Goal: Information Seeking & Learning: Compare options

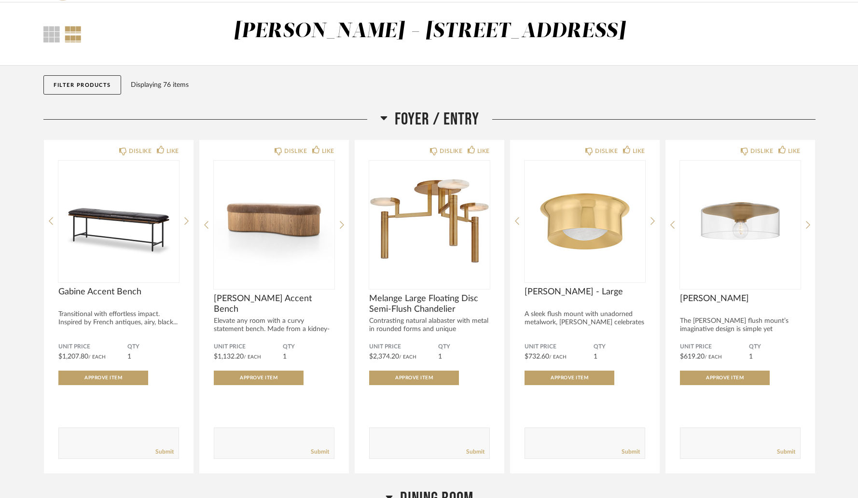
scroll to position [39, 0]
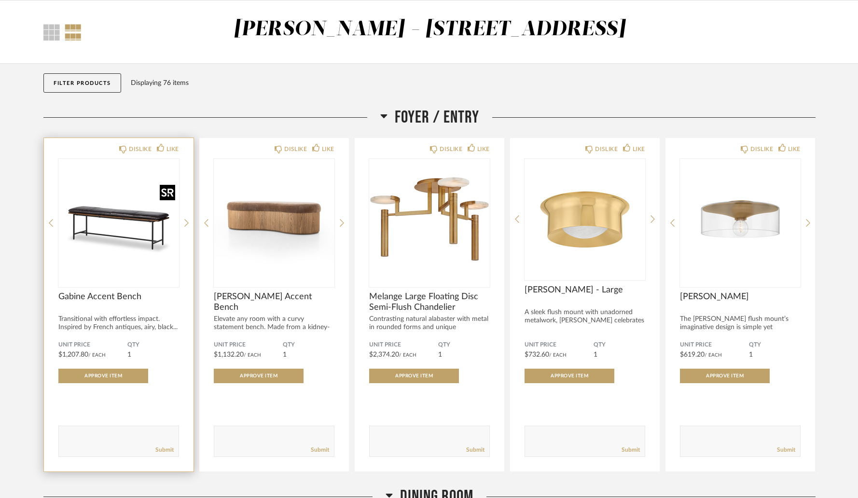
click at [129, 238] on img "0" at bounding box center [118, 219] width 121 height 121
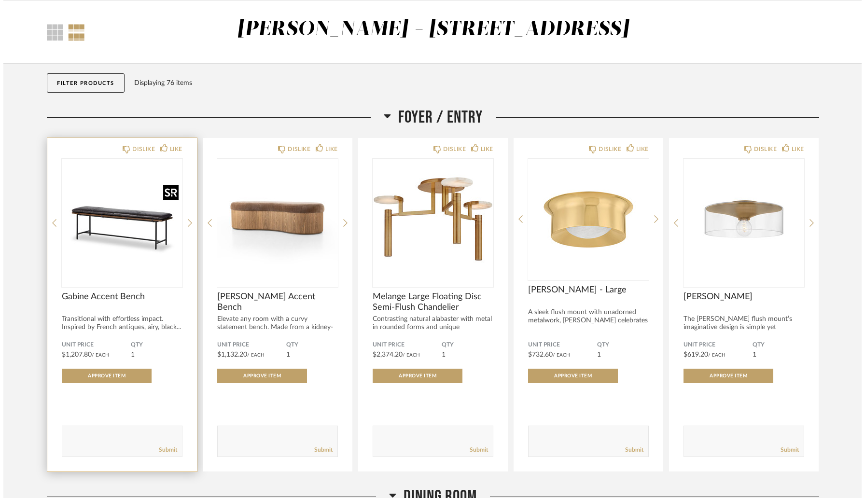
scroll to position [0, 0]
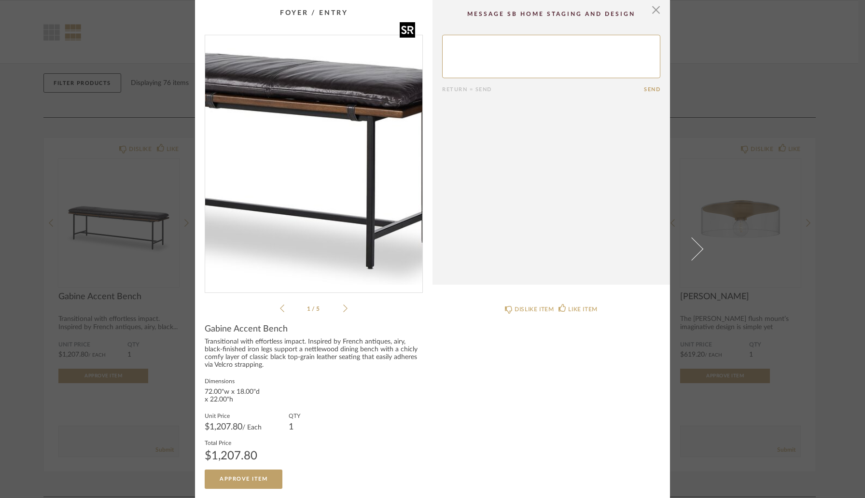
click at [352, 179] on img "0" at bounding box center [313, 160] width 217 height 250
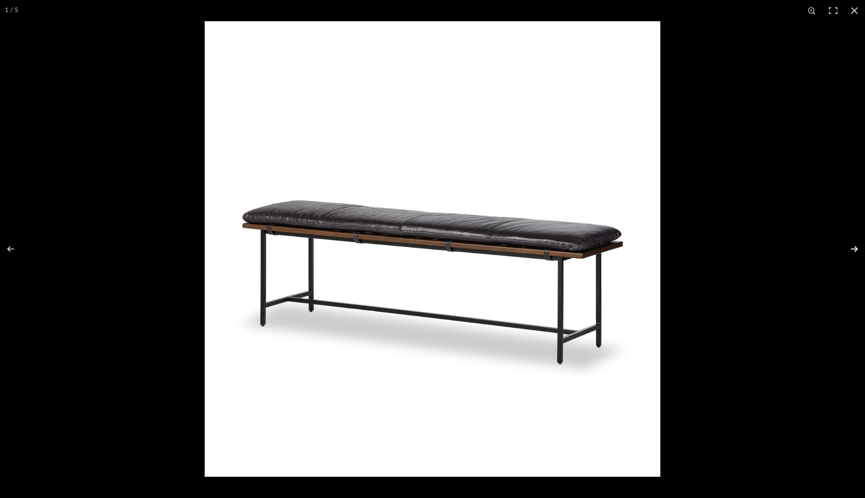
click at [855, 249] on button at bounding box center [848, 249] width 34 height 48
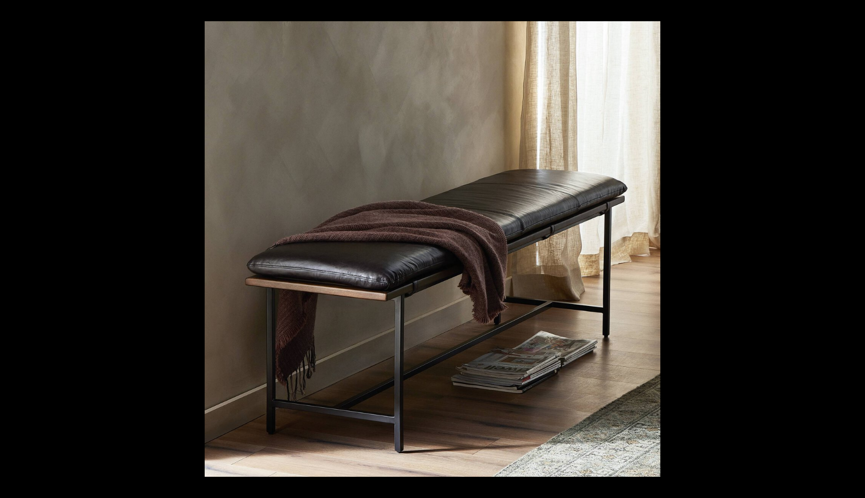
click at [855, 249] on button at bounding box center [848, 249] width 34 height 48
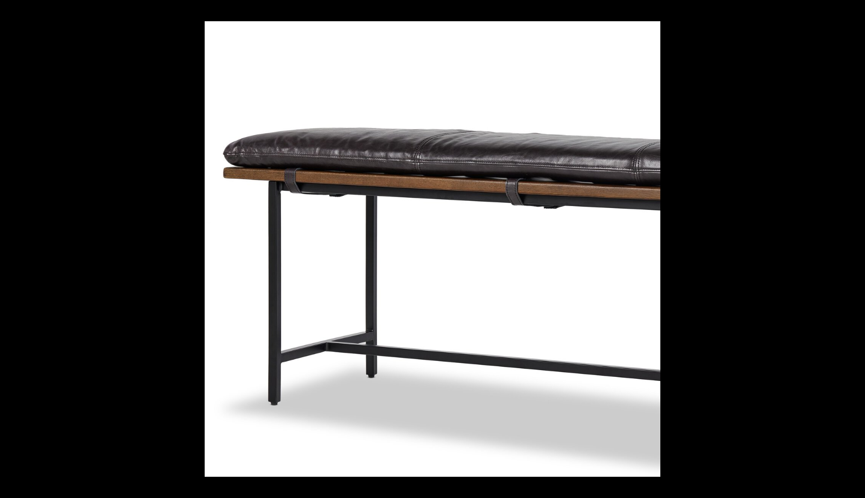
click at [855, 249] on button at bounding box center [848, 249] width 34 height 48
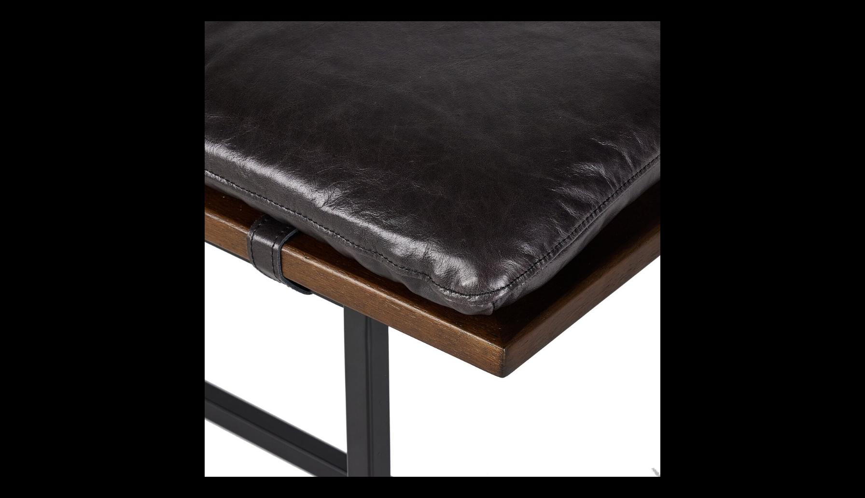
click at [855, 249] on button at bounding box center [848, 249] width 34 height 48
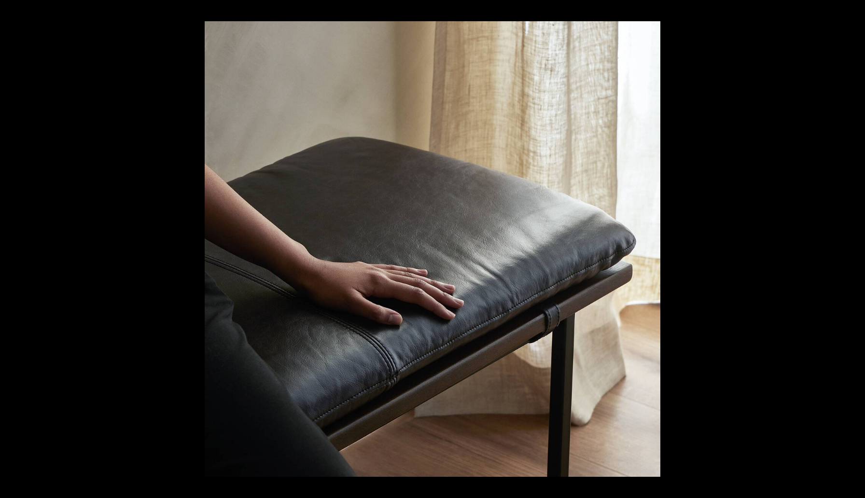
click at [855, 249] on button at bounding box center [848, 249] width 34 height 48
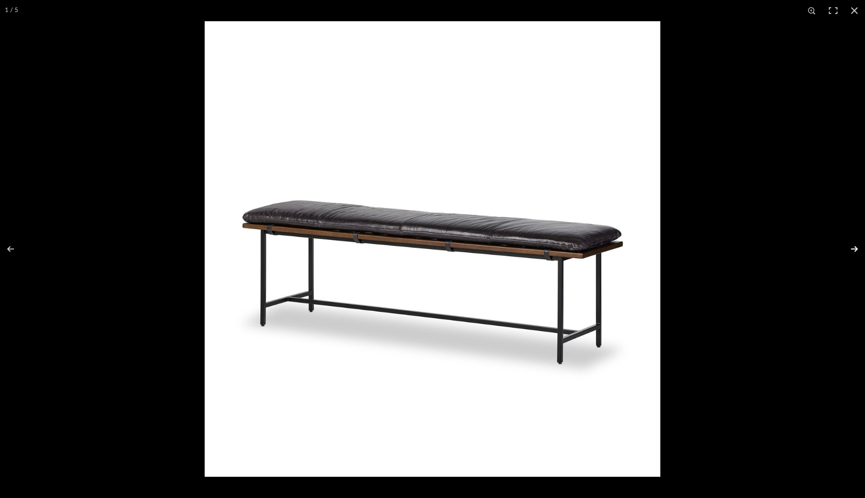
click at [852, 249] on button at bounding box center [848, 249] width 34 height 48
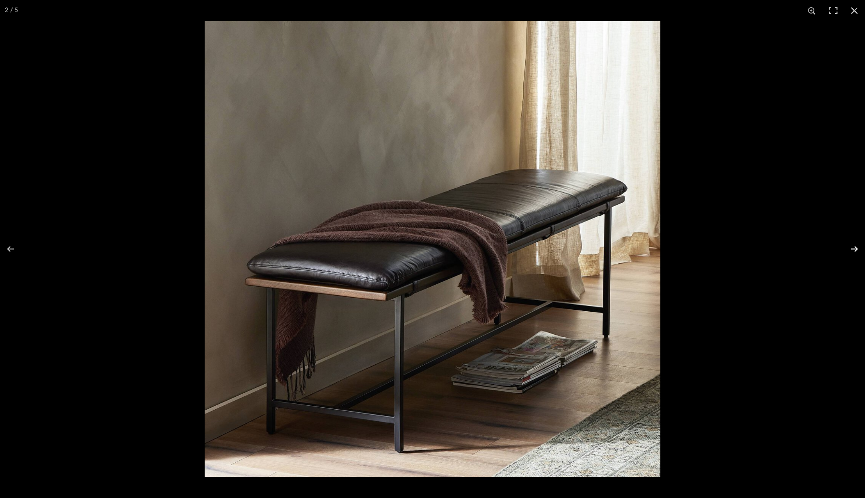
click at [852, 249] on button at bounding box center [848, 249] width 34 height 48
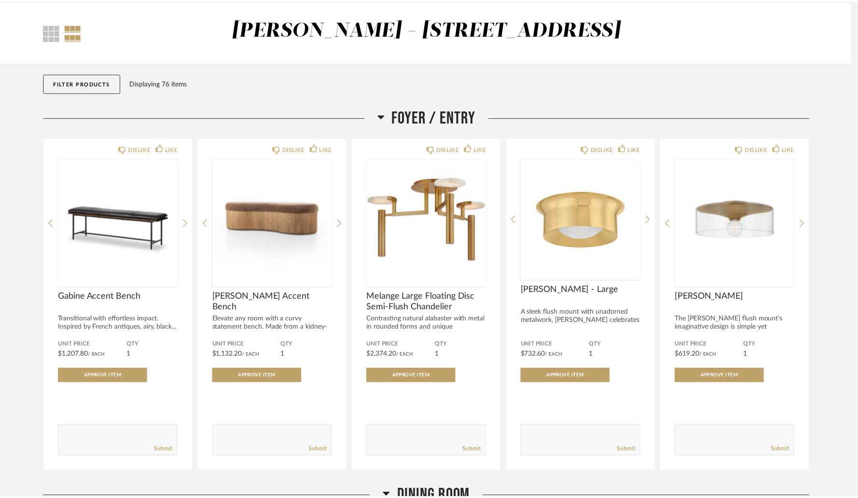
scroll to position [39, 0]
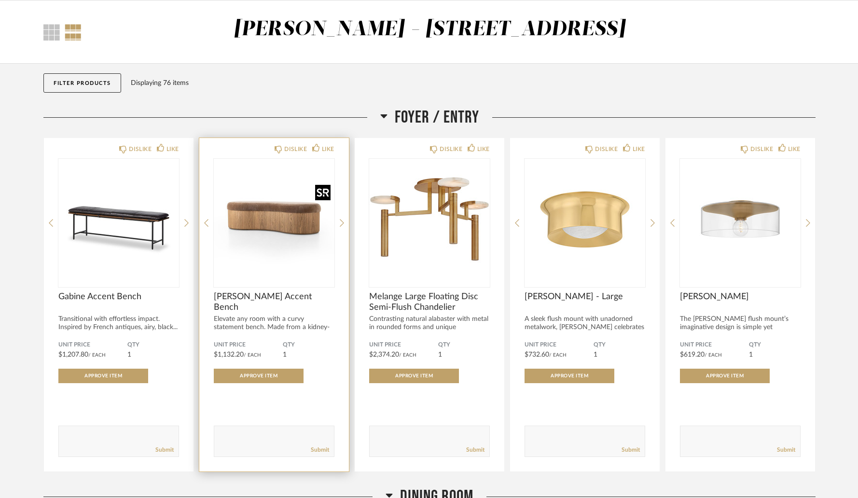
click at [294, 223] on img "0" at bounding box center [274, 219] width 121 height 121
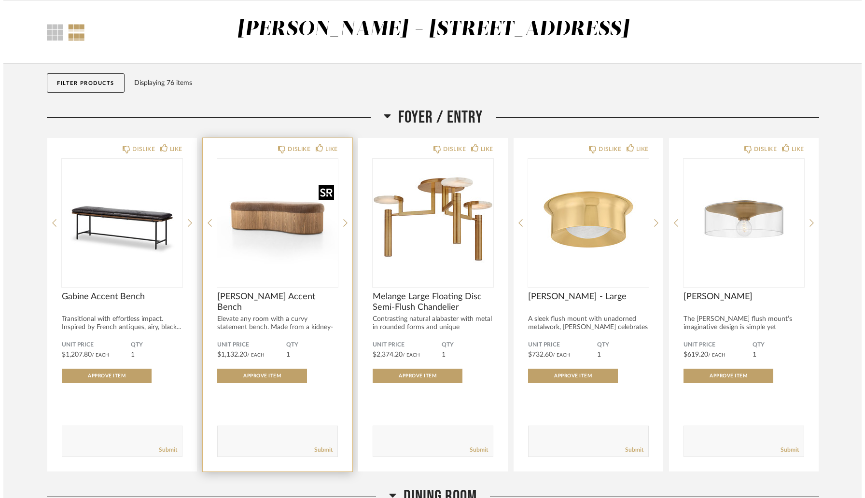
scroll to position [0, 0]
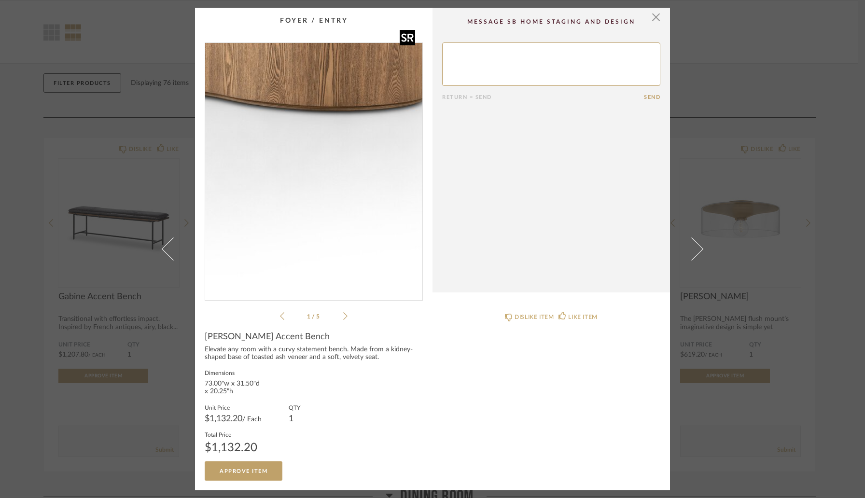
click at [353, 214] on img "0" at bounding box center [313, 168] width 217 height 250
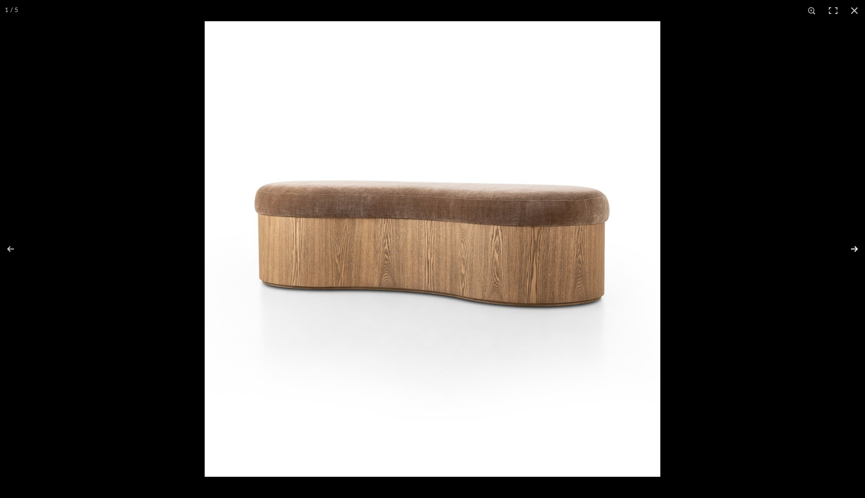
click at [855, 250] on button at bounding box center [848, 249] width 34 height 48
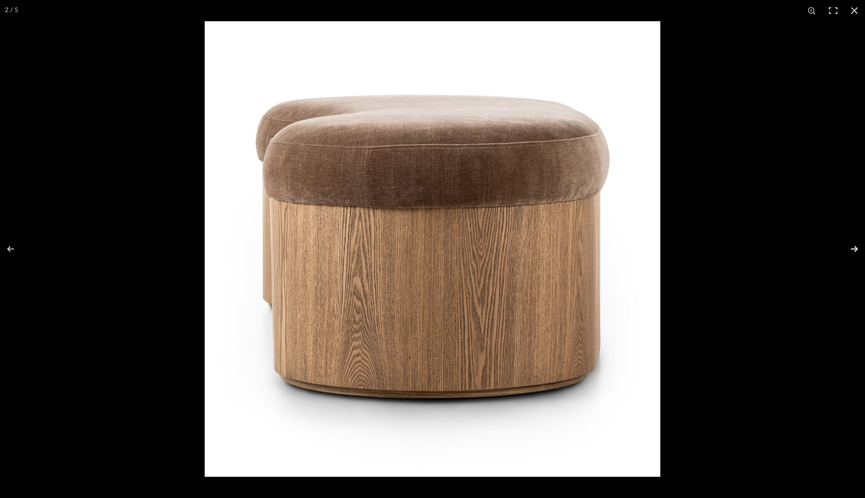
click at [854, 250] on button at bounding box center [848, 249] width 34 height 48
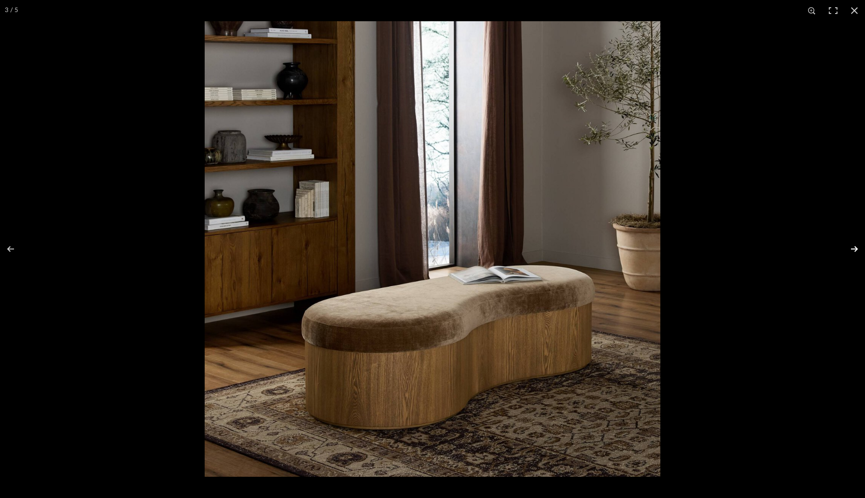
click at [854, 250] on button at bounding box center [848, 249] width 34 height 48
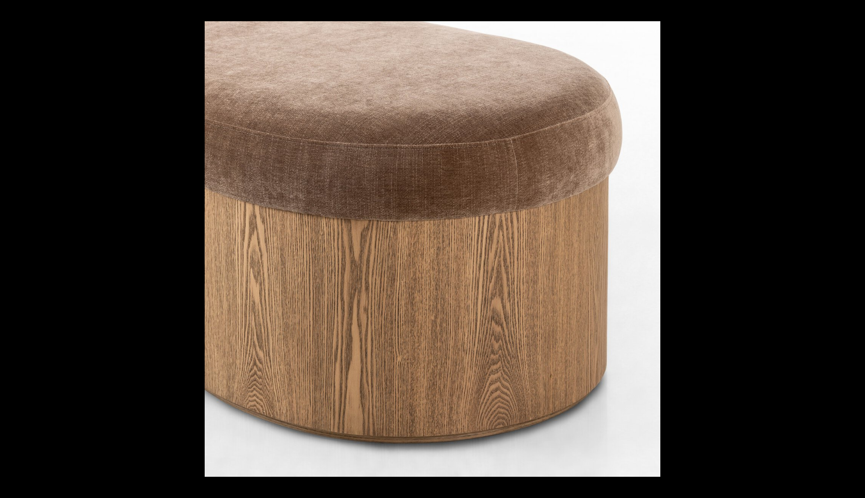
click at [854, 250] on button at bounding box center [848, 249] width 34 height 48
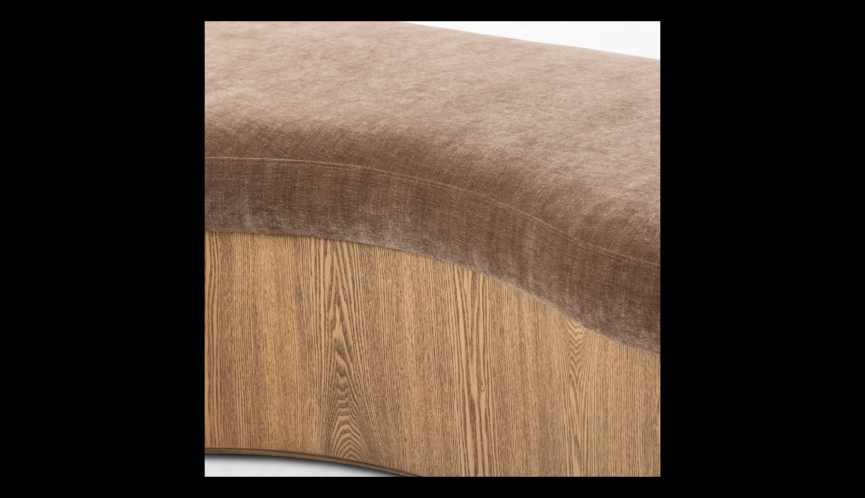
click at [854, 250] on button at bounding box center [848, 249] width 34 height 48
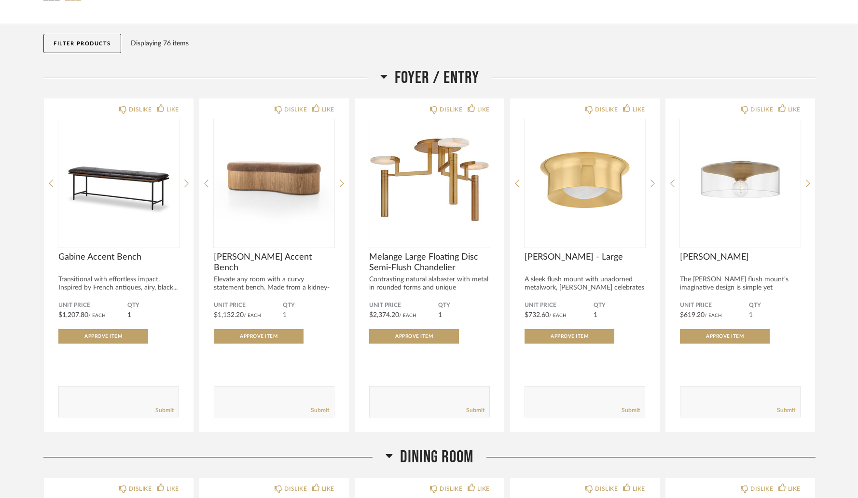
scroll to position [84, 0]
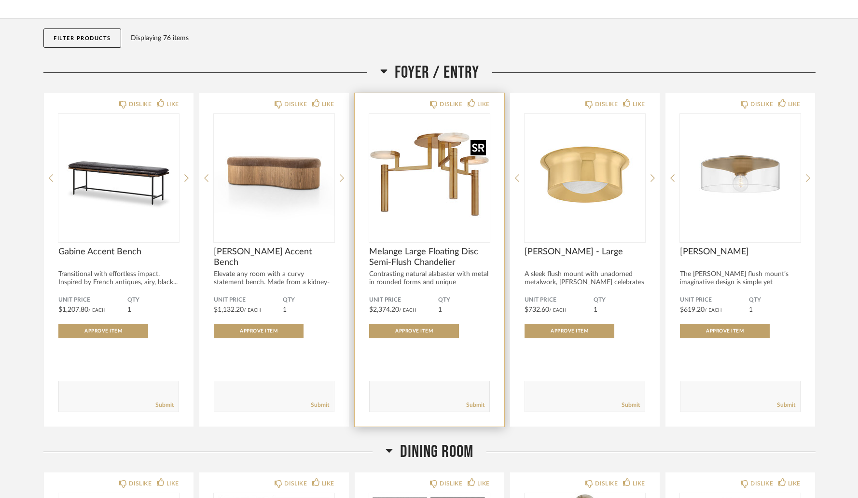
click at [446, 173] on img "0" at bounding box center [429, 174] width 121 height 121
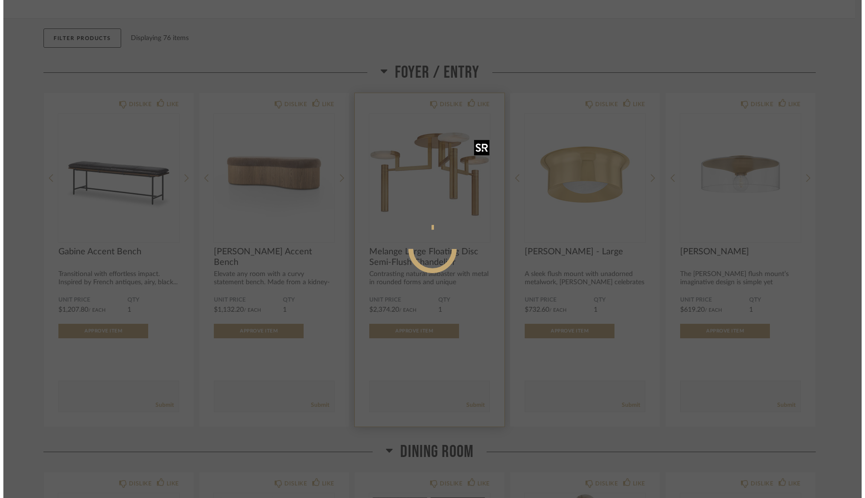
scroll to position [0, 0]
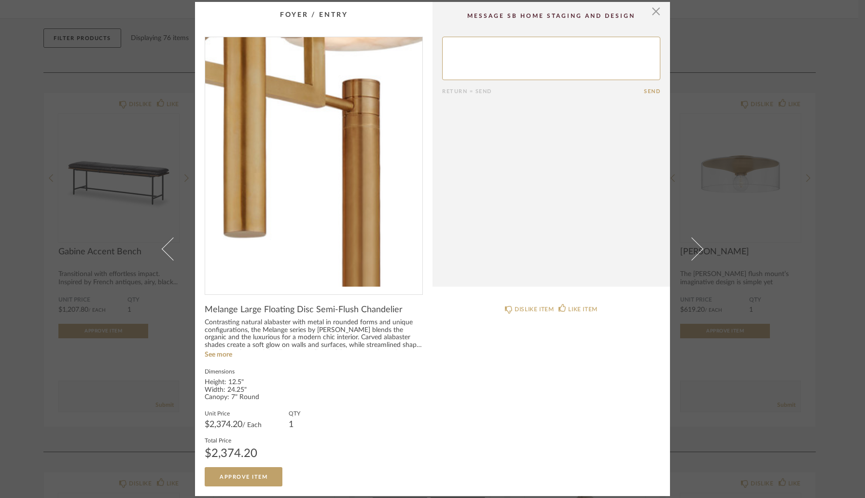
click at [376, 181] on img "0" at bounding box center [313, 162] width 217 height 250
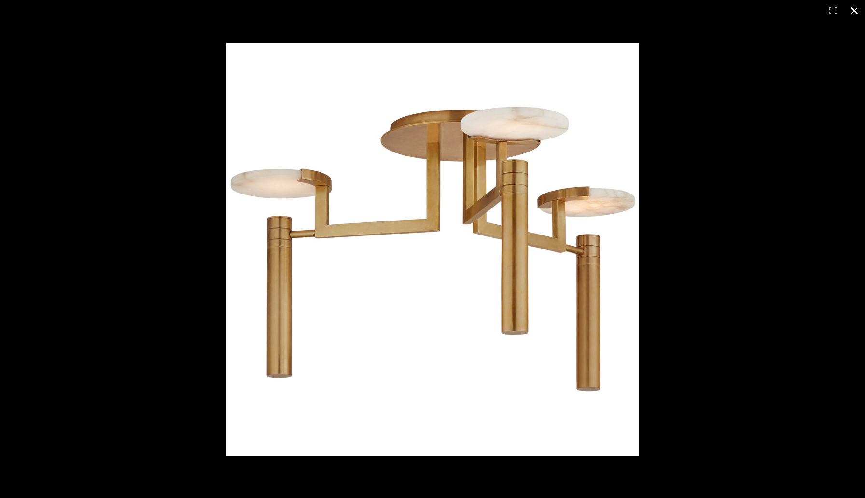
click at [725, 234] on div at bounding box center [617, 268] width 783 height 451
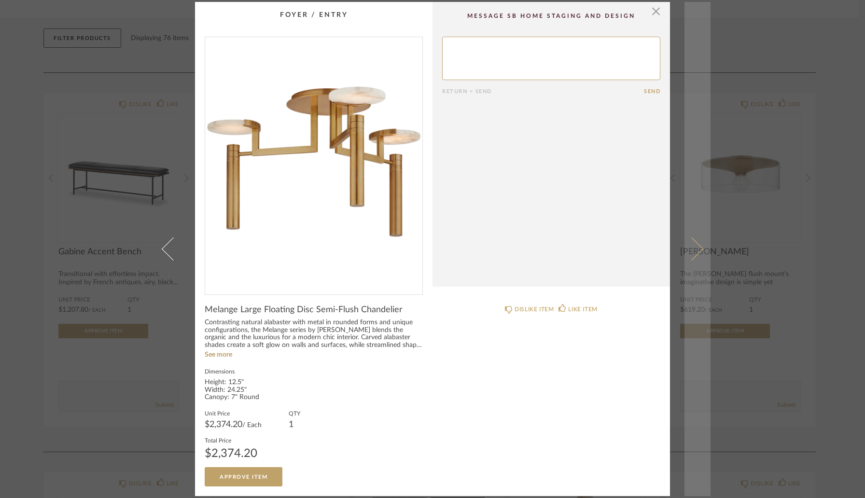
click at [694, 246] on span at bounding box center [691, 248] width 23 height 23
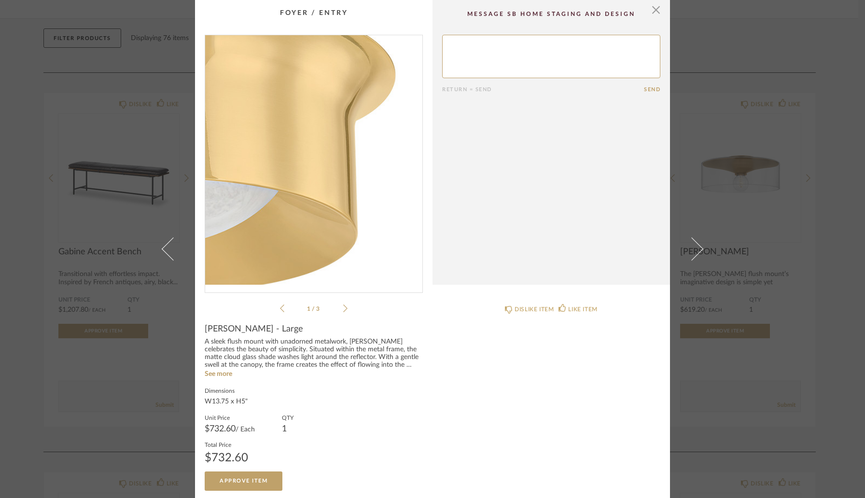
click at [363, 167] on img "0" at bounding box center [313, 160] width 217 height 250
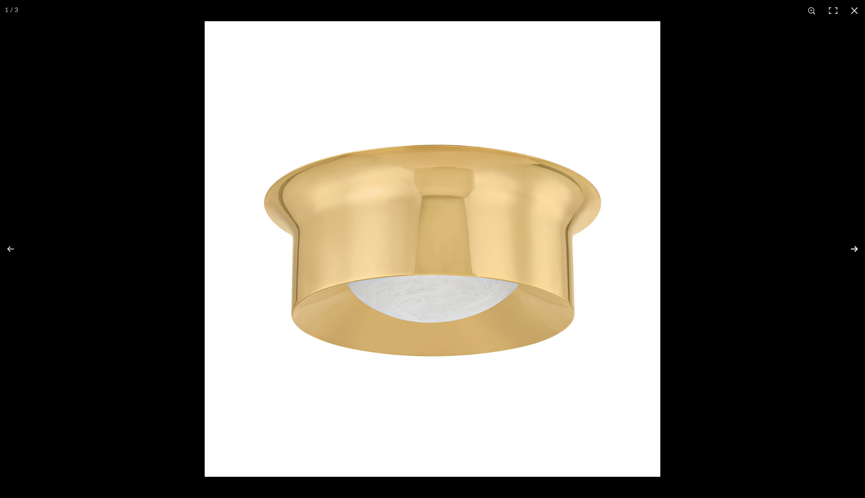
click at [854, 251] on button at bounding box center [848, 249] width 34 height 48
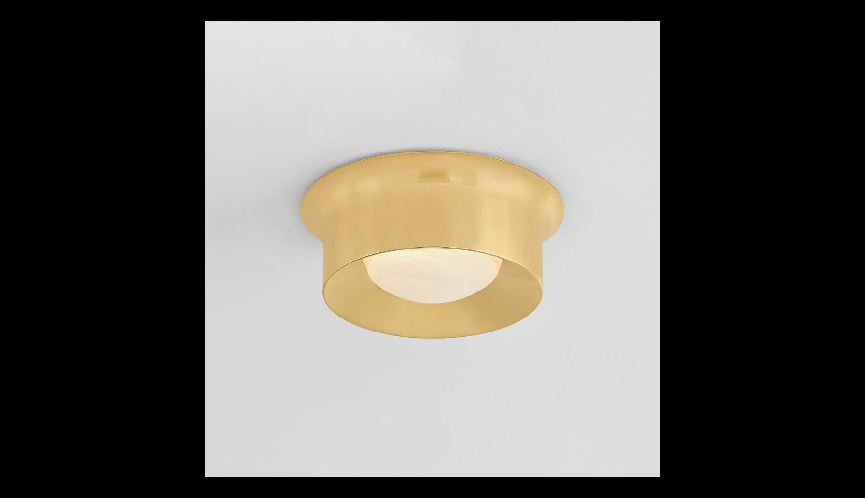
click at [854, 251] on button at bounding box center [848, 249] width 34 height 48
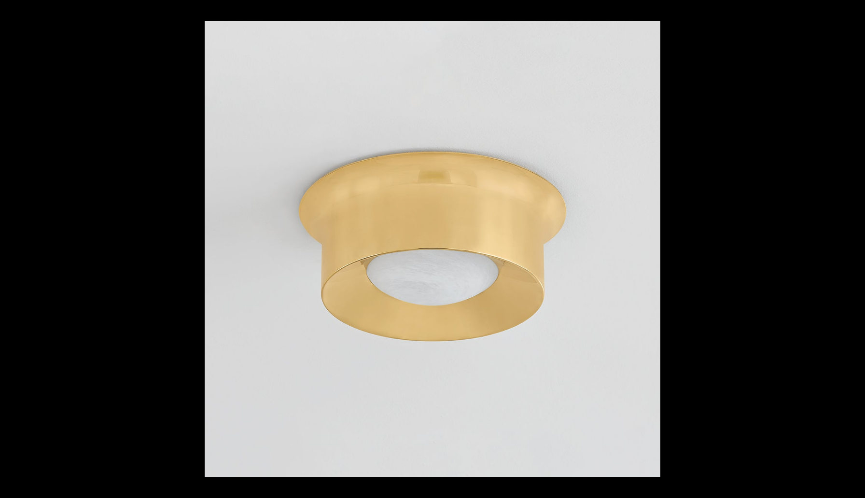
click at [854, 251] on button at bounding box center [848, 249] width 34 height 48
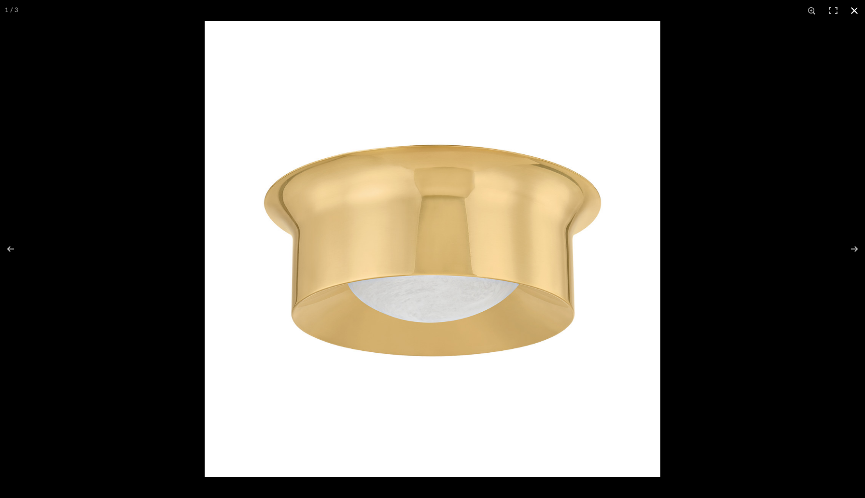
click at [823, 275] on div at bounding box center [637, 270] width 865 height 498
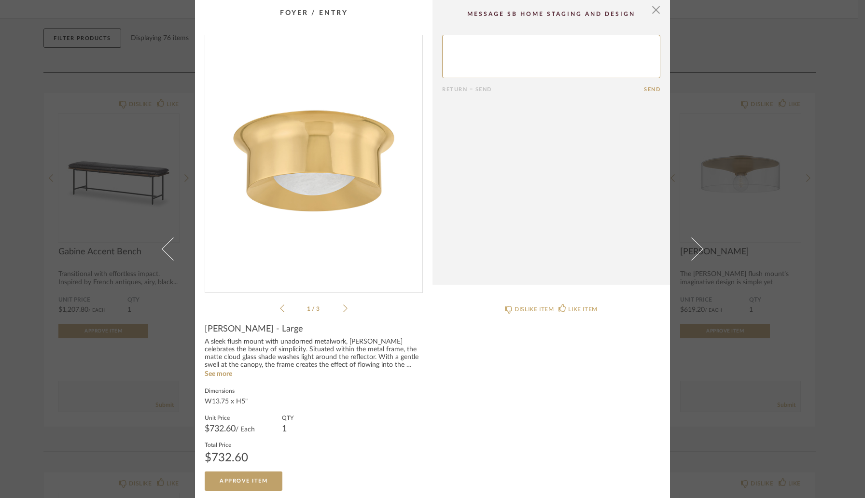
click at [743, 175] on div "× 1 / 3 Return = Send Send [PERSON_NAME] - Large A sleek flush mount with unado…" at bounding box center [432, 249] width 865 height 498
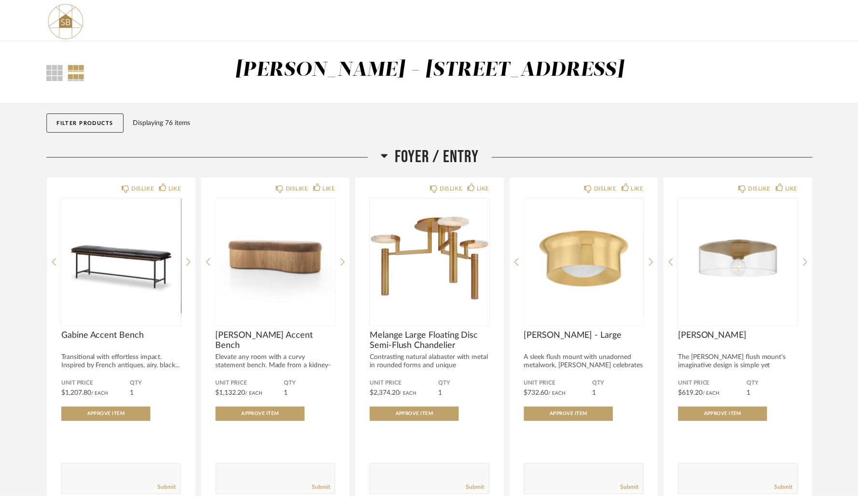
scroll to position [84, 0]
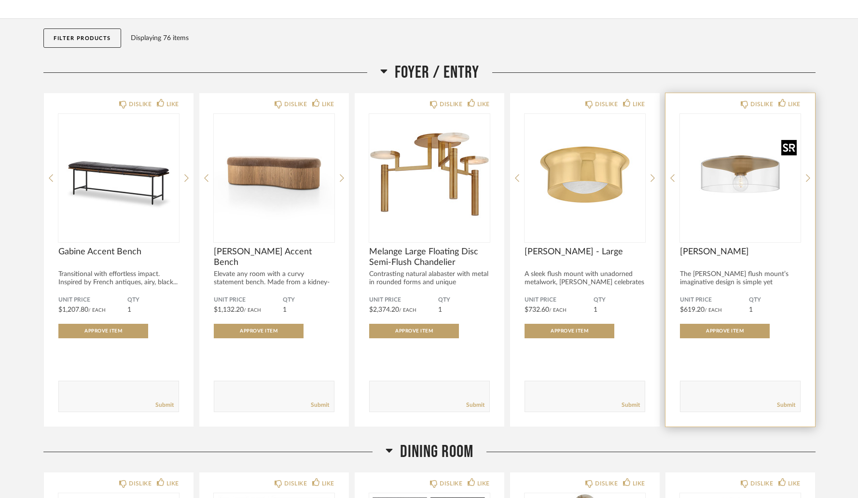
click at [741, 188] on img "0" at bounding box center [740, 174] width 121 height 121
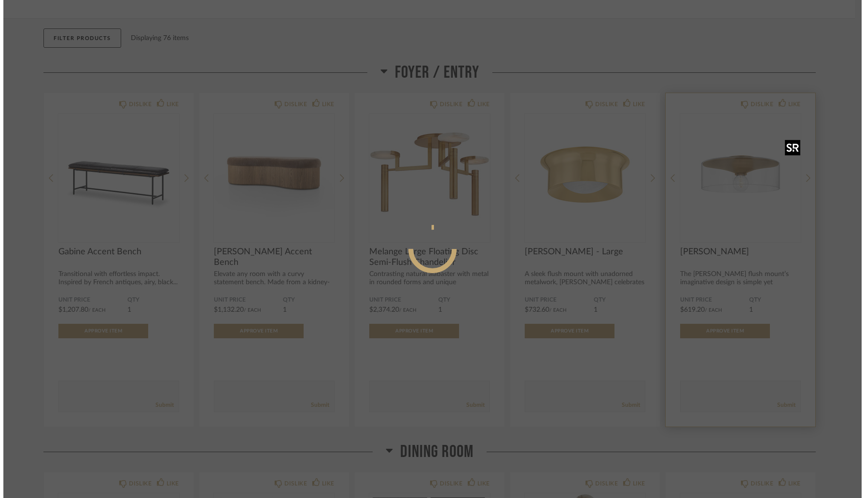
scroll to position [0, 0]
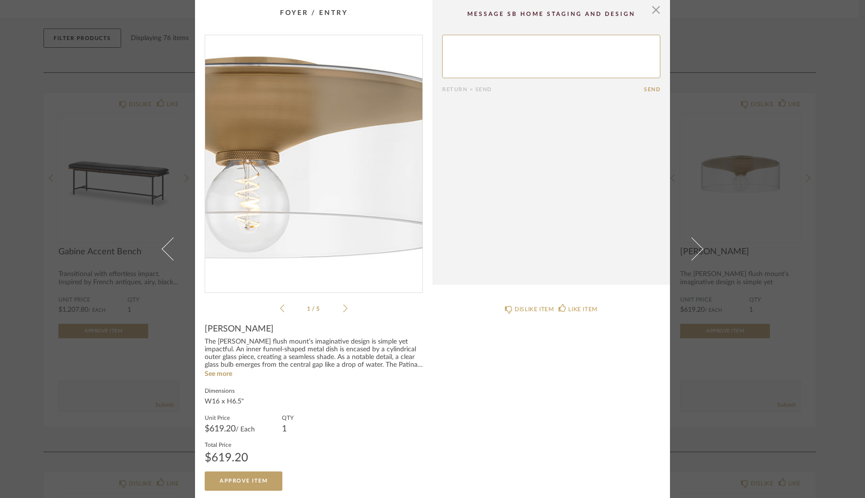
click at [334, 161] on img "0" at bounding box center [313, 160] width 217 height 250
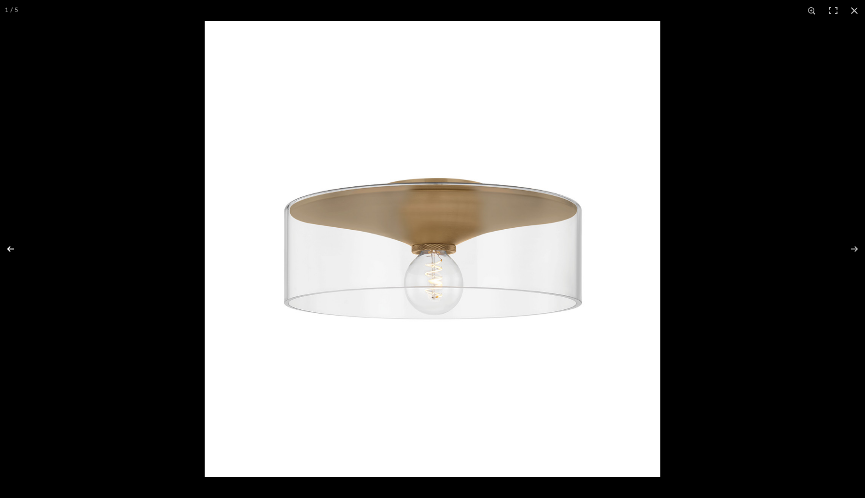
click at [9, 251] on button at bounding box center [17, 249] width 34 height 48
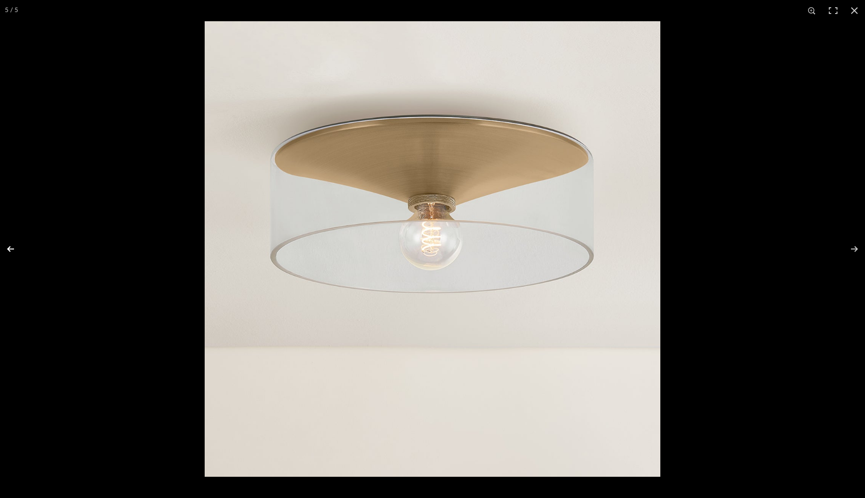
click at [9, 251] on button at bounding box center [17, 249] width 34 height 48
click at [91, 213] on div at bounding box center [432, 249] width 865 height 498
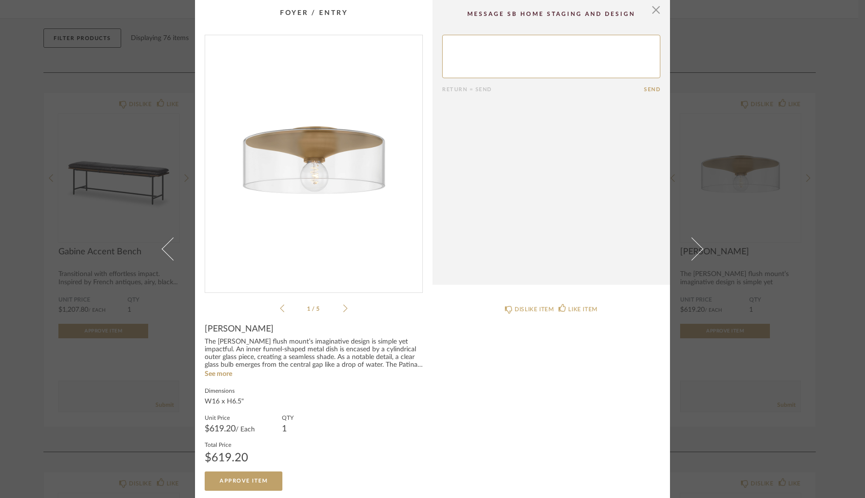
click at [46, 123] on div "× 1 / 5 Return = Send Send [PERSON_NAME] The [PERSON_NAME] flush mount’s imagin…" at bounding box center [432, 249] width 865 height 498
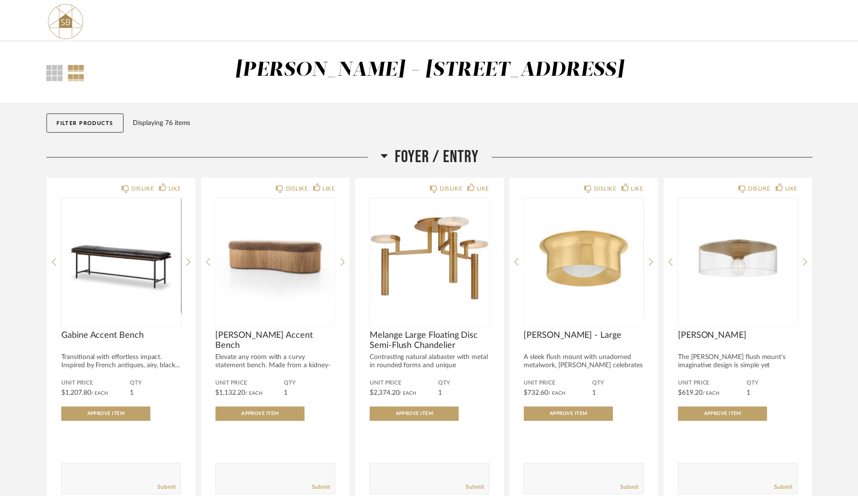
scroll to position [84, 0]
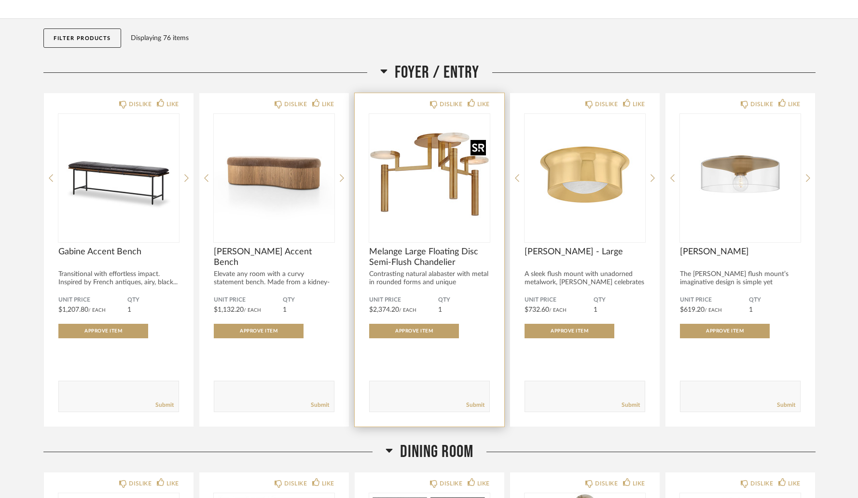
click at [472, 172] on img "0" at bounding box center [429, 174] width 121 height 121
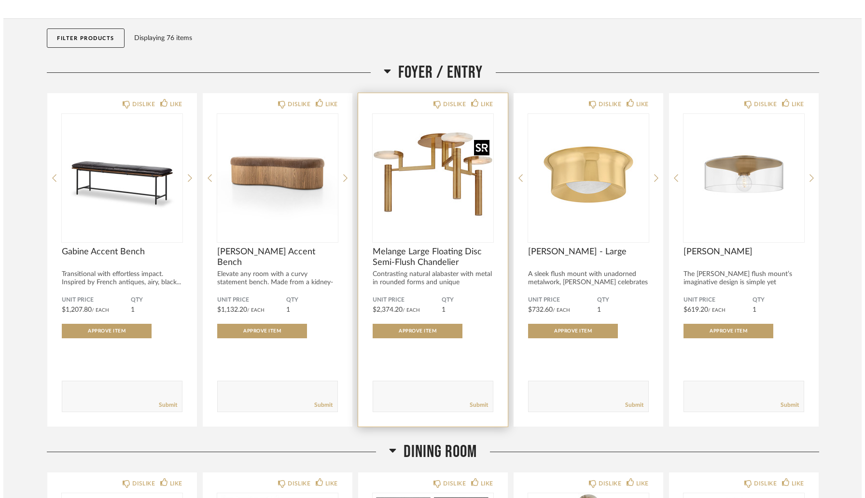
scroll to position [0, 0]
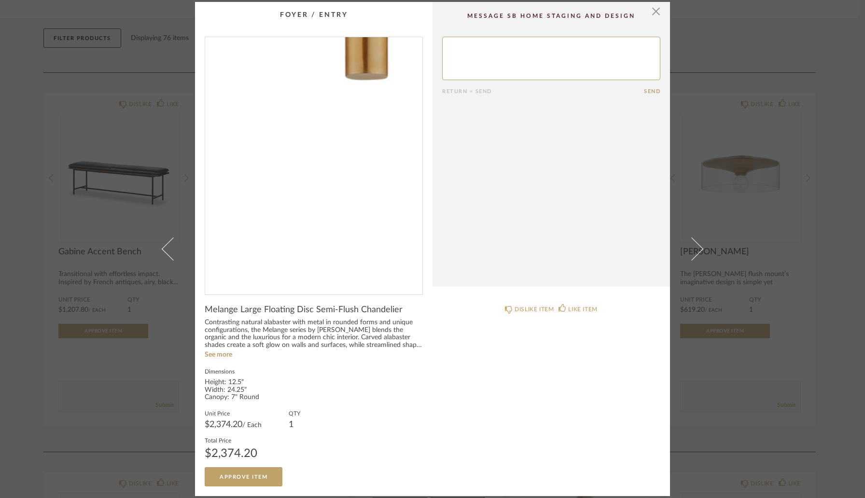
click at [336, 234] on img "0" at bounding box center [313, 162] width 217 height 250
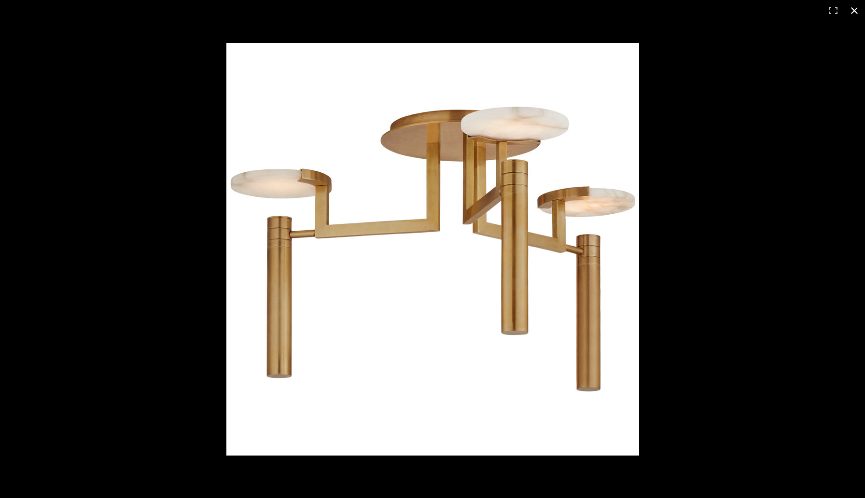
click at [818, 237] on div at bounding box center [617, 268] width 783 height 451
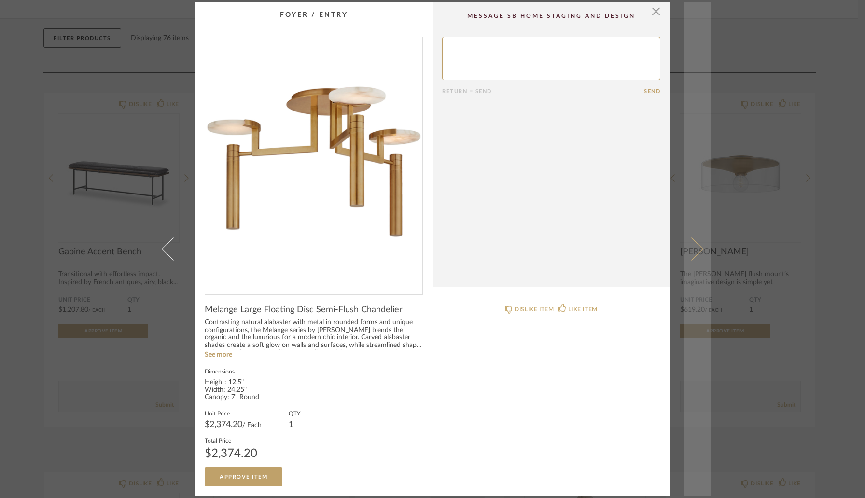
click at [700, 253] on link at bounding box center [697, 249] width 26 height 495
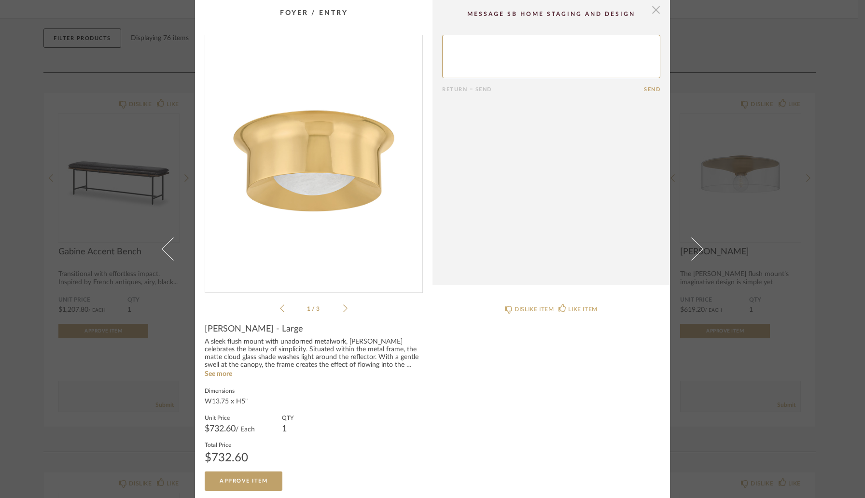
click at [655, 15] on span "button" at bounding box center [655, 9] width 19 height 19
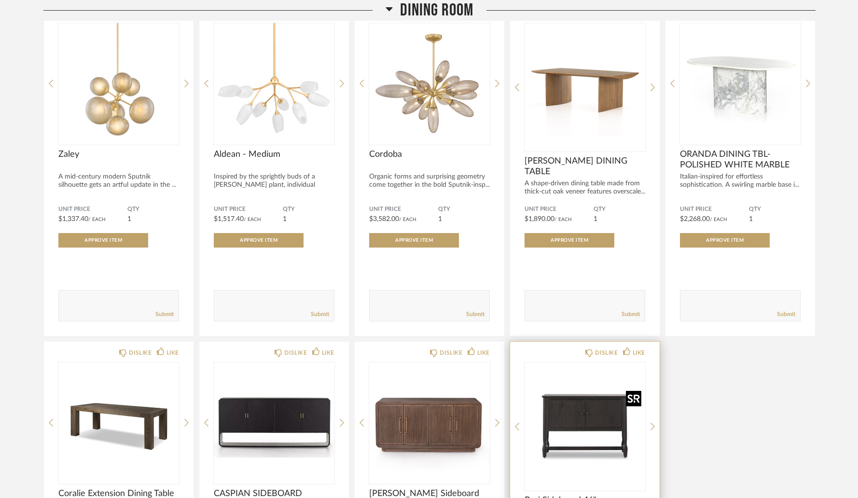
scroll to position [1567, 0]
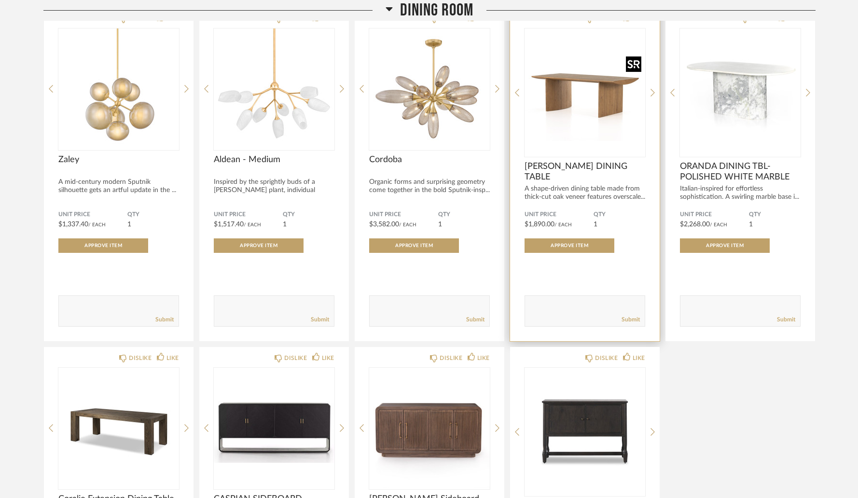
click at [605, 112] on img "0" at bounding box center [585, 88] width 121 height 121
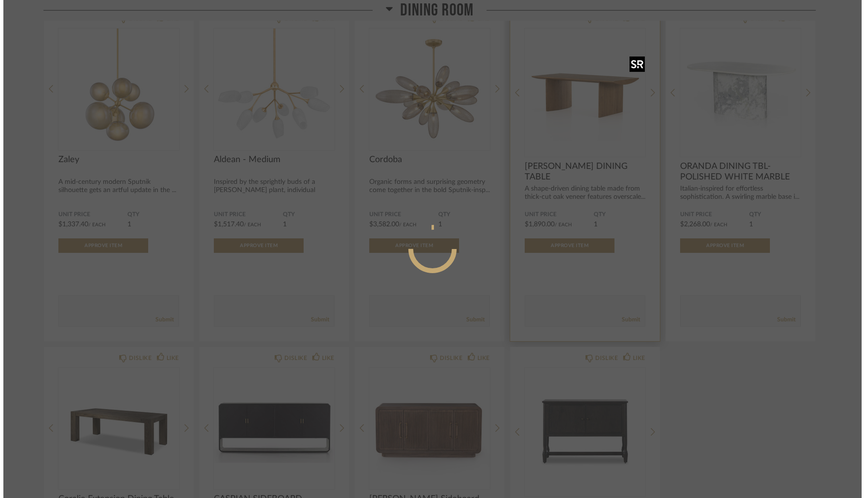
scroll to position [0, 0]
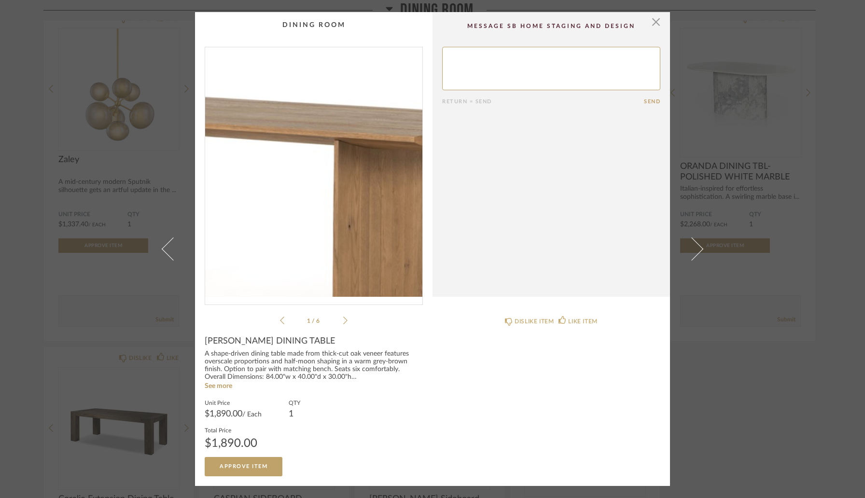
click at [336, 176] on img "0" at bounding box center [313, 172] width 217 height 250
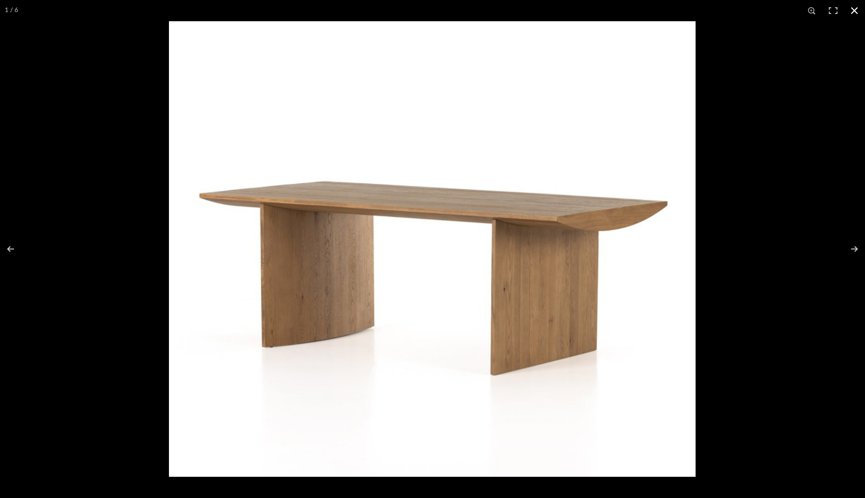
click at [816, 297] on div at bounding box center [601, 270] width 865 height 498
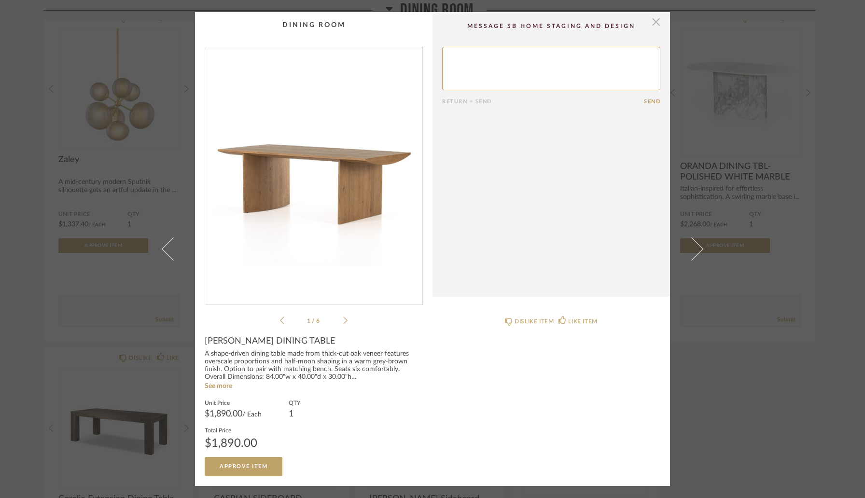
click at [652, 22] on span "button" at bounding box center [655, 21] width 19 height 19
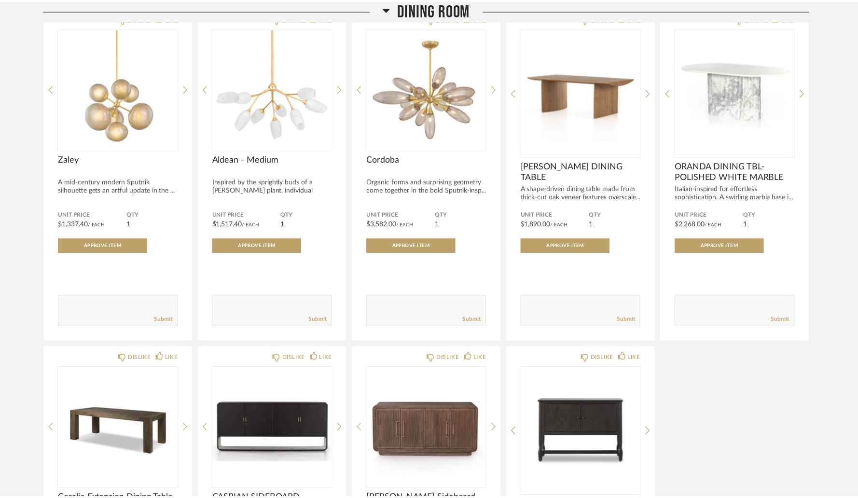
scroll to position [1567, 0]
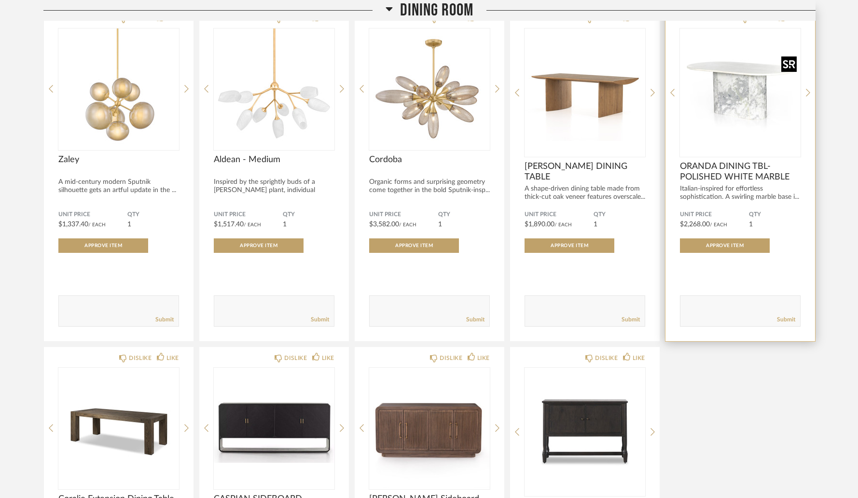
click at [715, 104] on img "0" at bounding box center [740, 88] width 121 height 121
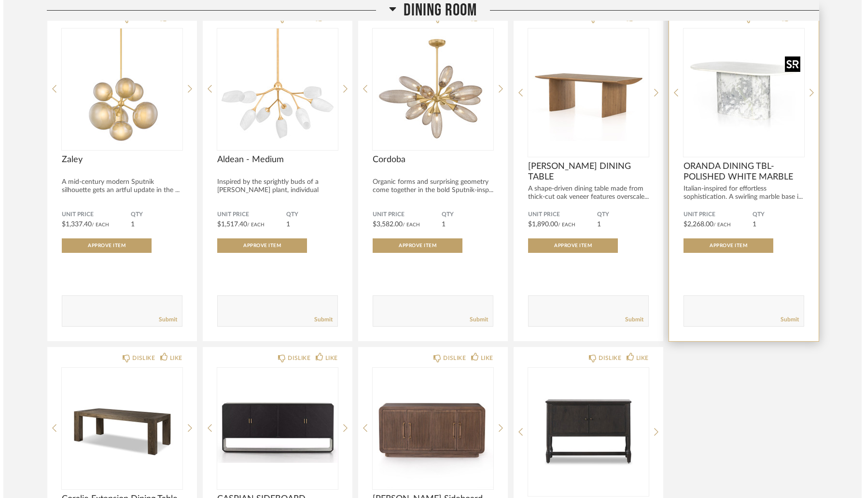
scroll to position [0, 0]
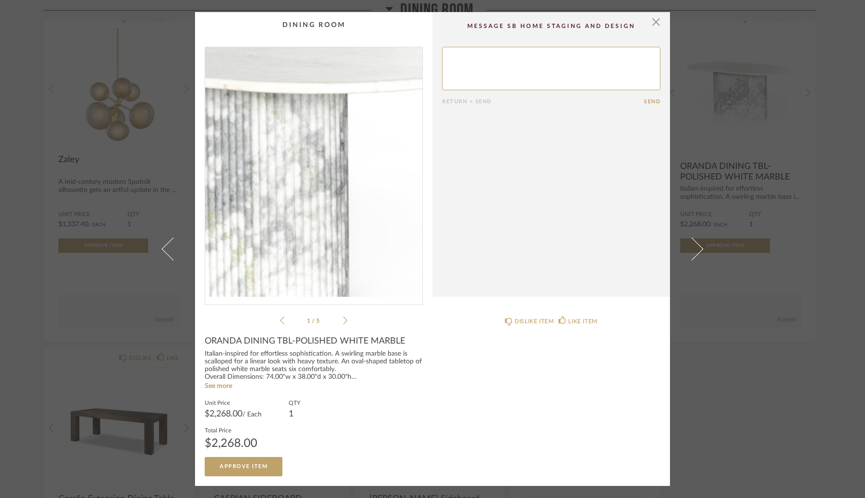
click at [346, 175] on img "0" at bounding box center [313, 172] width 217 height 250
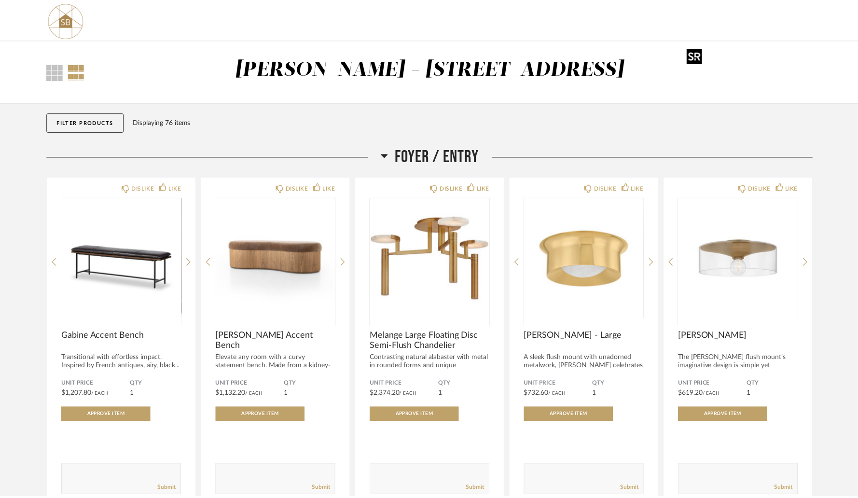
scroll to position [1567, 0]
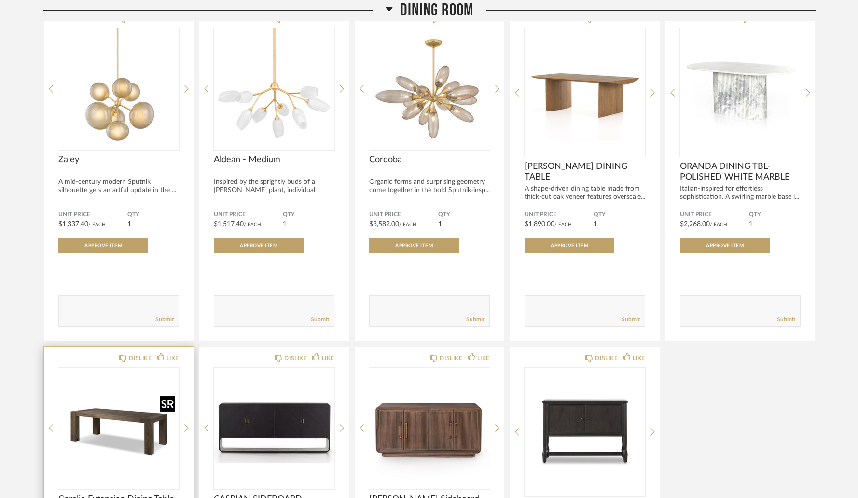
click at [141, 412] on img "0" at bounding box center [118, 428] width 121 height 121
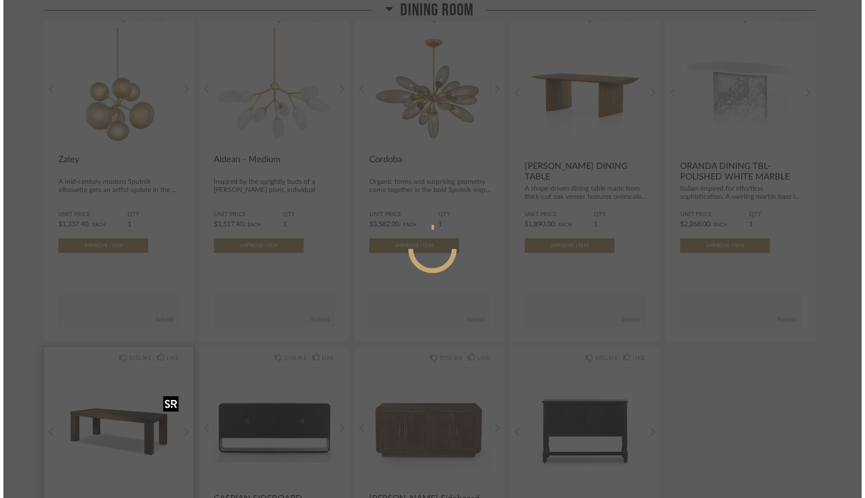
scroll to position [0, 0]
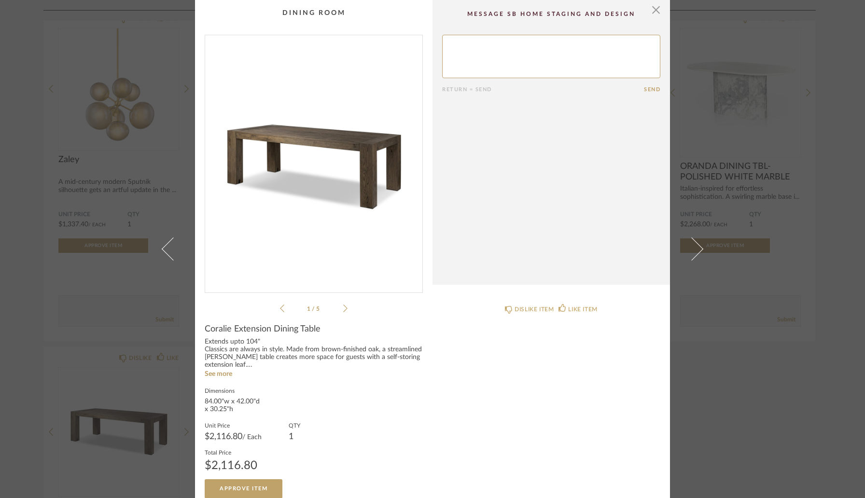
click at [320, 209] on img "0" at bounding box center [313, 160] width 217 height 250
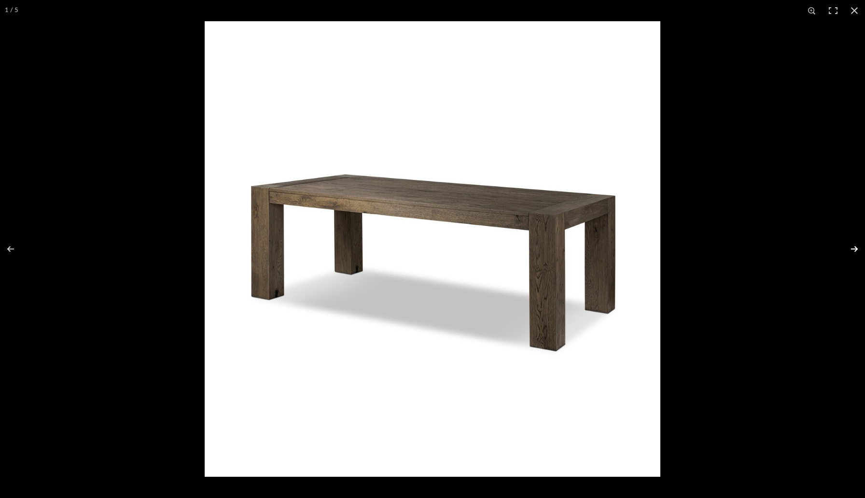
click at [857, 250] on button at bounding box center [848, 249] width 34 height 48
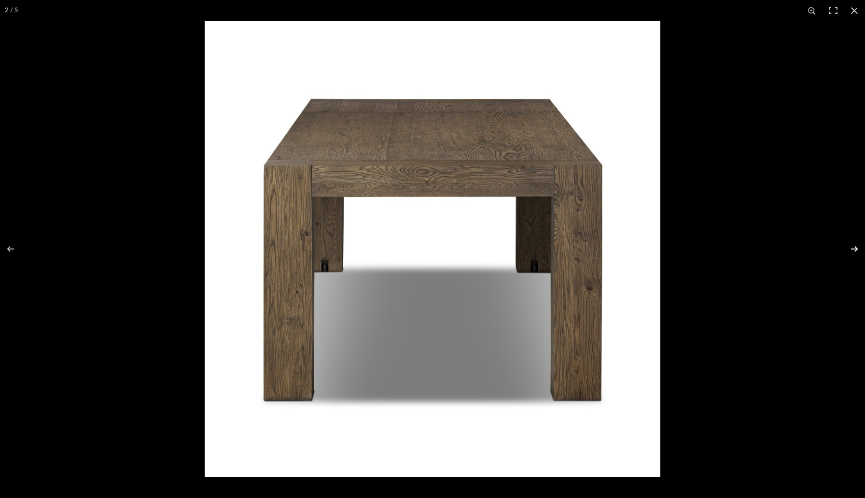
click at [857, 250] on button at bounding box center [848, 249] width 34 height 48
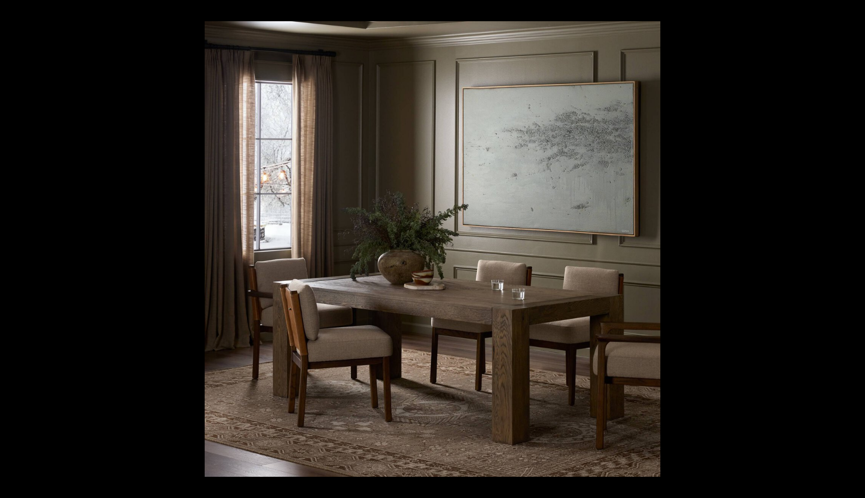
click at [857, 250] on button at bounding box center [848, 249] width 34 height 48
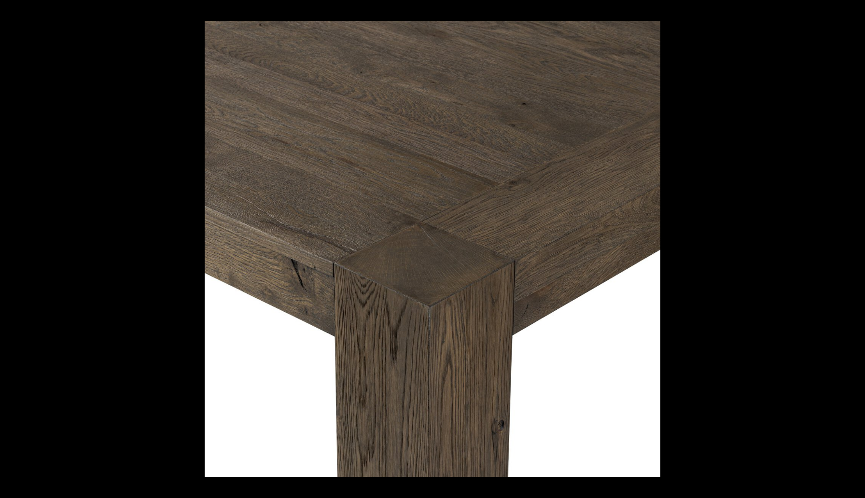
click at [857, 250] on button at bounding box center [848, 249] width 34 height 48
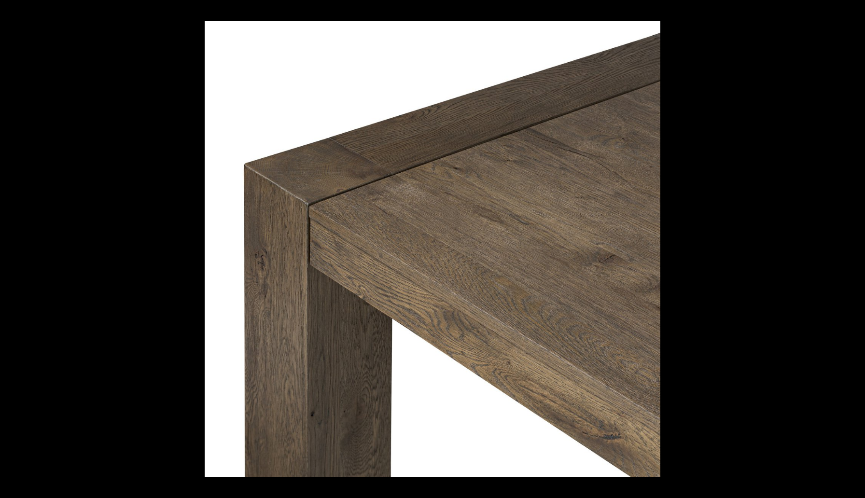
click at [857, 250] on button at bounding box center [848, 249] width 34 height 48
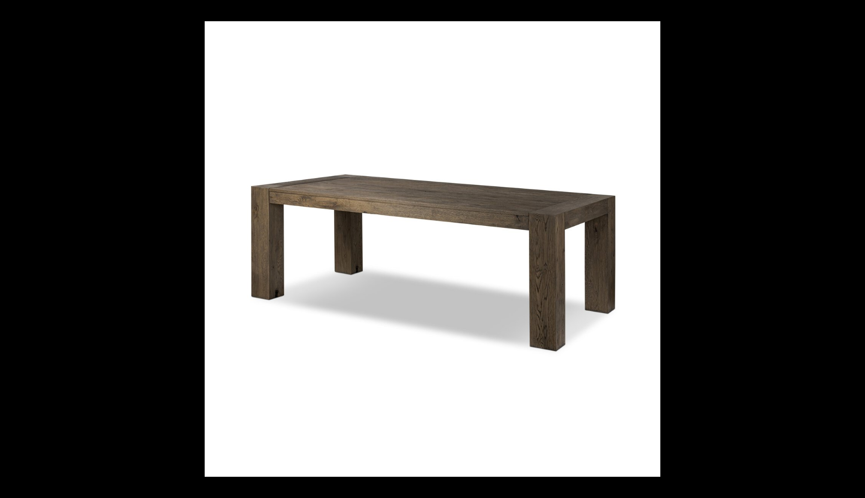
click at [857, 250] on button at bounding box center [848, 249] width 34 height 48
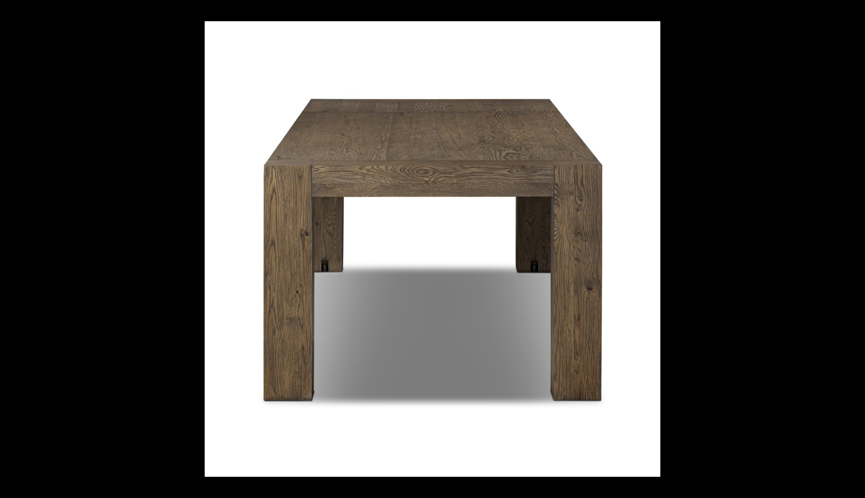
click at [857, 250] on button at bounding box center [848, 249] width 34 height 48
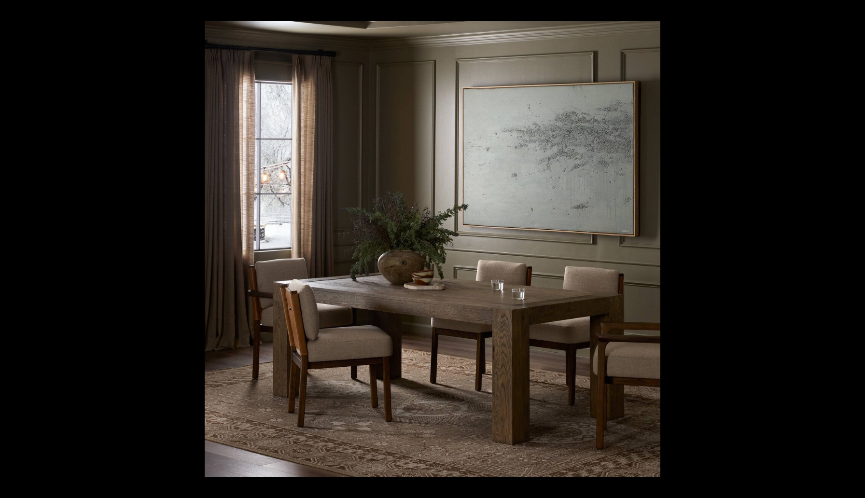
click at [857, 250] on button at bounding box center [848, 249] width 34 height 48
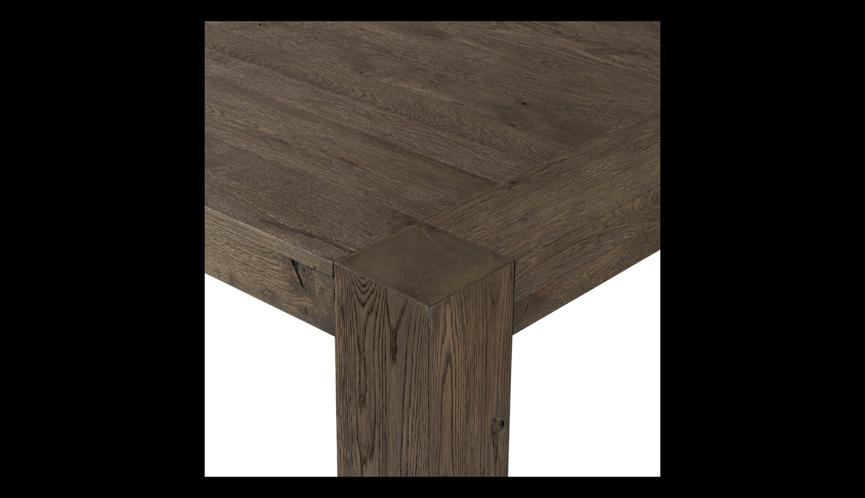
click at [857, 250] on button at bounding box center [848, 249] width 34 height 48
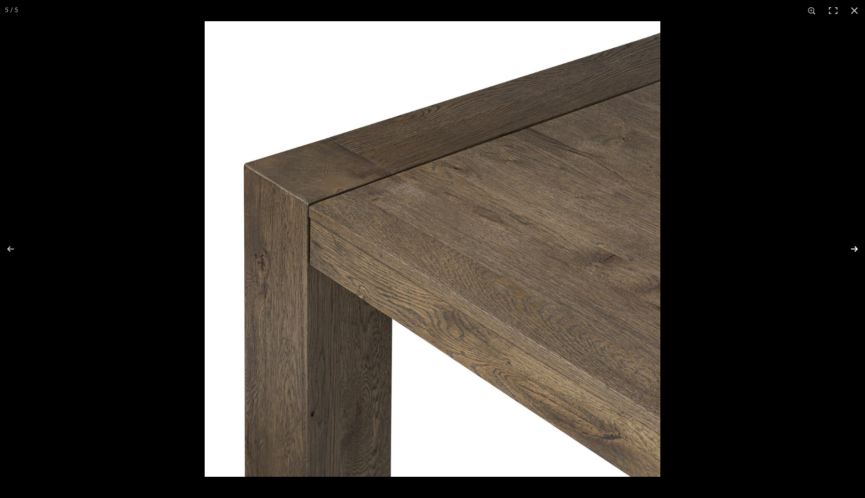
click at [841, 243] on button at bounding box center [848, 249] width 34 height 48
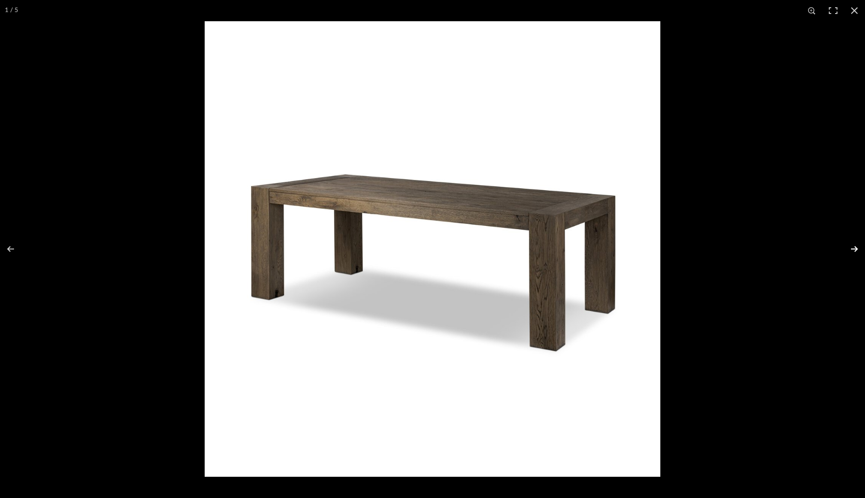
click at [854, 251] on button at bounding box center [848, 249] width 34 height 48
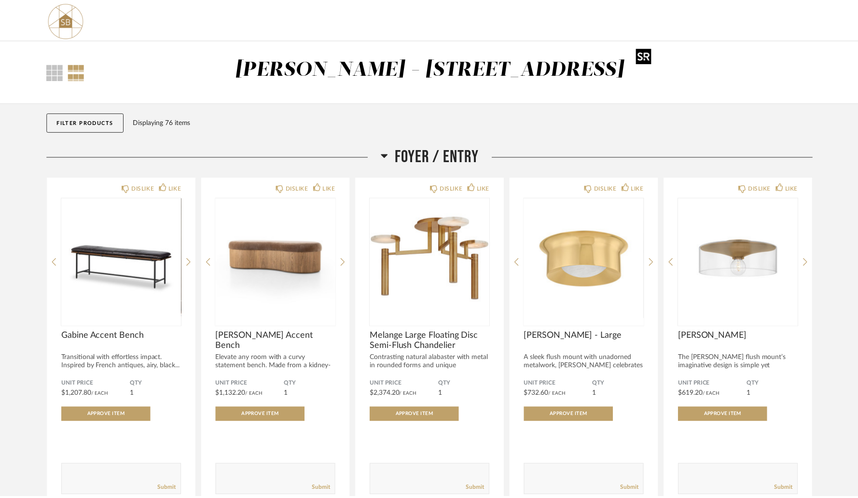
scroll to position [1567, 0]
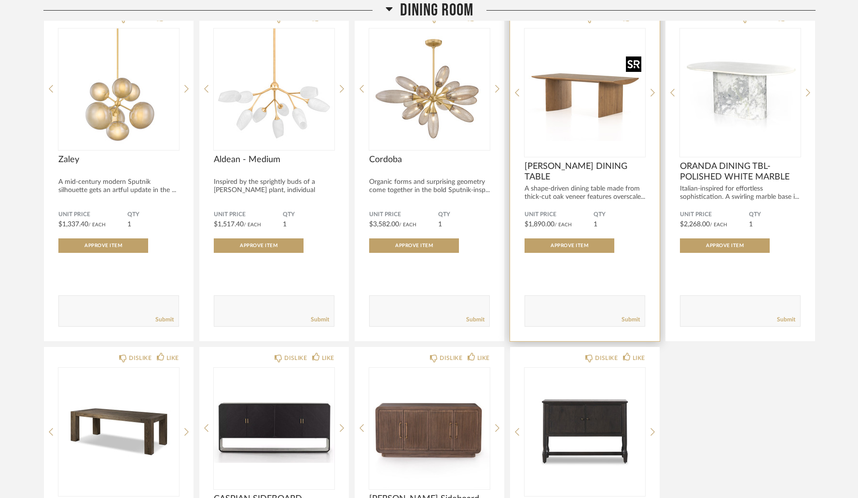
click at [590, 116] on img "0" at bounding box center [585, 88] width 121 height 121
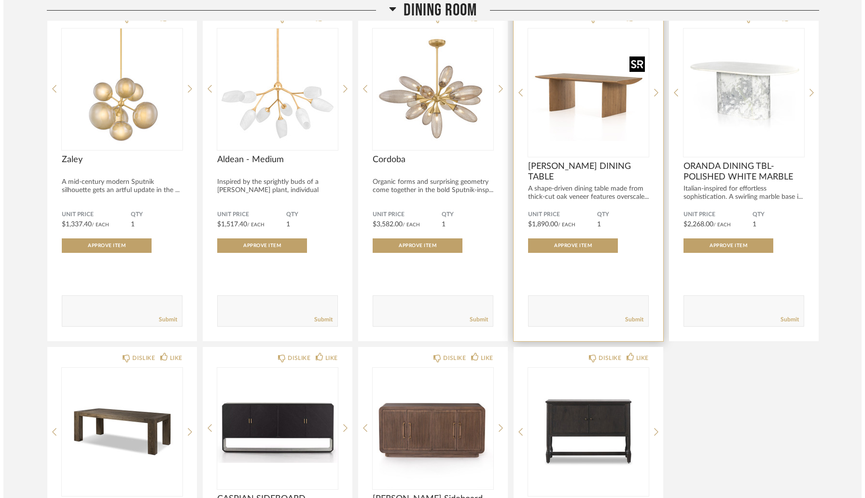
scroll to position [0, 0]
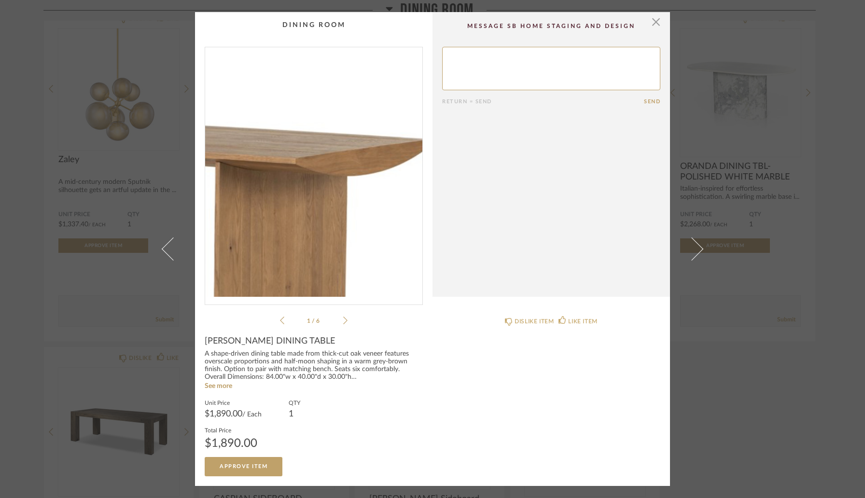
click at [367, 163] on img "0" at bounding box center [313, 172] width 217 height 250
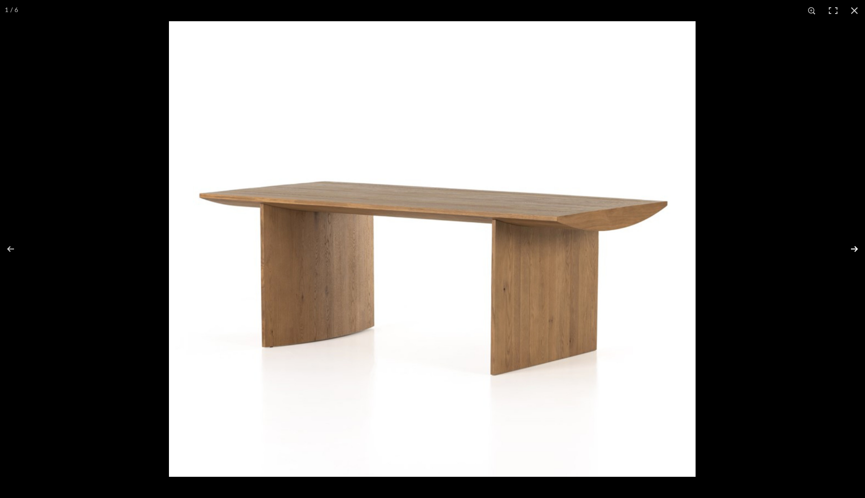
click at [853, 252] on button at bounding box center [848, 249] width 34 height 48
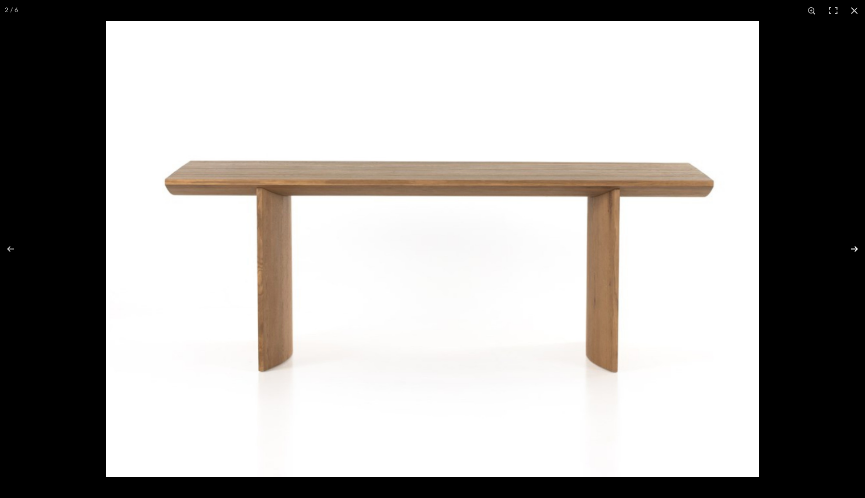
click at [853, 252] on button at bounding box center [848, 249] width 34 height 48
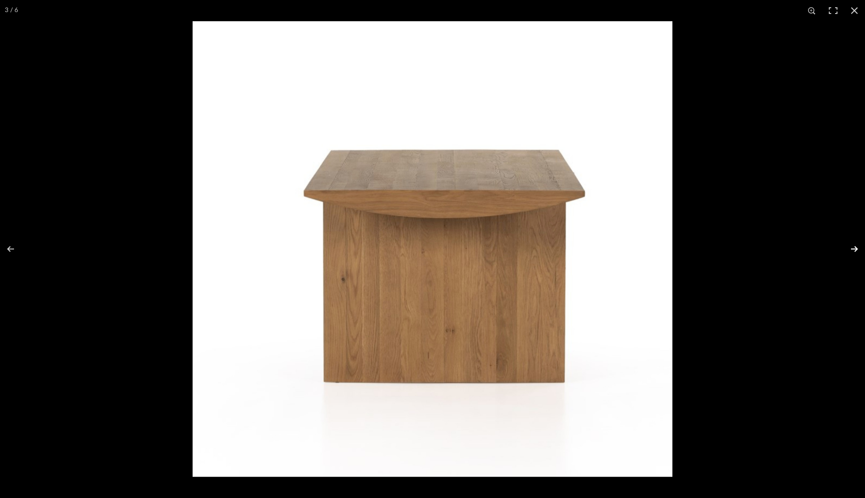
click at [853, 252] on button at bounding box center [848, 249] width 34 height 48
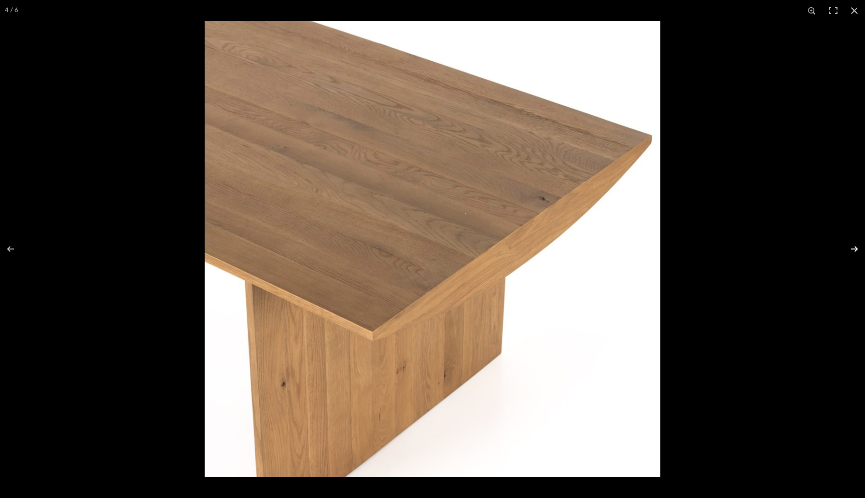
click at [853, 252] on button at bounding box center [848, 249] width 34 height 48
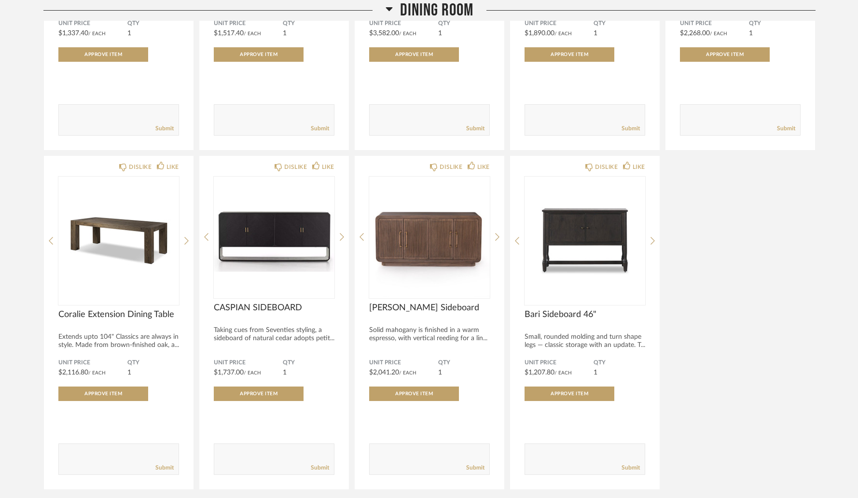
scroll to position [1760, 0]
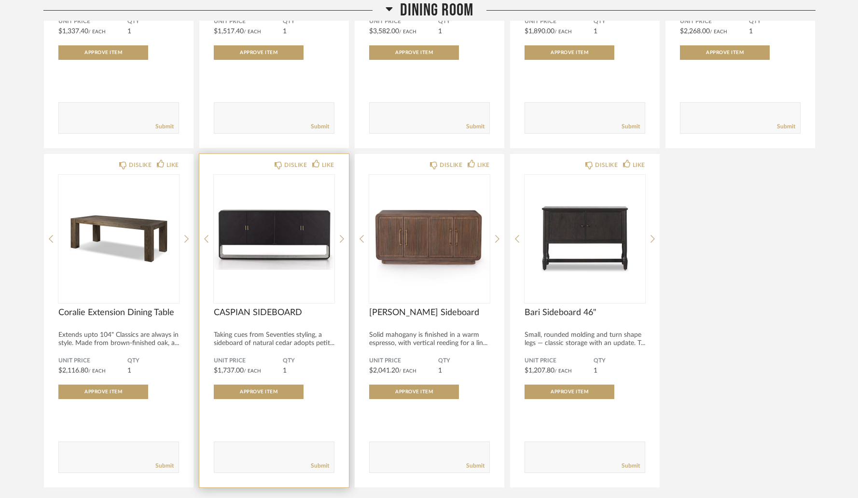
click at [266, 223] on img "0" at bounding box center [274, 235] width 121 height 121
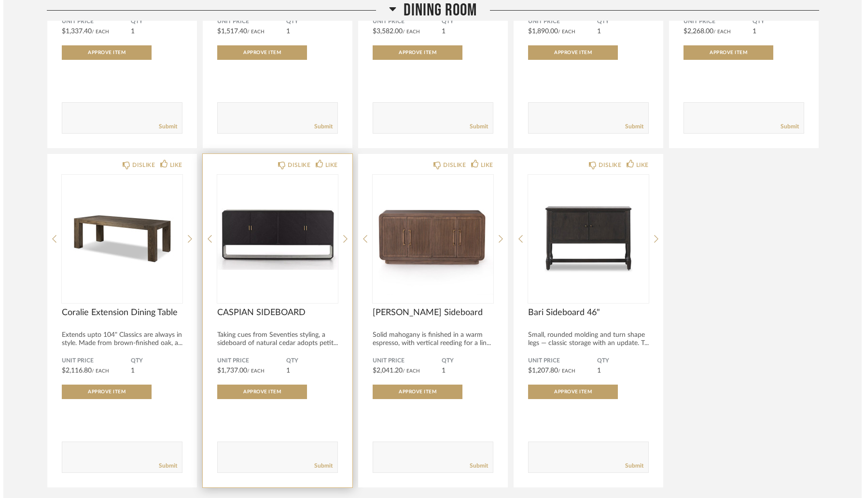
scroll to position [0, 0]
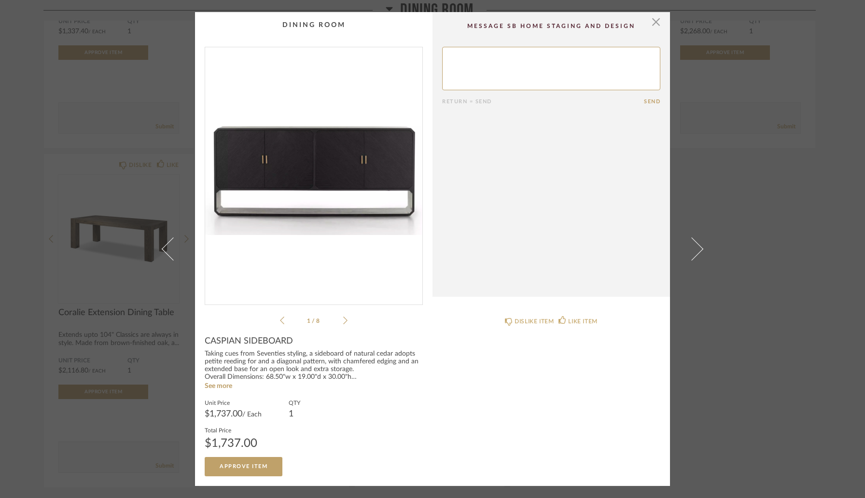
click at [342, 194] on img "0" at bounding box center [313, 172] width 217 height 250
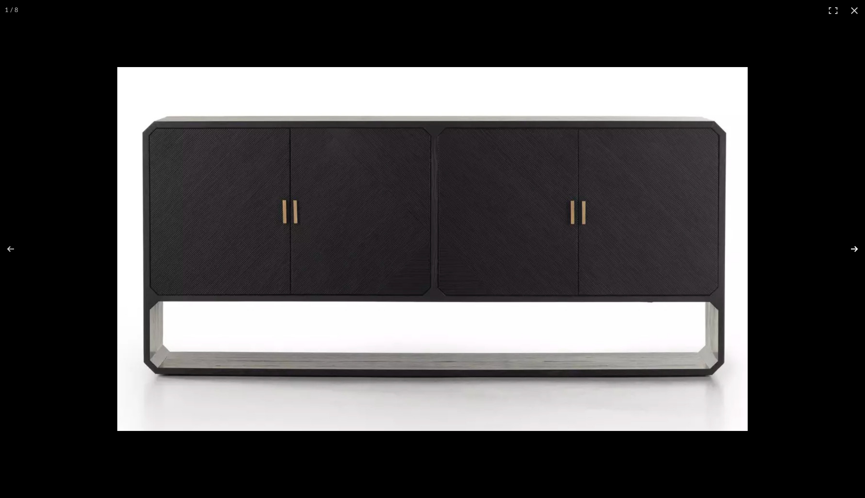
click at [856, 248] on button at bounding box center [848, 249] width 34 height 48
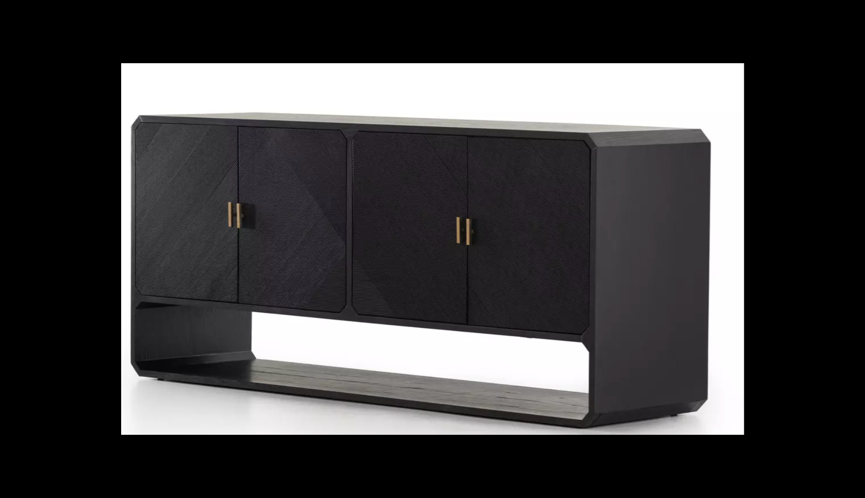
click at [856, 248] on button at bounding box center [848, 249] width 34 height 48
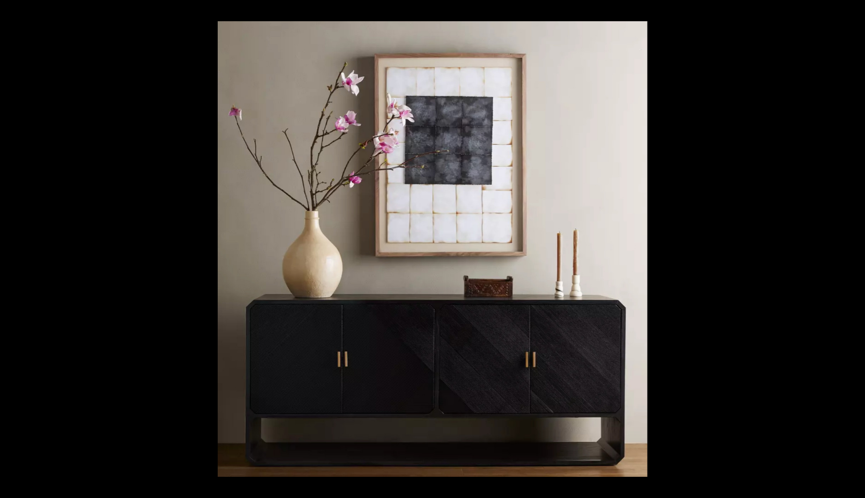
click at [856, 248] on button at bounding box center [848, 249] width 34 height 48
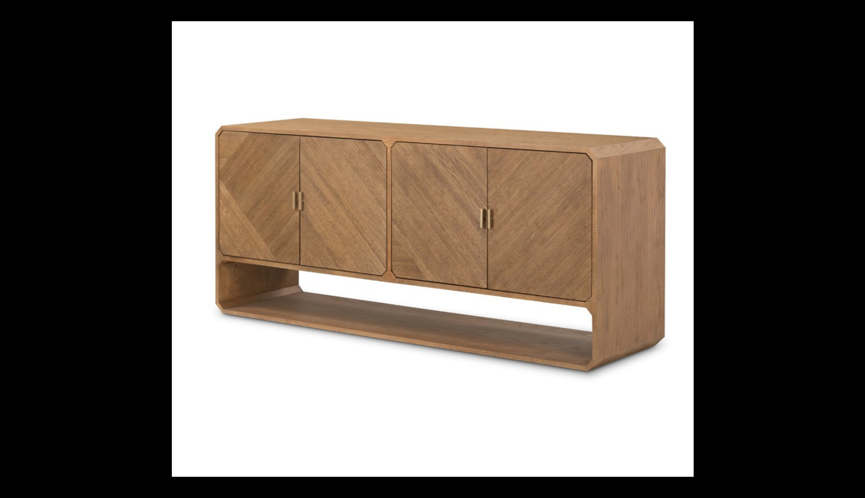
click at [856, 248] on button at bounding box center [848, 249] width 34 height 48
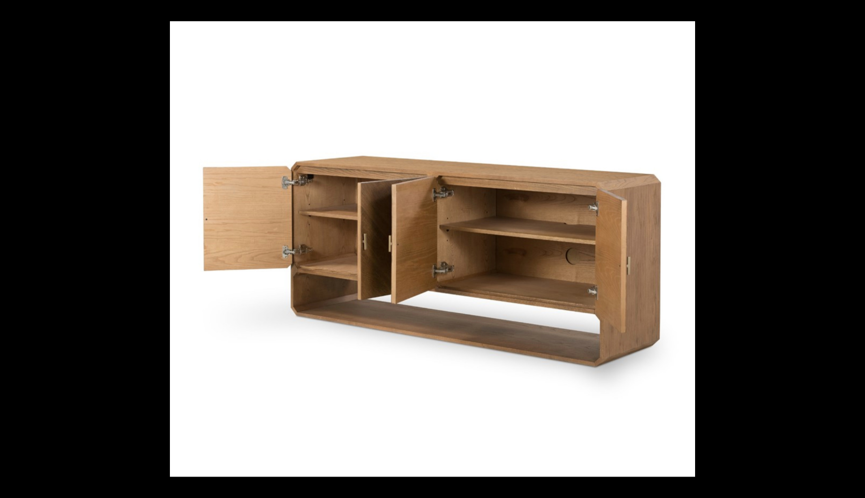
click at [856, 248] on button at bounding box center [848, 249] width 34 height 48
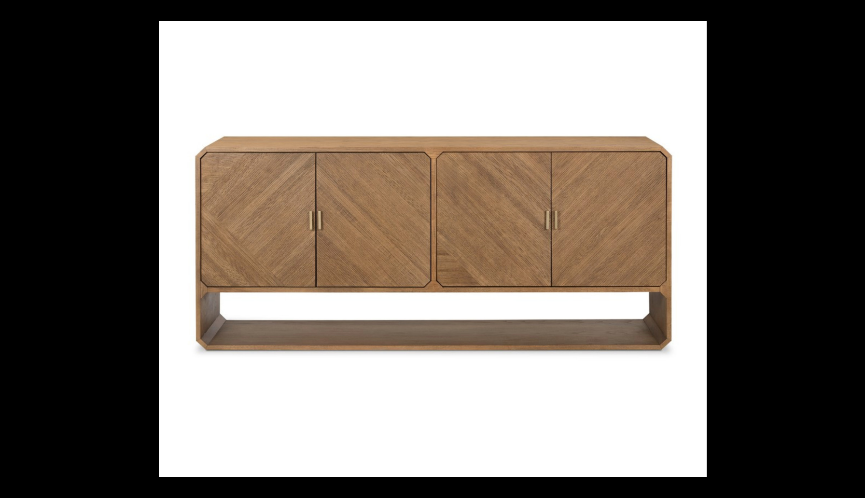
click at [856, 248] on button at bounding box center [848, 249] width 34 height 48
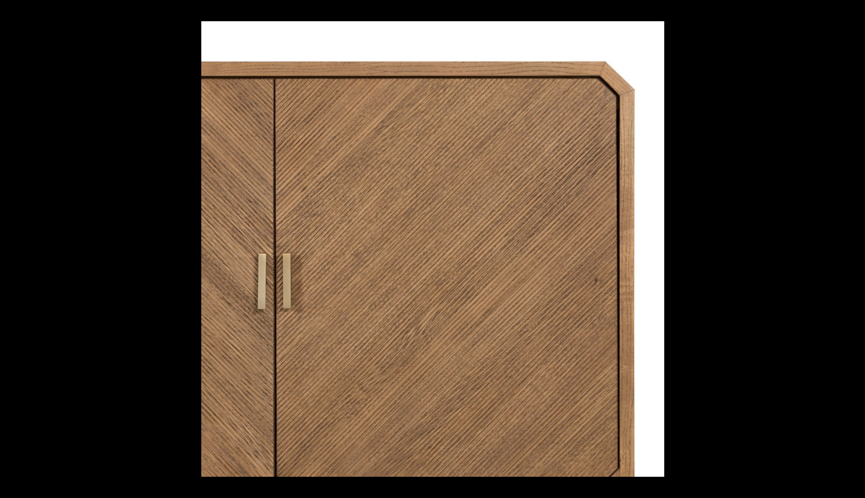
click at [856, 248] on button at bounding box center [848, 249] width 34 height 48
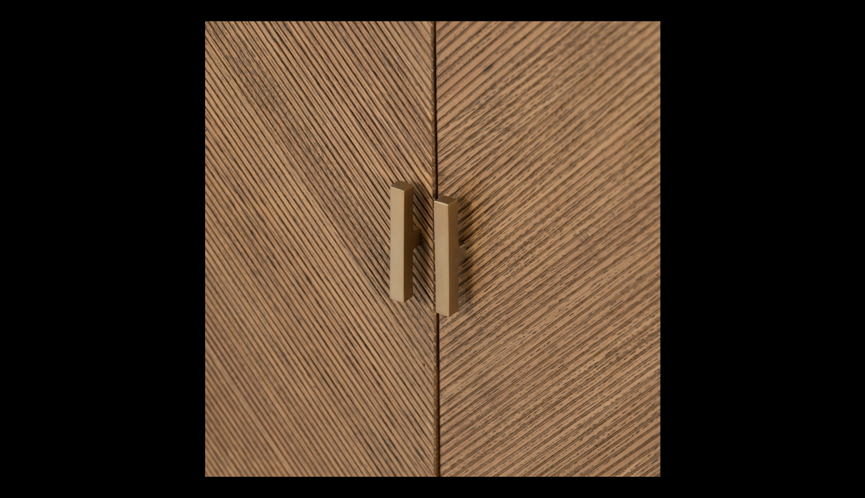
click at [856, 248] on button at bounding box center [848, 249] width 34 height 48
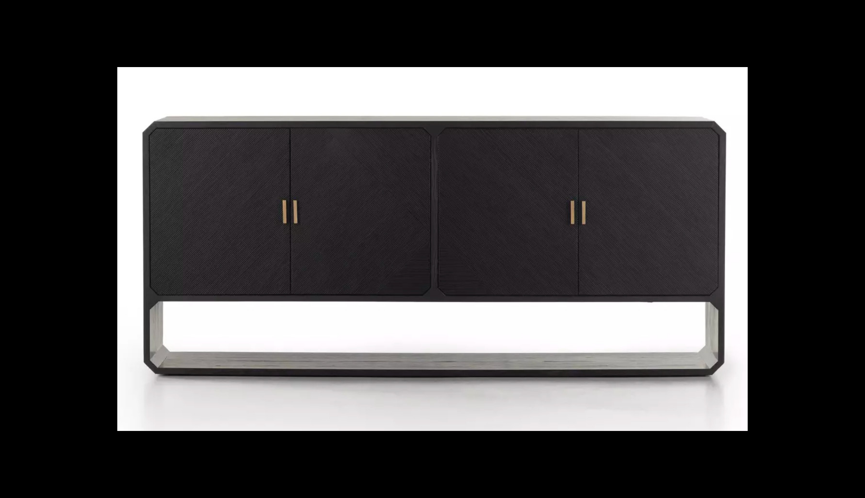
click at [856, 248] on button at bounding box center [848, 249] width 34 height 48
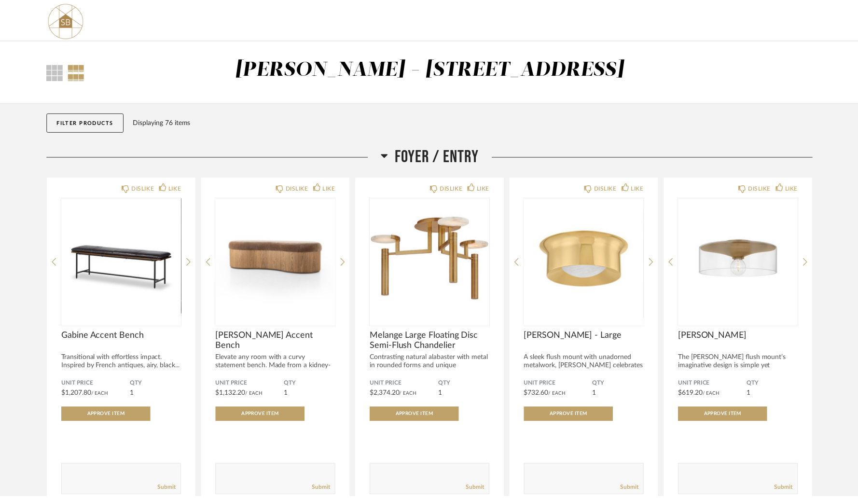
scroll to position [1760, 0]
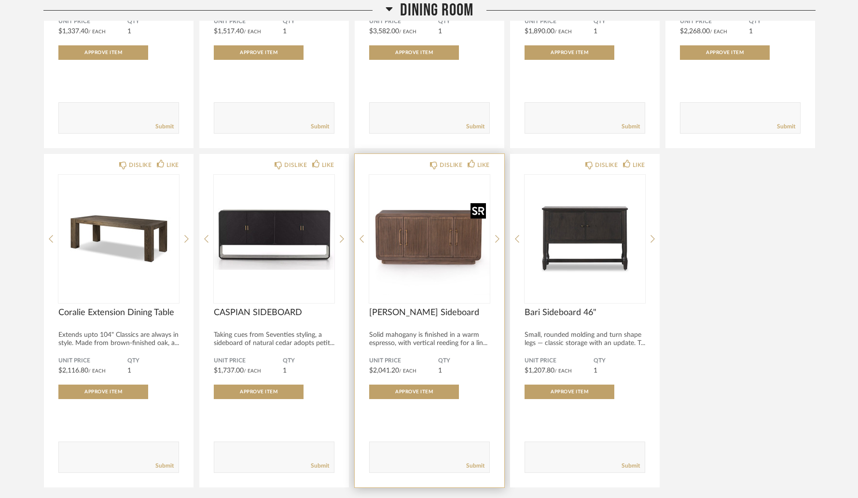
click at [451, 237] on img "0" at bounding box center [429, 235] width 121 height 121
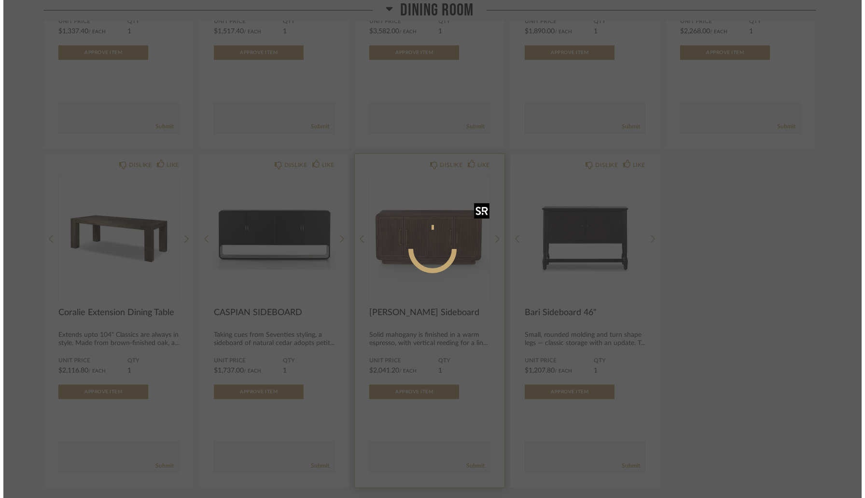
scroll to position [0, 0]
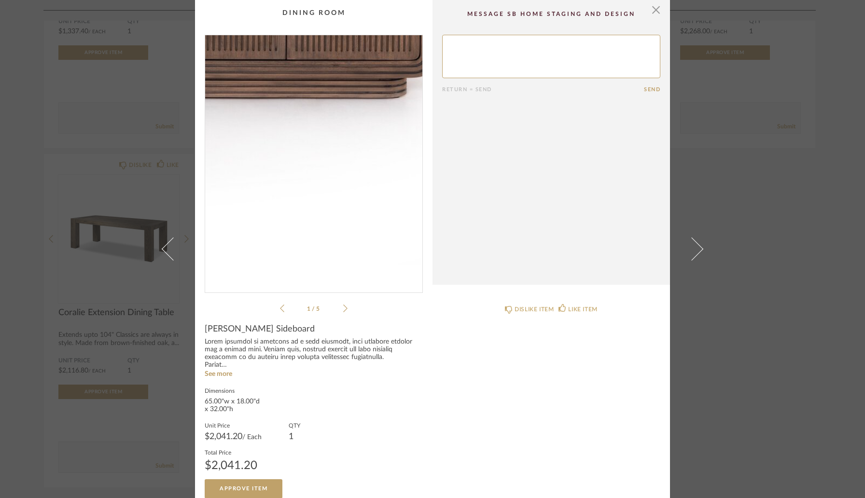
click at [362, 234] on img "0" at bounding box center [313, 160] width 217 height 250
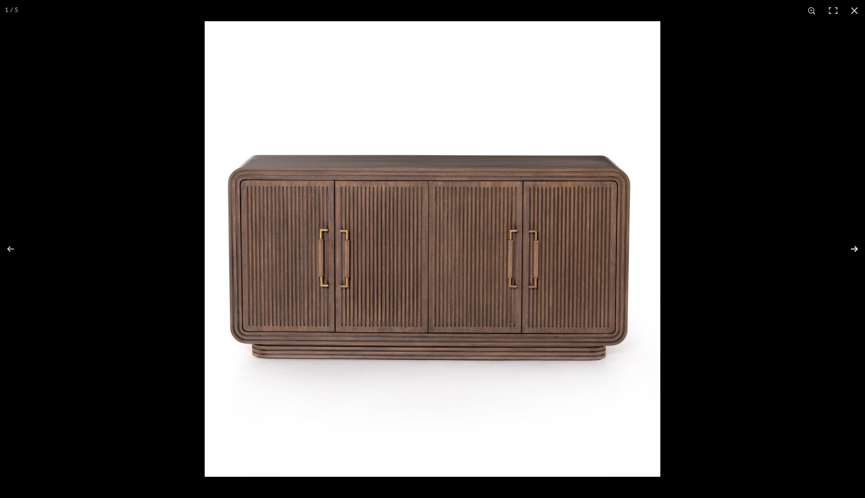
click at [853, 249] on button at bounding box center [848, 249] width 34 height 48
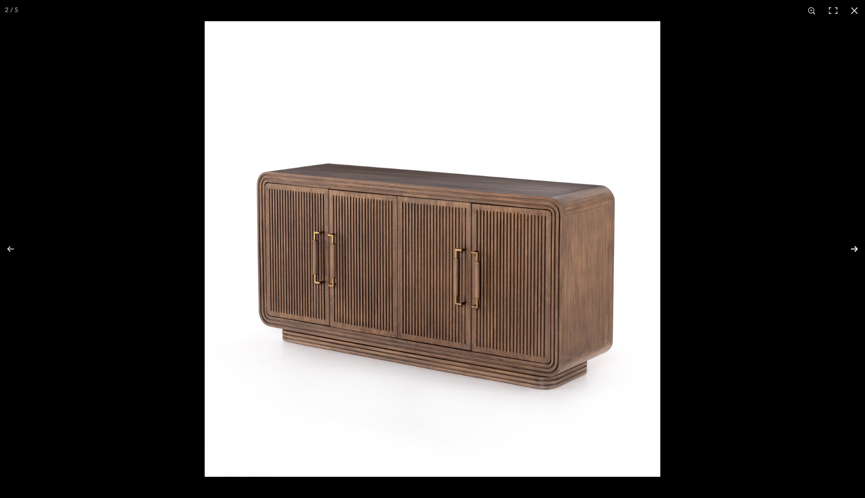
click at [853, 249] on button at bounding box center [848, 249] width 34 height 48
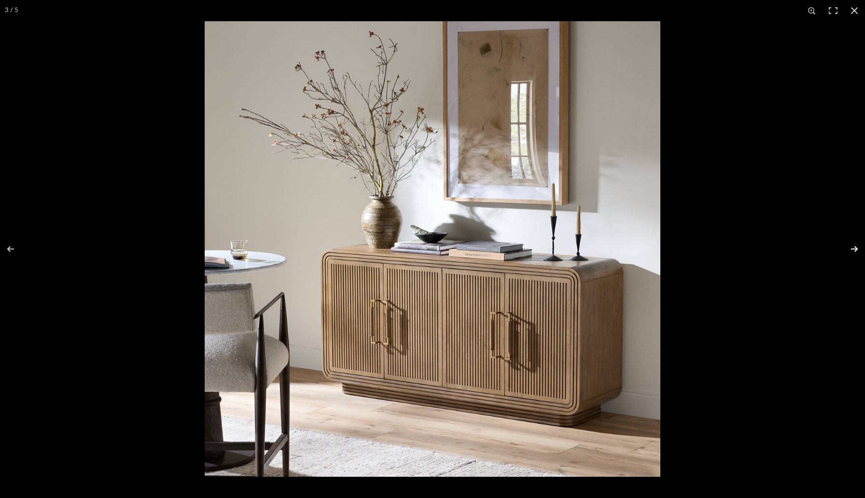
click at [853, 249] on button at bounding box center [848, 249] width 34 height 48
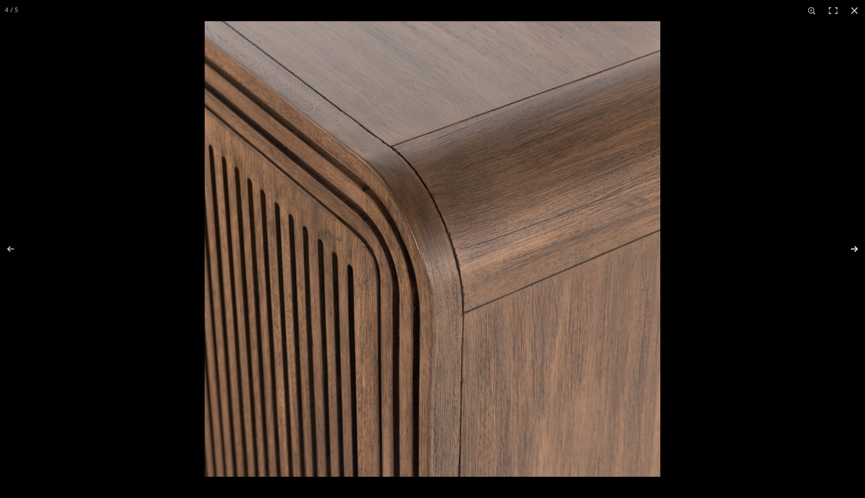
click at [853, 249] on button at bounding box center [848, 249] width 34 height 48
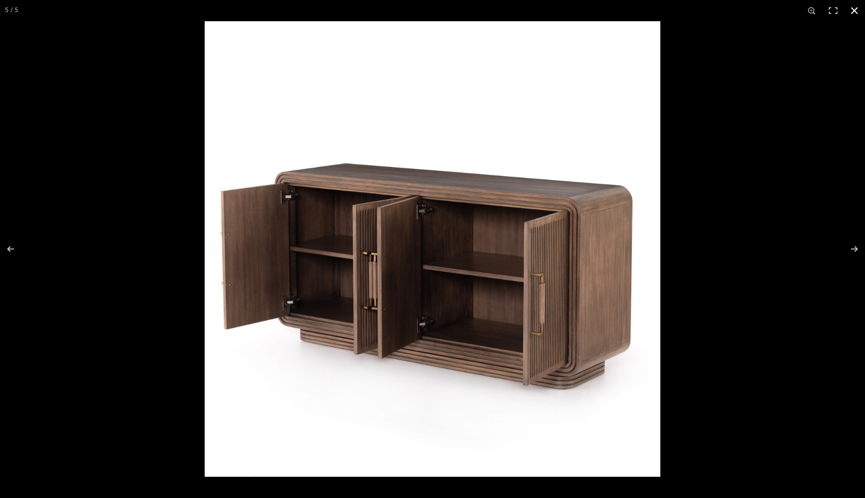
click at [835, 170] on div at bounding box center [637, 270] width 865 height 498
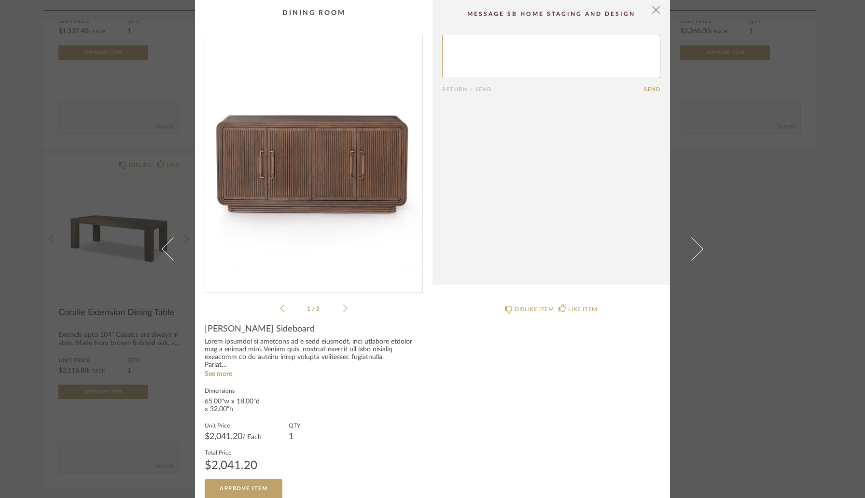
click at [768, 168] on div "× 1 / 5 Return = Send Send [PERSON_NAME] Sideboard See more Dimensions 65.00"w …" at bounding box center [432, 249] width 865 height 498
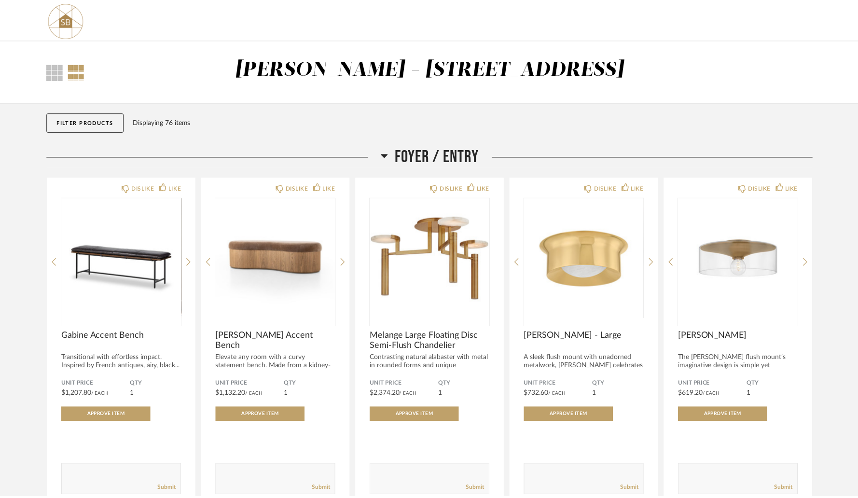
scroll to position [1760, 0]
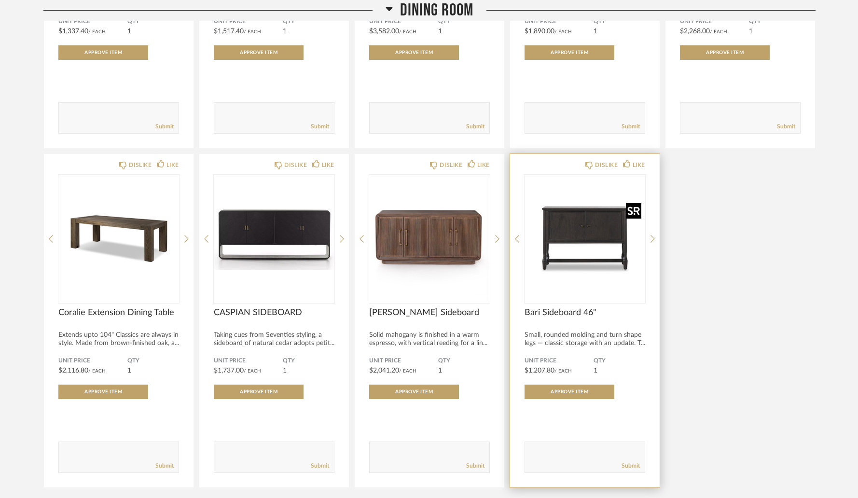
click at [566, 235] on img "0" at bounding box center [585, 235] width 121 height 121
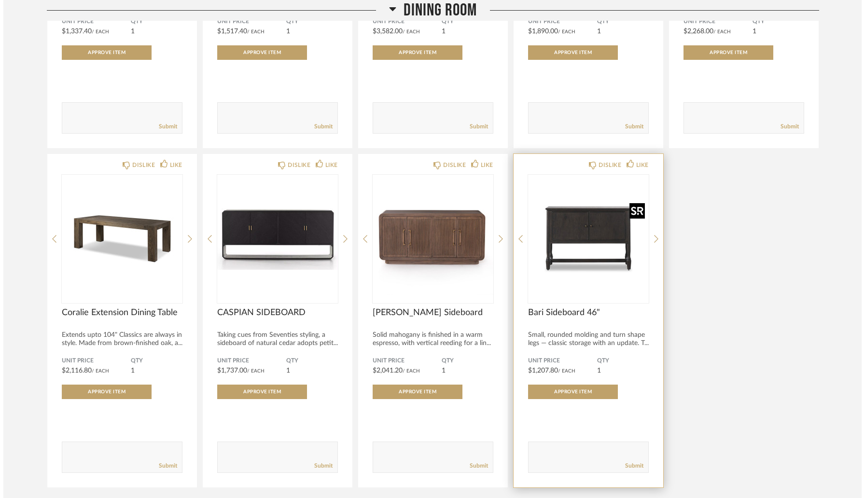
scroll to position [0, 0]
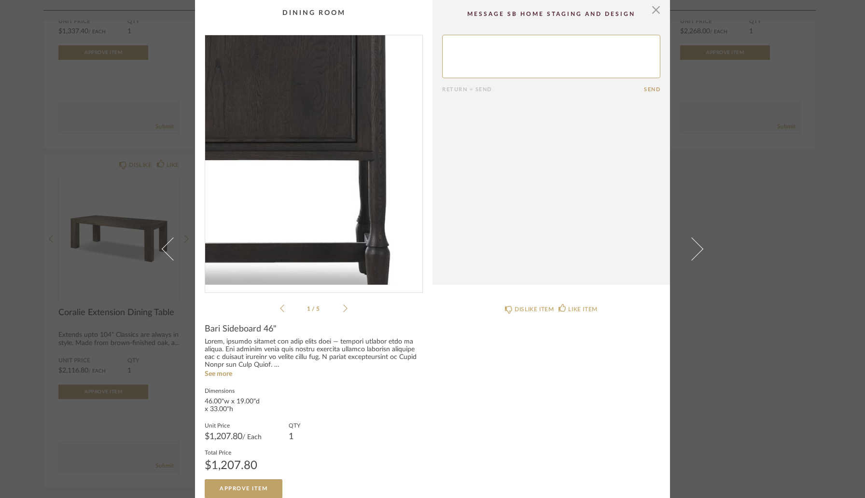
click at [362, 175] on img "0" at bounding box center [313, 160] width 217 height 250
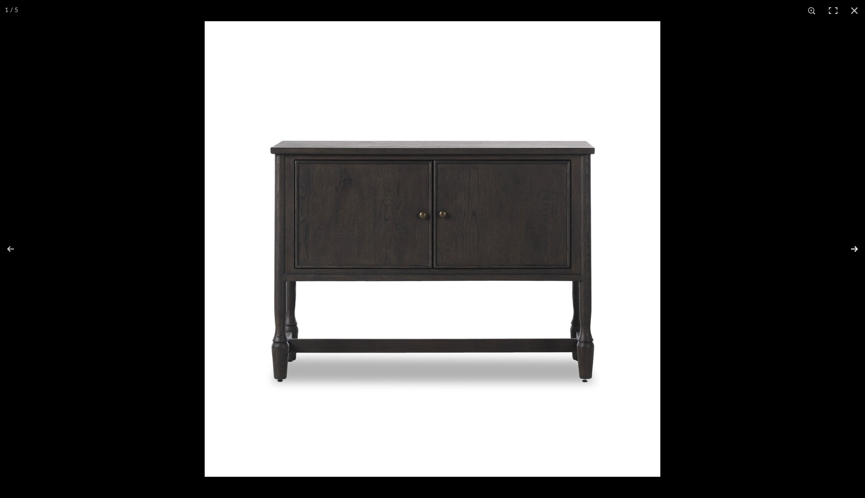
click at [855, 251] on button at bounding box center [848, 249] width 34 height 48
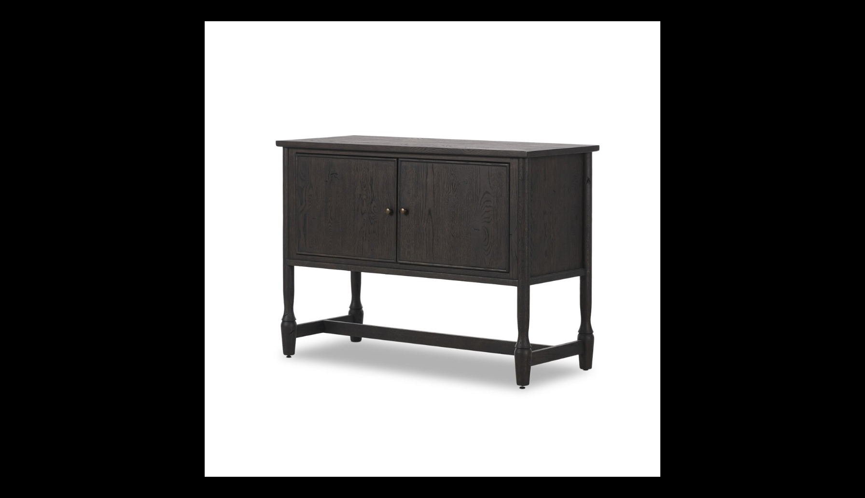
click at [855, 251] on button at bounding box center [848, 249] width 34 height 48
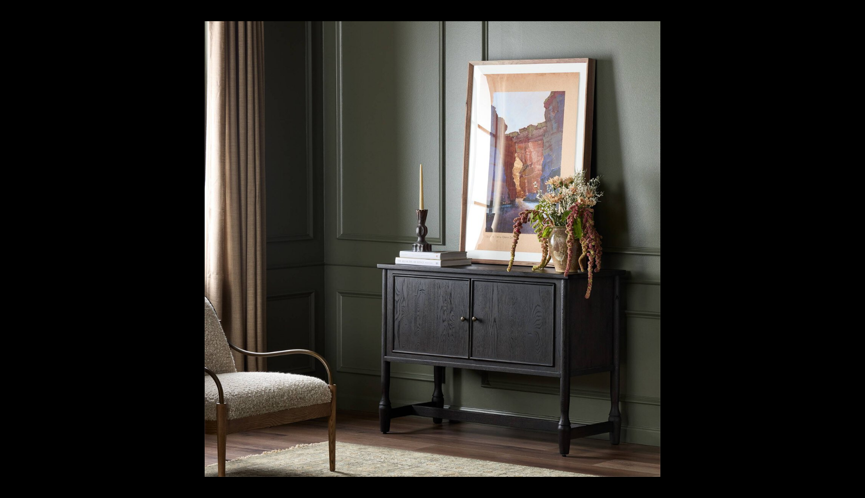
click at [763, 385] on div at bounding box center [637, 270] width 865 height 498
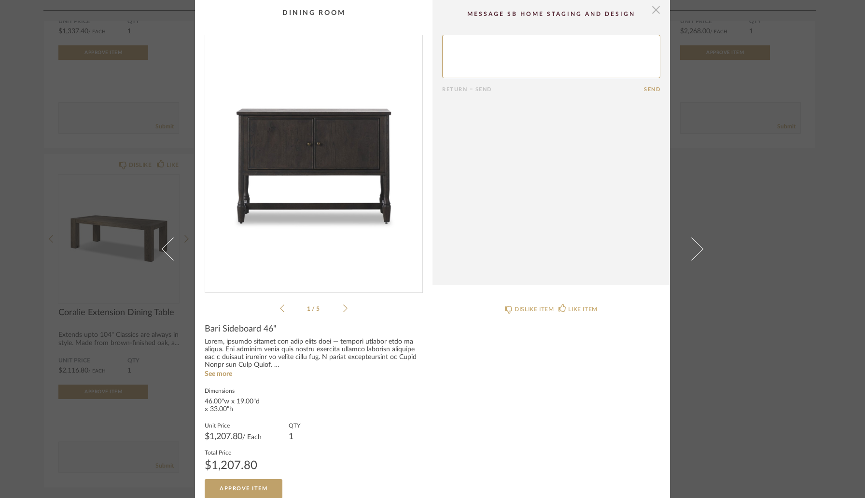
click at [656, 10] on span "button" at bounding box center [655, 9] width 19 height 19
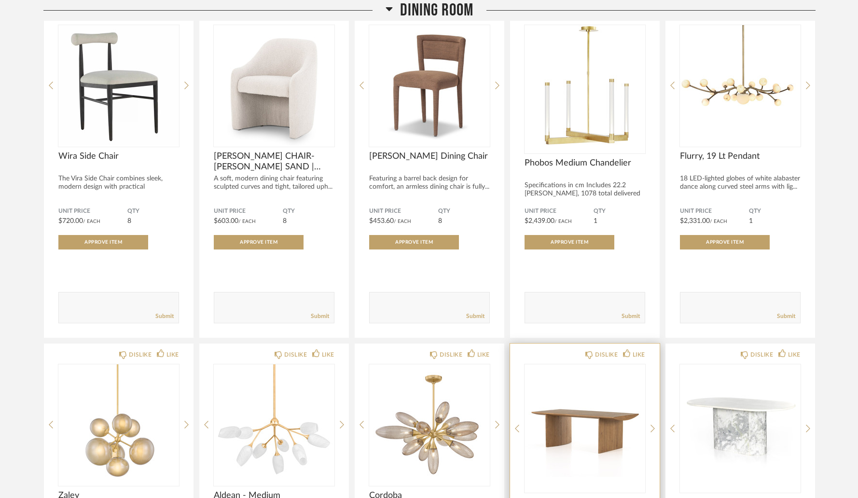
scroll to position [1229, 0]
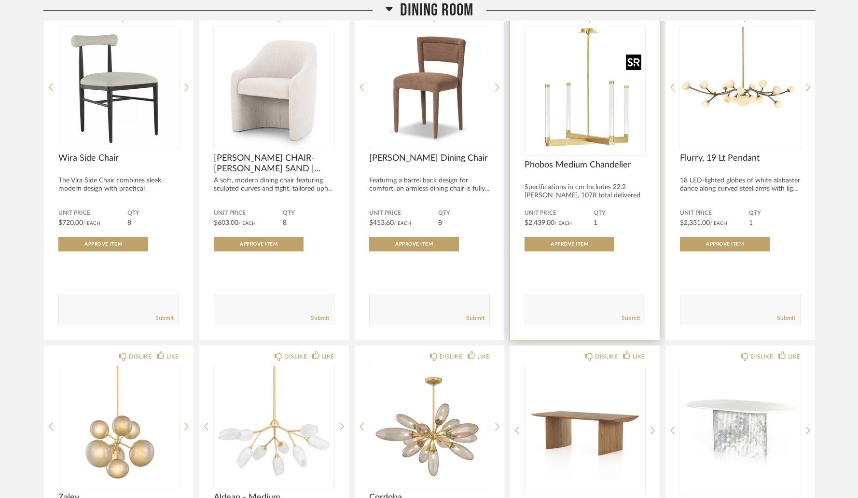
click at [586, 135] on img "0" at bounding box center [585, 87] width 121 height 121
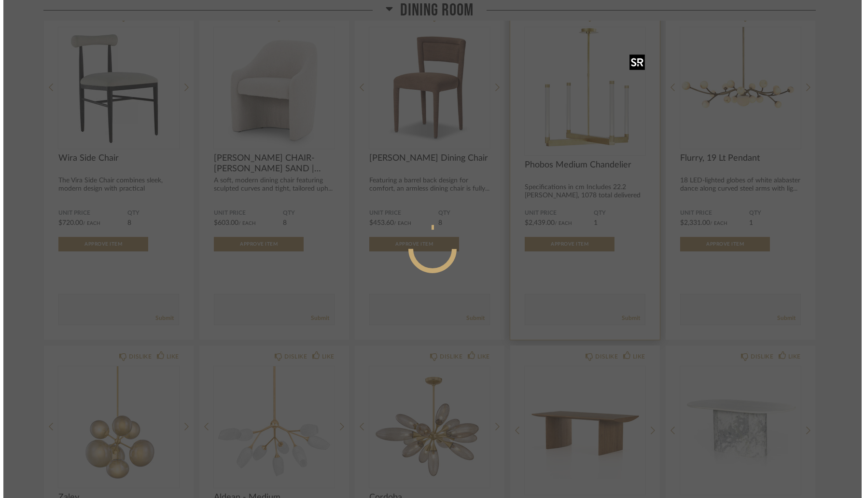
scroll to position [0, 0]
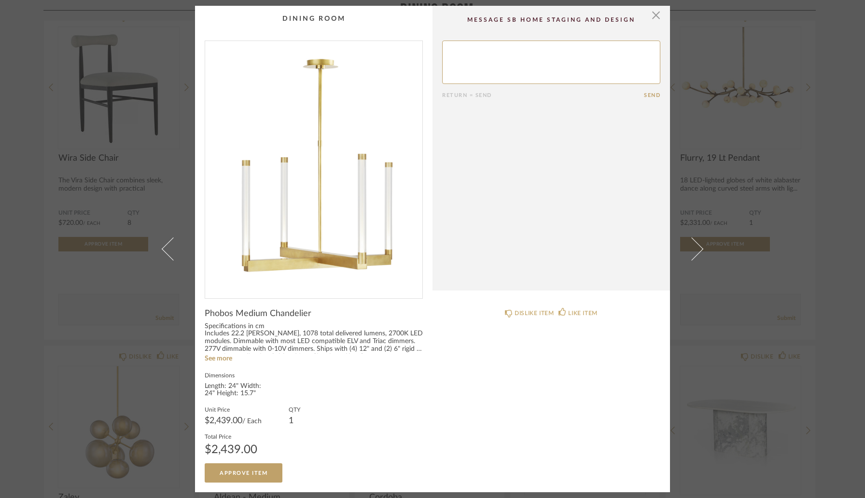
click at [343, 235] on img "0" at bounding box center [313, 166] width 217 height 250
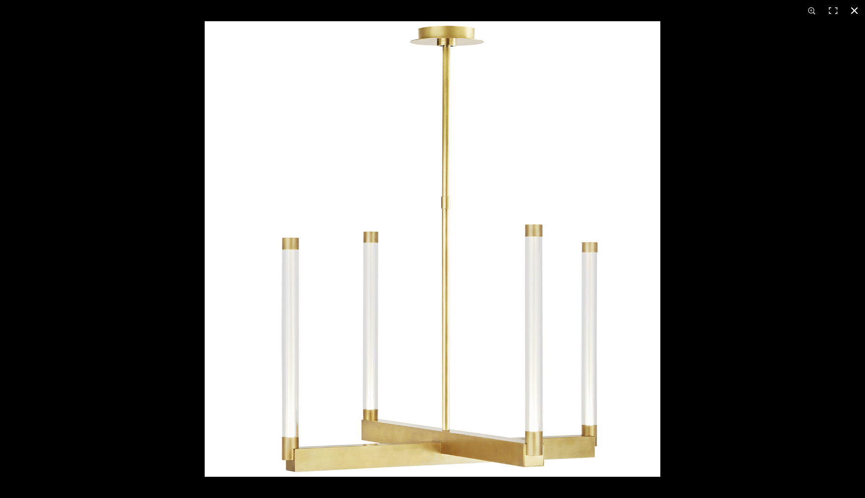
click at [737, 267] on div at bounding box center [637, 270] width 865 height 498
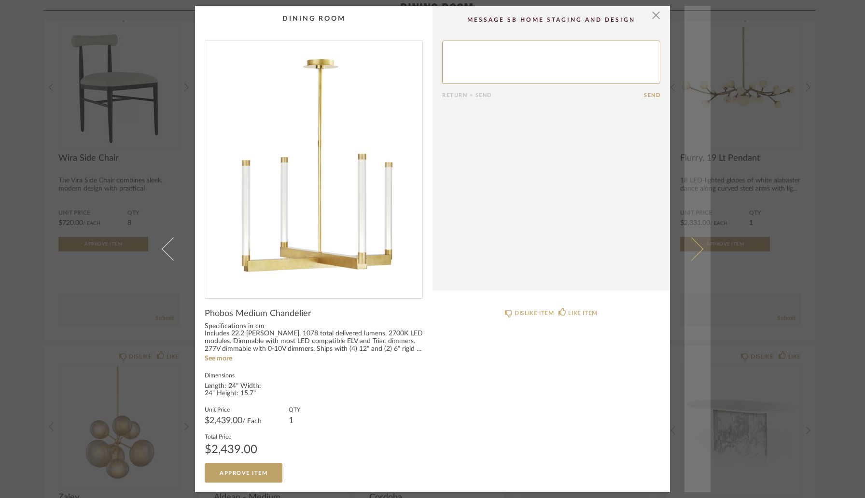
click at [689, 243] on span at bounding box center [691, 248] width 23 height 23
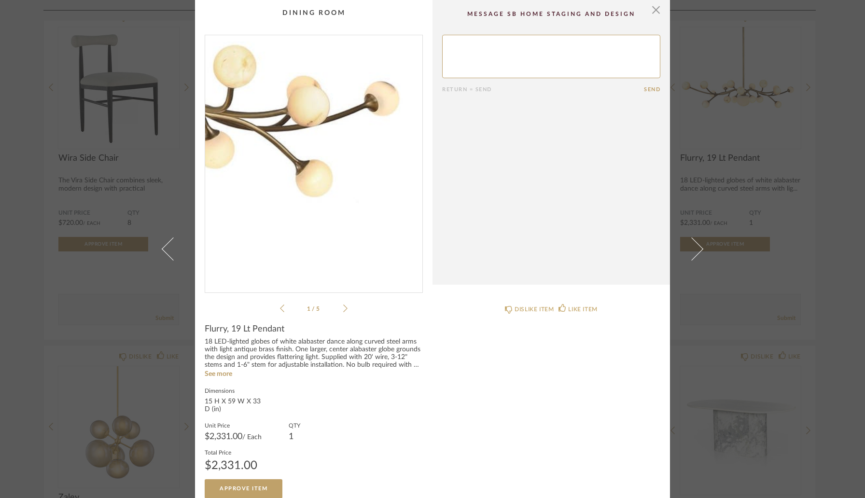
click at [378, 185] on img "0" at bounding box center [313, 160] width 217 height 250
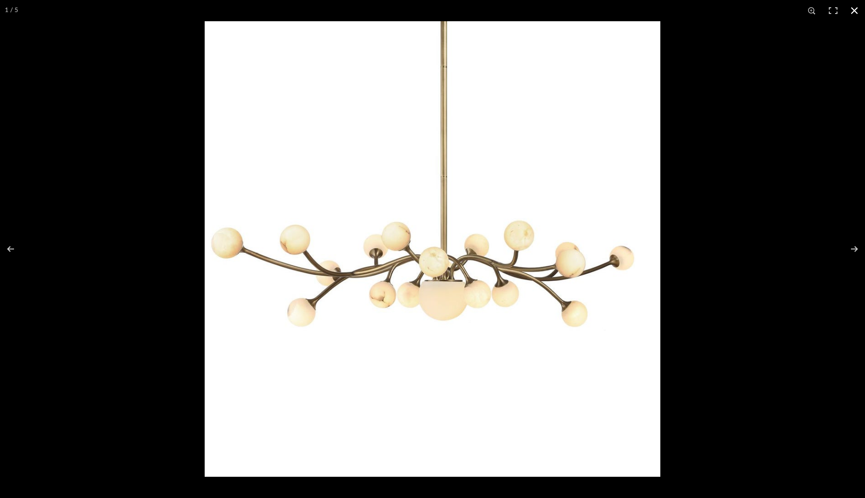
click at [829, 300] on div at bounding box center [637, 270] width 865 height 498
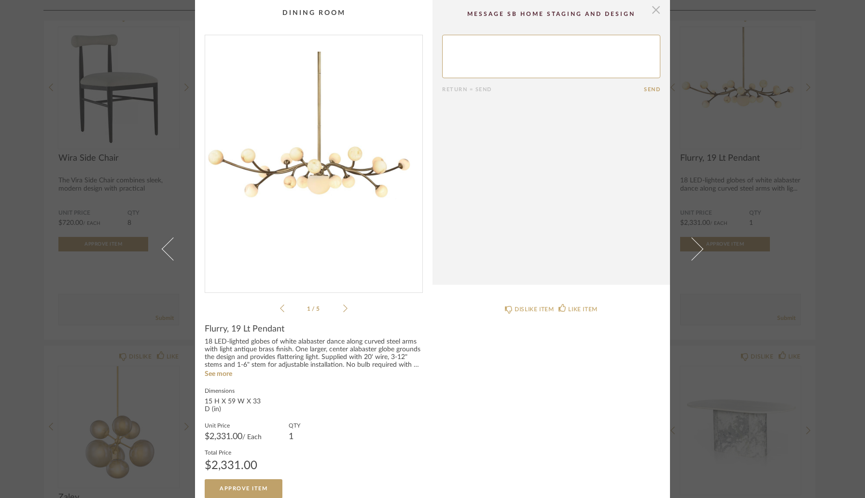
click at [653, 14] on span "button" at bounding box center [655, 9] width 19 height 19
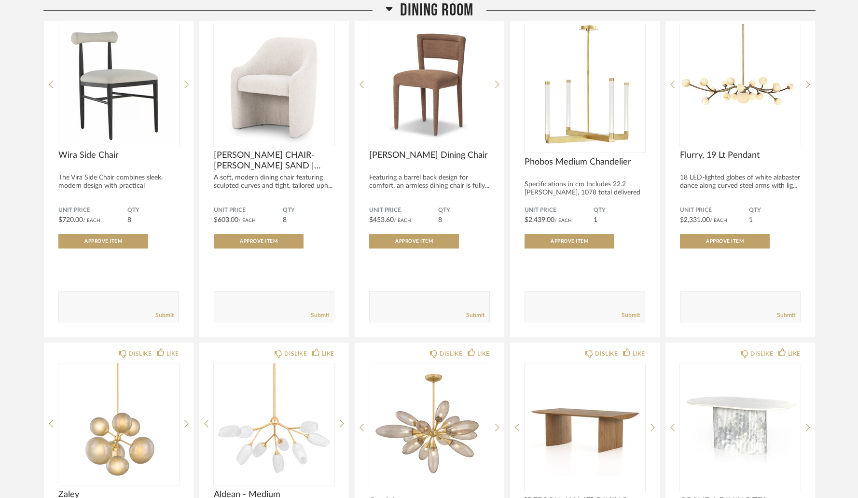
scroll to position [1222, 0]
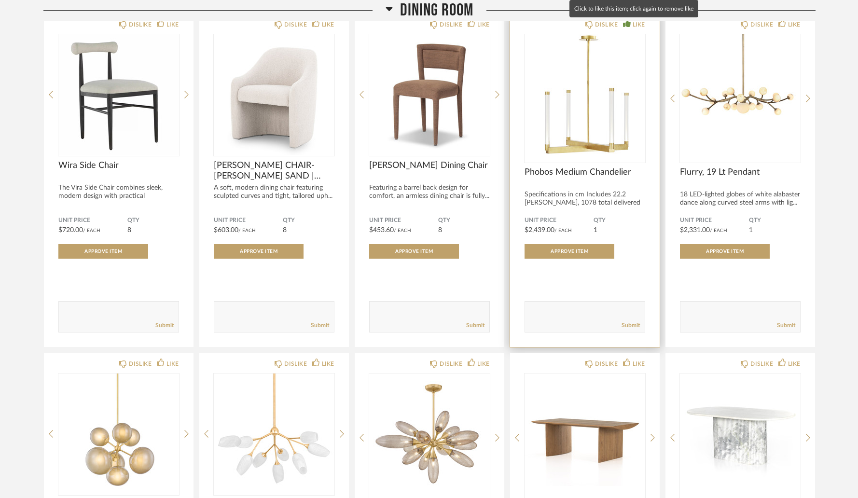
click at [633, 27] on div "LIKE" at bounding box center [639, 25] width 13 height 10
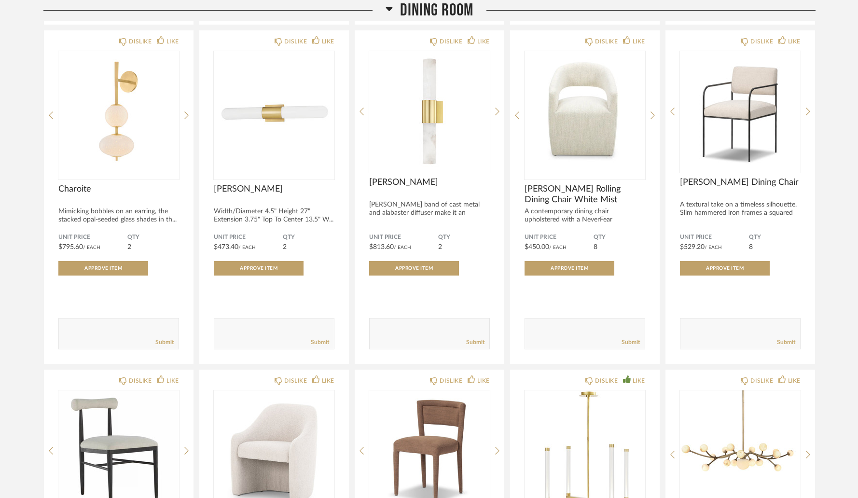
scroll to position [860, 0]
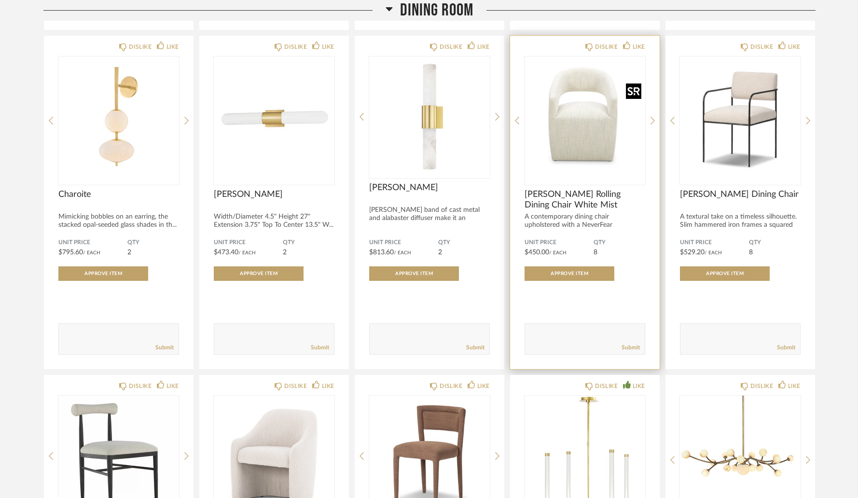
click at [593, 148] on img "0" at bounding box center [585, 116] width 121 height 121
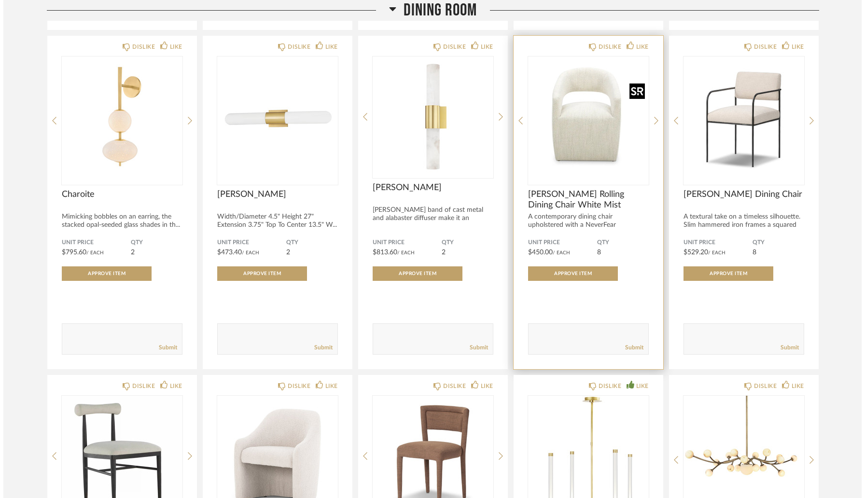
scroll to position [0, 0]
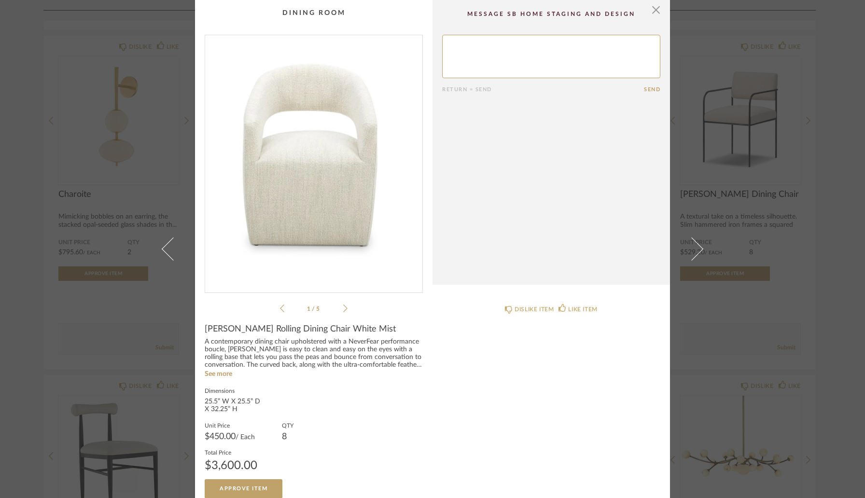
click at [317, 182] on img "0" at bounding box center [313, 160] width 217 height 250
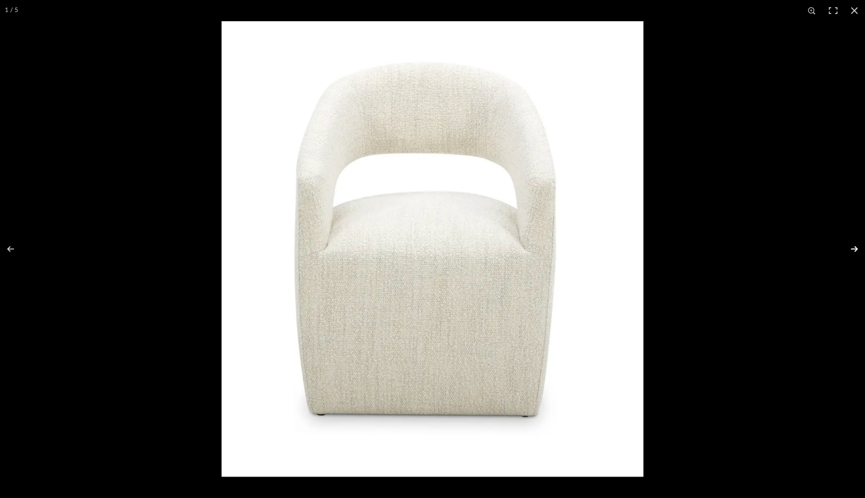
click at [856, 250] on button at bounding box center [848, 249] width 34 height 48
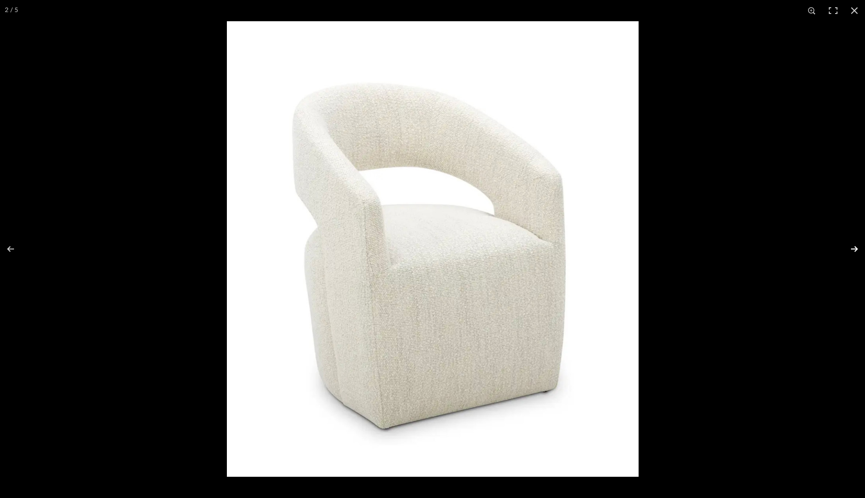
click at [854, 248] on button at bounding box center [848, 249] width 34 height 48
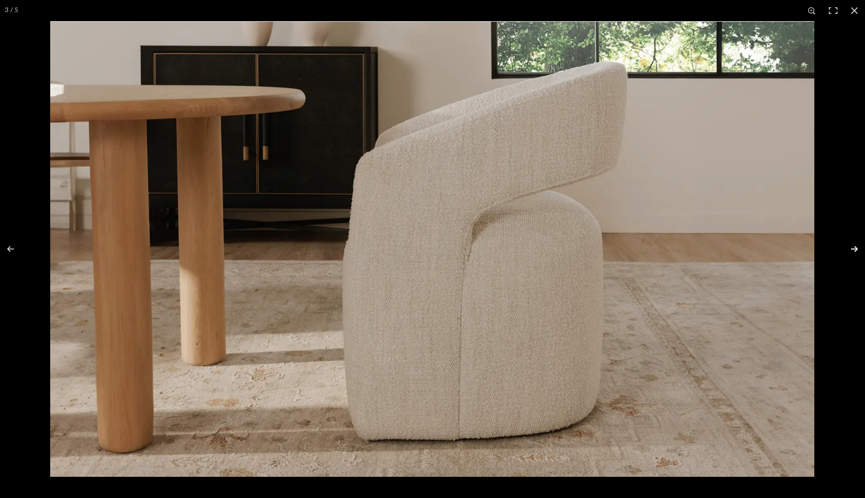
click at [853, 251] on button at bounding box center [848, 249] width 34 height 48
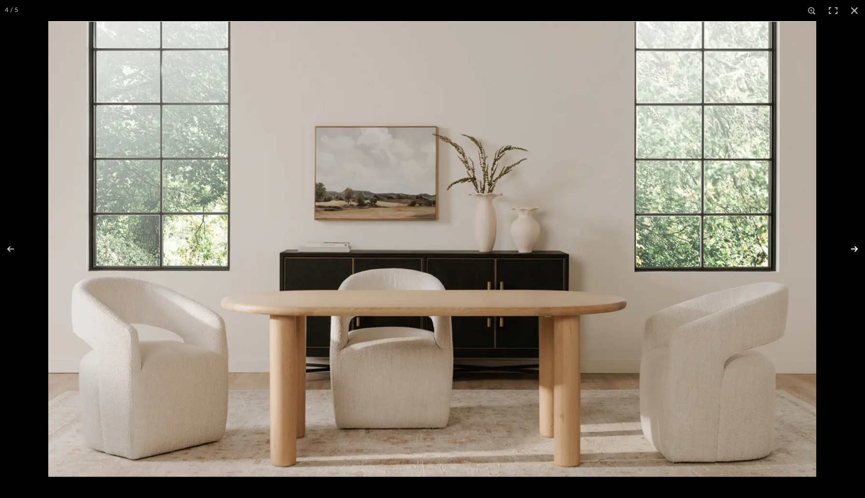
click at [853, 251] on button at bounding box center [848, 249] width 34 height 48
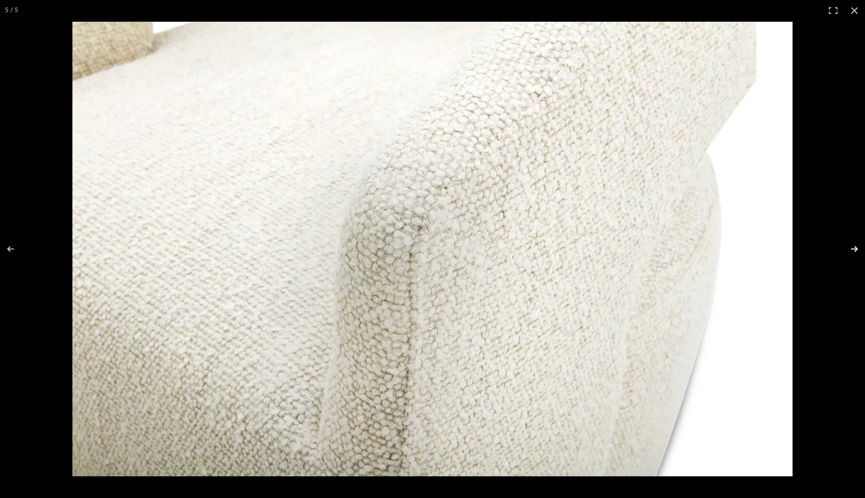
click at [853, 251] on button at bounding box center [848, 249] width 34 height 48
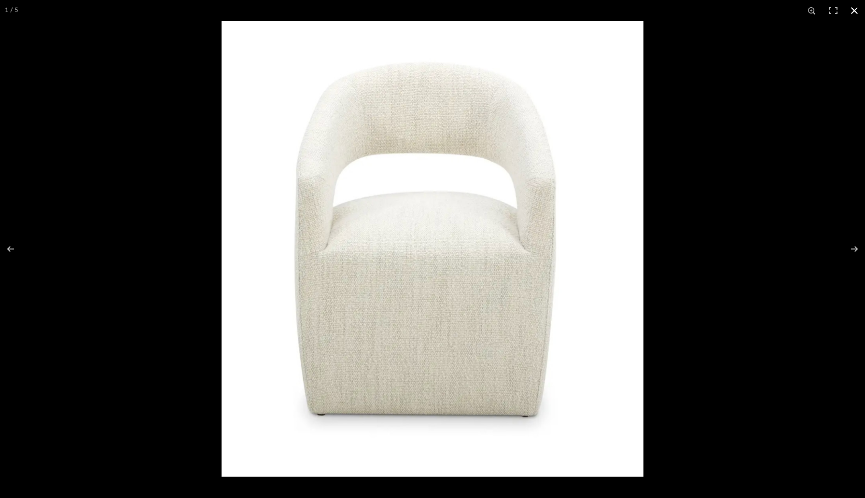
click at [854, 11] on button at bounding box center [854, 10] width 21 height 21
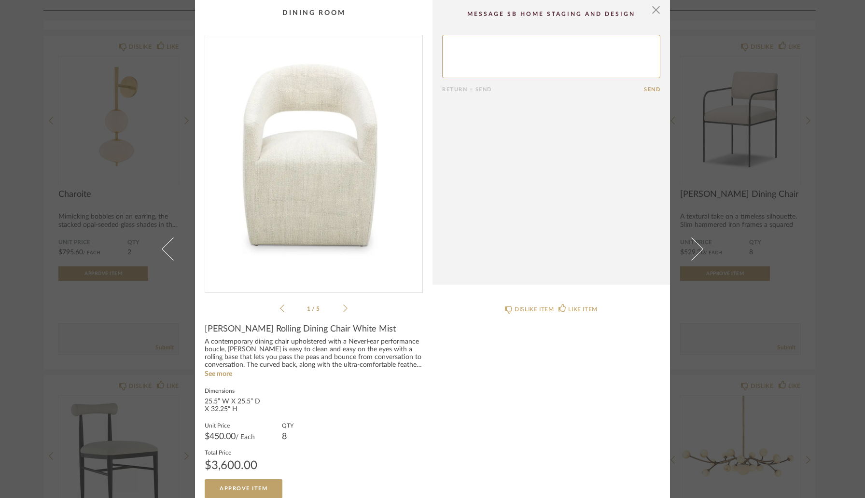
click at [828, 173] on div "× 1 / 5 Return = Send Send [PERSON_NAME] Rolling Dining Chair White Mist A cont…" at bounding box center [432, 249] width 865 height 498
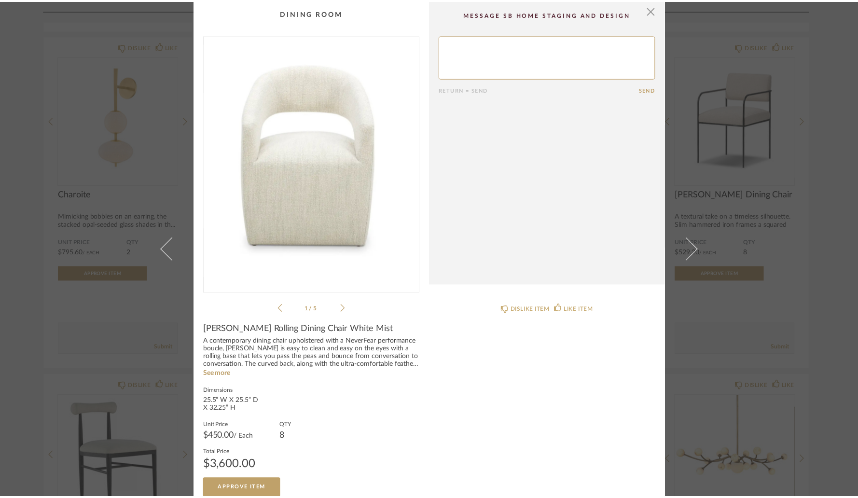
scroll to position [860, 0]
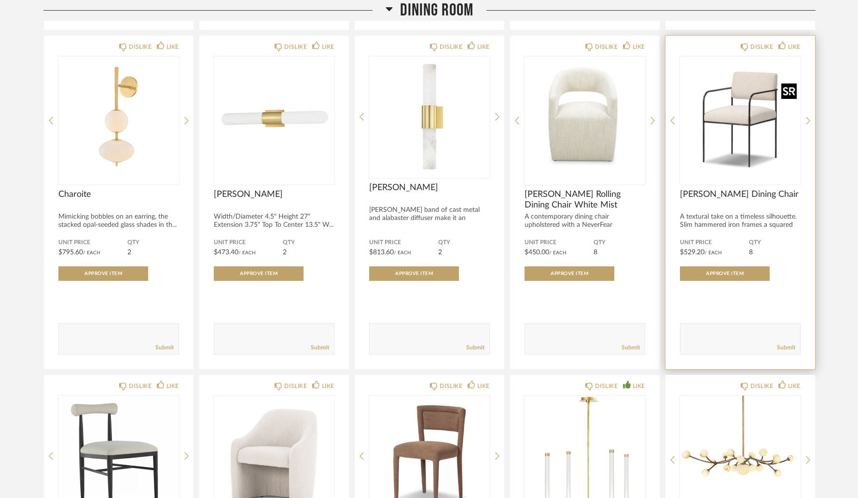
click at [766, 114] on img "0" at bounding box center [740, 116] width 121 height 121
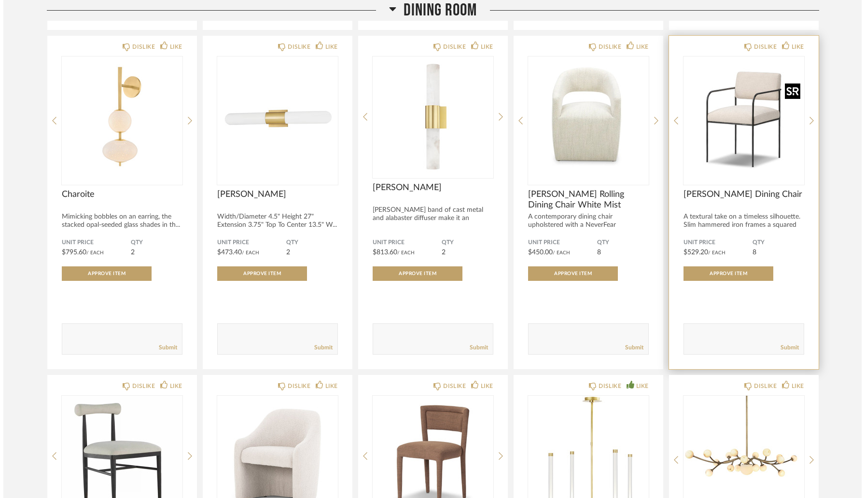
scroll to position [0, 0]
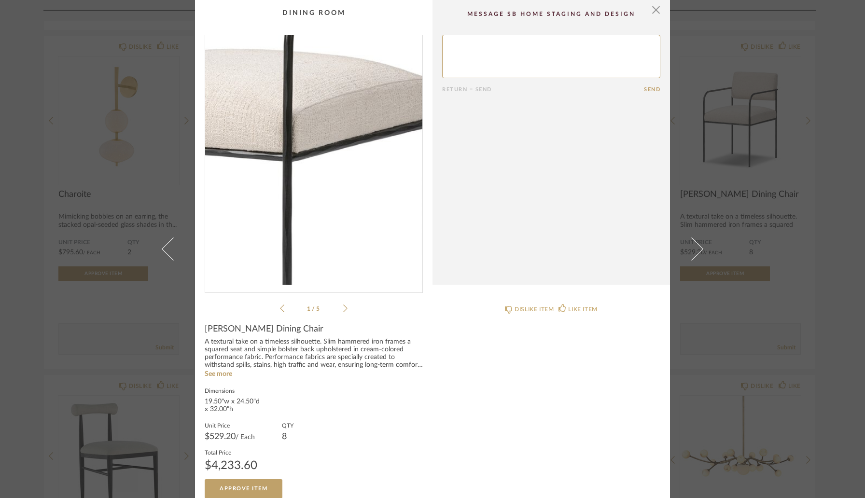
click at [335, 176] on img "0" at bounding box center [313, 160] width 217 height 250
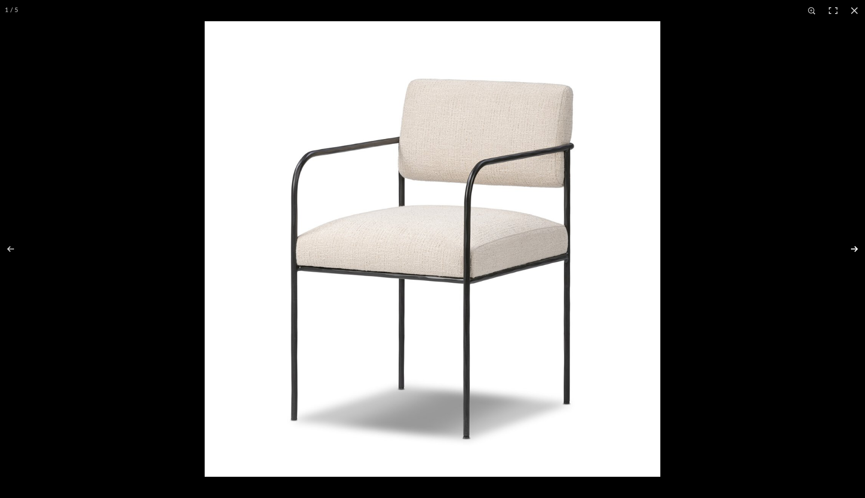
click at [855, 249] on button at bounding box center [848, 249] width 34 height 48
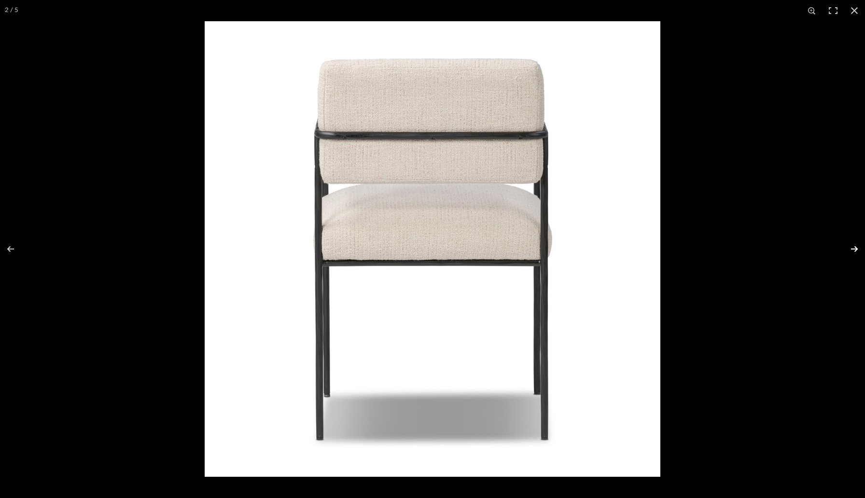
click at [855, 249] on button at bounding box center [848, 249] width 34 height 48
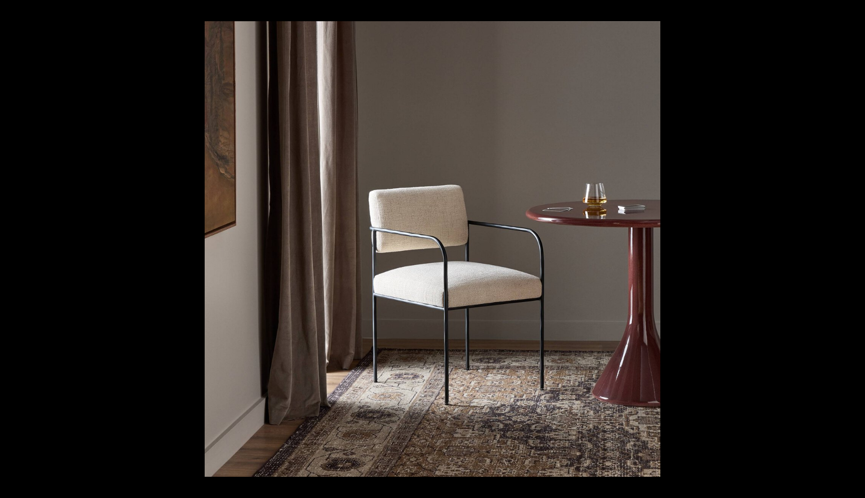
click at [855, 249] on button at bounding box center [848, 249] width 34 height 48
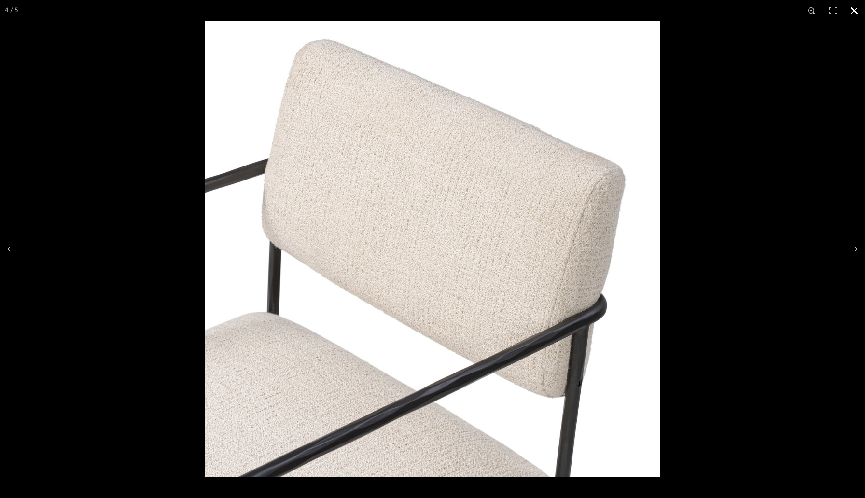
click at [850, 186] on div at bounding box center [637, 270] width 865 height 498
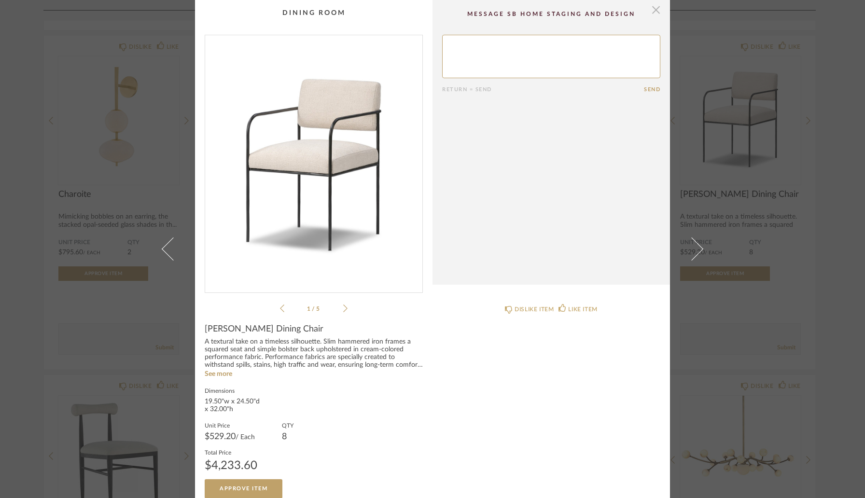
click at [648, 10] on span "button" at bounding box center [655, 9] width 19 height 19
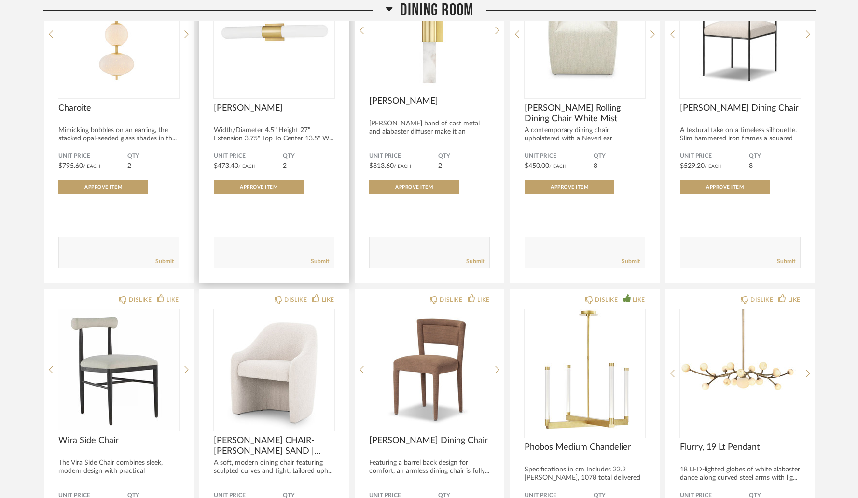
scroll to position [947, 0]
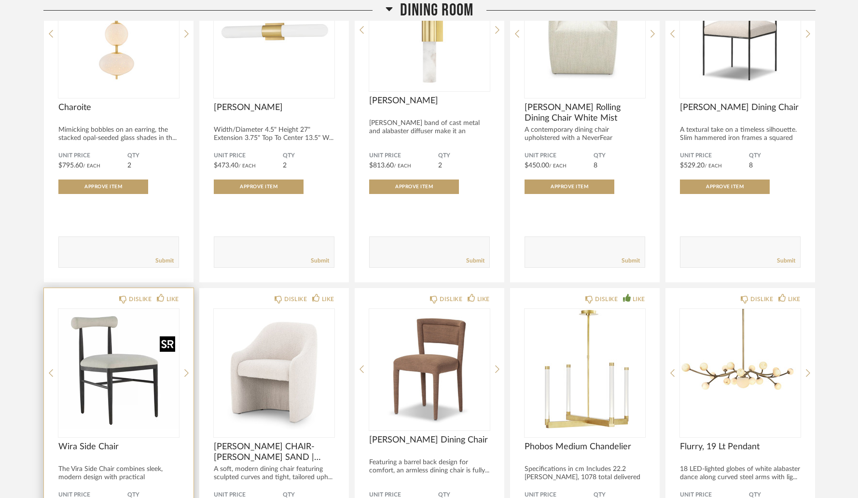
click at [116, 361] on img "0" at bounding box center [118, 369] width 121 height 121
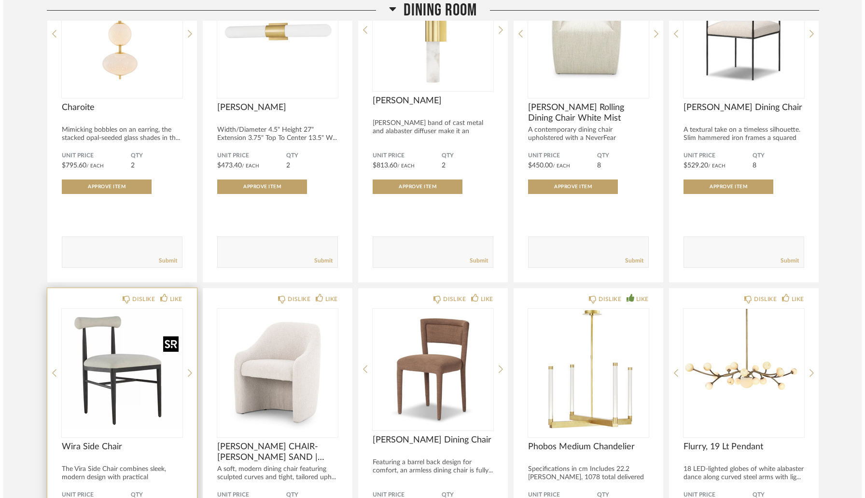
scroll to position [0, 0]
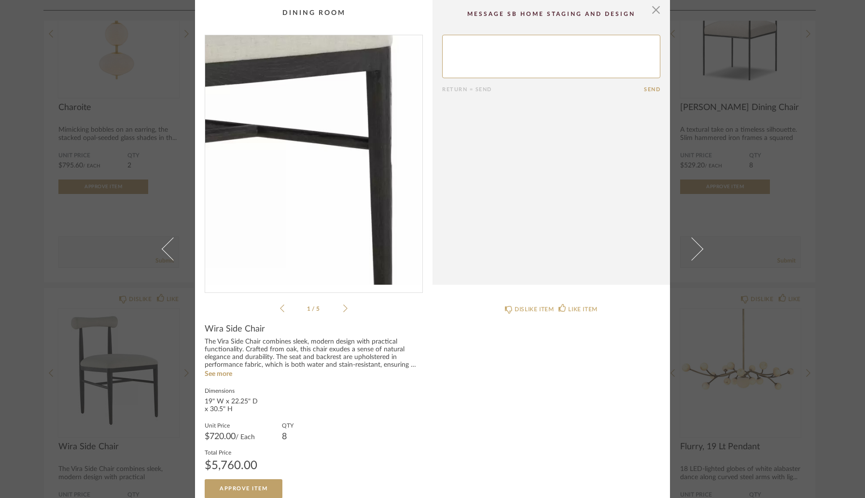
click at [355, 189] on img "0" at bounding box center [313, 160] width 217 height 250
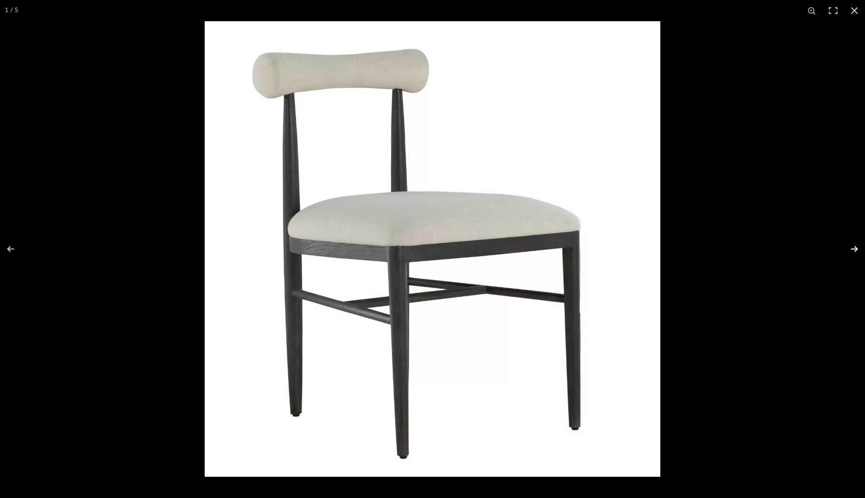
click at [852, 252] on button at bounding box center [848, 249] width 34 height 48
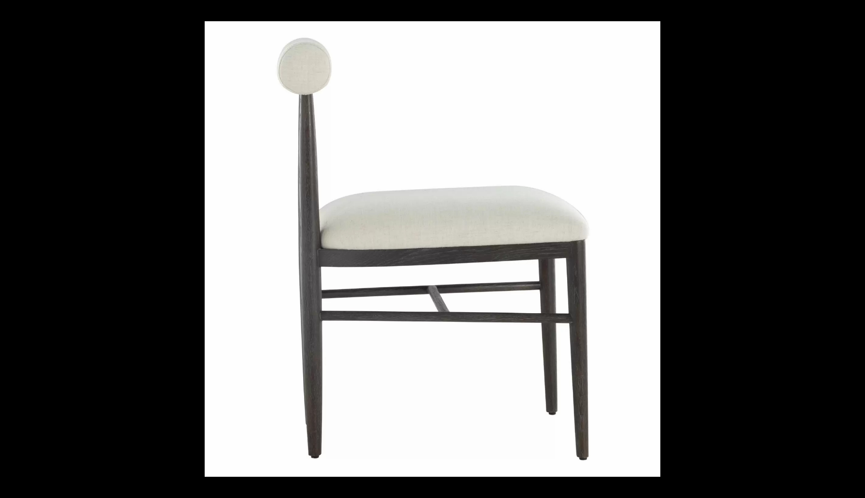
click at [855, 247] on button at bounding box center [848, 249] width 34 height 48
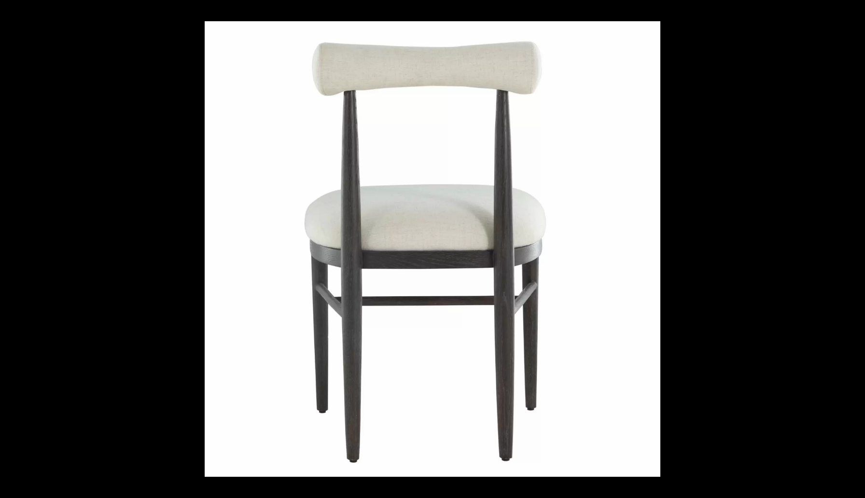
click at [855, 247] on button at bounding box center [848, 249] width 34 height 48
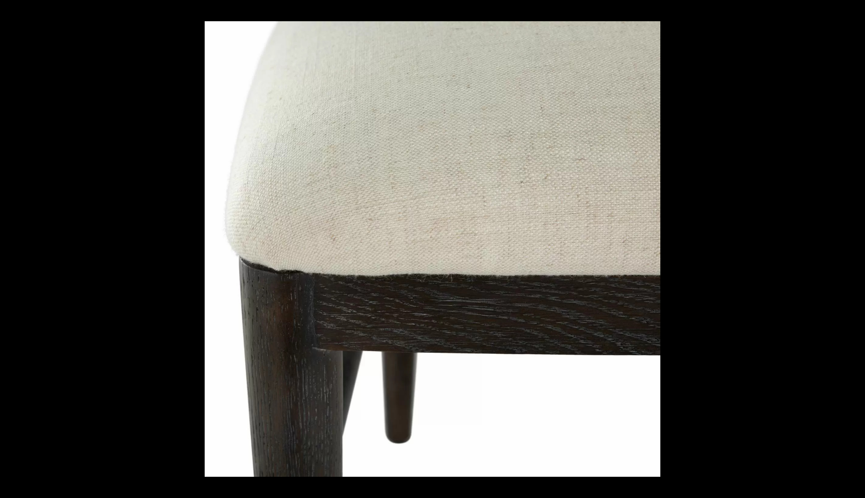
click at [855, 247] on button at bounding box center [848, 249] width 34 height 48
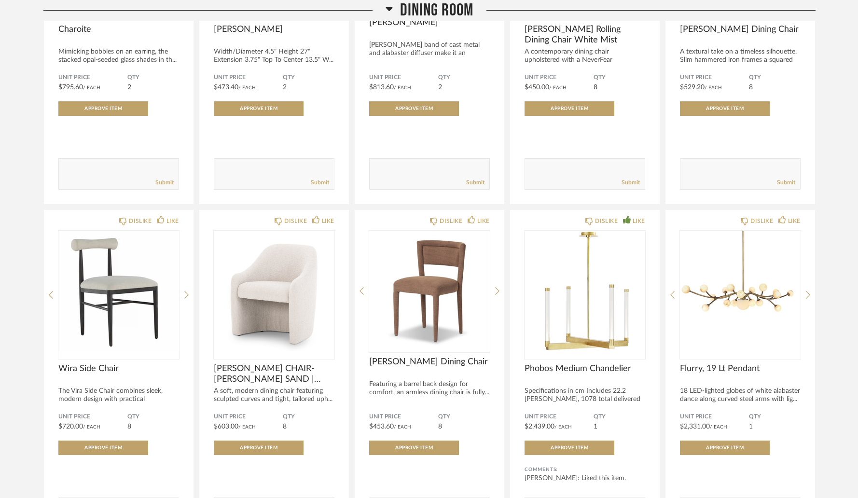
scroll to position [1030, 0]
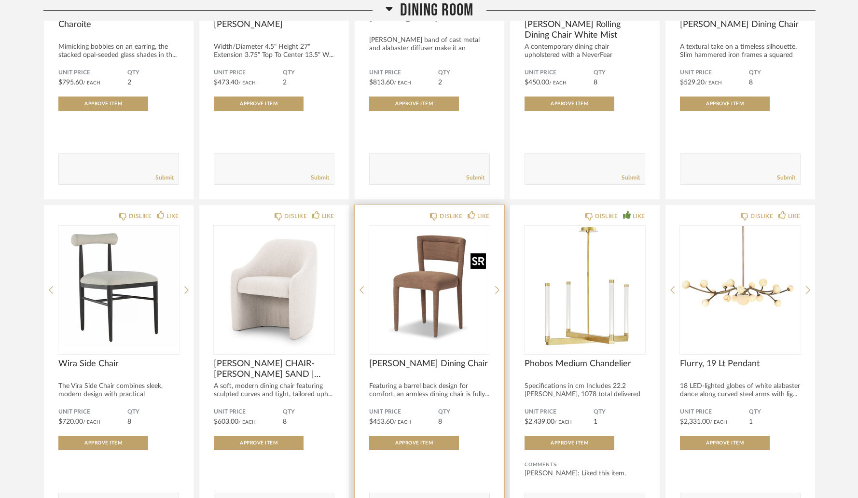
click at [443, 283] on img "0" at bounding box center [429, 286] width 121 height 121
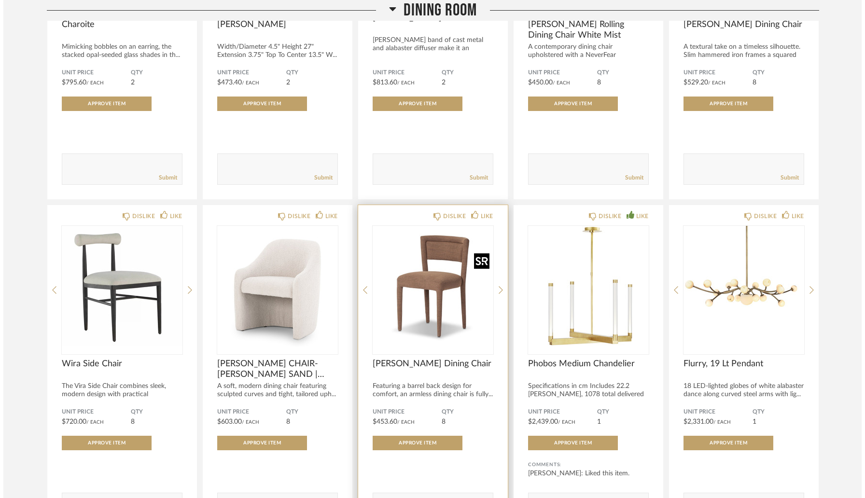
scroll to position [0, 0]
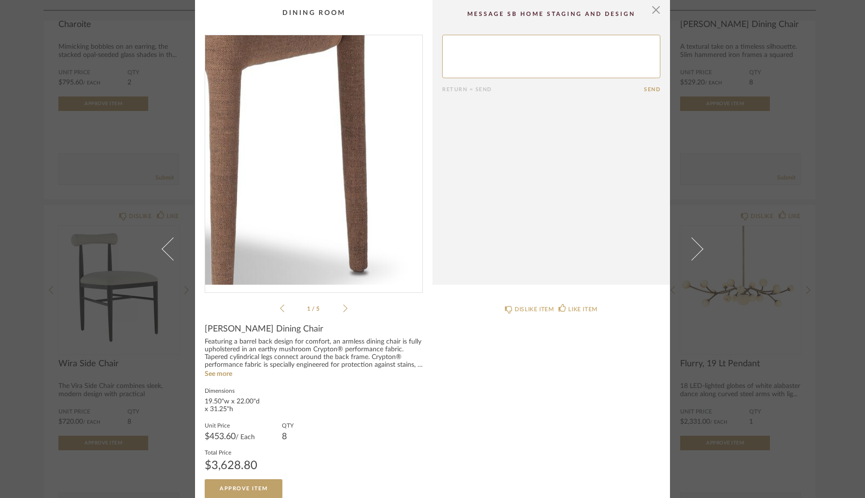
click at [351, 198] on img "0" at bounding box center [313, 160] width 217 height 250
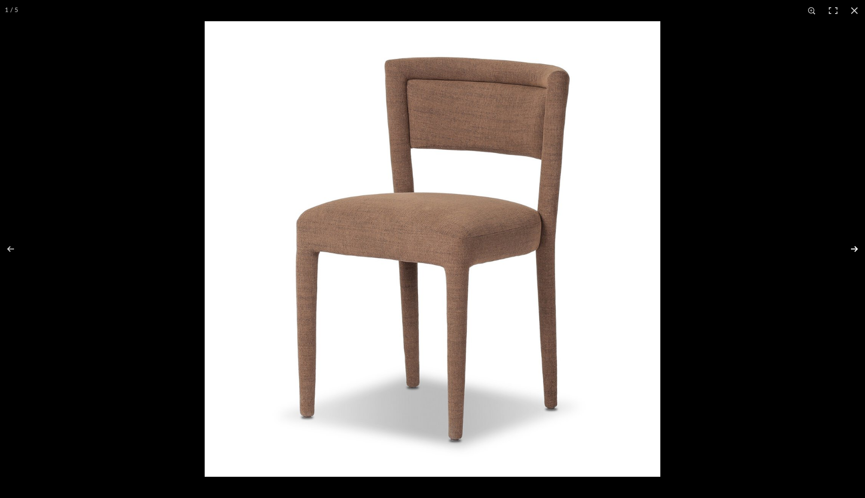
click at [852, 249] on button at bounding box center [848, 249] width 34 height 48
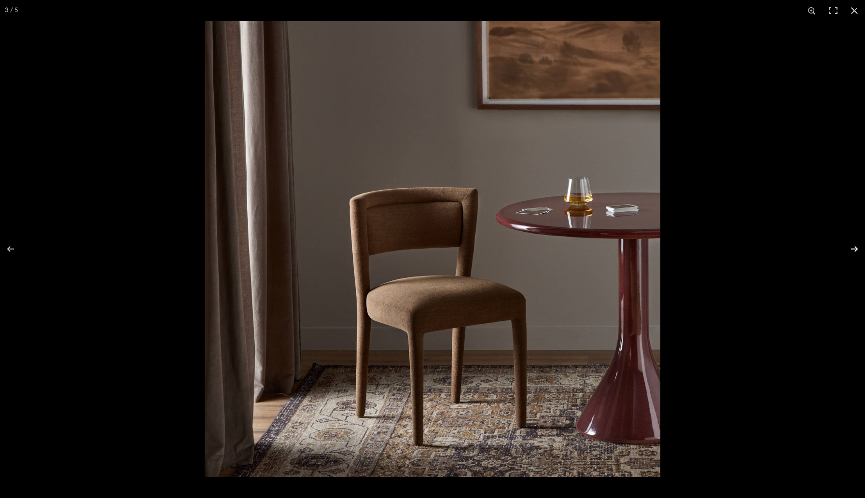
click at [853, 250] on button at bounding box center [848, 249] width 34 height 48
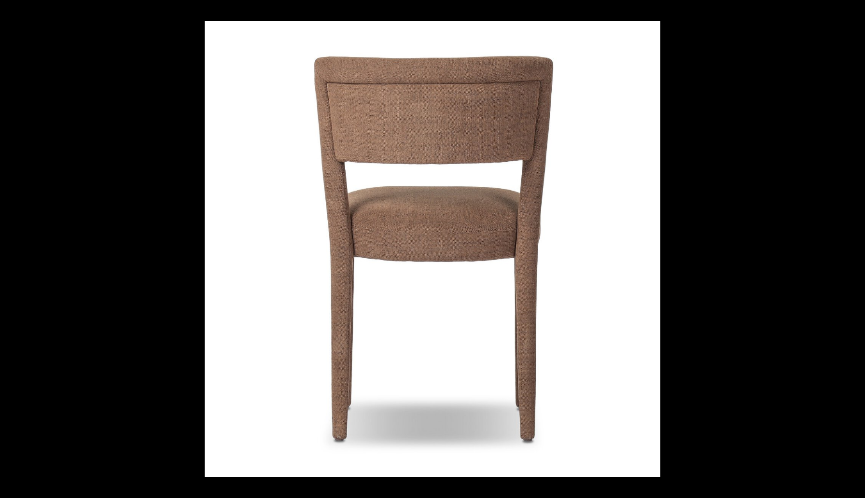
click at [853, 250] on button at bounding box center [848, 249] width 34 height 48
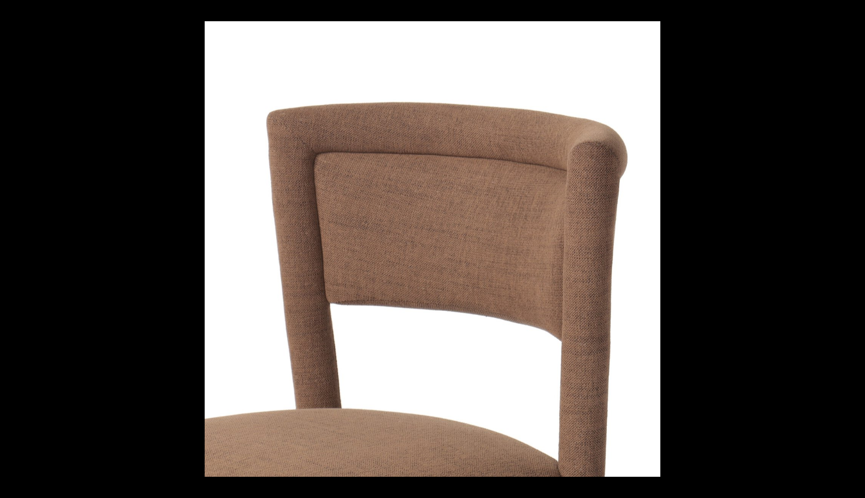
click at [853, 250] on button at bounding box center [848, 249] width 34 height 48
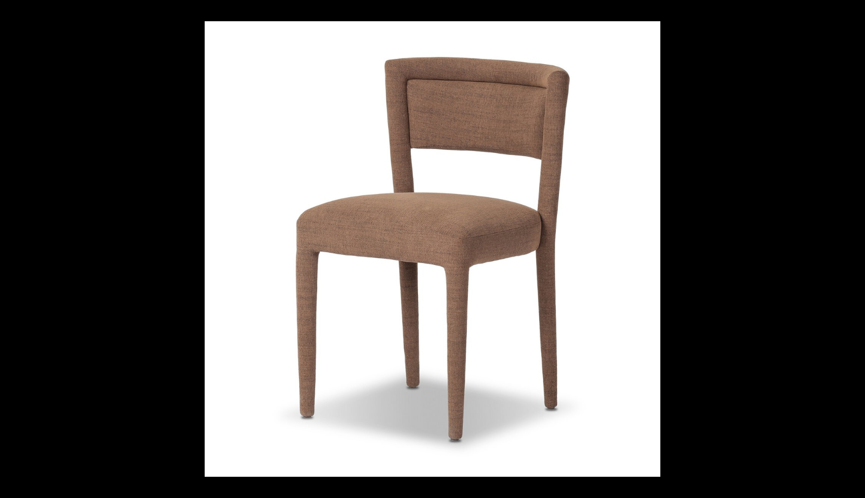
click at [853, 250] on button at bounding box center [848, 249] width 34 height 48
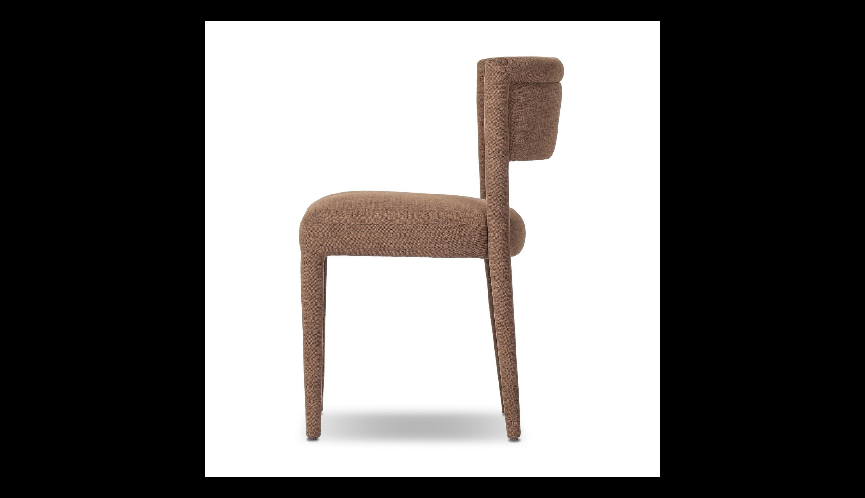
click at [853, 250] on button at bounding box center [848, 249] width 34 height 48
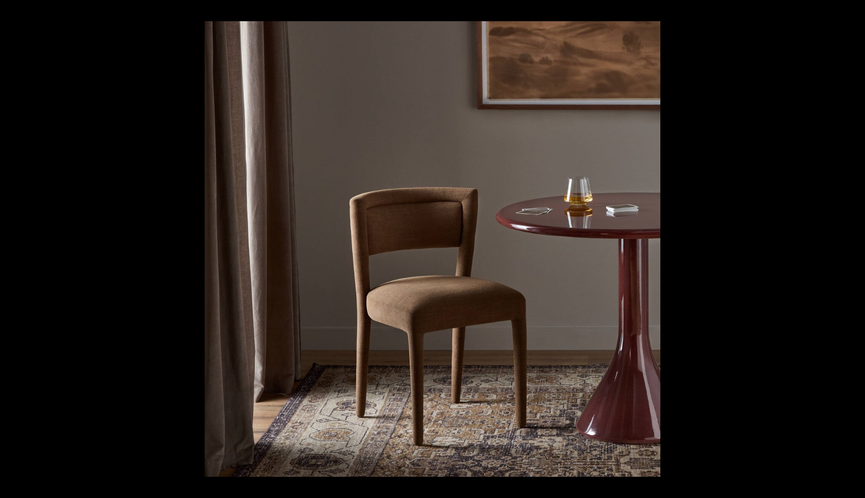
click at [853, 250] on button at bounding box center [848, 249] width 34 height 48
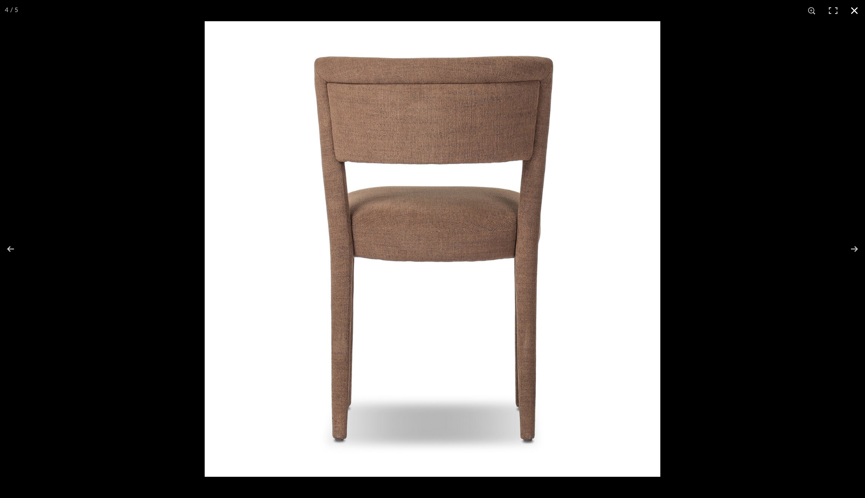
click at [856, 10] on button at bounding box center [854, 10] width 21 height 21
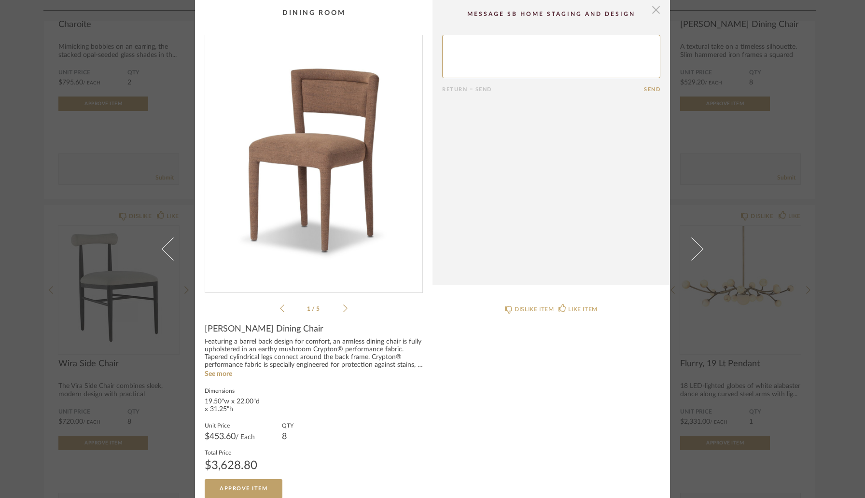
click at [654, 14] on span "button" at bounding box center [655, 9] width 19 height 19
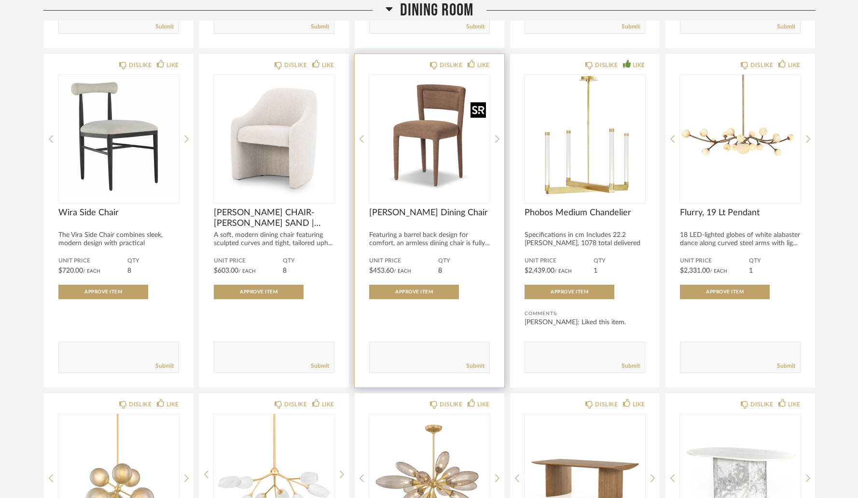
scroll to position [1182, 0]
click at [402, 359] on textarea at bounding box center [430, 352] width 120 height 13
type textarea "Check if this comes in cream"
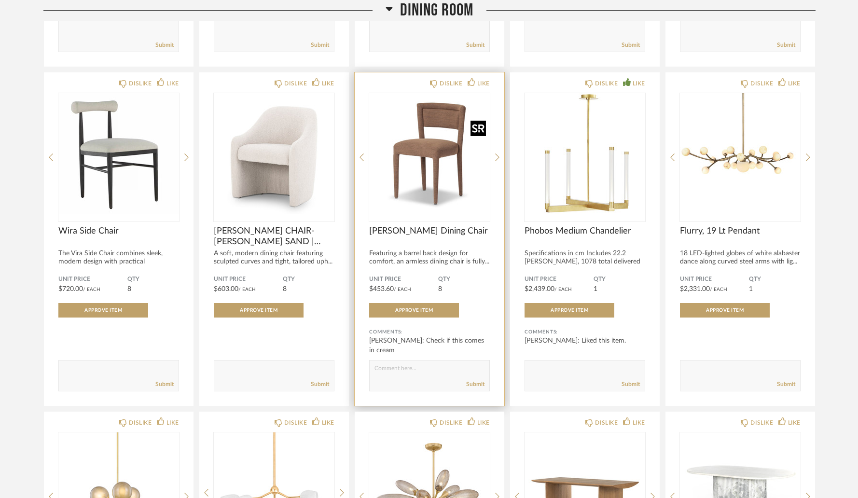
scroll to position [1399, 0]
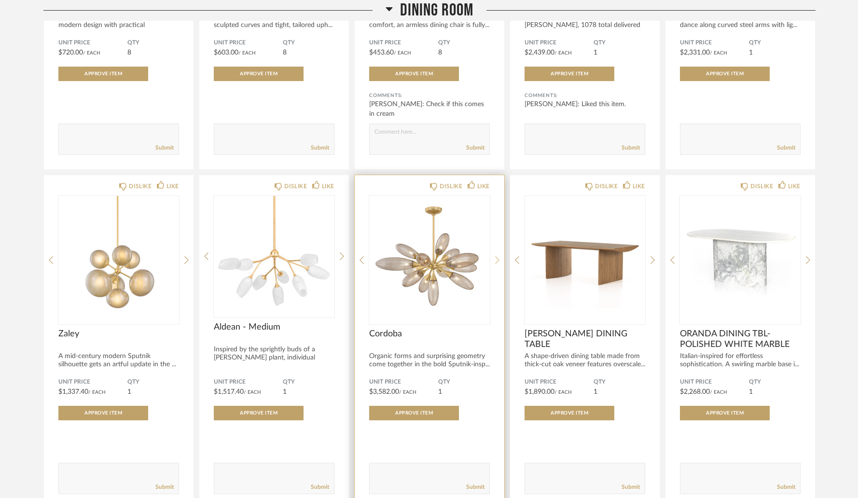
drag, startPoint x: 478, startPoint y: 165, endPoint x: 497, endPoint y: 259, distance: 95.6
click at [497, 259] on div "DISLIKE LIKE Studio Abstract (WAB4243) Specialty: Giclee on Gallery Wrapped Raw…" at bounding box center [429, 3] width 772 height 1692
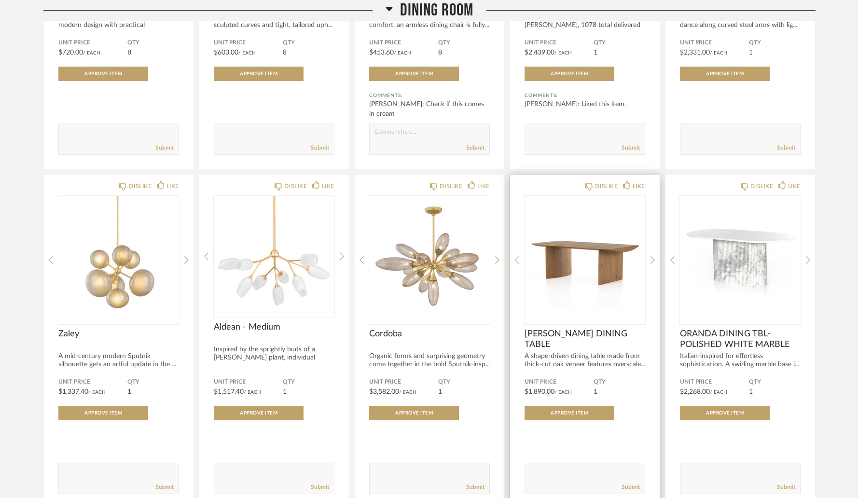
drag, startPoint x: 498, startPoint y: 167, endPoint x: 510, endPoint y: 220, distance: 53.5
click at [510, 220] on div "DISLIKE LIKE Studio Abstract (WAB4243) Specialty: Giclee on Gallery Wrapped Raw…" at bounding box center [429, 3] width 772 height 1692
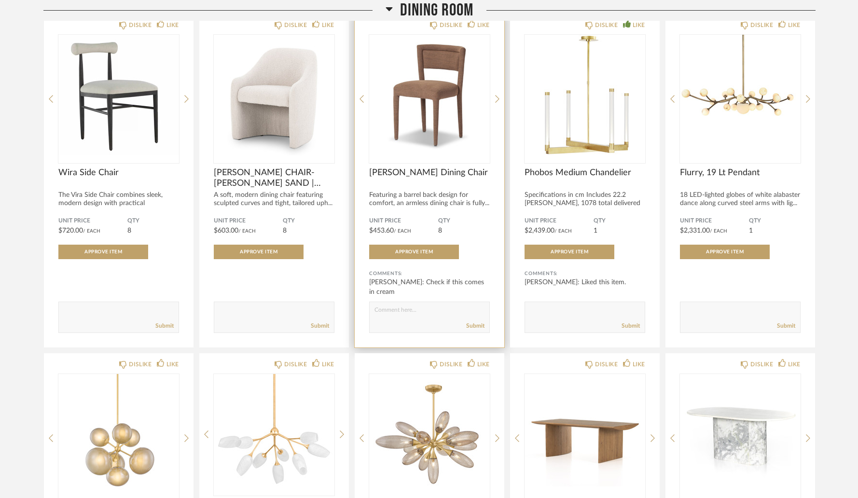
scroll to position [1185, 0]
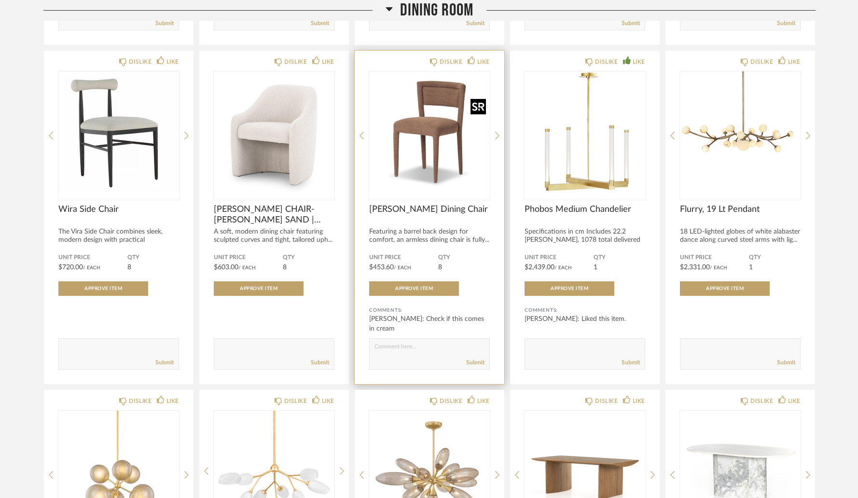
click at [430, 146] on img "0" at bounding box center [429, 131] width 121 height 121
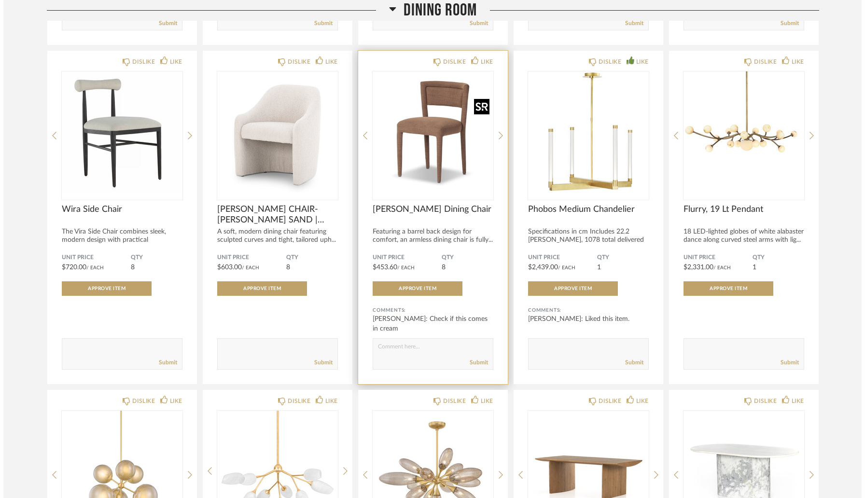
scroll to position [0, 0]
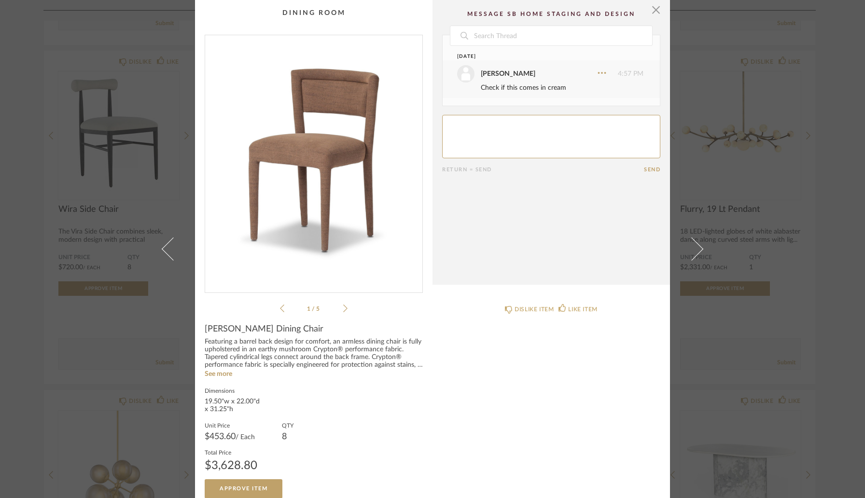
click at [321, 148] on img "0" at bounding box center [313, 160] width 217 height 250
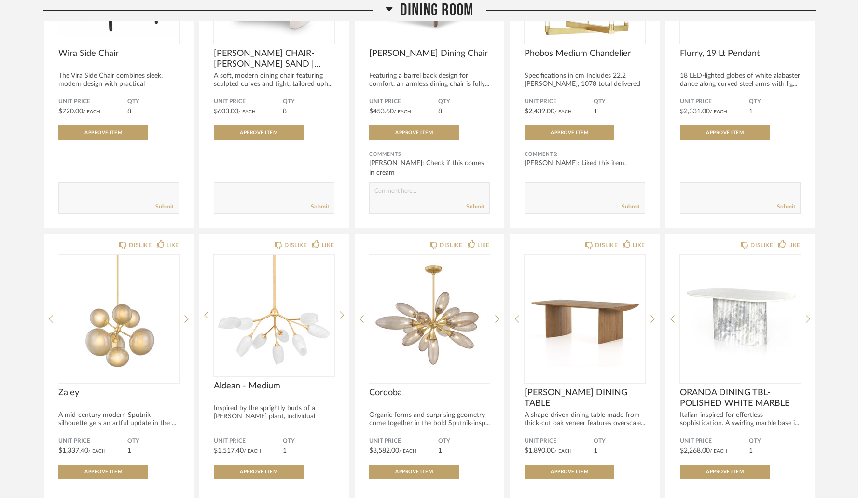
scroll to position [1366, 0]
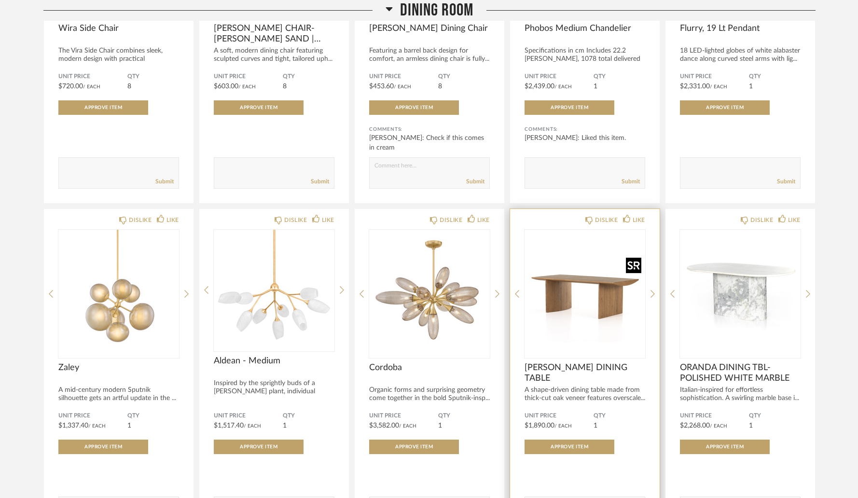
click at [551, 274] on img "0" at bounding box center [585, 290] width 121 height 121
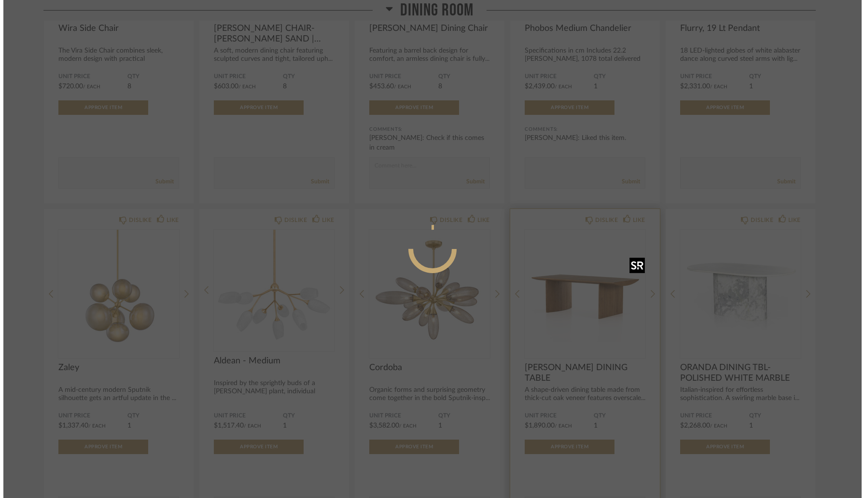
scroll to position [0, 0]
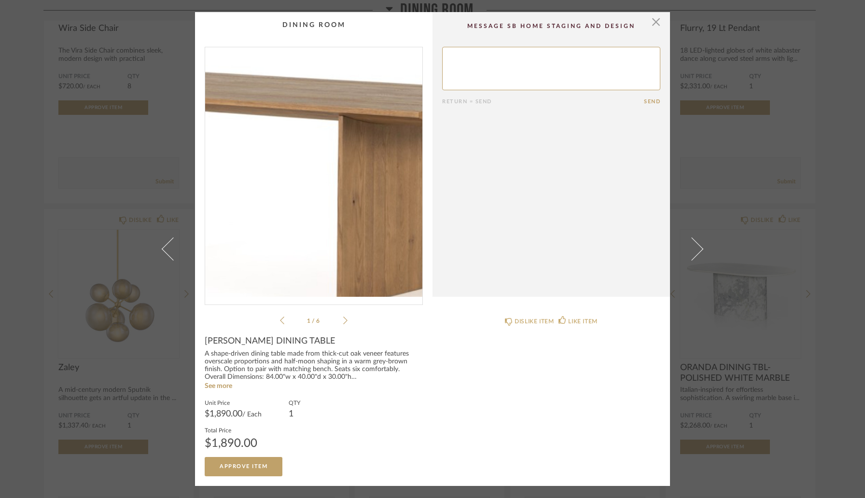
click at [327, 179] on img "0" at bounding box center [313, 172] width 217 height 250
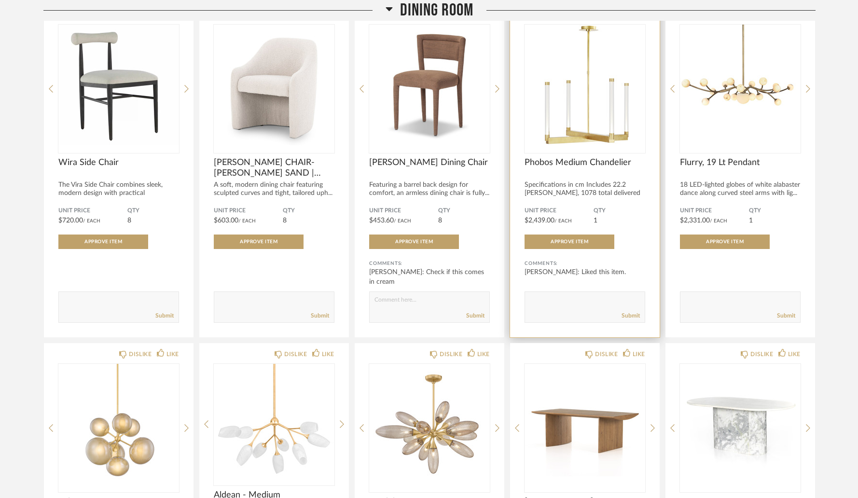
scroll to position [1128, 0]
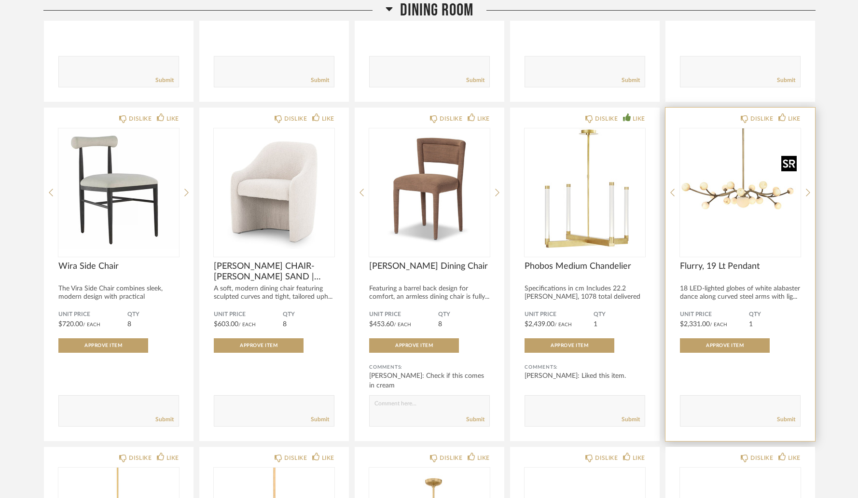
click at [708, 197] on img "0" at bounding box center [740, 188] width 121 height 121
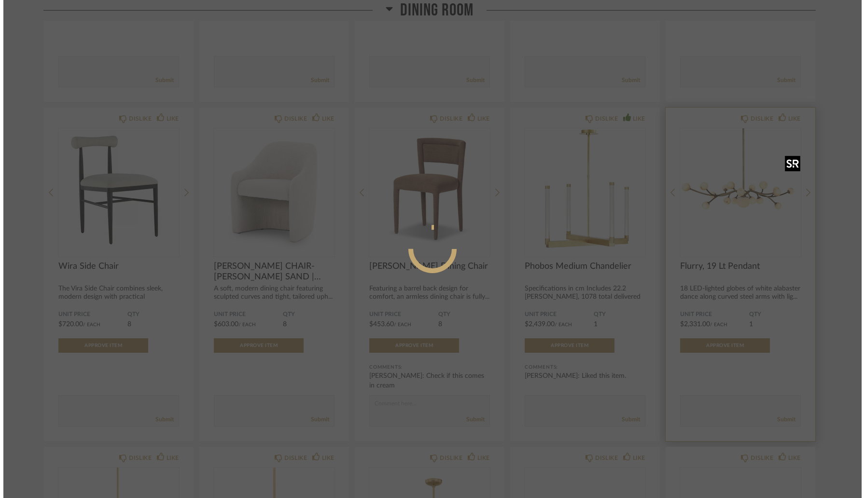
scroll to position [0, 0]
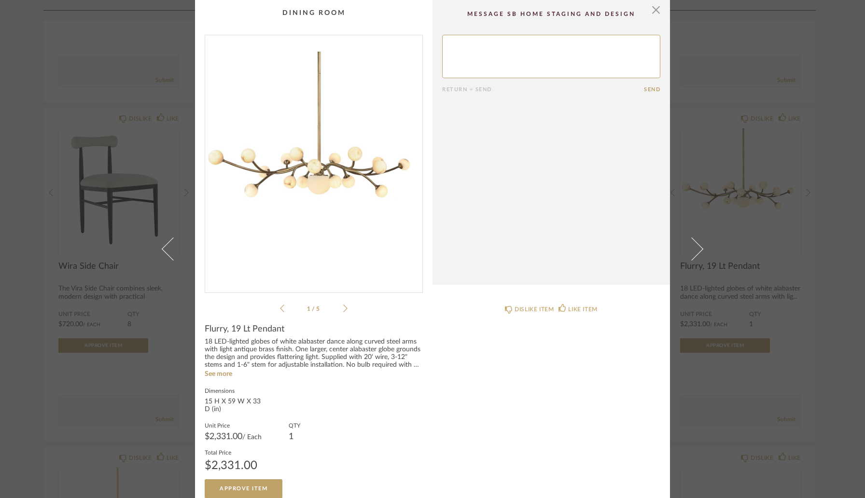
click at [27, 159] on div "× 1 / 5 Return = Send Send Flurry, 19 Lt Pendant 18 LED-lighted globes of white…" at bounding box center [432, 249] width 865 height 498
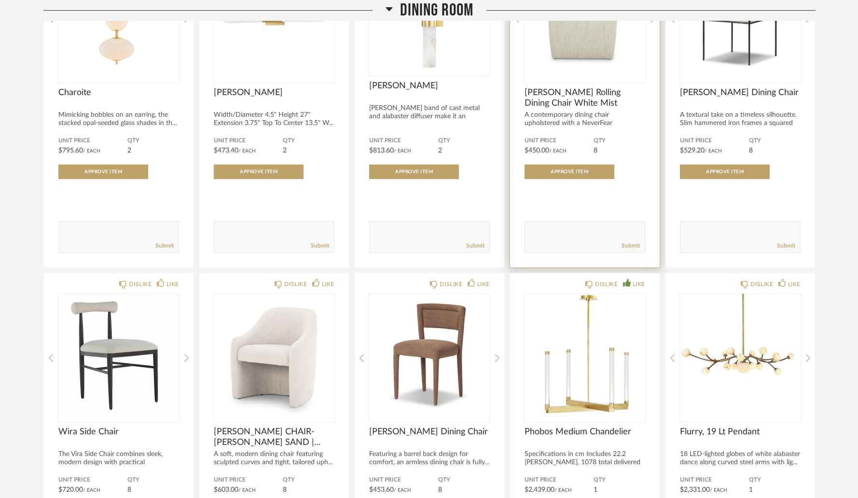
scroll to position [1021, 0]
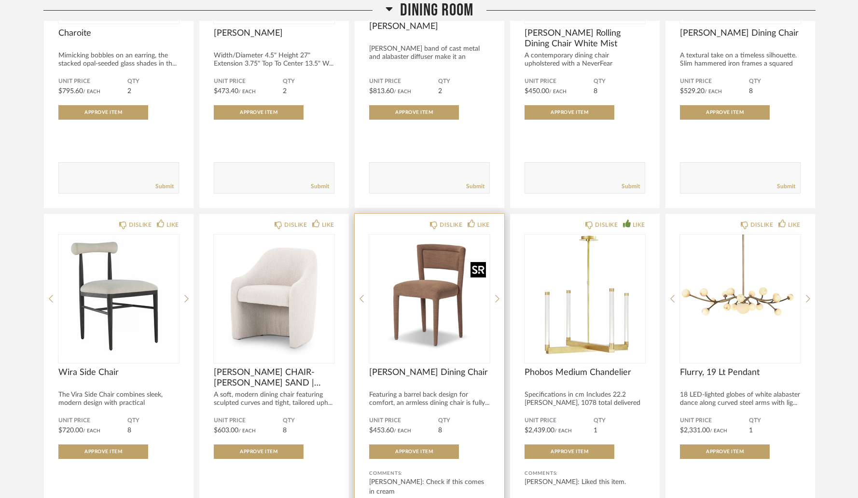
click at [399, 281] on img "0" at bounding box center [429, 295] width 121 height 121
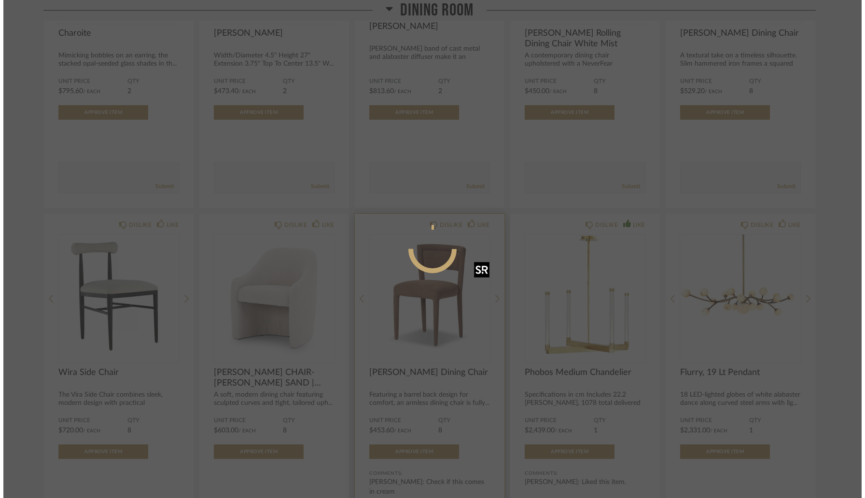
scroll to position [0, 0]
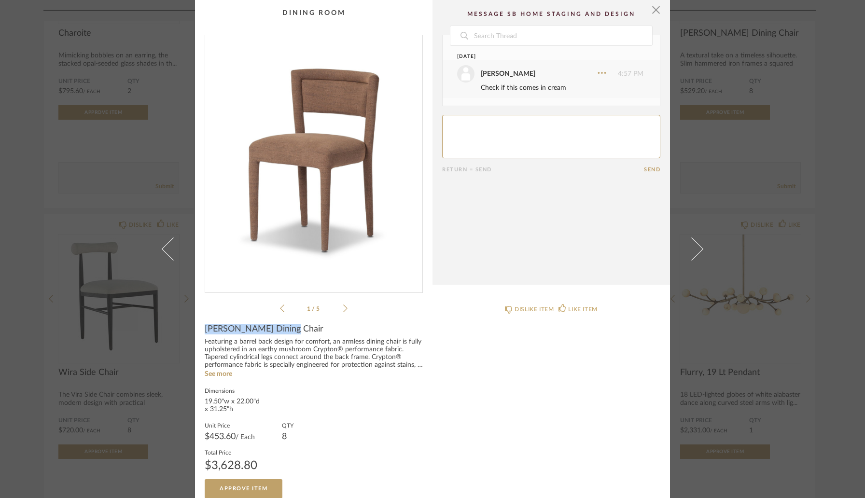
drag, startPoint x: 202, startPoint y: 331, endPoint x: 286, endPoint y: 332, distance: 84.0
click at [286, 332] on div "[PERSON_NAME] Dining Chair" at bounding box center [314, 329] width 218 height 11
copy span "[PERSON_NAME] Dining Chair"
click at [30, 137] on div "× 1 / 5 Date [DATE] [PERSON_NAME] 4:57 PM Check if this comes in cream Return =…" at bounding box center [432, 249] width 865 height 498
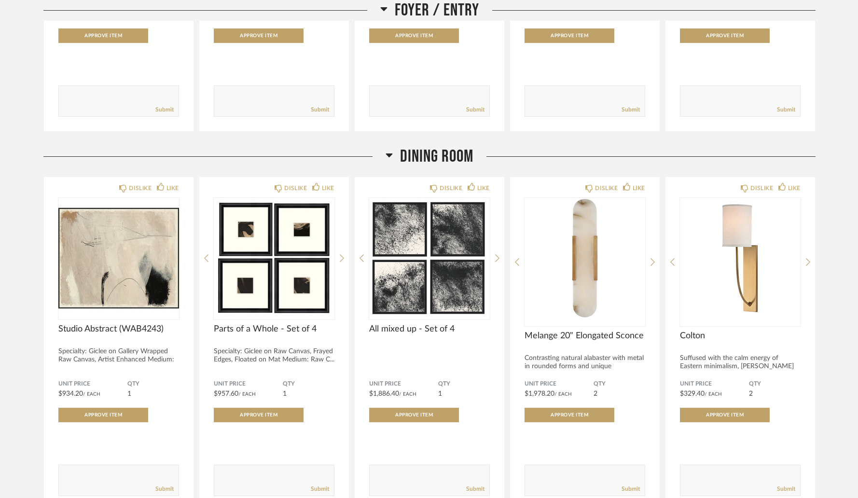
scroll to position [390, 0]
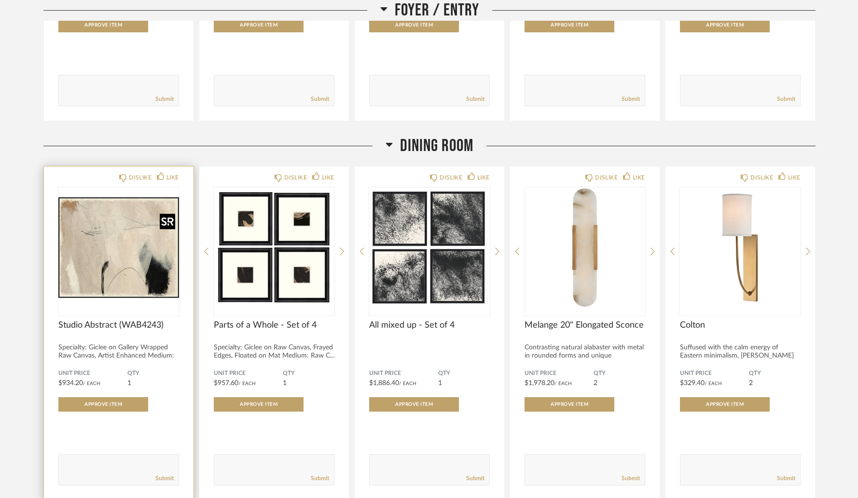
click at [0, 0] on img at bounding box center [0, 0] width 0 height 0
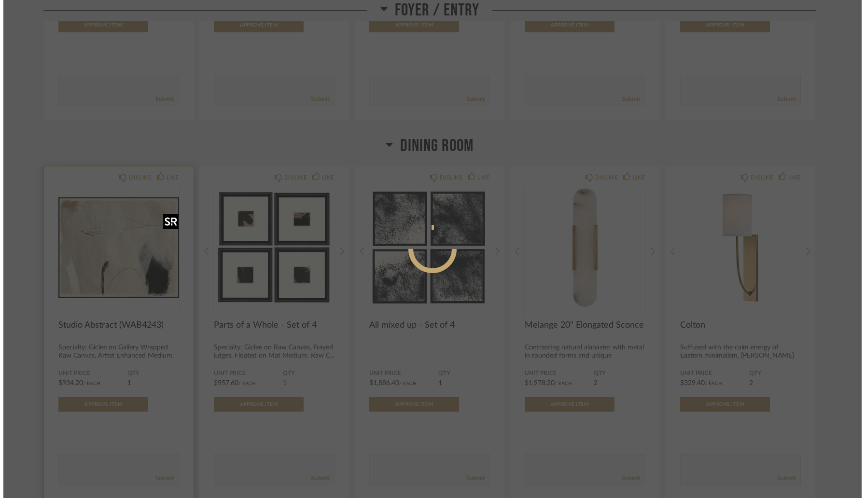
scroll to position [0, 0]
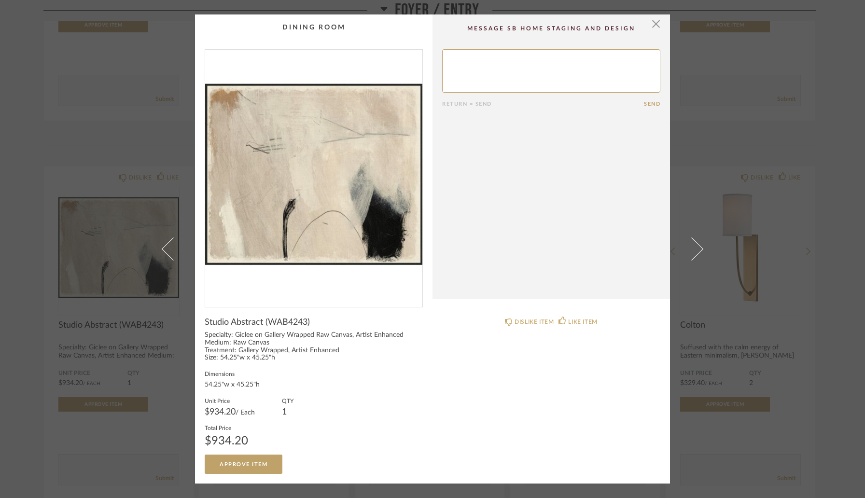
click at [333, 244] on img "0" at bounding box center [313, 175] width 217 height 250
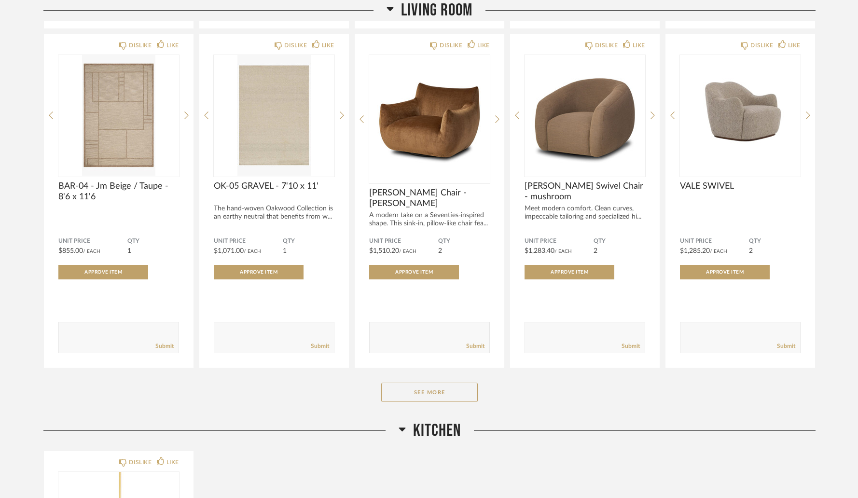
scroll to position [3658, 0]
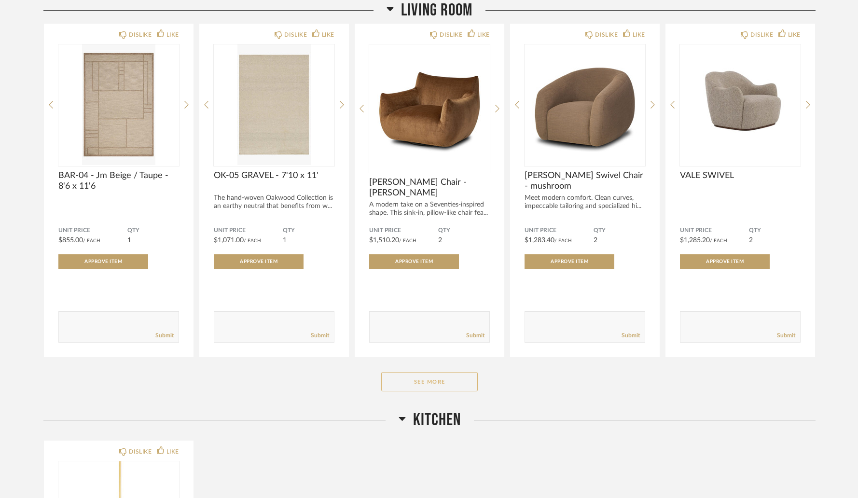
click at [448, 391] on button "See More" at bounding box center [429, 381] width 97 height 19
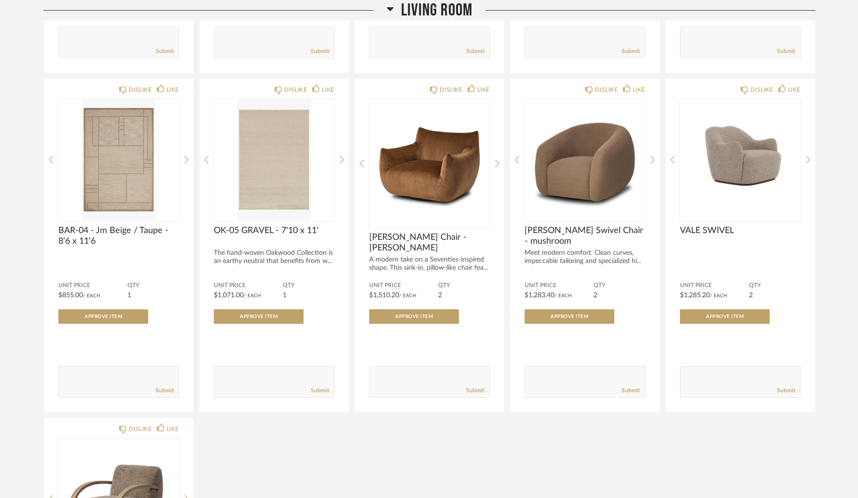
scroll to position [3596, 0]
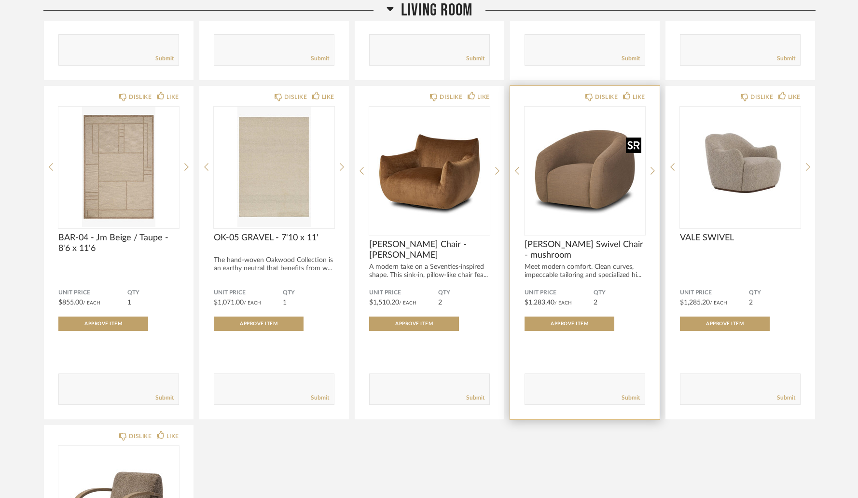
click at [582, 204] on img "0" at bounding box center [585, 167] width 121 height 121
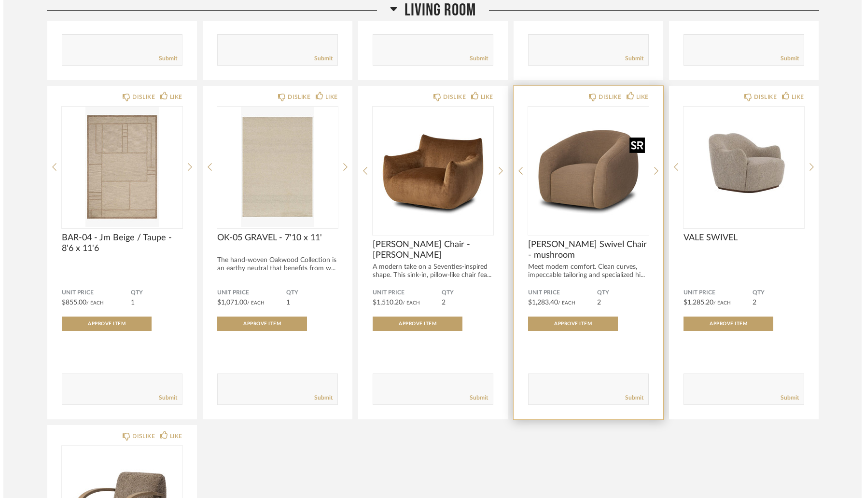
scroll to position [0, 0]
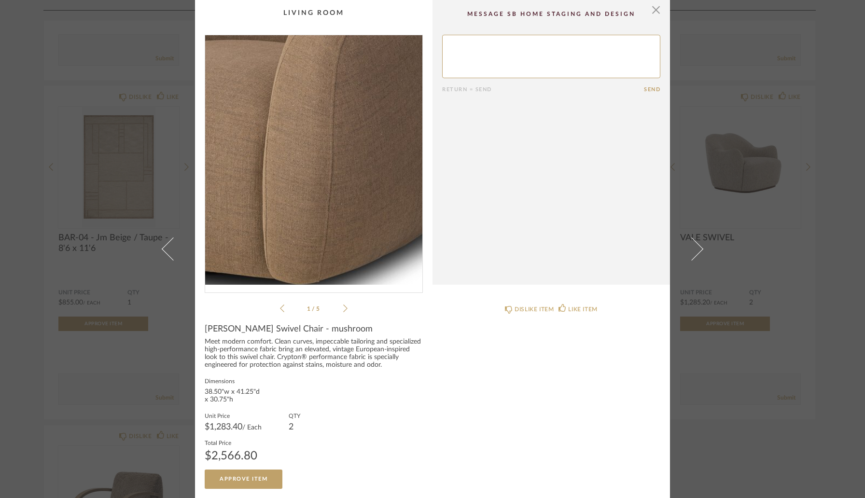
click at [336, 194] on img "0" at bounding box center [313, 160] width 217 height 250
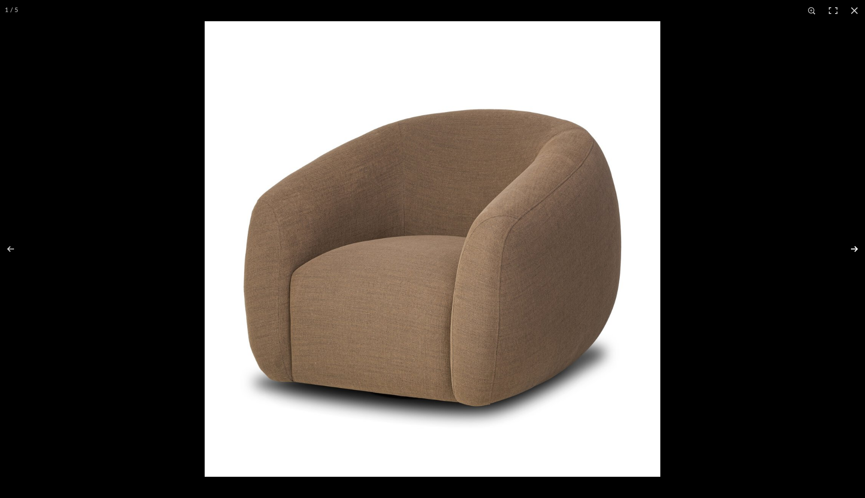
click at [855, 250] on button at bounding box center [848, 249] width 34 height 48
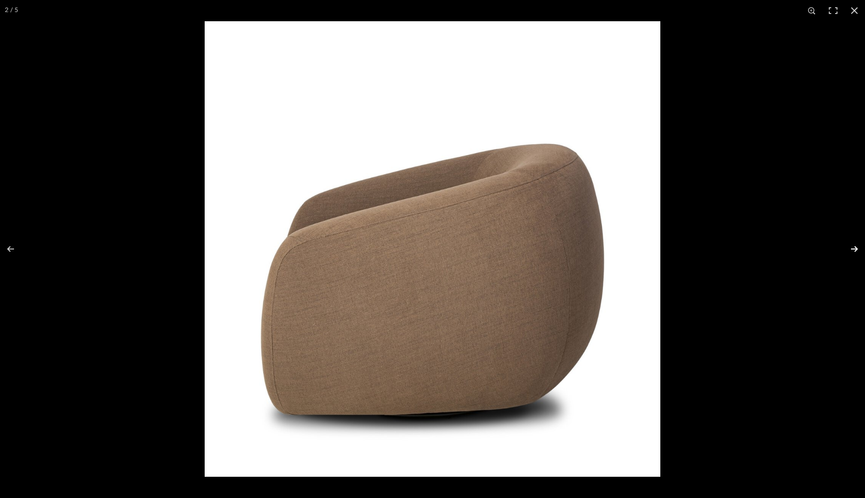
click at [855, 250] on button at bounding box center [848, 249] width 34 height 48
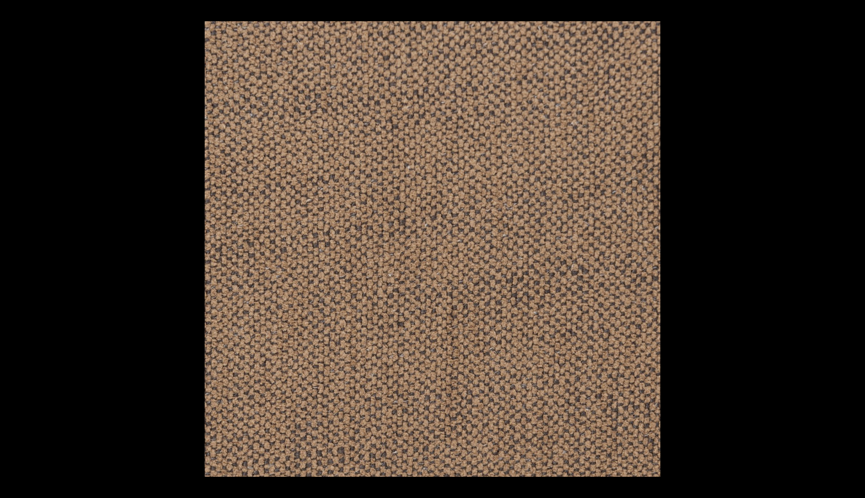
click at [855, 250] on button at bounding box center [848, 249] width 34 height 48
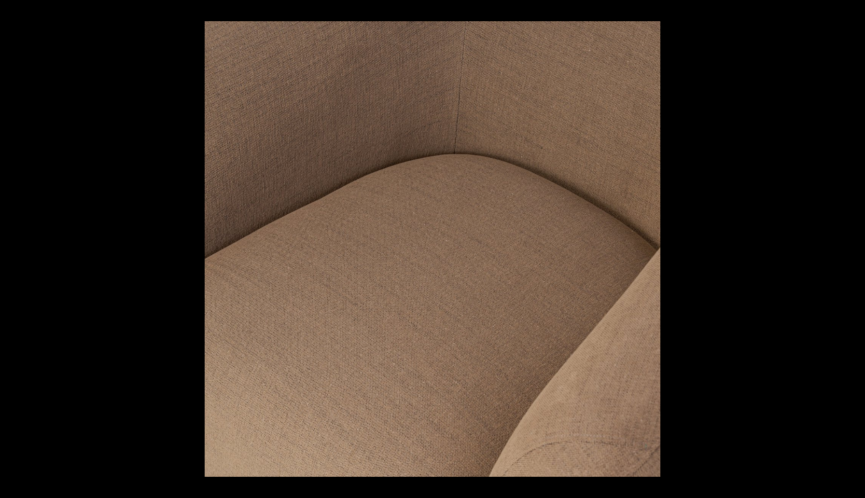
click at [855, 250] on button at bounding box center [848, 249] width 34 height 48
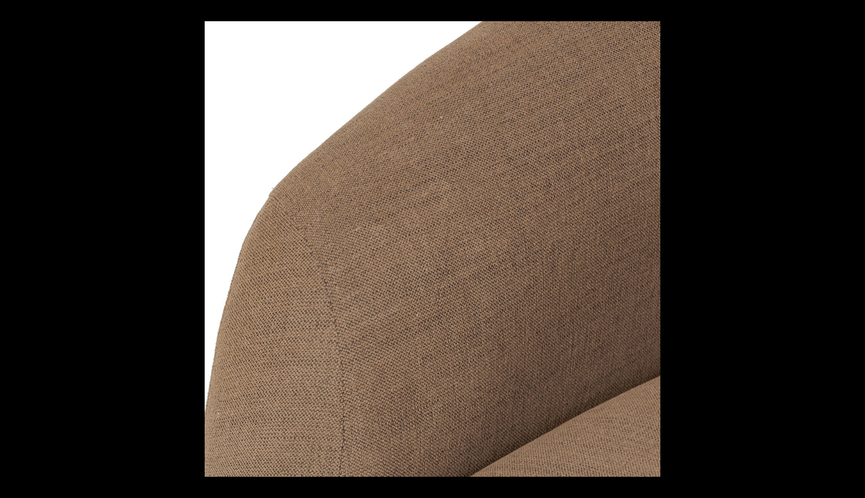
click at [855, 250] on button at bounding box center [848, 249] width 34 height 48
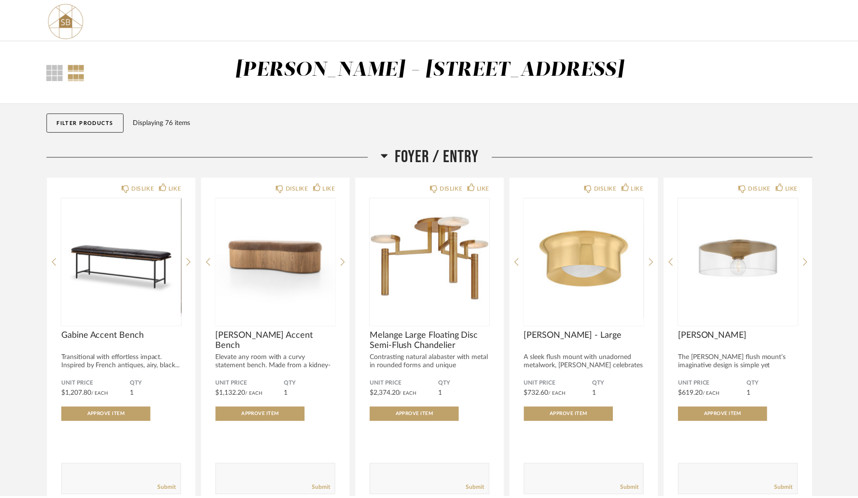
scroll to position [3596, 0]
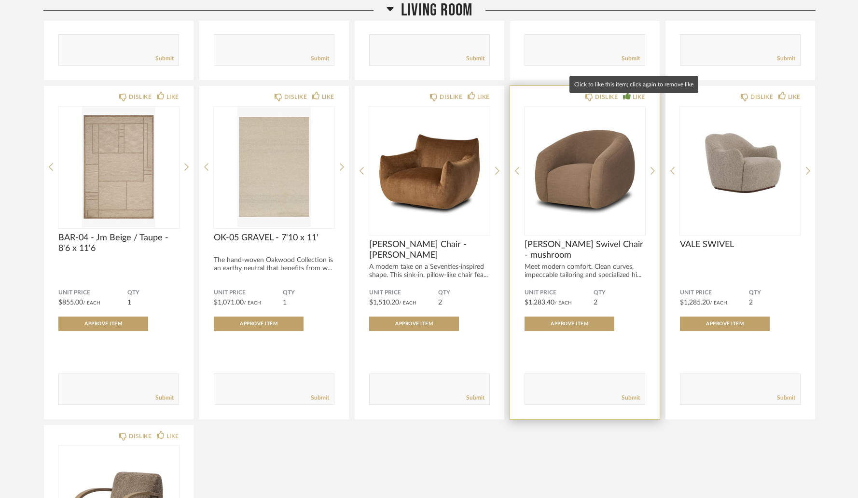
click at [631, 102] on div "LIKE" at bounding box center [634, 97] width 22 height 10
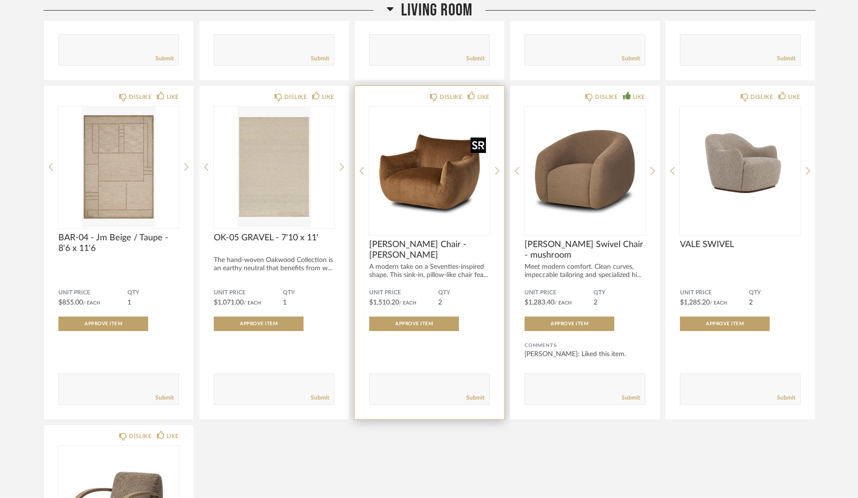
click at [433, 170] on img "0" at bounding box center [429, 167] width 121 height 121
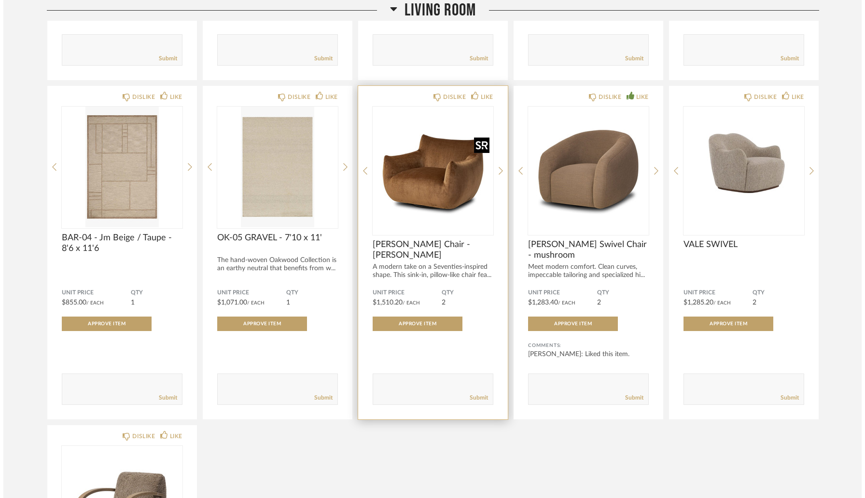
scroll to position [0, 0]
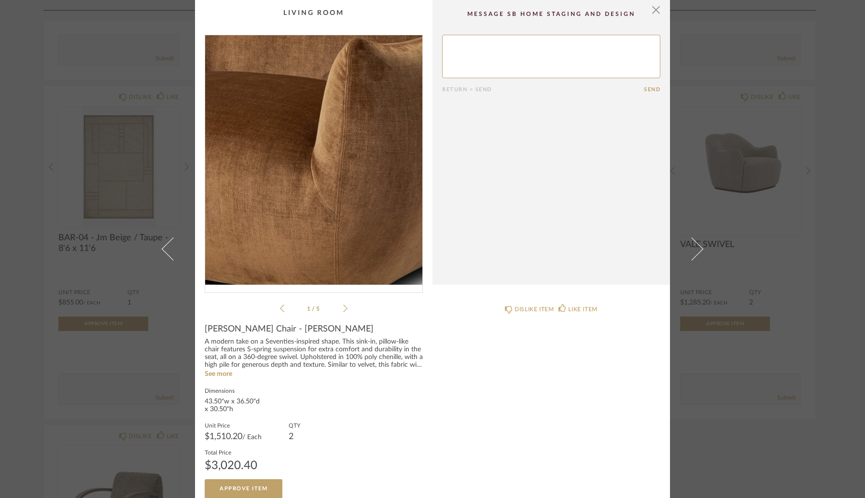
click at [330, 190] on img "0" at bounding box center [313, 160] width 217 height 250
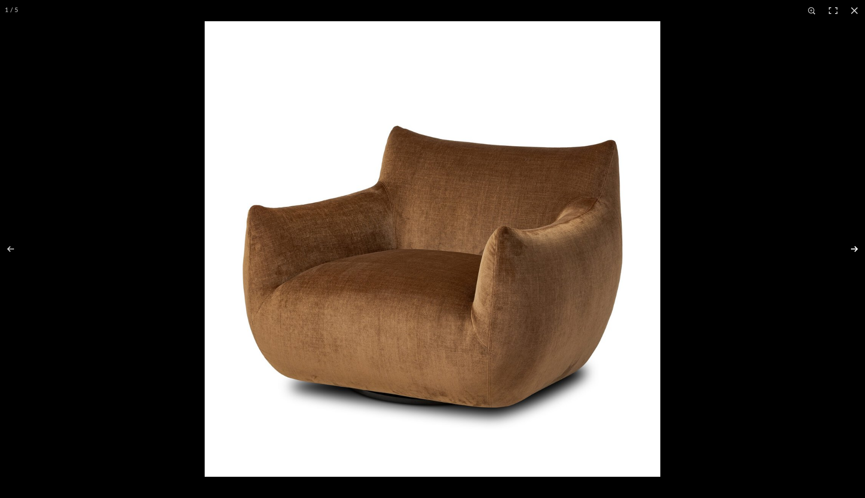
click at [855, 251] on button at bounding box center [848, 249] width 34 height 48
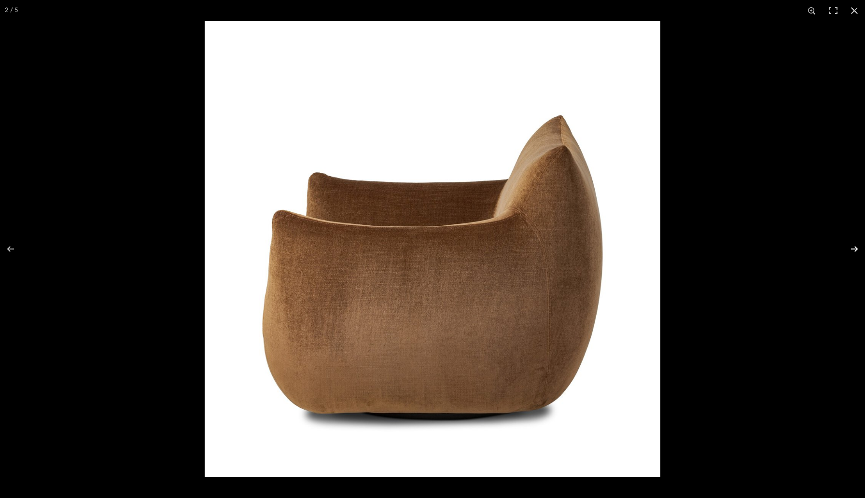
click at [855, 251] on button at bounding box center [848, 249] width 34 height 48
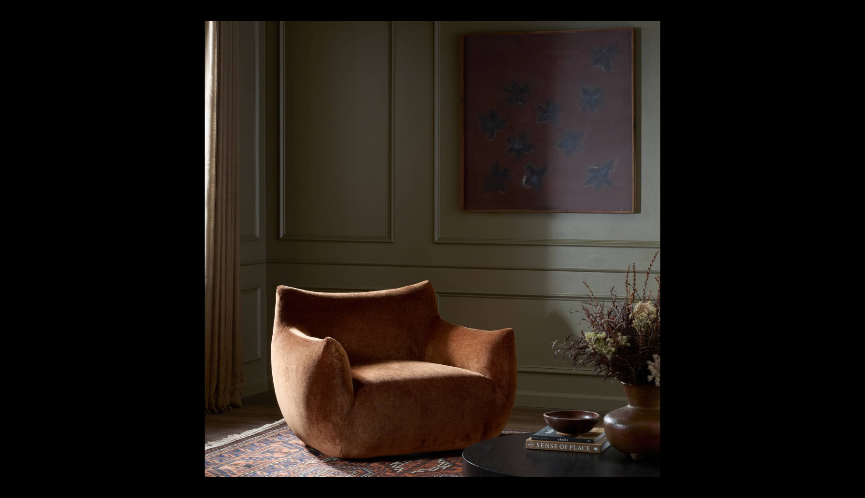
click at [855, 251] on button at bounding box center [848, 249] width 34 height 48
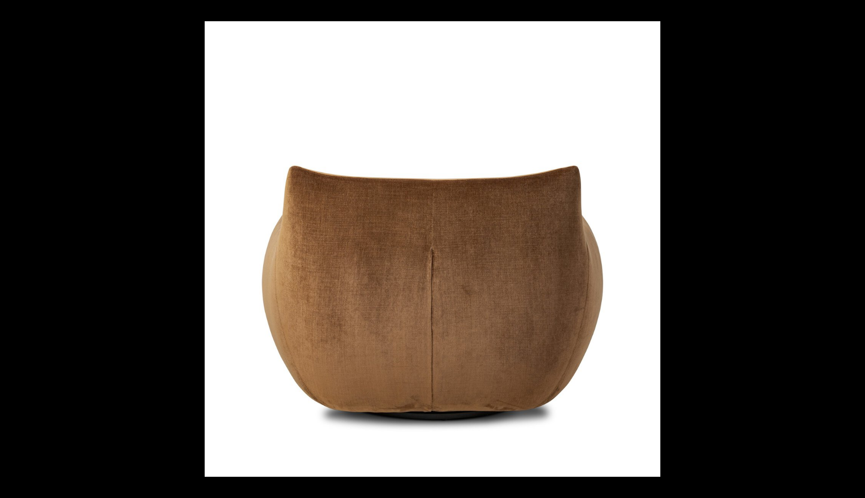
click at [855, 251] on button at bounding box center [848, 249] width 34 height 48
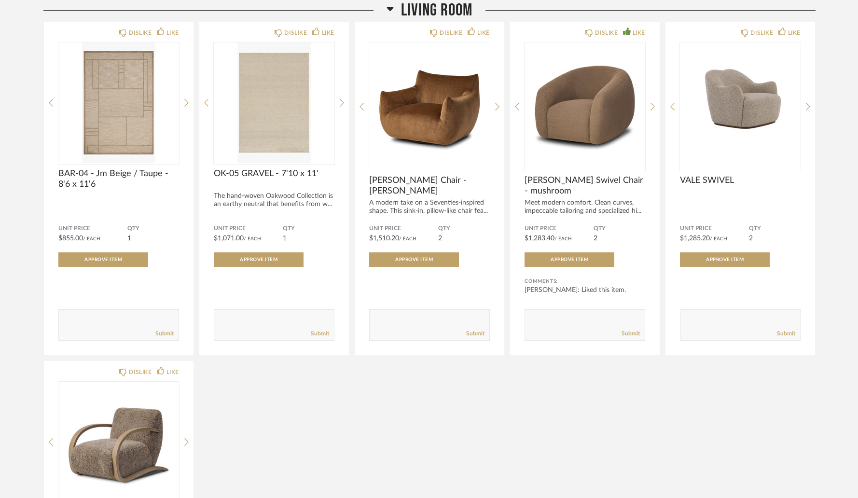
scroll to position [3655, 0]
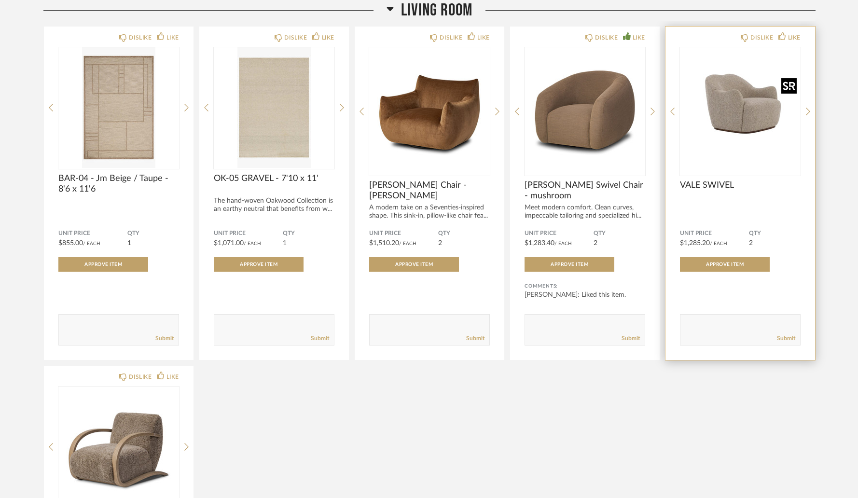
click at [745, 118] on img "0" at bounding box center [740, 107] width 121 height 121
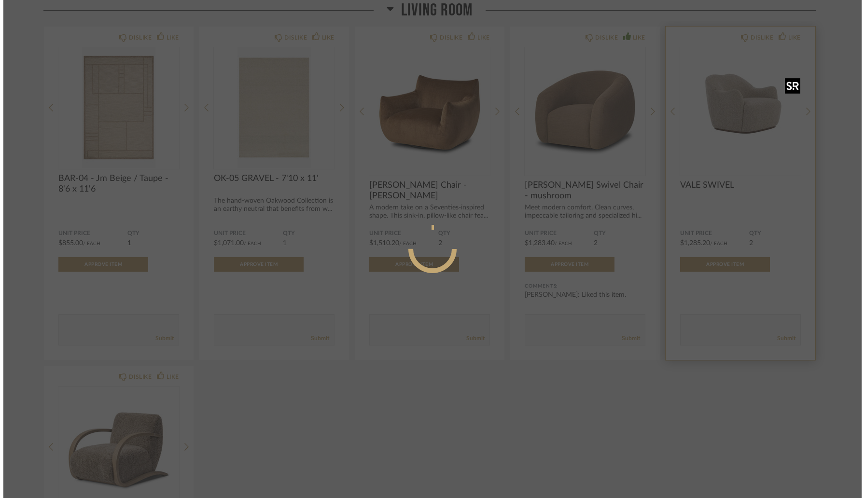
scroll to position [0, 0]
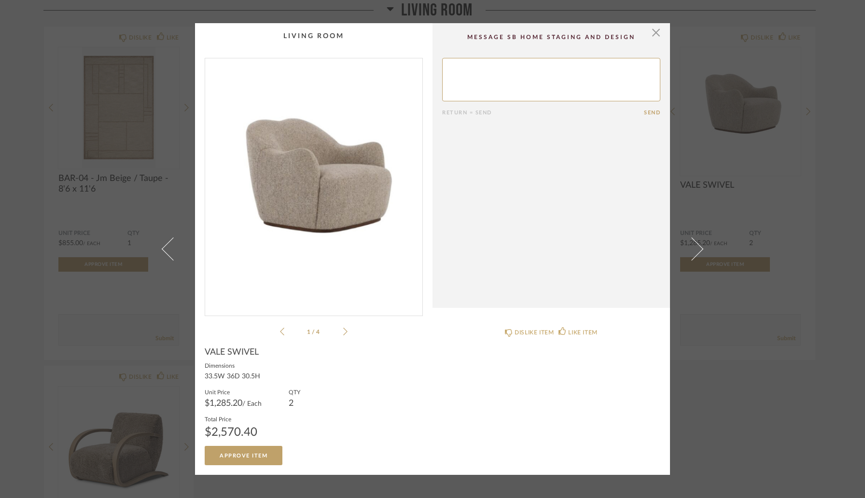
click at [318, 166] on img "0" at bounding box center [313, 183] width 217 height 250
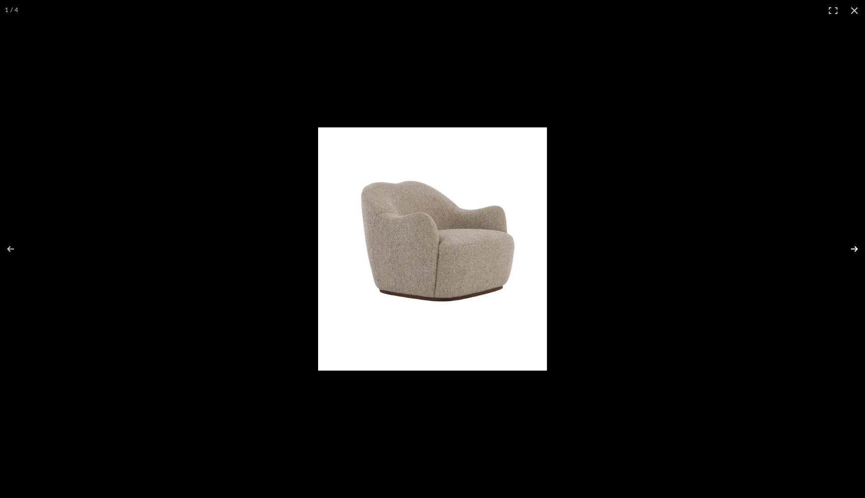
click at [856, 250] on button at bounding box center [848, 249] width 34 height 48
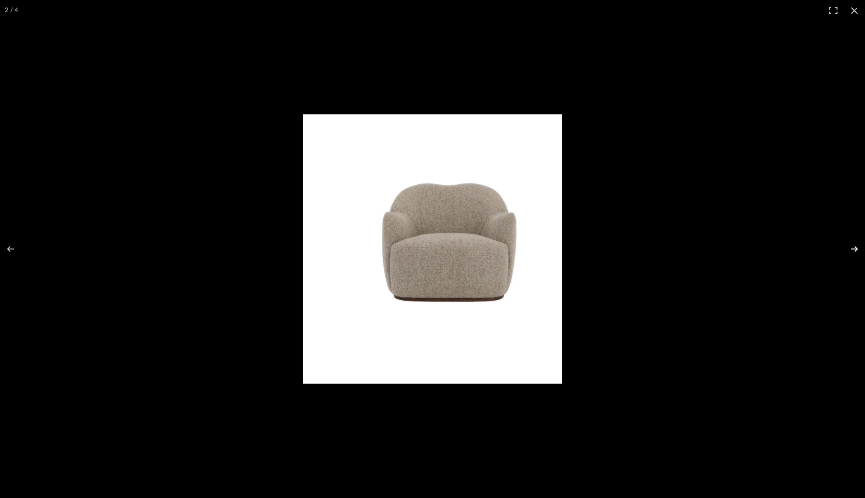
click at [856, 250] on button at bounding box center [848, 249] width 34 height 48
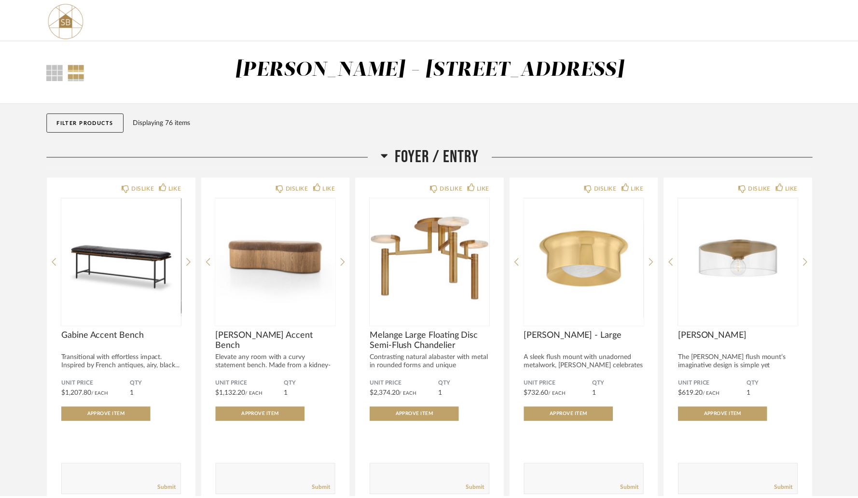
scroll to position [3655, 0]
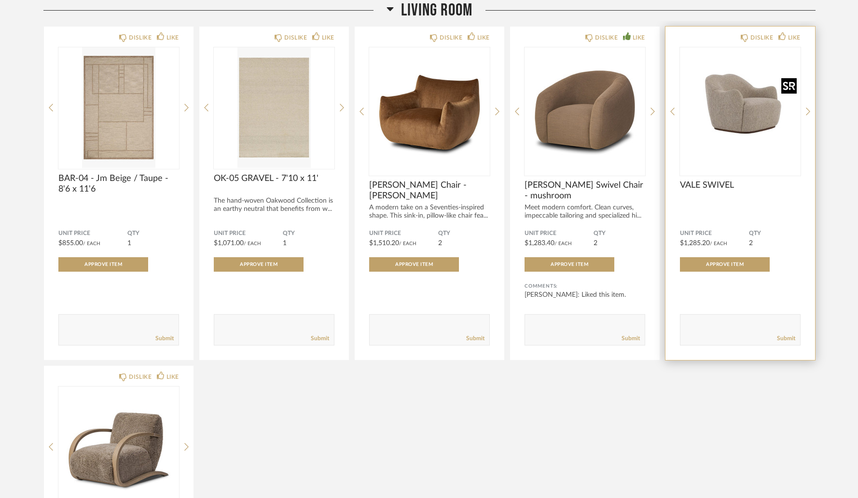
click at [750, 120] on img "0" at bounding box center [740, 107] width 121 height 121
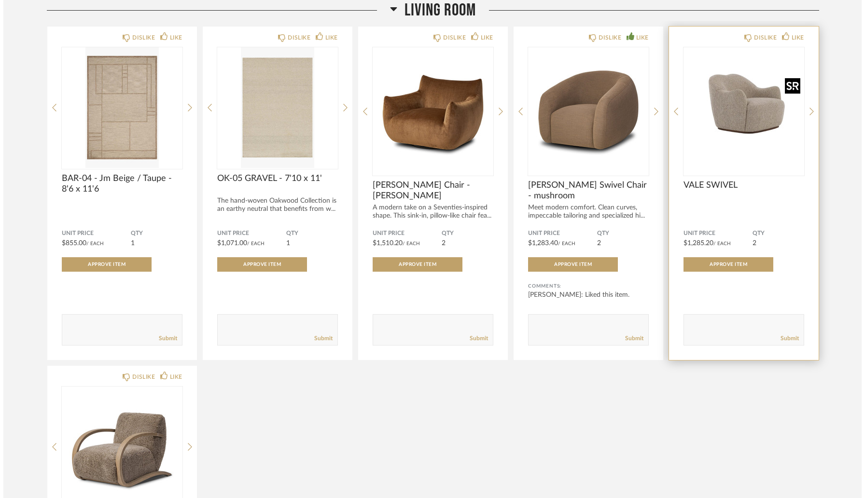
scroll to position [0, 0]
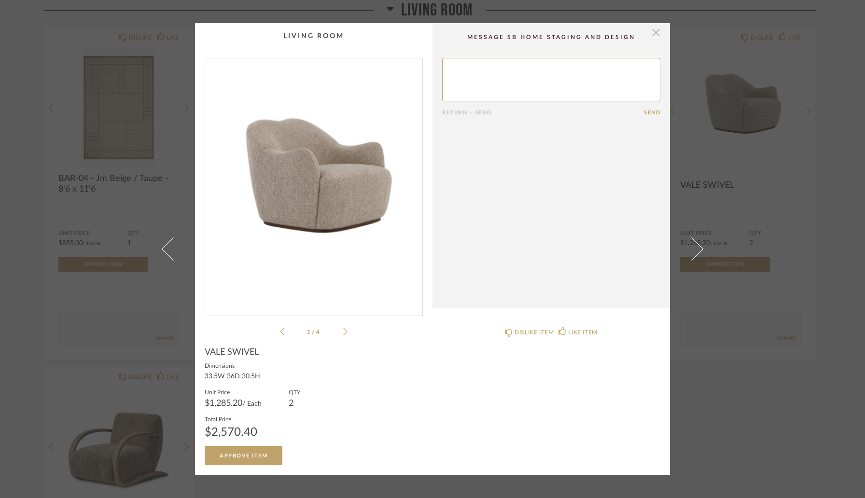
click at [651, 35] on span "button" at bounding box center [655, 32] width 19 height 19
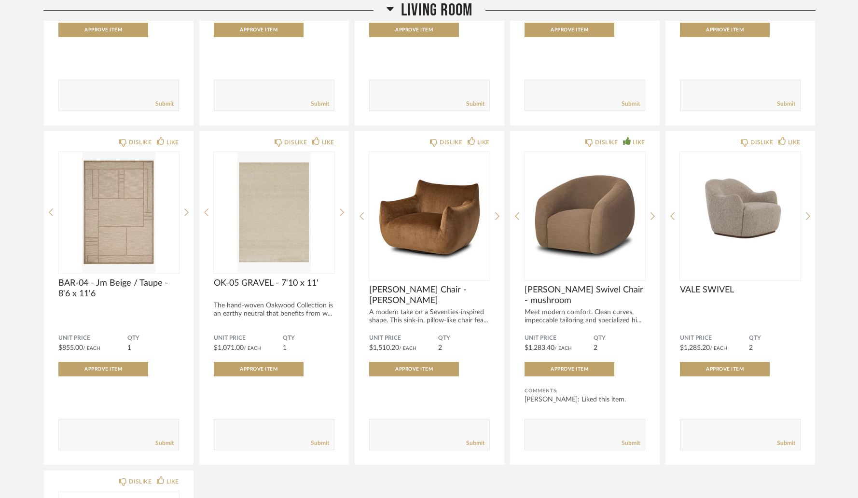
scroll to position [3520, 0]
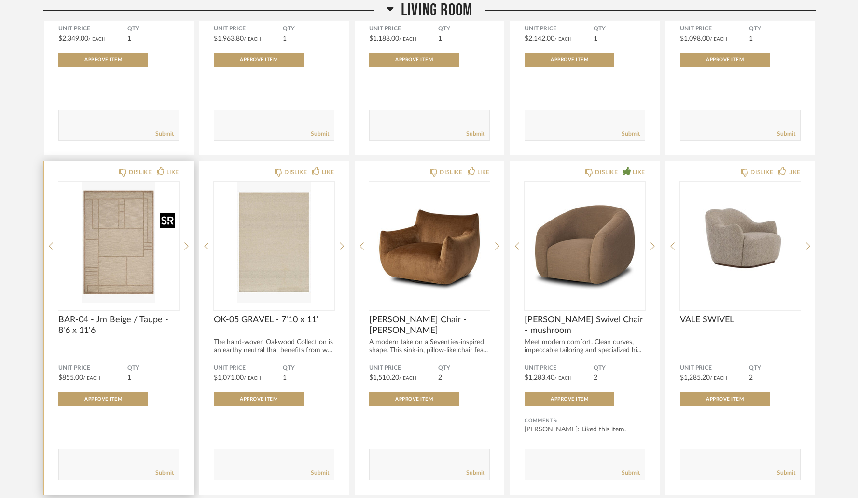
click at [105, 240] on img "0" at bounding box center [118, 242] width 121 height 121
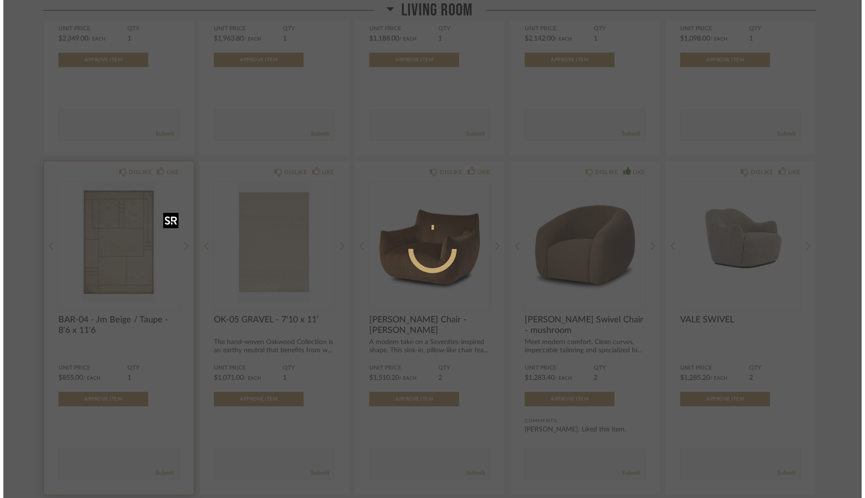
scroll to position [0, 0]
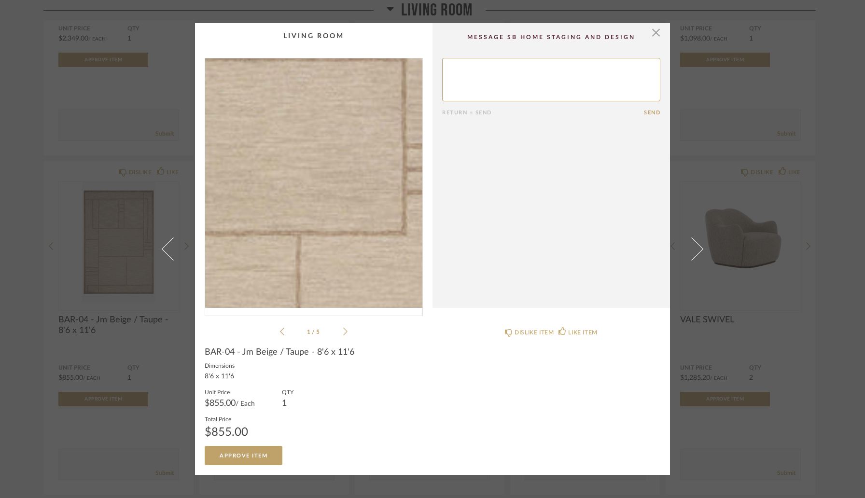
click at [332, 195] on img "0" at bounding box center [313, 183] width 217 height 250
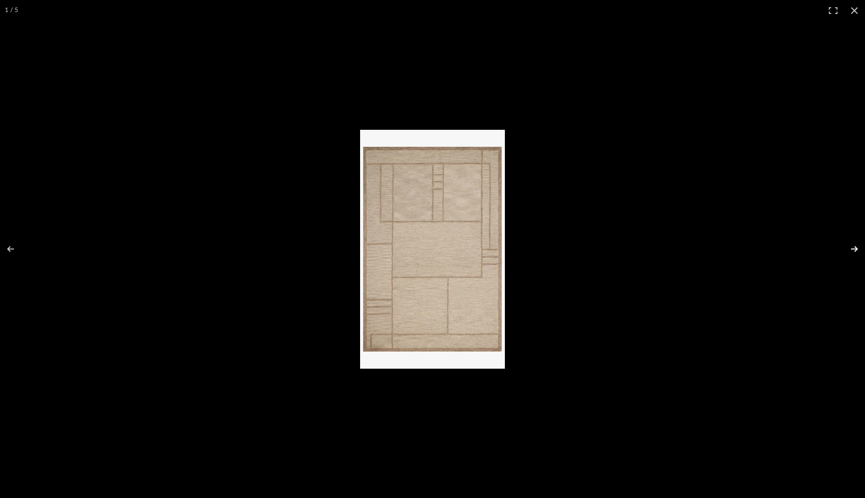
click at [850, 250] on button at bounding box center [848, 249] width 34 height 48
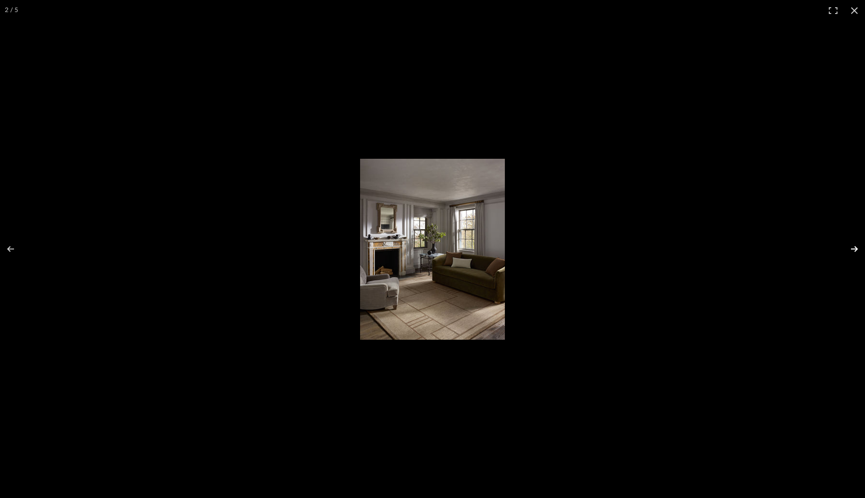
click at [850, 250] on button at bounding box center [848, 249] width 34 height 48
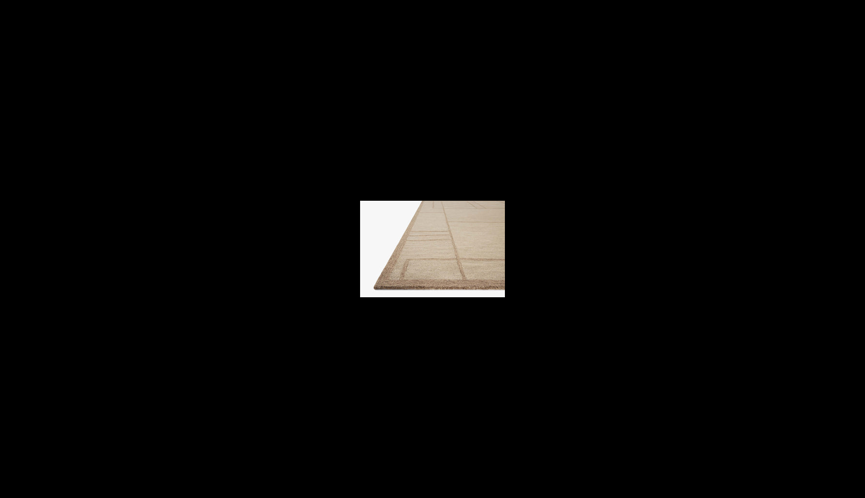
click at [850, 250] on button at bounding box center [848, 249] width 34 height 48
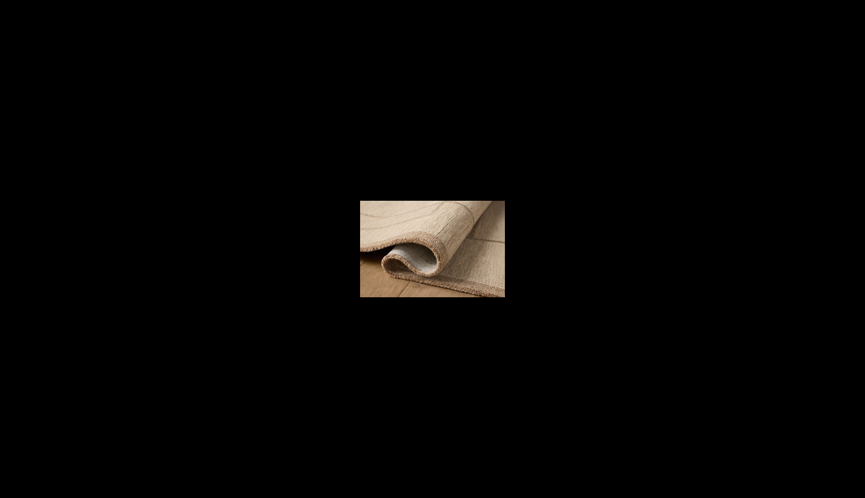
click at [850, 250] on button at bounding box center [848, 249] width 34 height 48
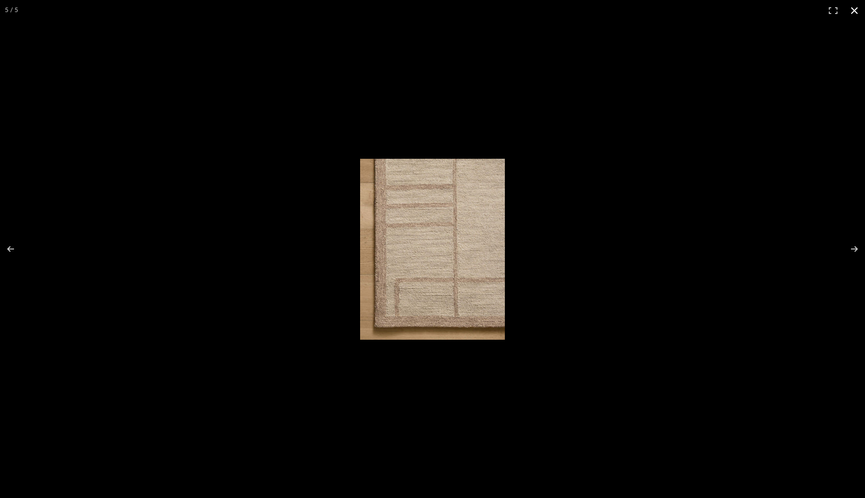
click at [835, 75] on div at bounding box center [432, 249] width 865 height 498
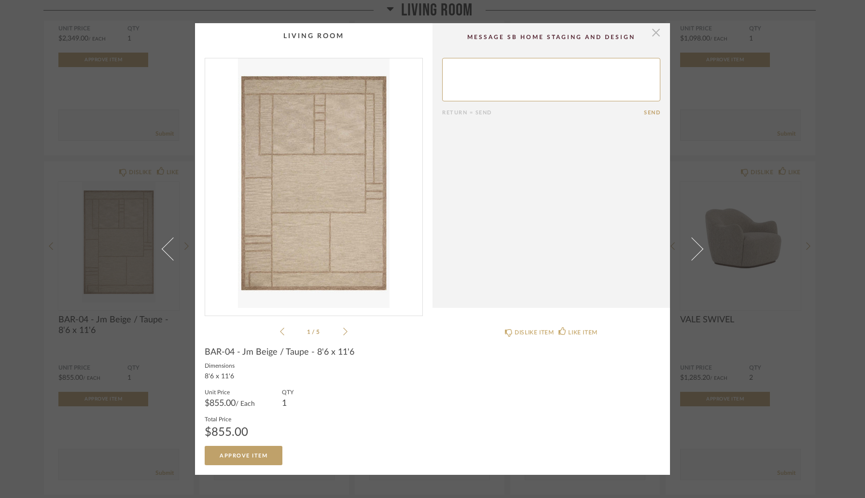
click at [649, 35] on span "button" at bounding box center [655, 32] width 19 height 19
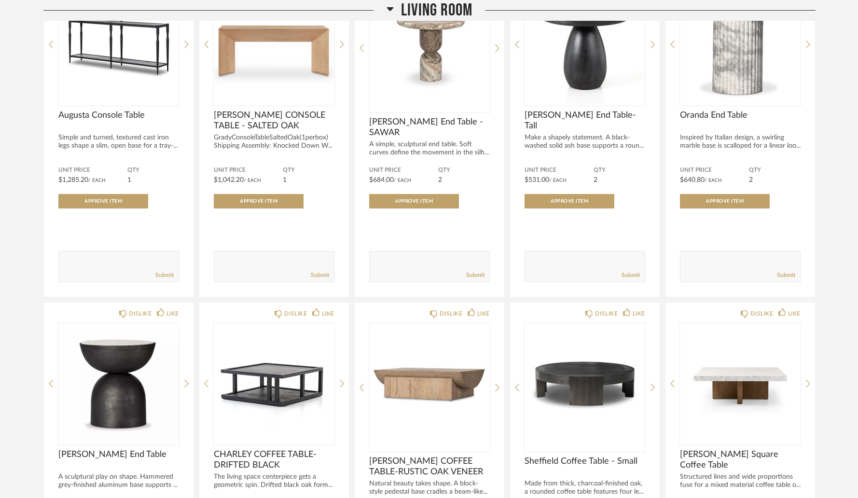
scroll to position [2701, 0]
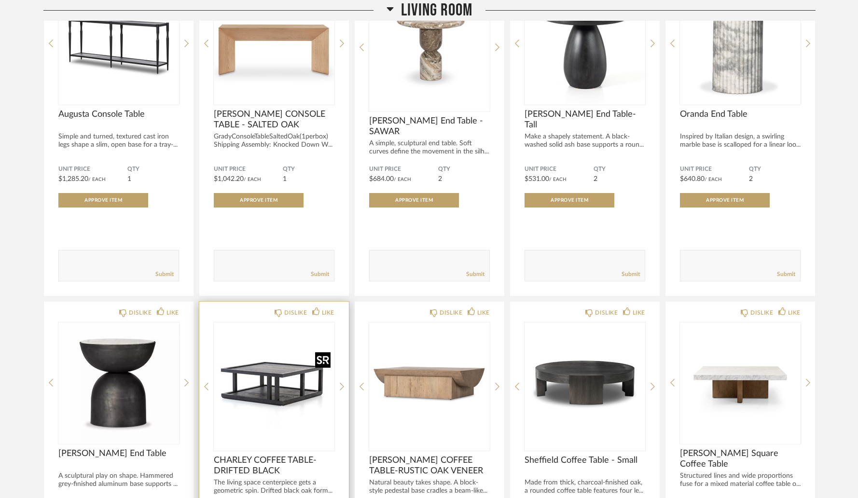
click at [266, 400] on img "0" at bounding box center [274, 382] width 121 height 121
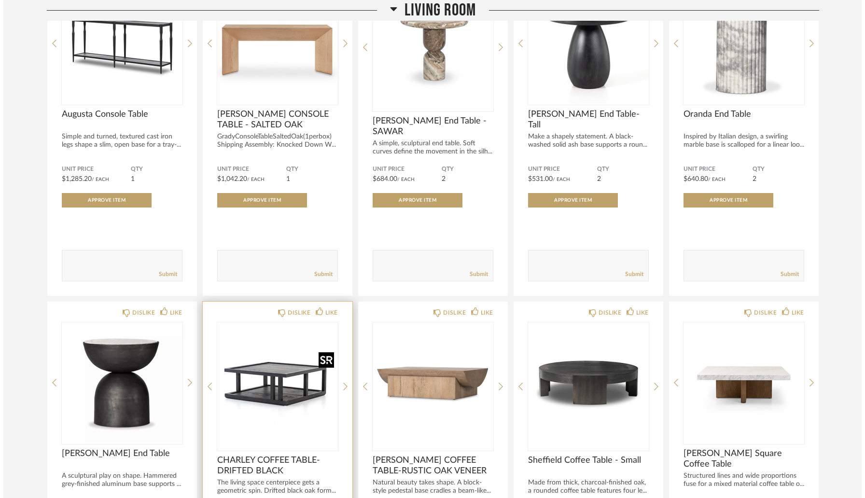
scroll to position [0, 0]
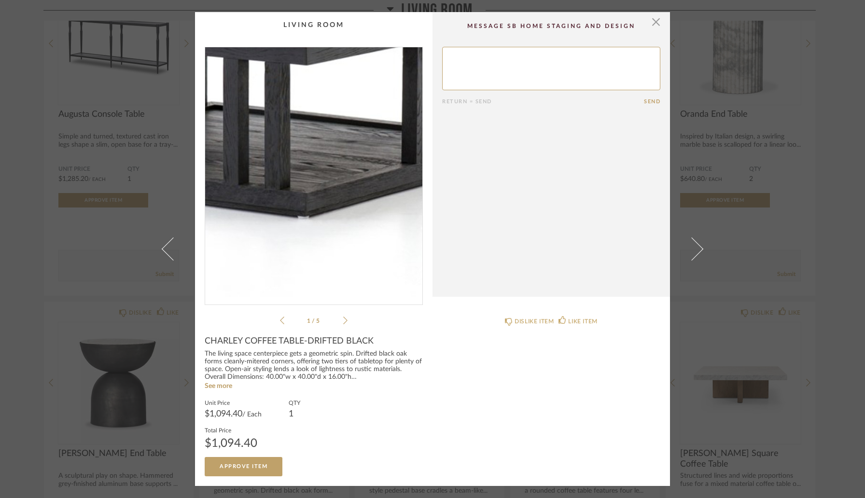
click at [328, 199] on img "0" at bounding box center [313, 172] width 217 height 250
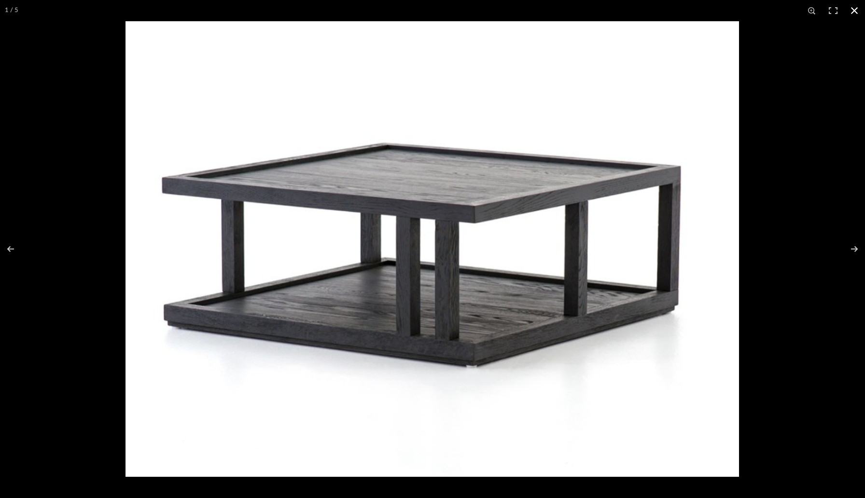
click at [828, 164] on div at bounding box center [557, 270] width 865 height 498
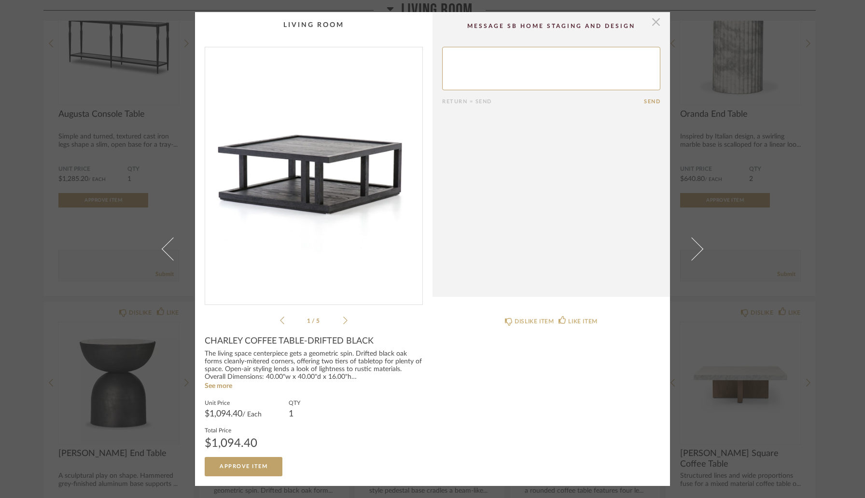
click at [653, 25] on span "button" at bounding box center [655, 21] width 19 height 19
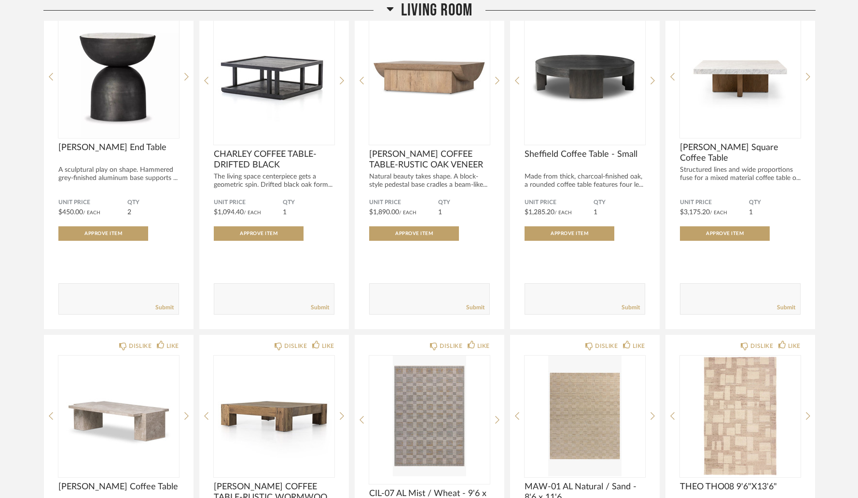
scroll to position [3008, 0]
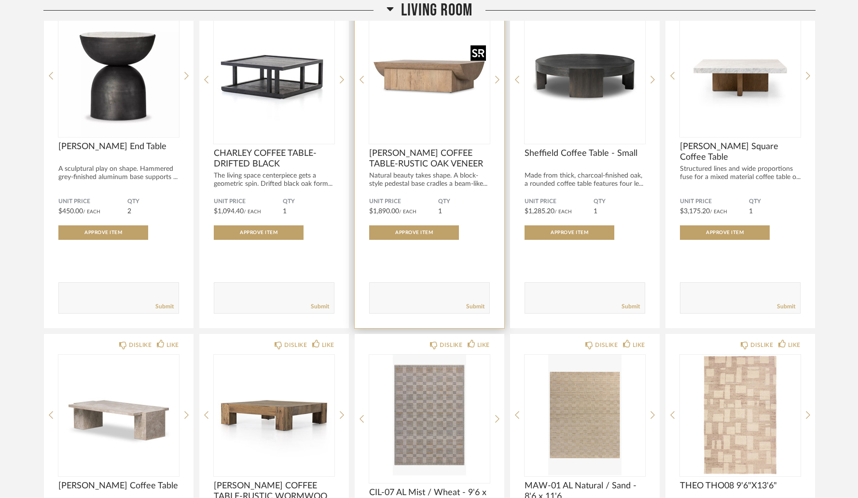
click at [446, 83] on img "0" at bounding box center [429, 75] width 121 height 121
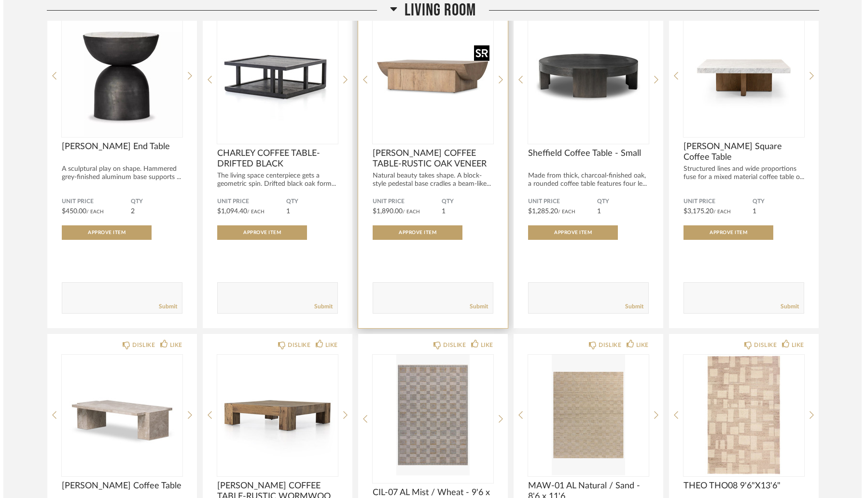
scroll to position [0, 0]
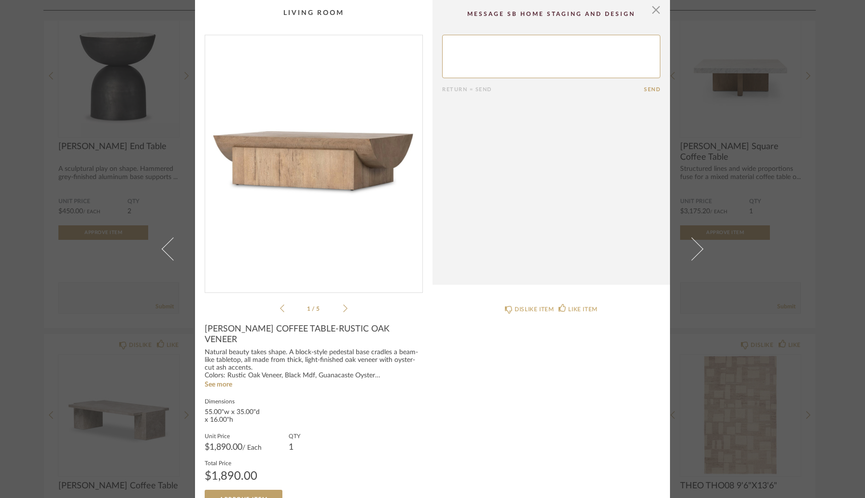
click at [379, 165] on img "0" at bounding box center [313, 160] width 217 height 250
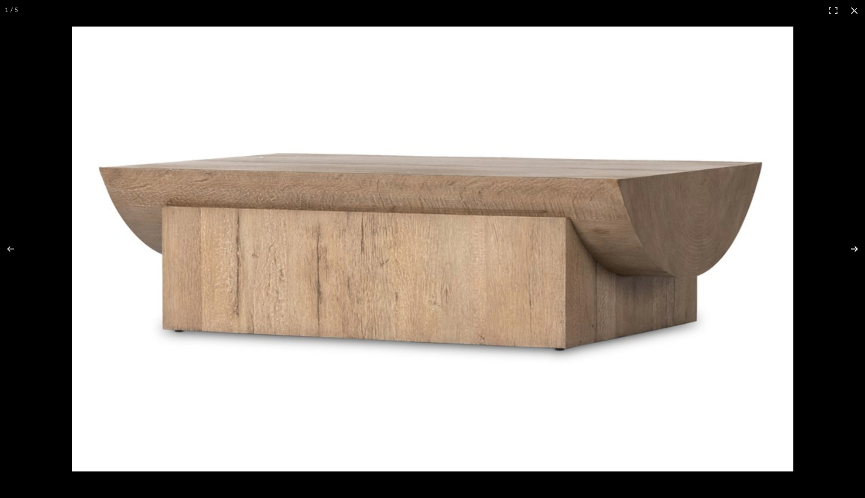
click at [854, 252] on button at bounding box center [848, 249] width 34 height 48
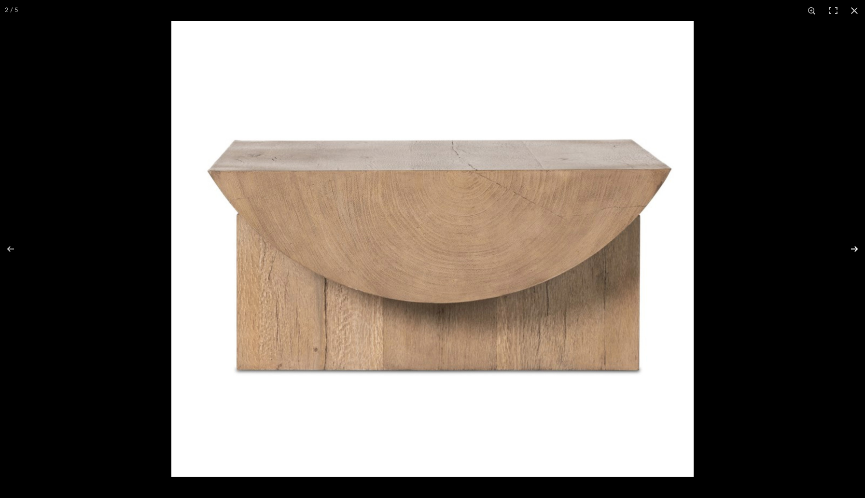
click at [854, 252] on button at bounding box center [848, 249] width 34 height 48
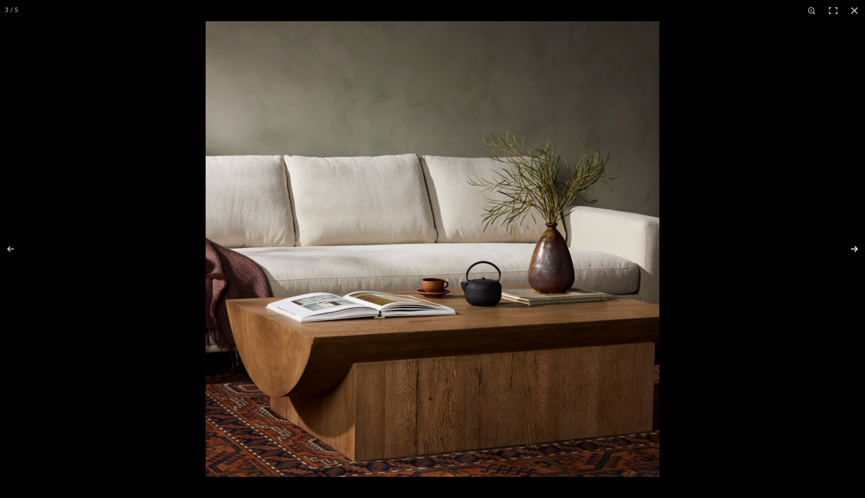
click at [854, 252] on button at bounding box center [848, 249] width 34 height 48
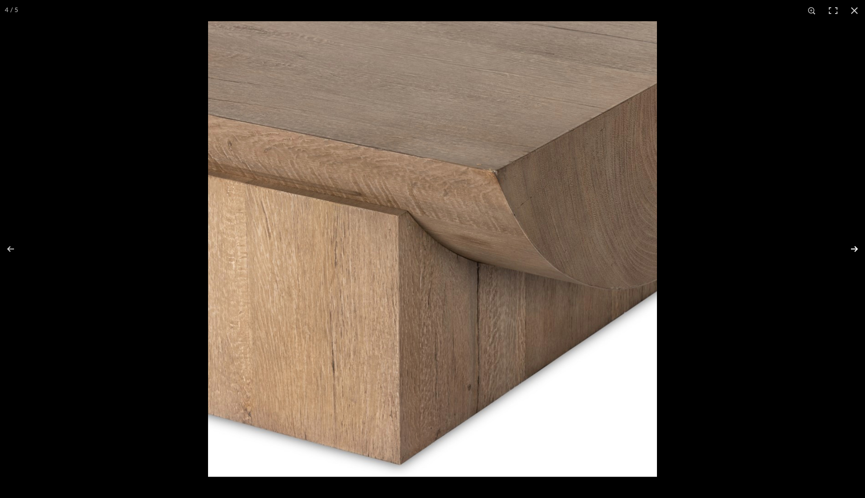
click at [854, 252] on button at bounding box center [848, 249] width 34 height 48
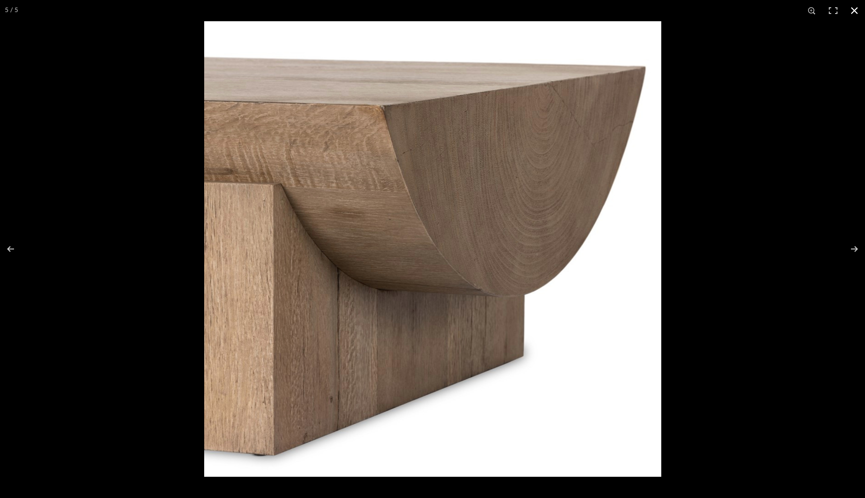
click at [856, 8] on button at bounding box center [854, 10] width 21 height 21
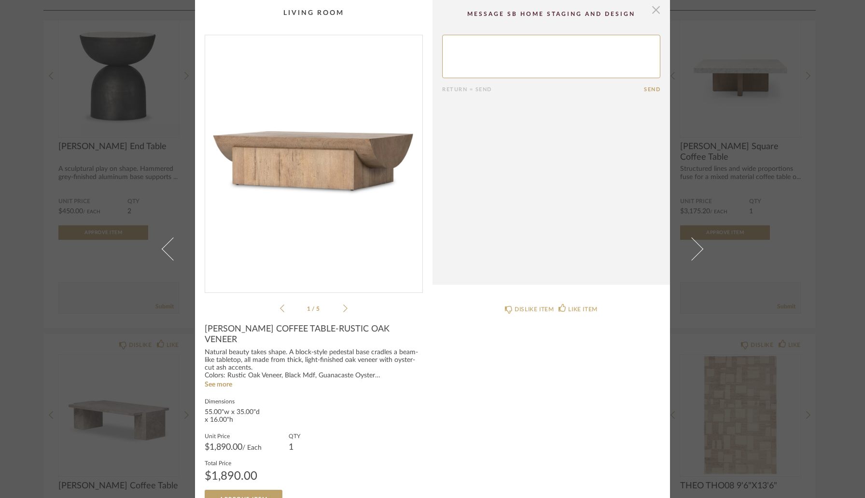
click at [656, 9] on span "button" at bounding box center [655, 9] width 19 height 19
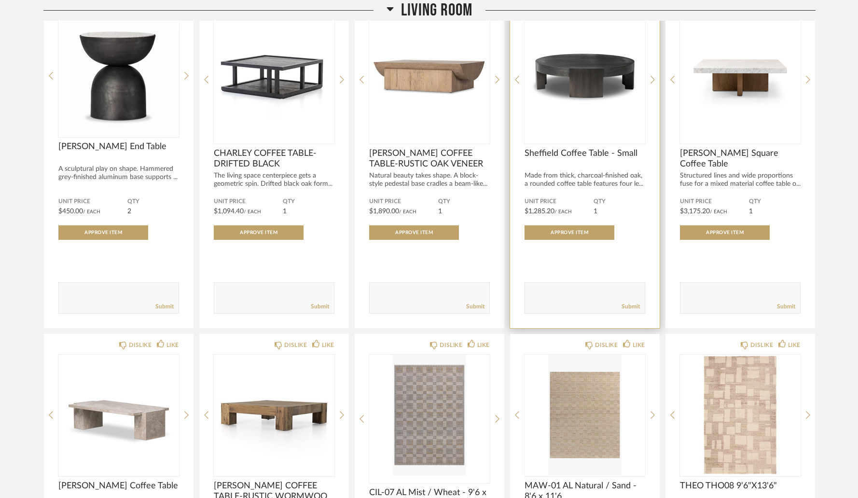
scroll to position [3017, 0]
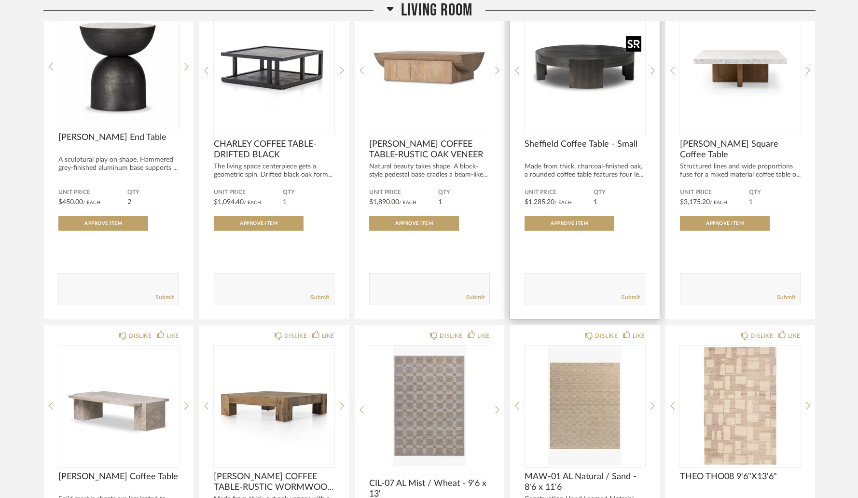
click at [572, 72] on img "0" at bounding box center [585, 66] width 121 height 121
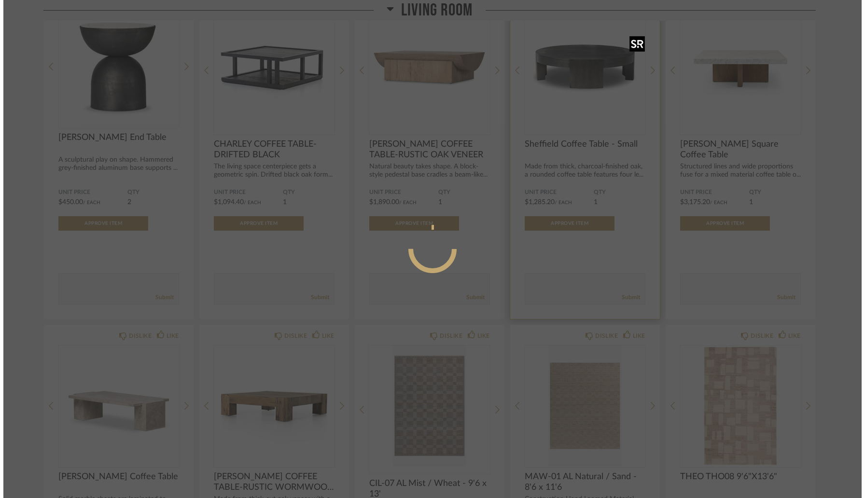
scroll to position [0, 0]
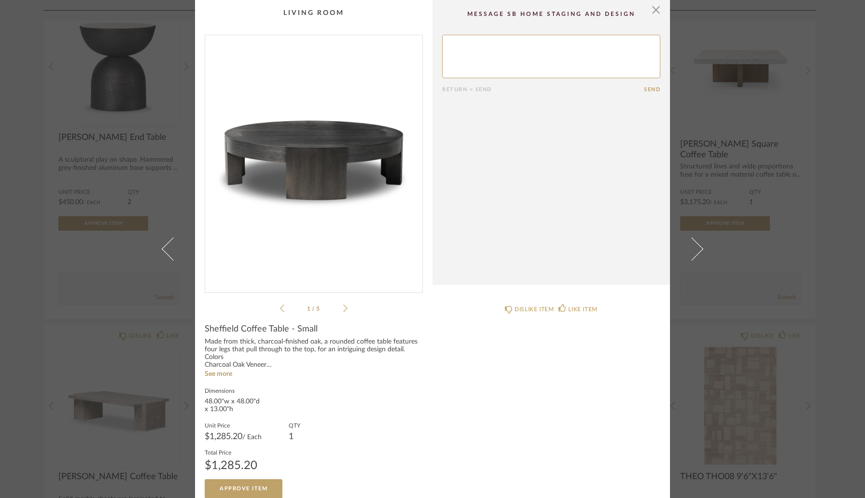
click at [368, 170] on img "0" at bounding box center [313, 160] width 217 height 250
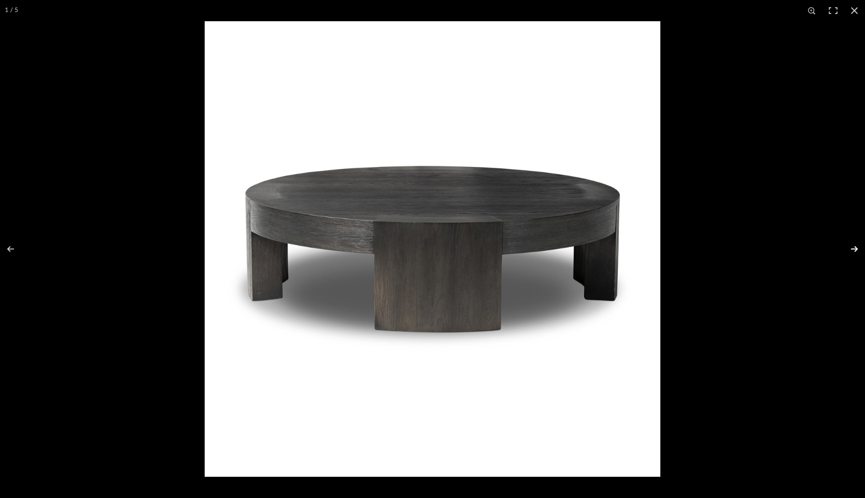
click at [858, 251] on button at bounding box center [848, 249] width 34 height 48
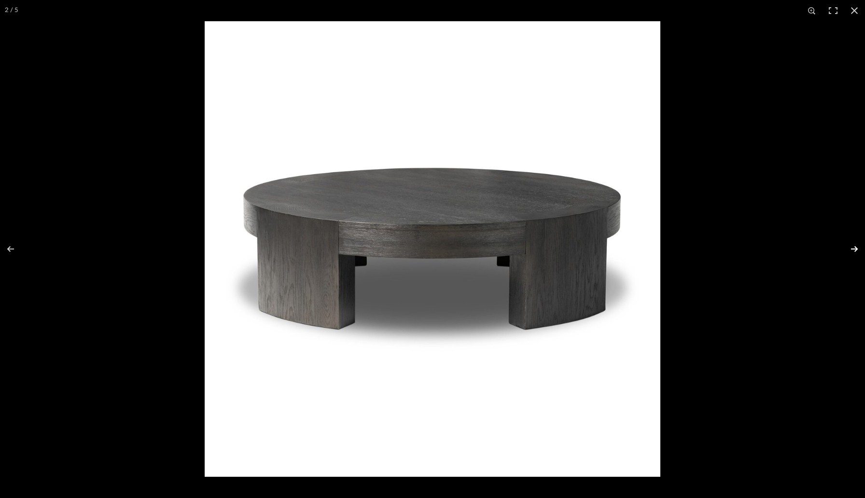
click at [858, 251] on button at bounding box center [848, 249] width 34 height 48
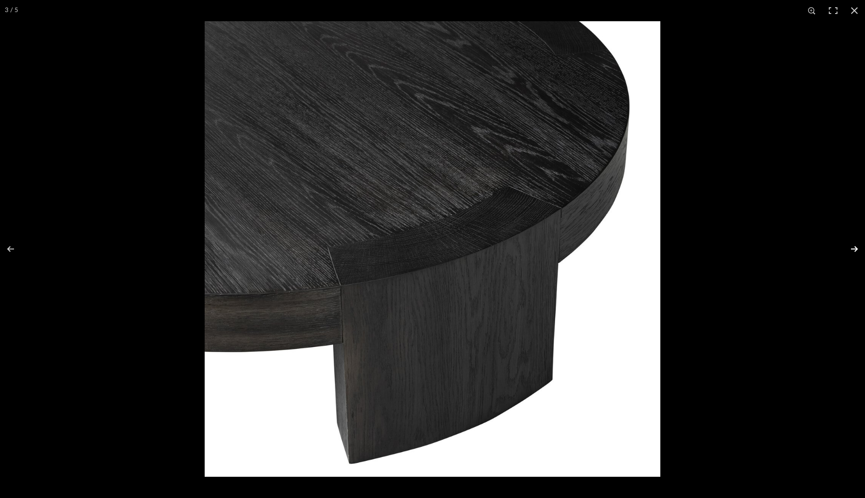
click at [854, 250] on button at bounding box center [848, 249] width 34 height 48
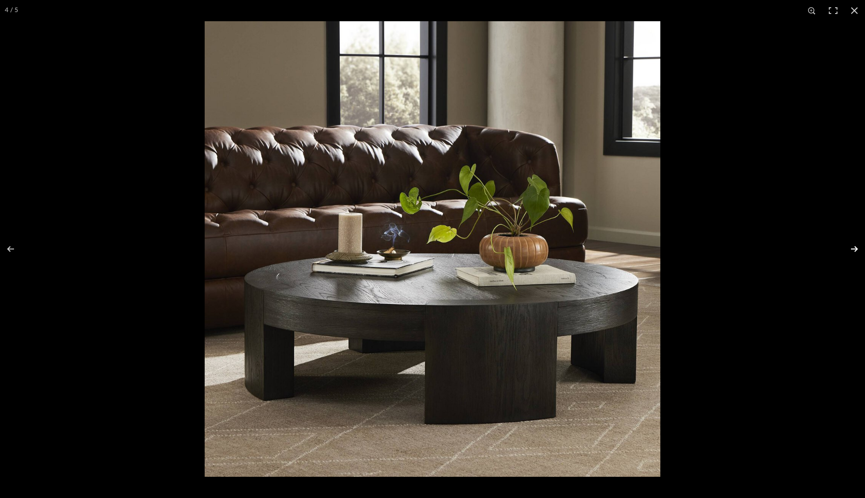
click at [856, 251] on button at bounding box center [848, 249] width 34 height 48
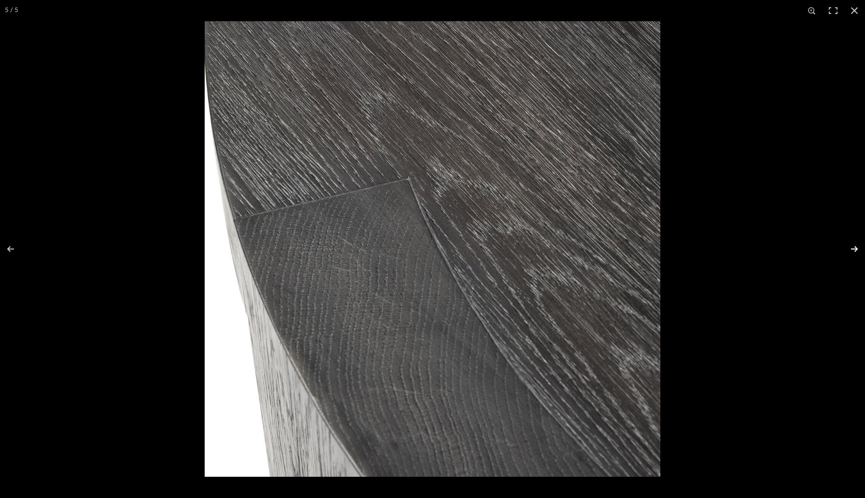
click at [856, 251] on button at bounding box center [848, 249] width 34 height 48
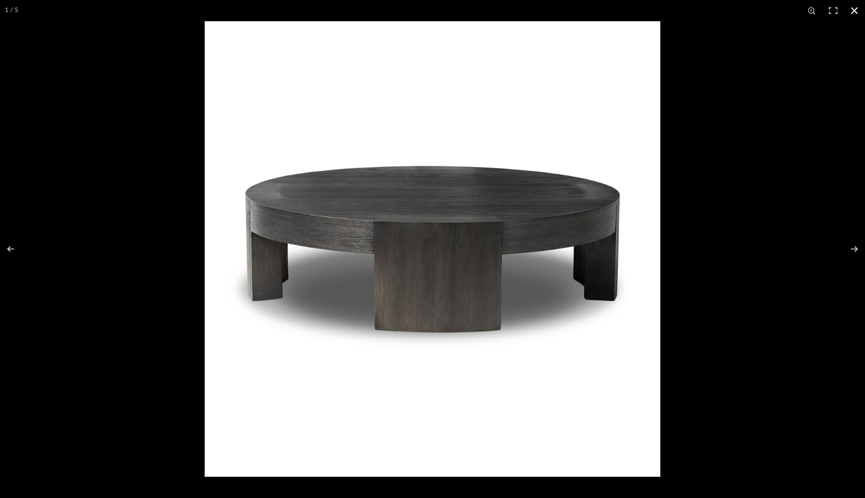
click at [858, 12] on button at bounding box center [854, 10] width 21 height 21
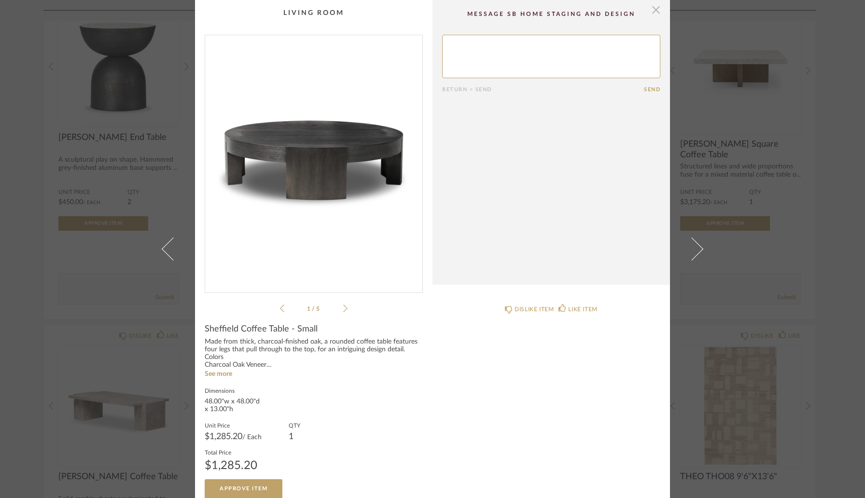
click at [652, 11] on span "button" at bounding box center [655, 9] width 19 height 19
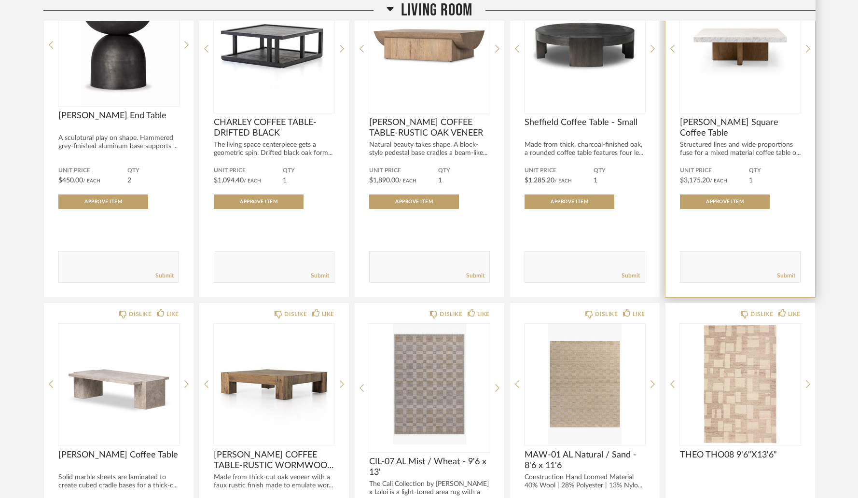
scroll to position [3041, 0]
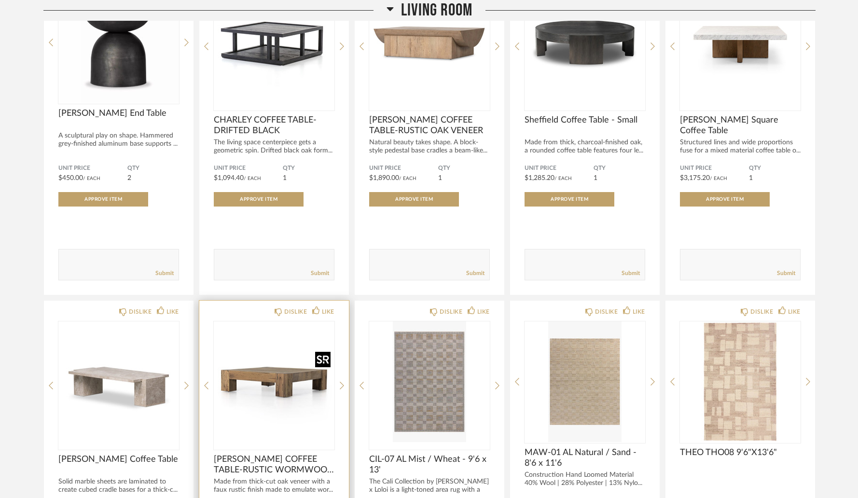
click at [275, 385] on img "0" at bounding box center [274, 381] width 121 height 121
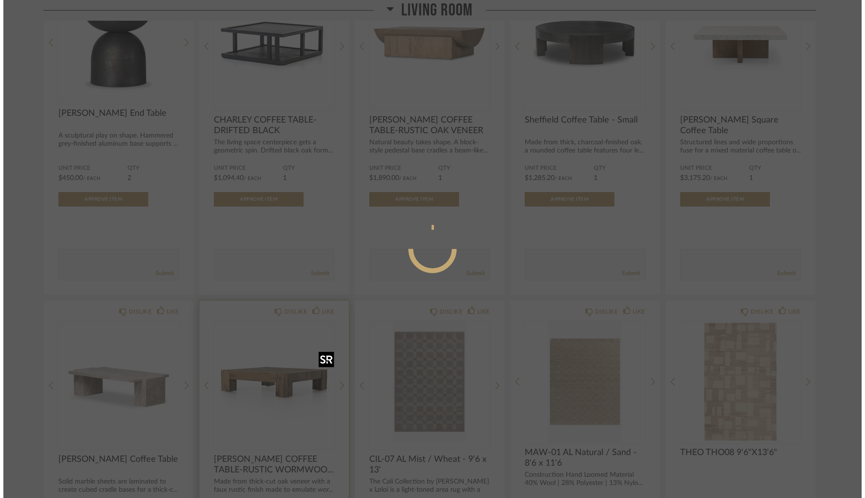
scroll to position [0, 0]
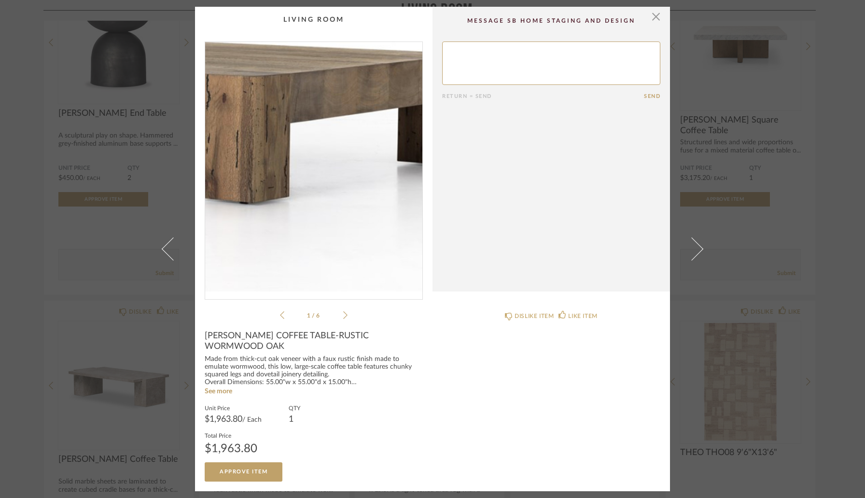
click at [351, 188] on img "0" at bounding box center [313, 167] width 217 height 250
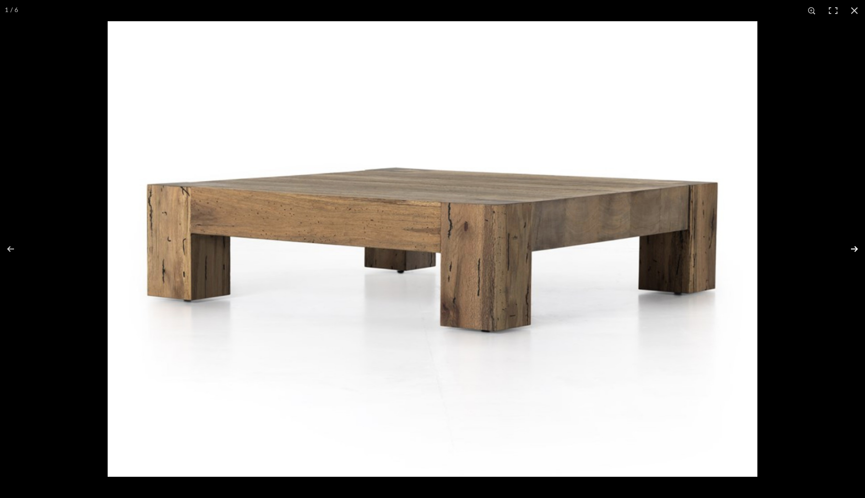
click at [857, 250] on button at bounding box center [848, 249] width 34 height 48
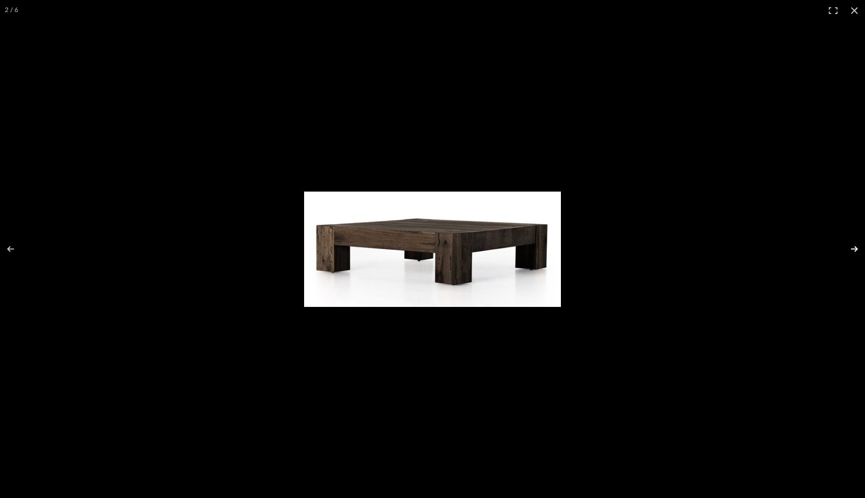
click at [857, 250] on button at bounding box center [848, 249] width 34 height 48
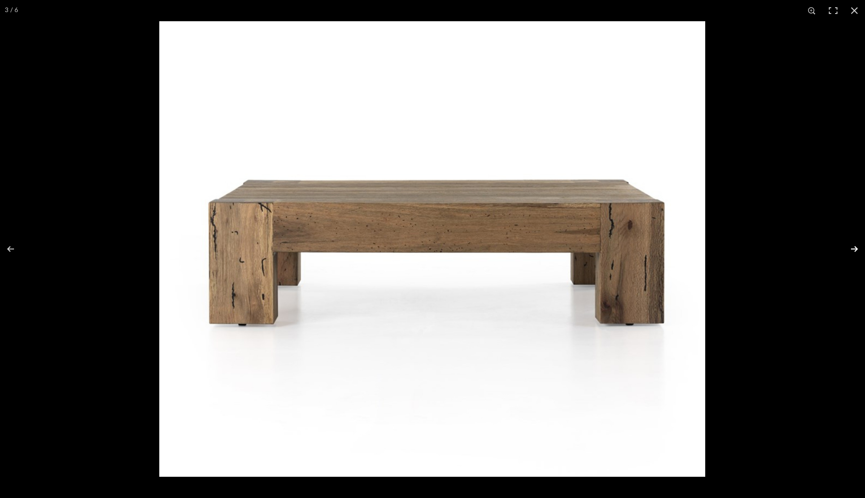
click at [857, 250] on button at bounding box center [848, 249] width 34 height 48
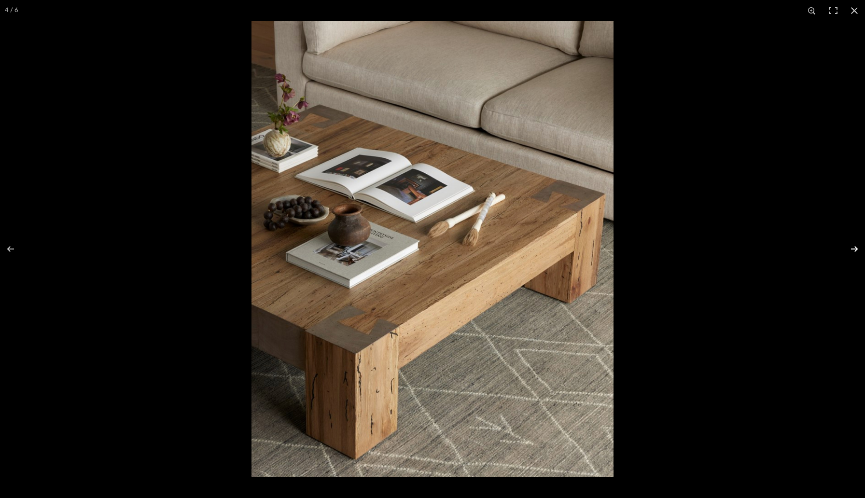
click at [856, 250] on button at bounding box center [848, 249] width 34 height 48
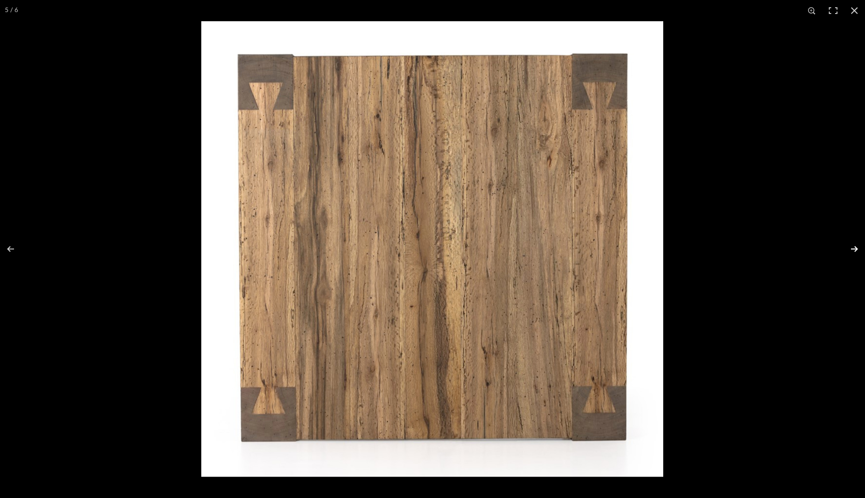
click at [856, 250] on button at bounding box center [848, 249] width 34 height 48
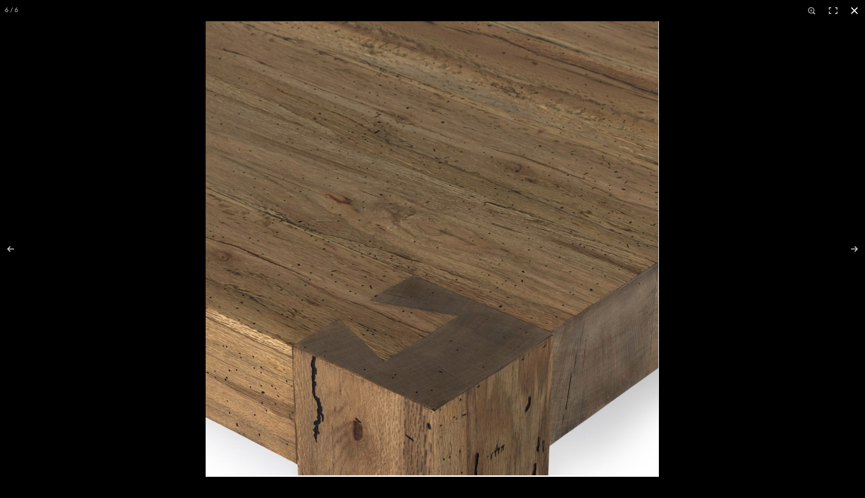
click at [854, 12] on button at bounding box center [854, 10] width 21 height 21
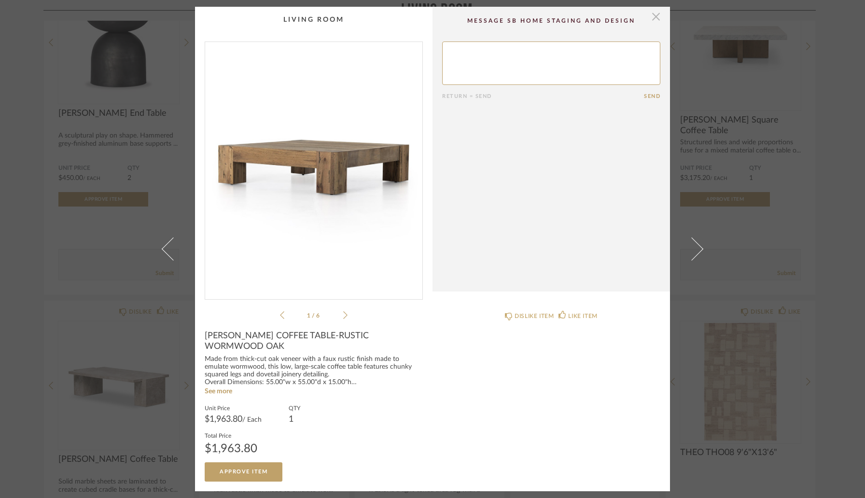
click at [655, 24] on span "button" at bounding box center [655, 16] width 19 height 19
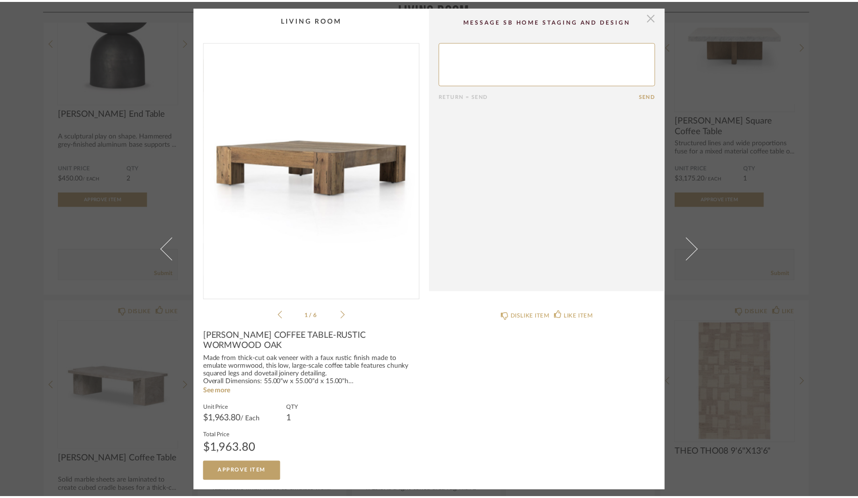
scroll to position [3041, 0]
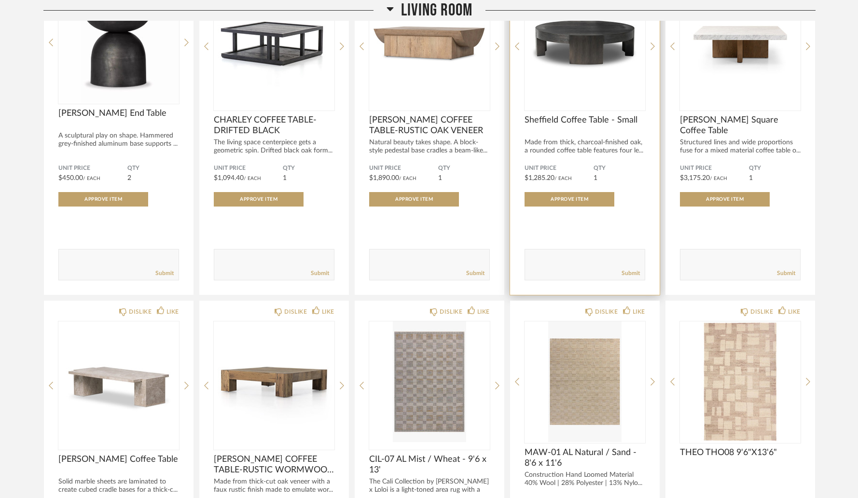
click at [581, 277] on div "Submit" at bounding box center [585, 273] width 120 height 13
click at [570, 267] on textarea at bounding box center [585, 260] width 120 height 13
type textarea "more dark options"
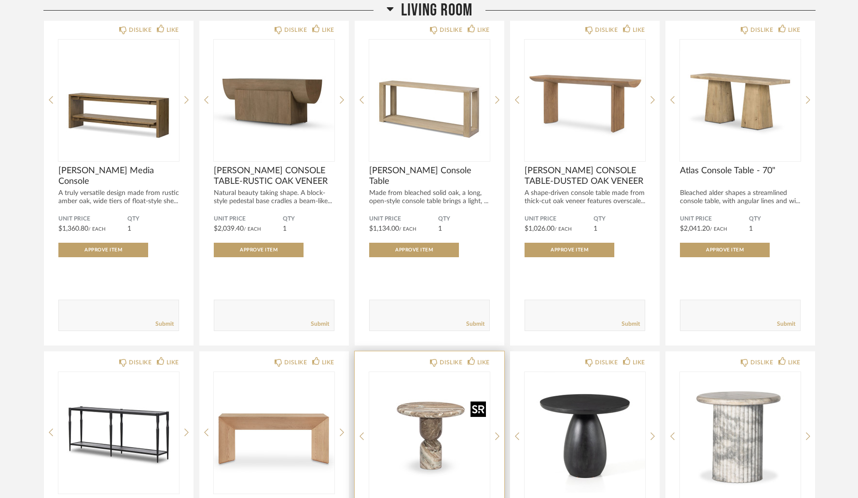
scroll to position [2306, 0]
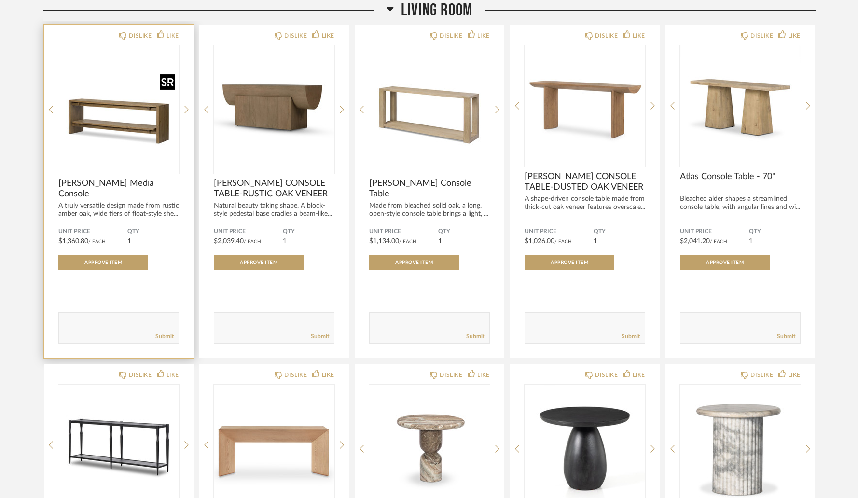
click at [135, 116] on img "0" at bounding box center [118, 105] width 121 height 121
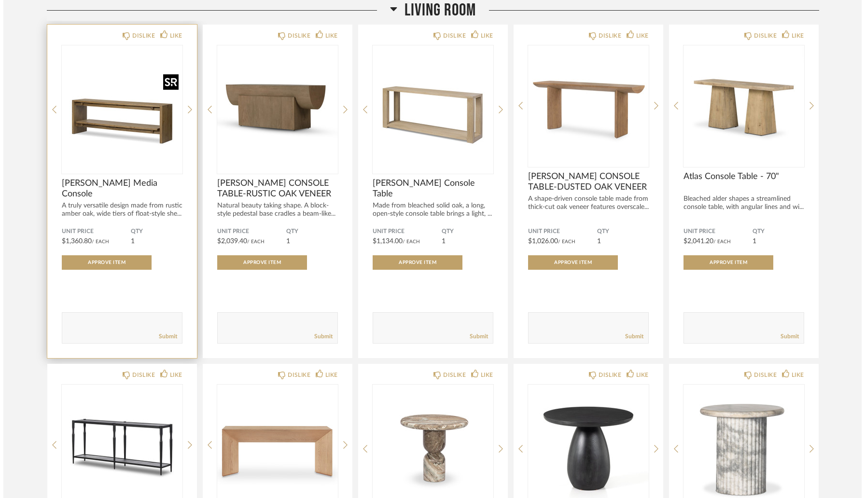
scroll to position [0, 0]
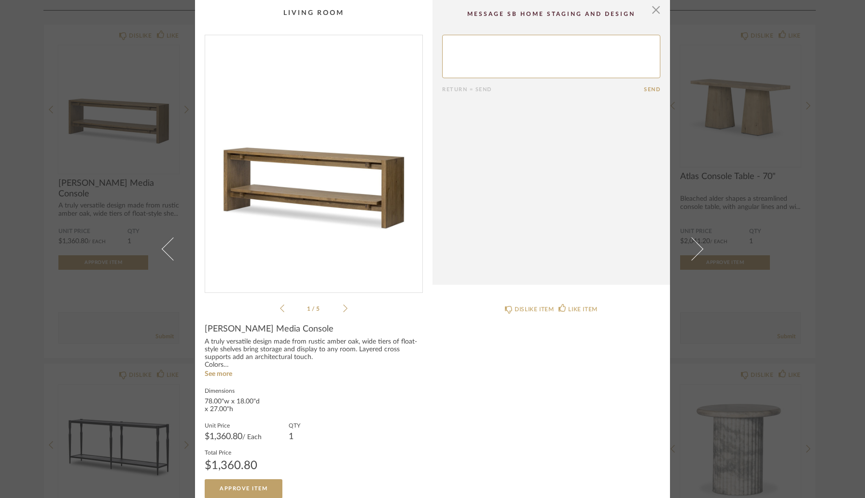
click at [325, 162] on img "0" at bounding box center [313, 160] width 217 height 250
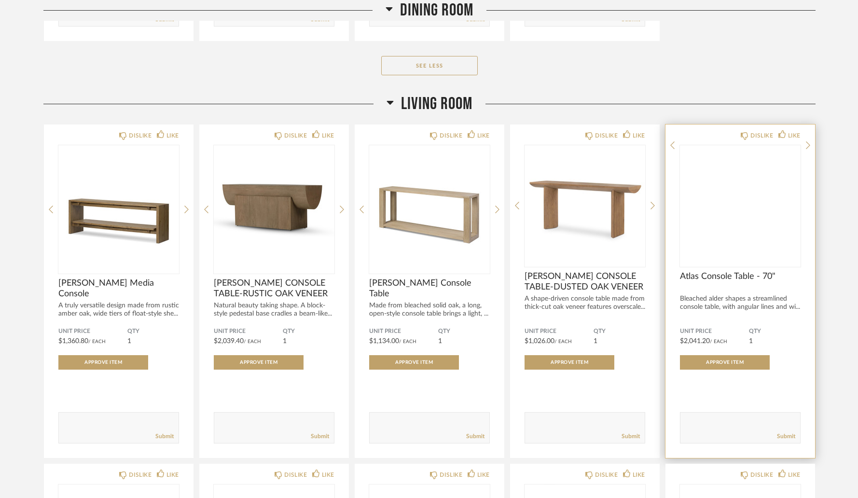
scroll to position [2207, 0]
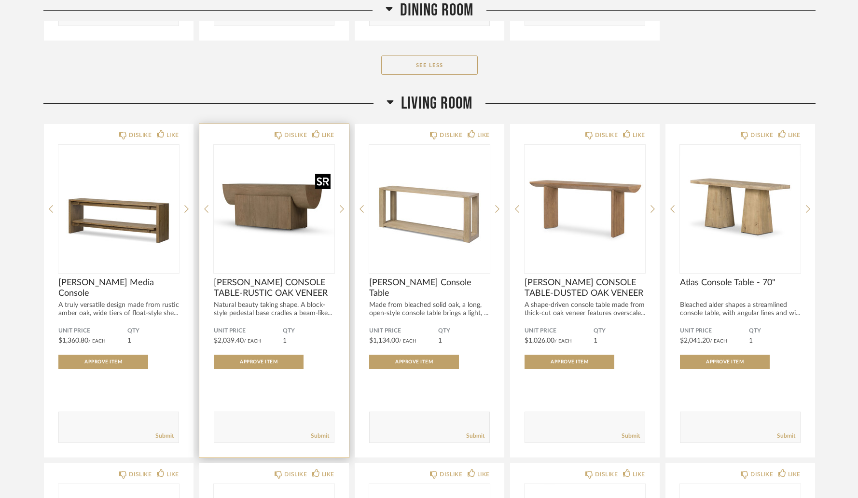
click at [281, 203] on img "0" at bounding box center [274, 205] width 121 height 121
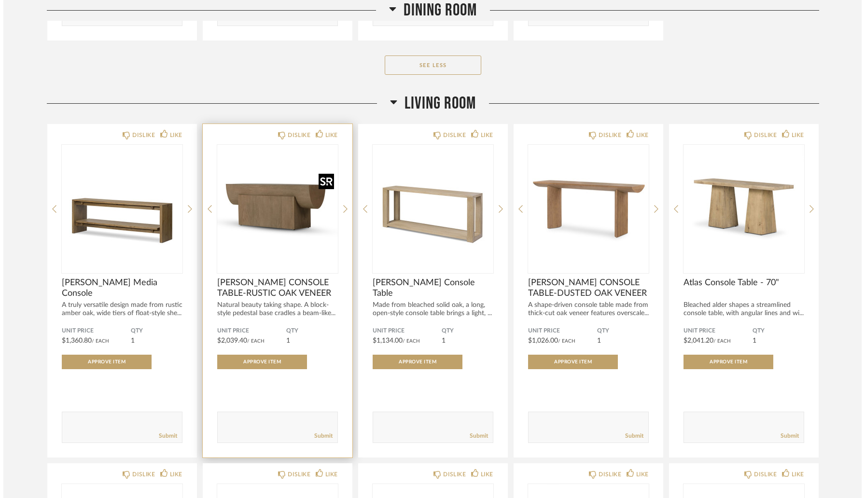
scroll to position [0, 0]
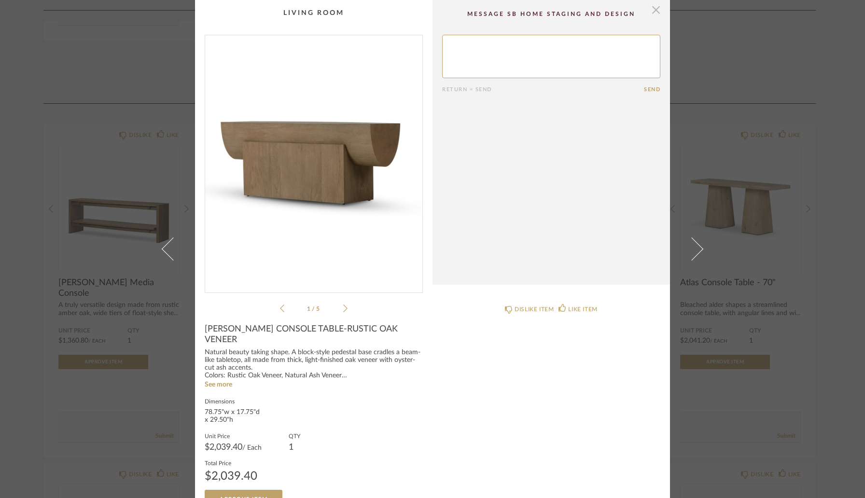
click at [651, 14] on span "button" at bounding box center [655, 9] width 19 height 19
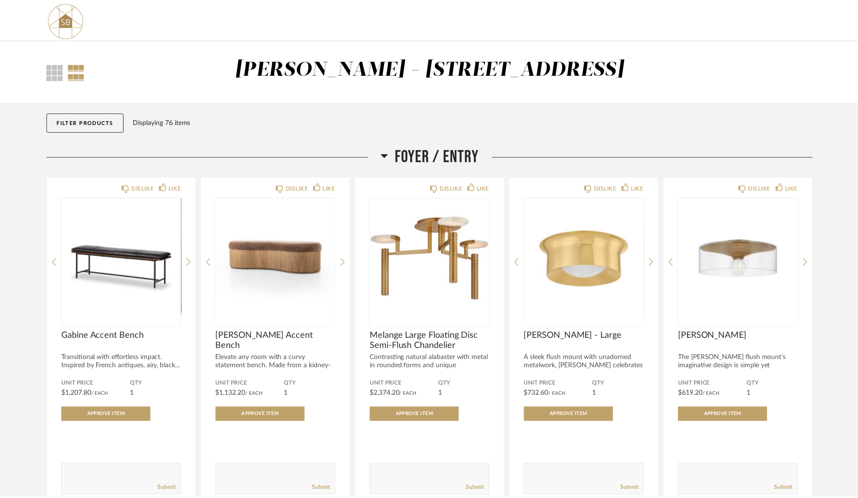
scroll to position [2207, 0]
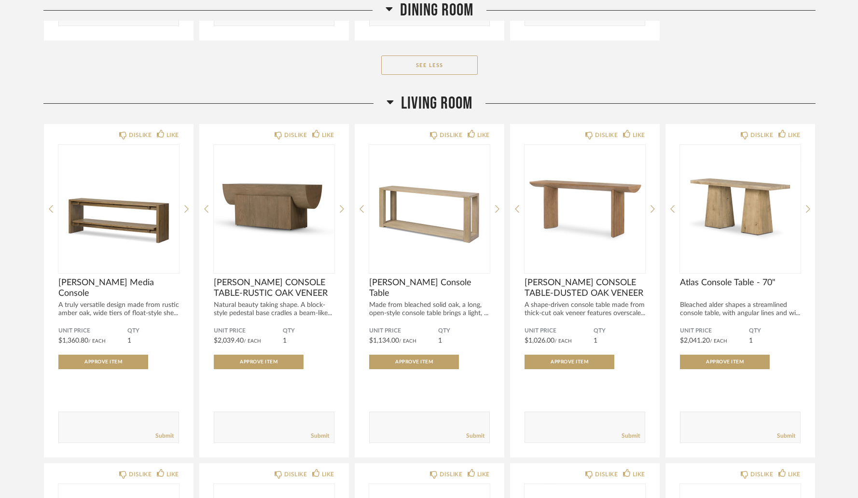
click at [651, 14] on div "Dining Room" at bounding box center [429, 10] width 772 height 21
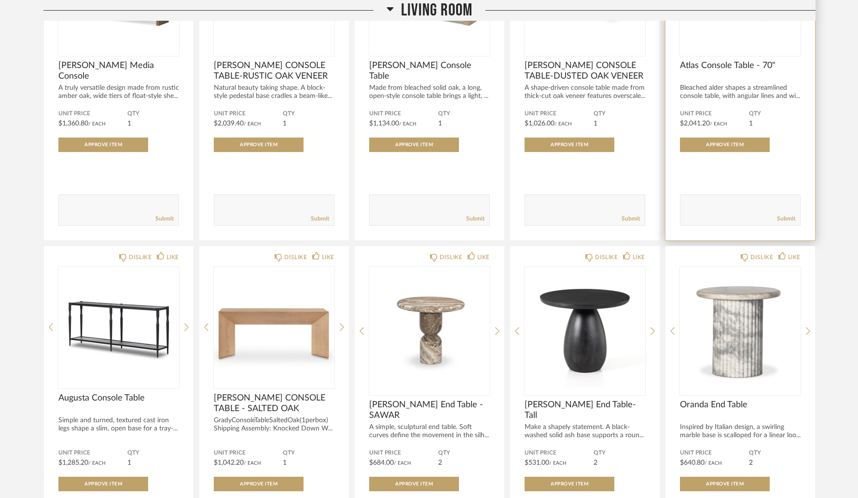
scroll to position [2425, 0]
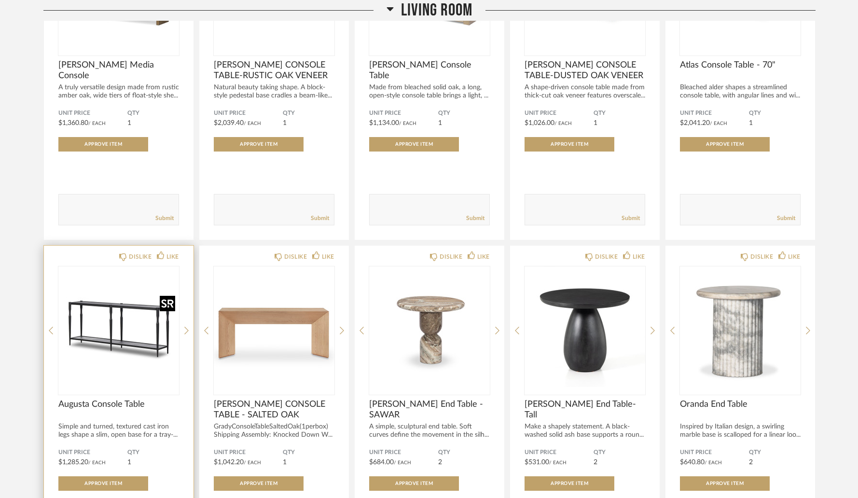
click at [141, 318] on img "0" at bounding box center [118, 326] width 121 height 121
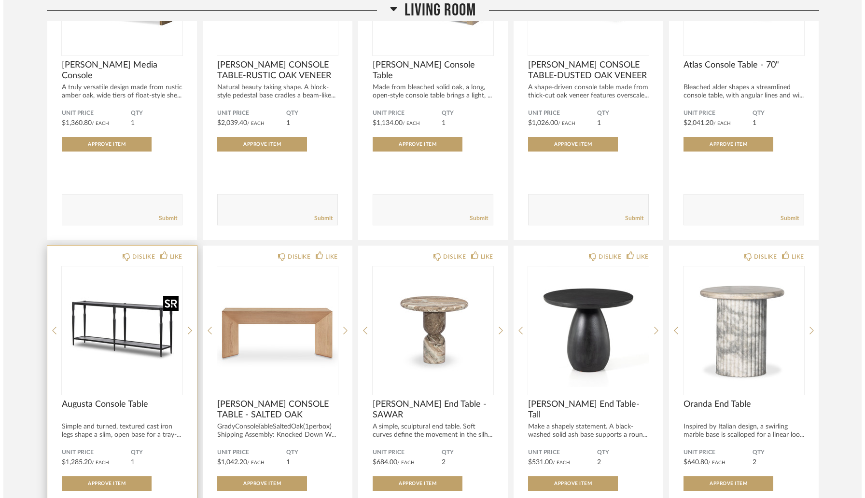
scroll to position [0, 0]
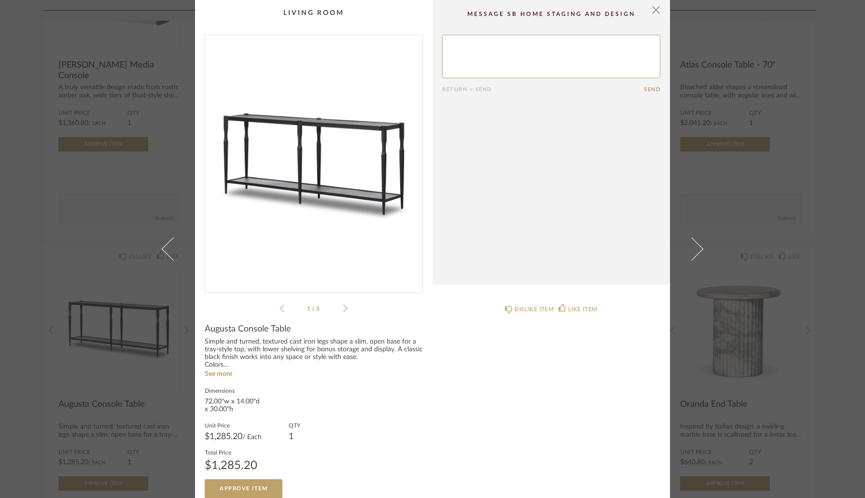
click at [375, 185] on img "0" at bounding box center [313, 160] width 217 height 250
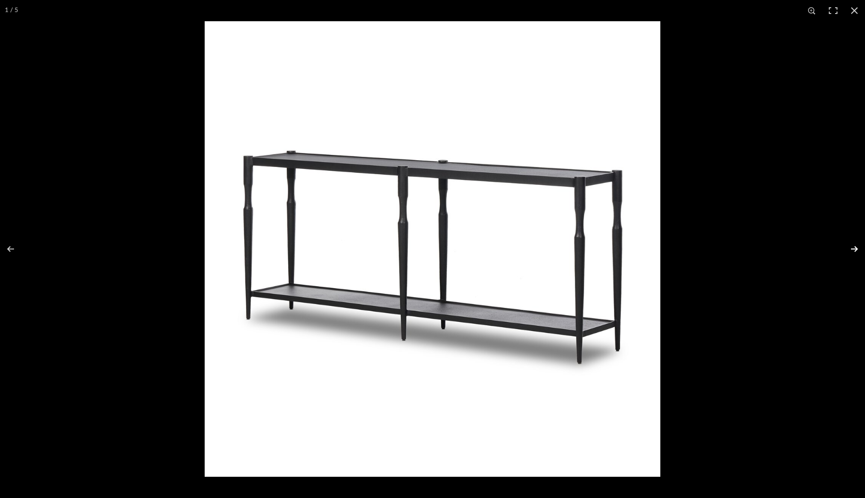
click at [852, 252] on button at bounding box center [848, 249] width 34 height 48
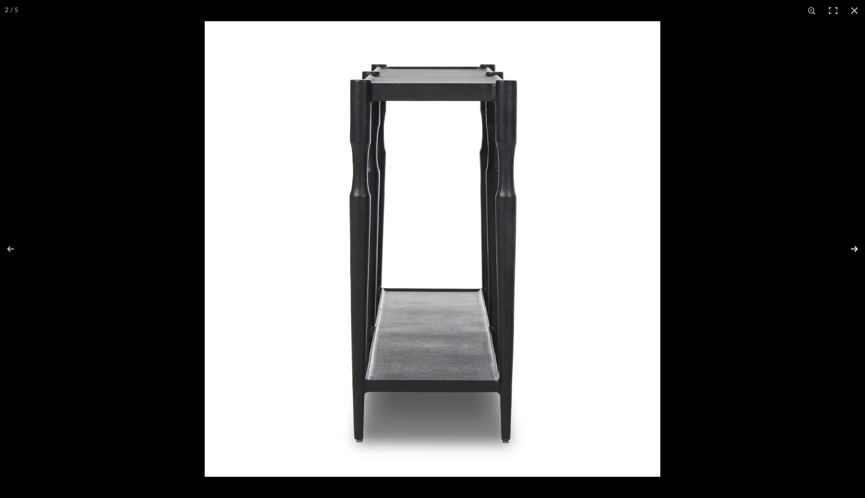
click at [852, 252] on button at bounding box center [848, 249] width 34 height 48
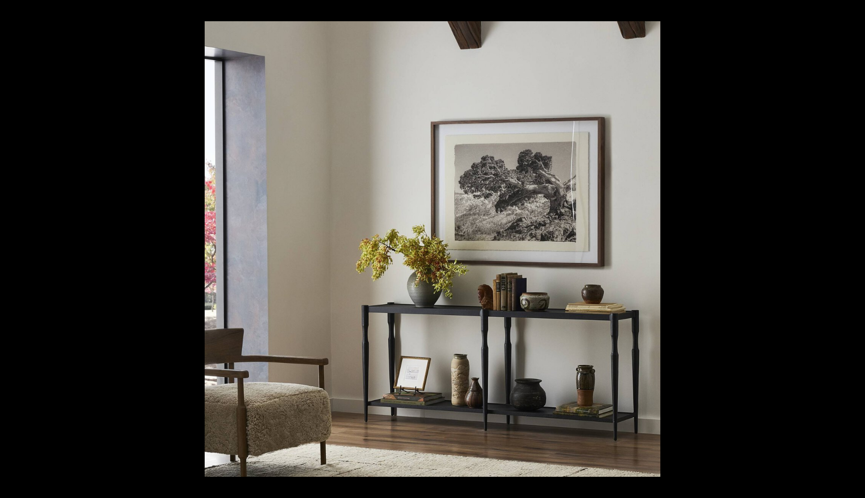
click at [852, 252] on button at bounding box center [848, 249] width 34 height 48
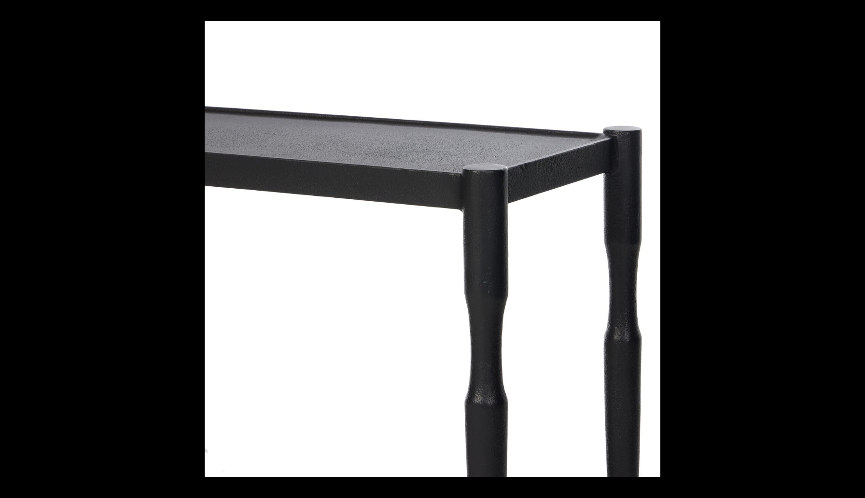
click at [852, 252] on button at bounding box center [848, 249] width 34 height 48
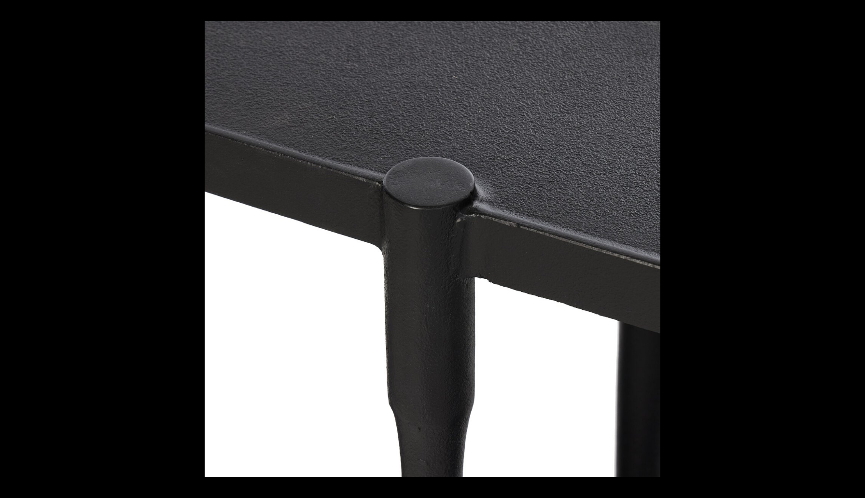
click at [852, 252] on button at bounding box center [848, 249] width 34 height 48
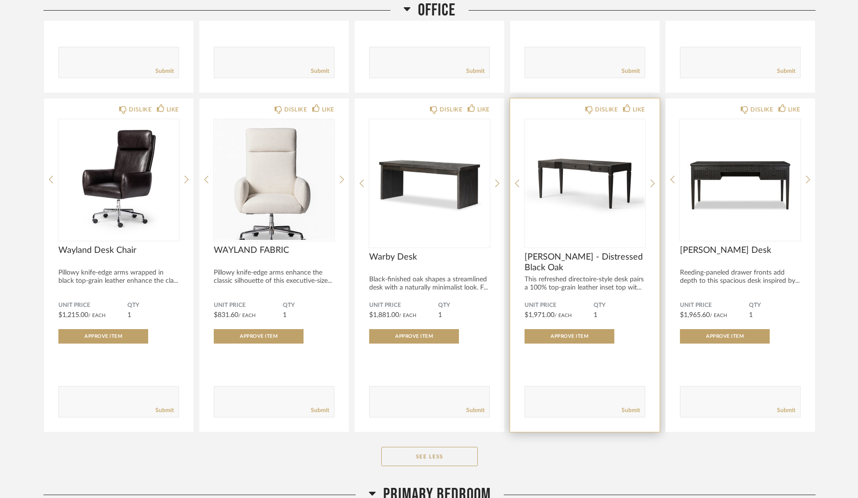
scroll to position [5388, 0]
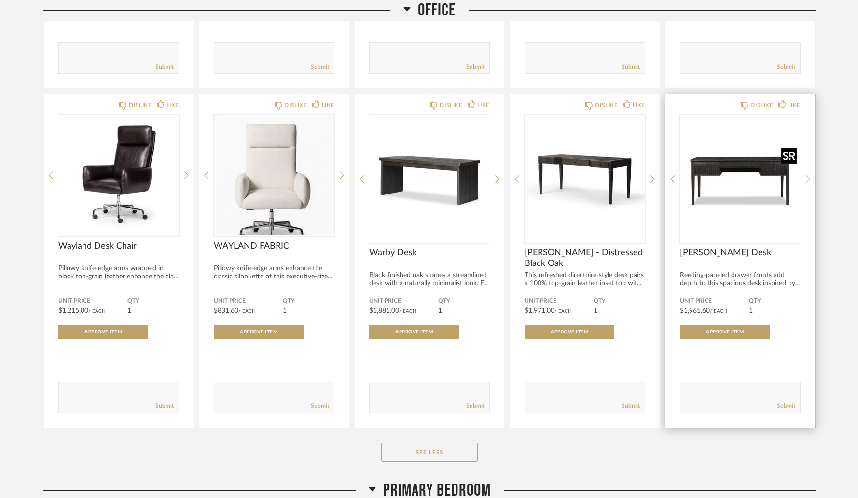
click at [729, 175] on img "0" at bounding box center [740, 175] width 121 height 121
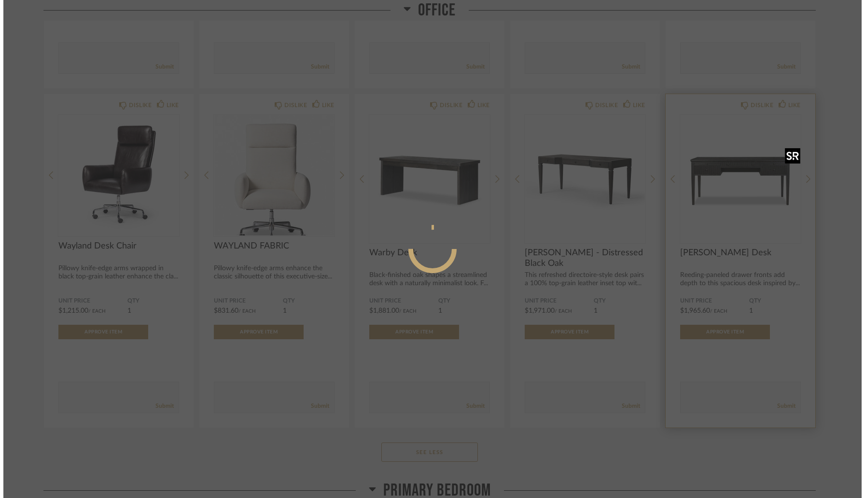
scroll to position [0, 0]
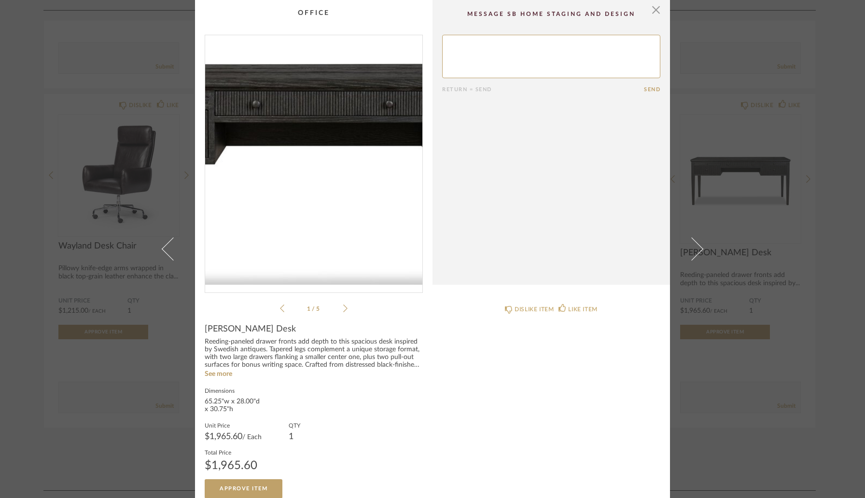
click at [307, 159] on img "0" at bounding box center [313, 160] width 217 height 250
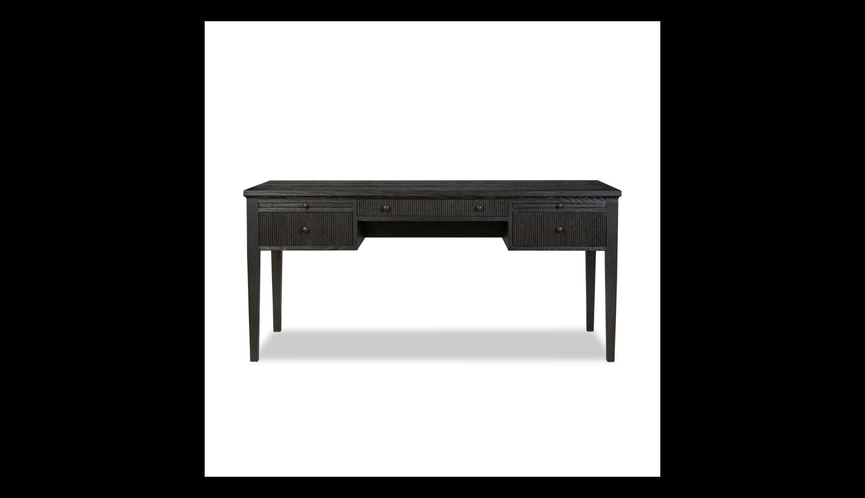
click at [855, 251] on button at bounding box center [848, 249] width 34 height 48
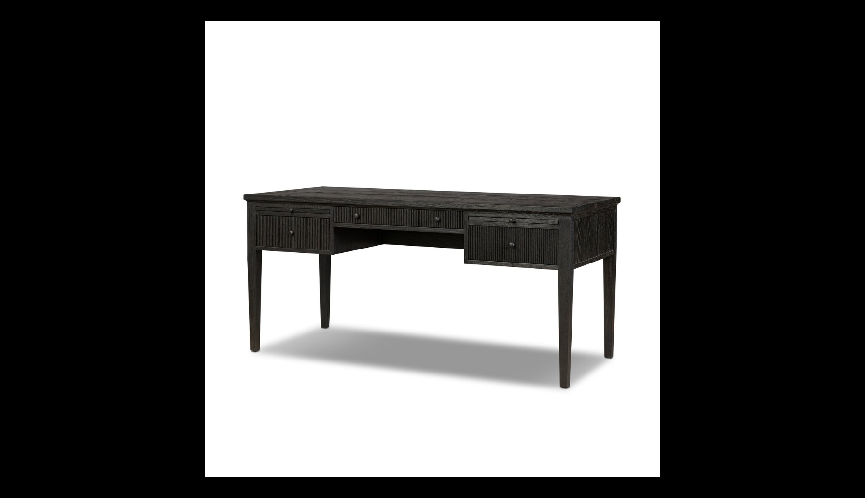
click at [855, 251] on button at bounding box center [848, 249] width 34 height 48
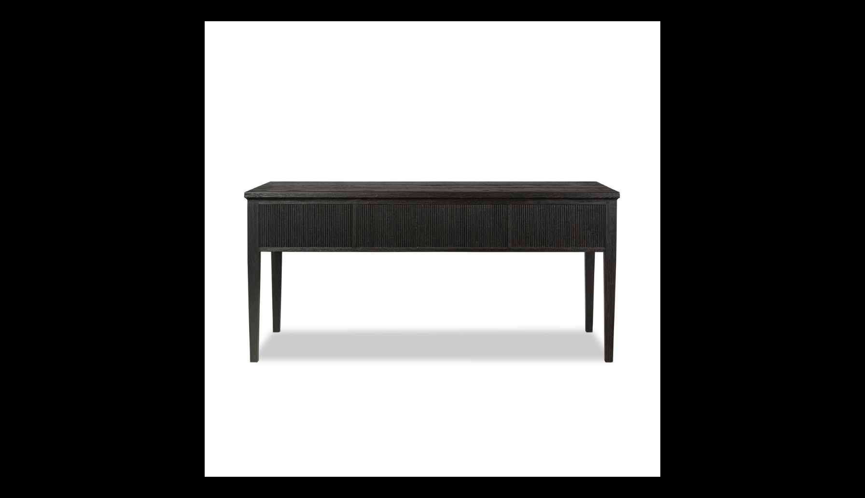
click at [855, 251] on button at bounding box center [848, 249] width 34 height 48
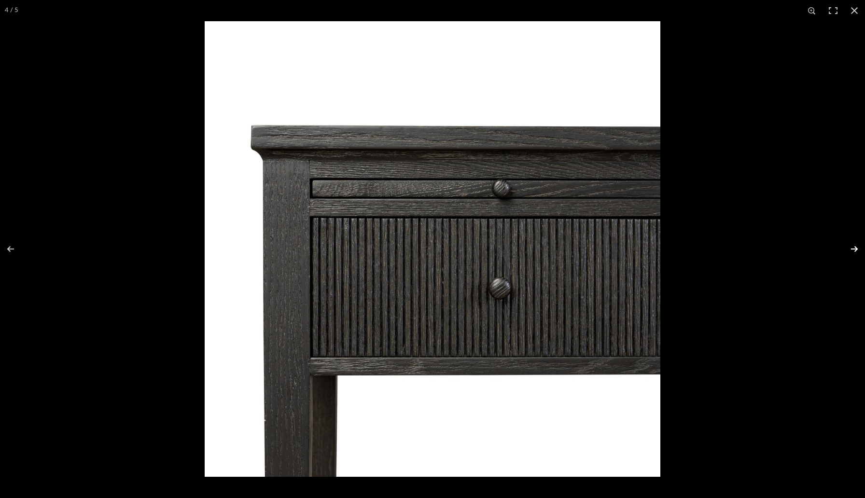
click at [855, 251] on button at bounding box center [848, 249] width 34 height 48
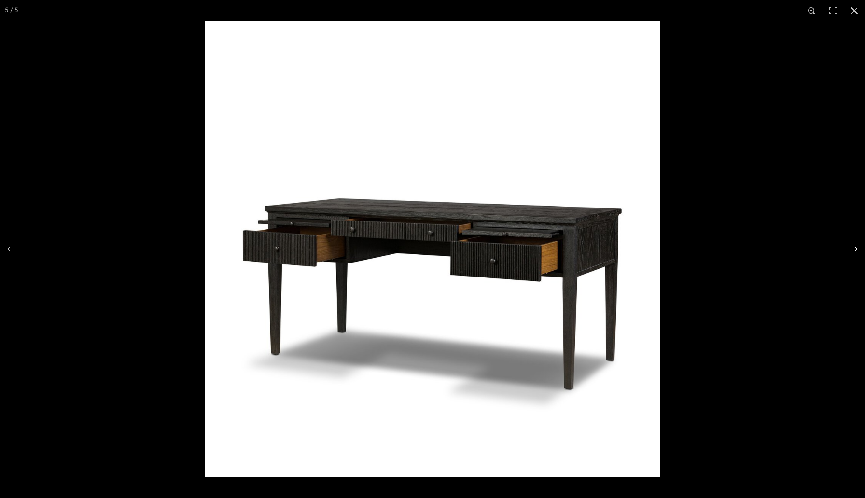
click at [855, 251] on button at bounding box center [848, 249] width 34 height 48
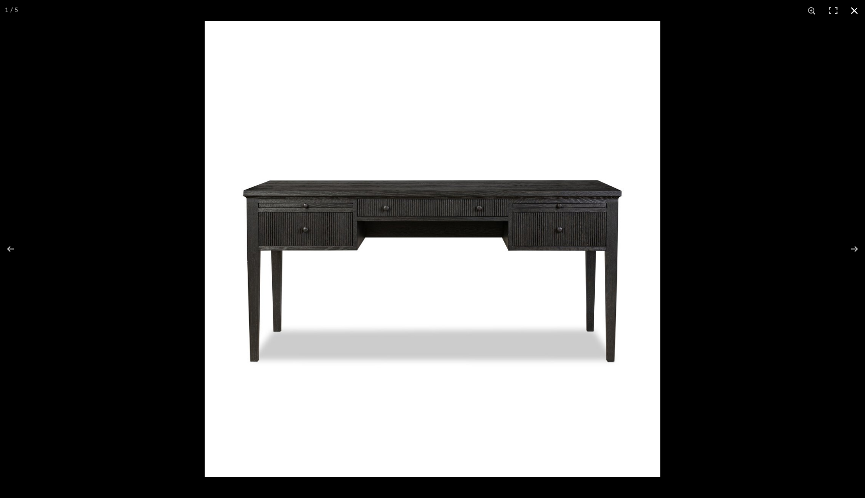
click at [845, 214] on div at bounding box center [637, 270] width 865 height 498
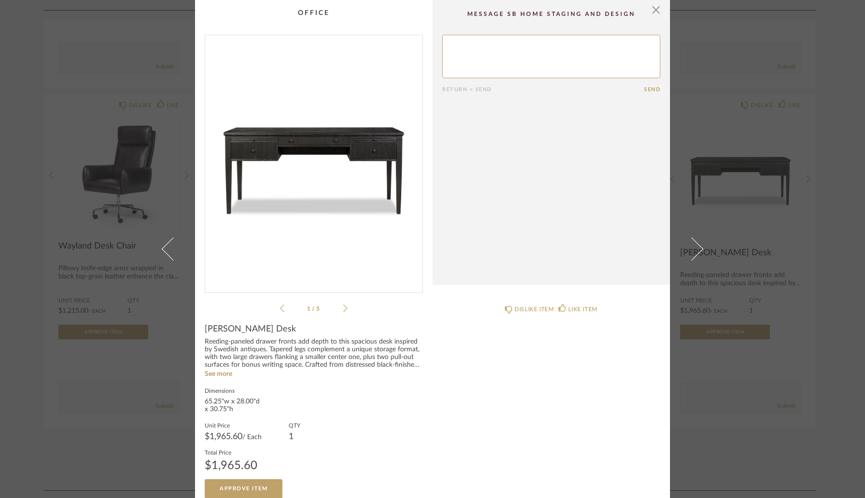
click at [343, 309] on icon at bounding box center [345, 308] width 4 height 9
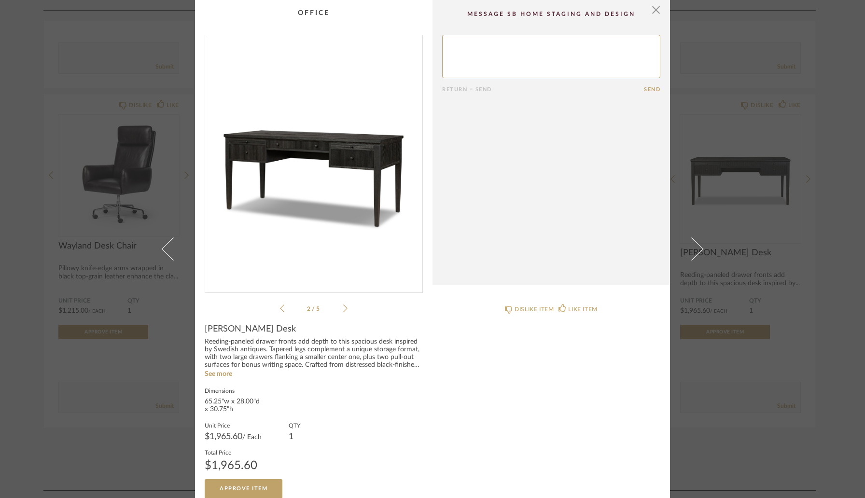
click at [343, 309] on icon at bounding box center [345, 308] width 4 height 9
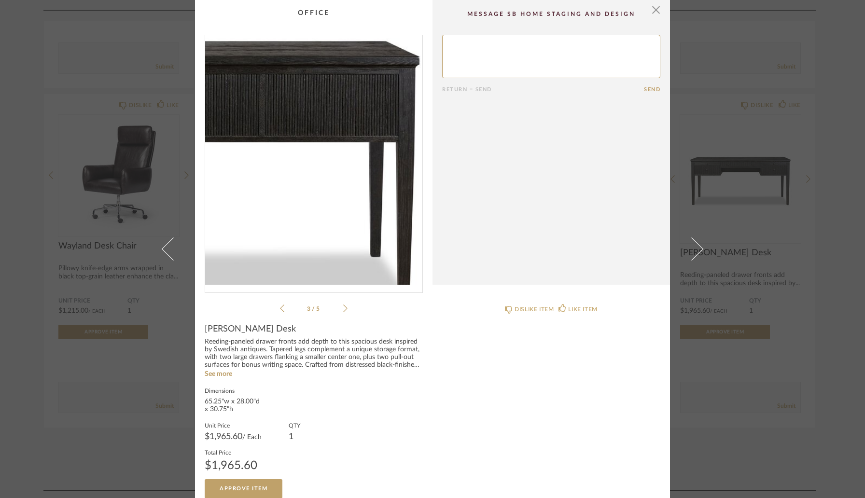
click at [364, 167] on img "2" at bounding box center [313, 160] width 217 height 250
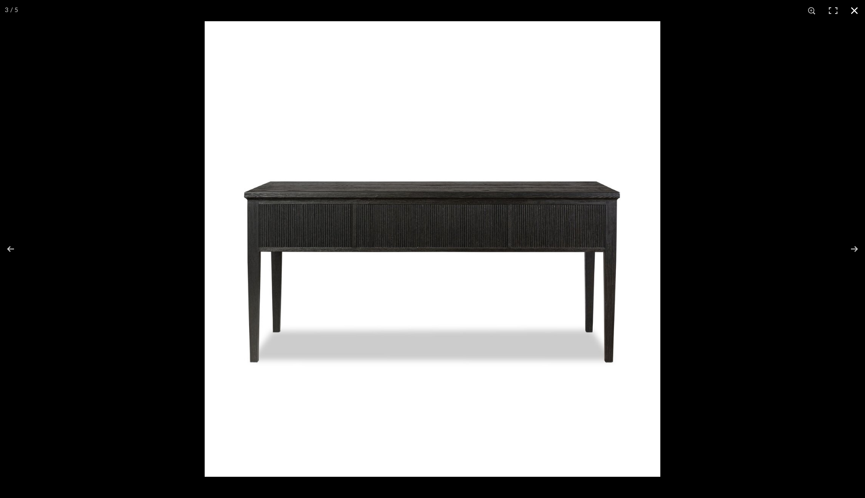
click at [812, 288] on div at bounding box center [637, 270] width 865 height 498
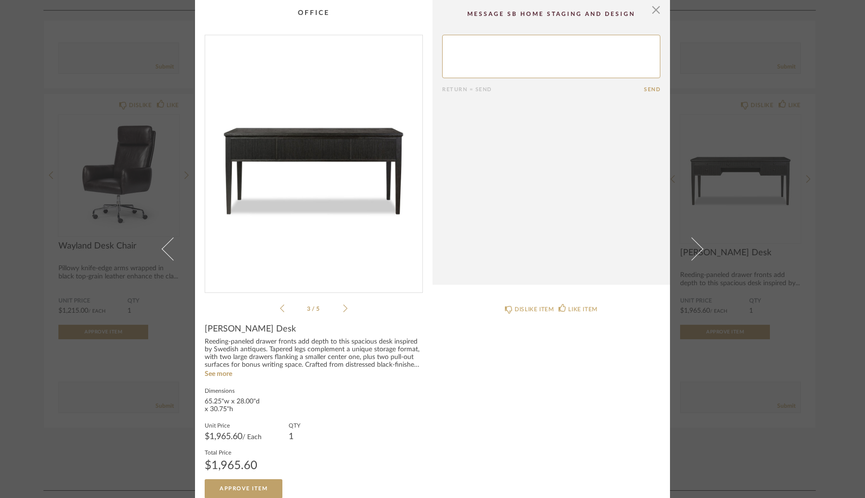
click at [826, 211] on div "× 3 / 5 Return = Send Send [PERSON_NAME] Desk Reeding-paneled drawer fronts add…" at bounding box center [432, 249] width 865 height 498
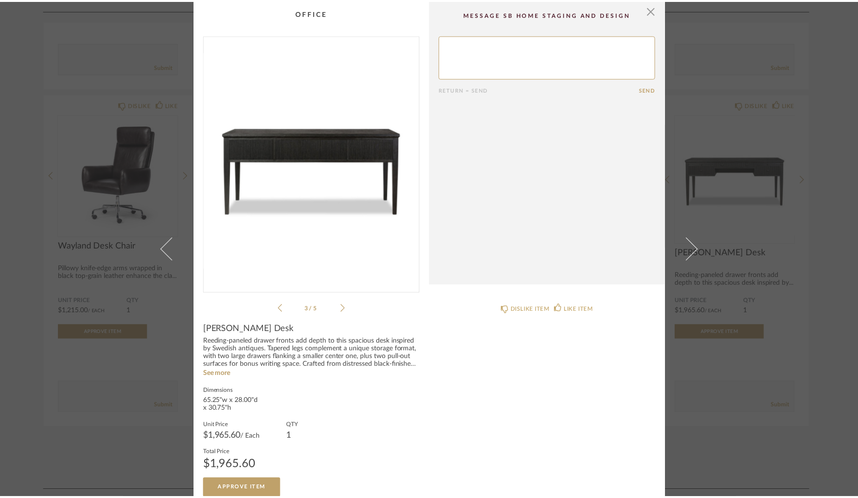
scroll to position [5388, 0]
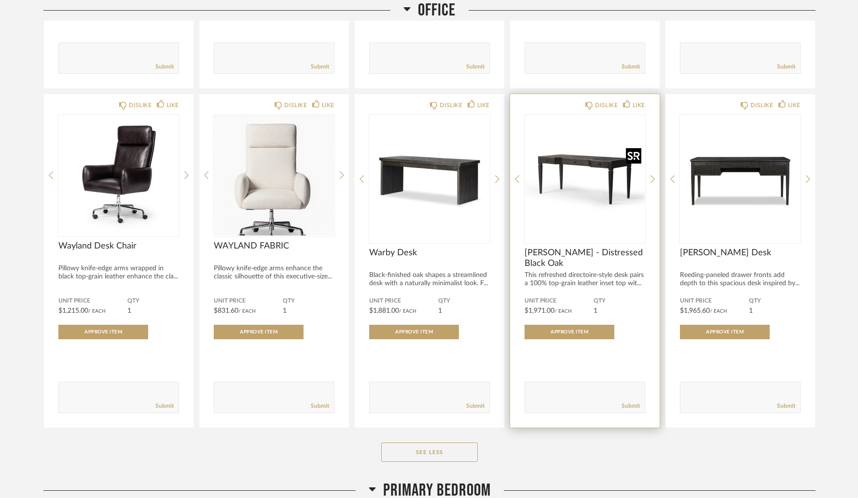
click at [583, 163] on img "0" at bounding box center [585, 175] width 121 height 121
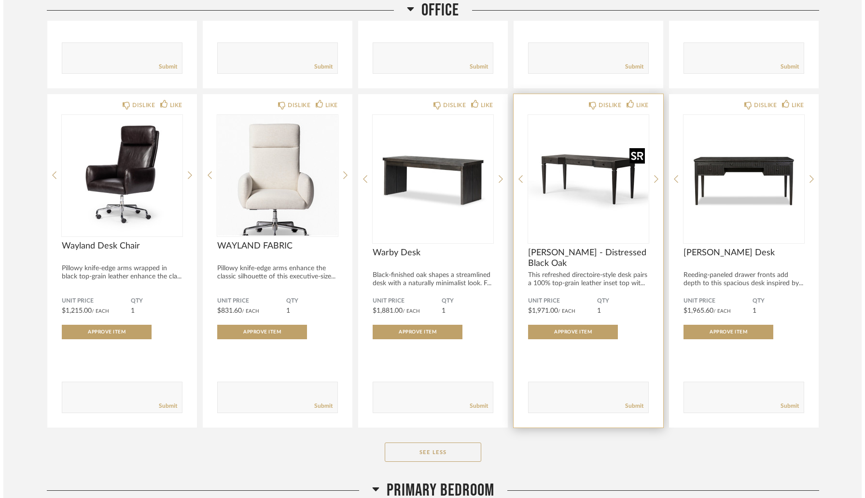
scroll to position [0, 0]
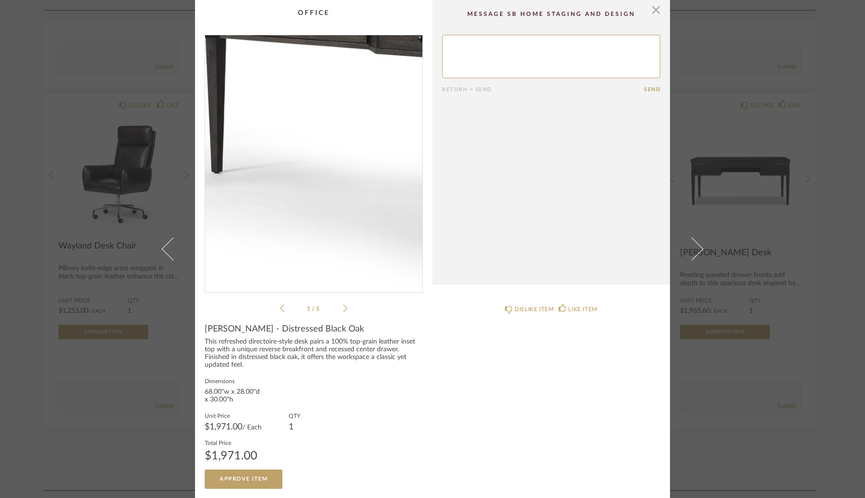
click at [300, 181] on img "0" at bounding box center [313, 160] width 217 height 250
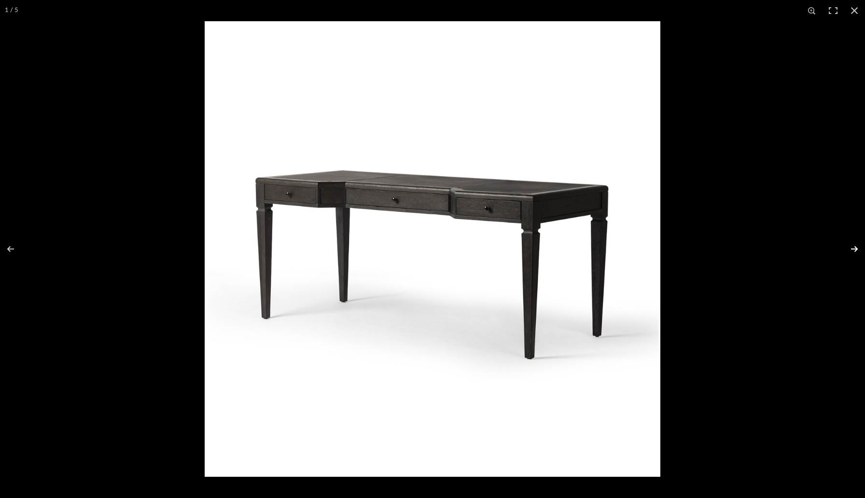
click at [857, 248] on button at bounding box center [848, 249] width 34 height 48
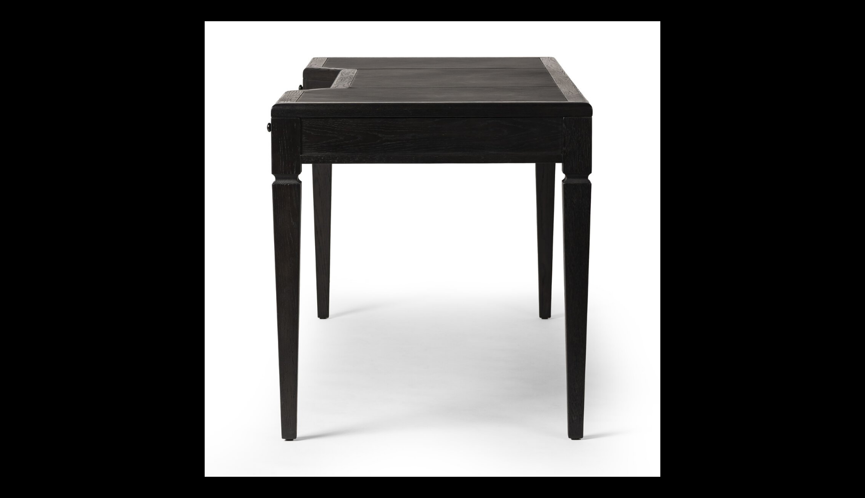
click at [854, 248] on button at bounding box center [848, 249] width 34 height 48
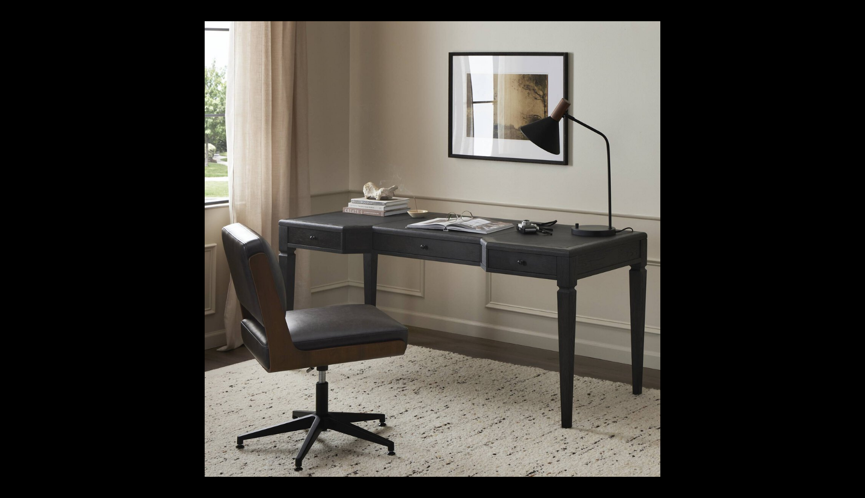
click at [856, 248] on button at bounding box center [848, 249] width 34 height 48
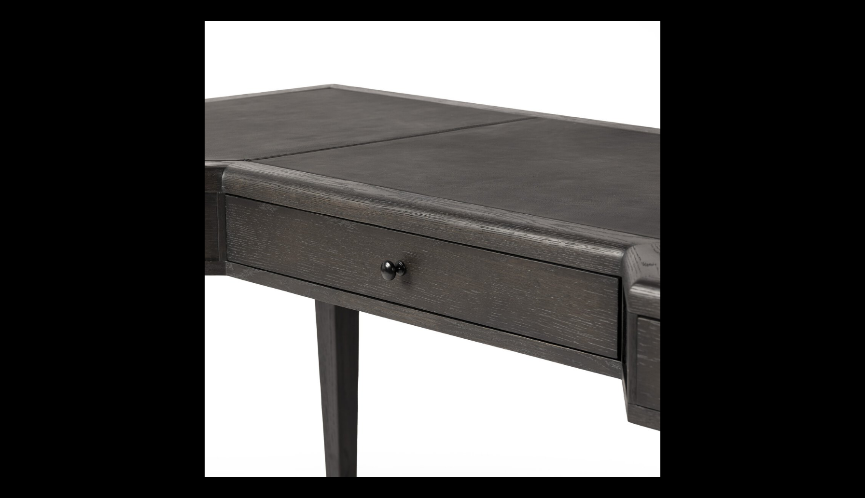
click at [856, 248] on button at bounding box center [848, 249] width 34 height 48
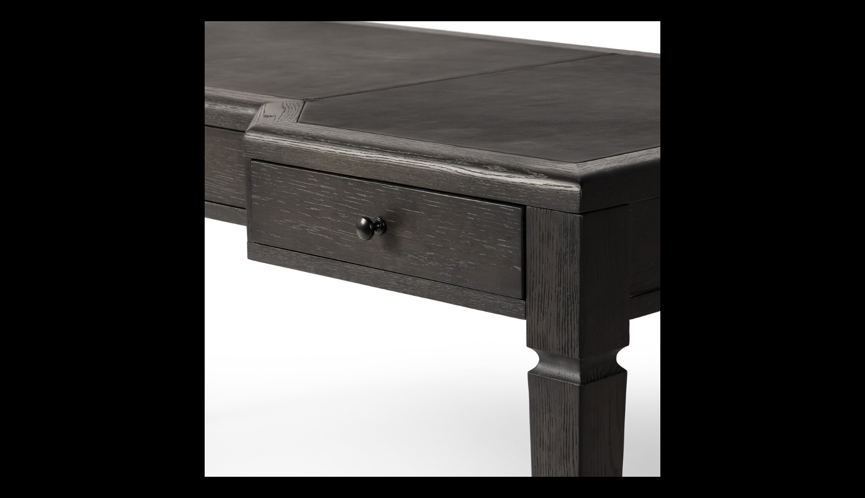
click at [856, 248] on button at bounding box center [848, 249] width 34 height 48
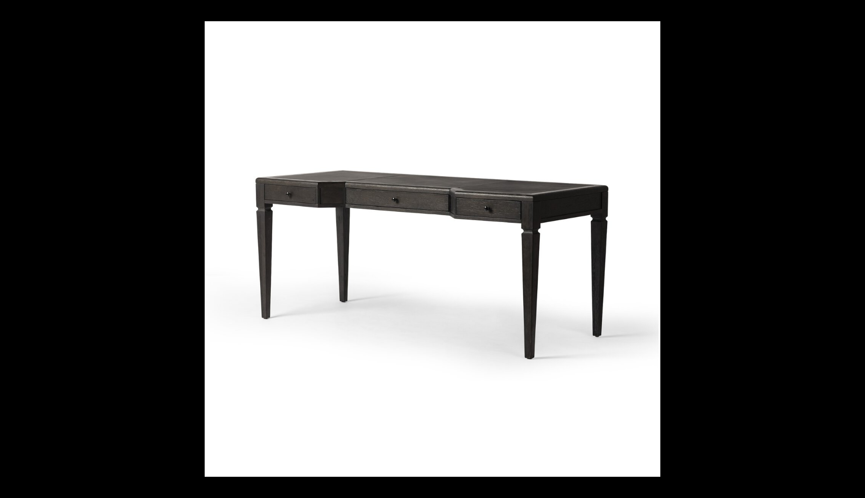
click at [856, 248] on button at bounding box center [848, 249] width 34 height 48
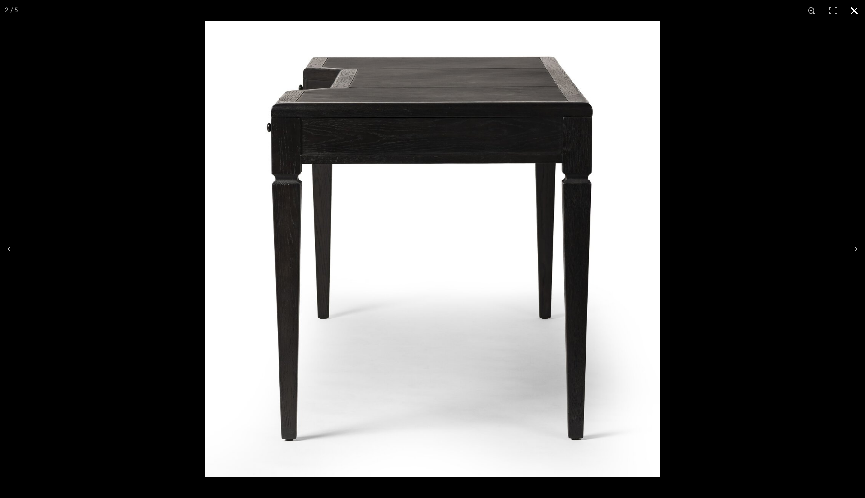
click at [858, 16] on button at bounding box center [854, 10] width 21 height 21
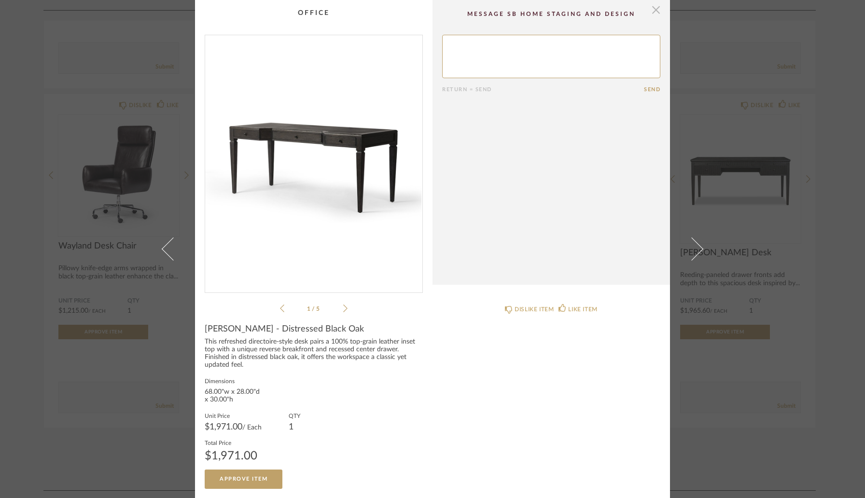
click at [654, 11] on span "button" at bounding box center [655, 9] width 19 height 19
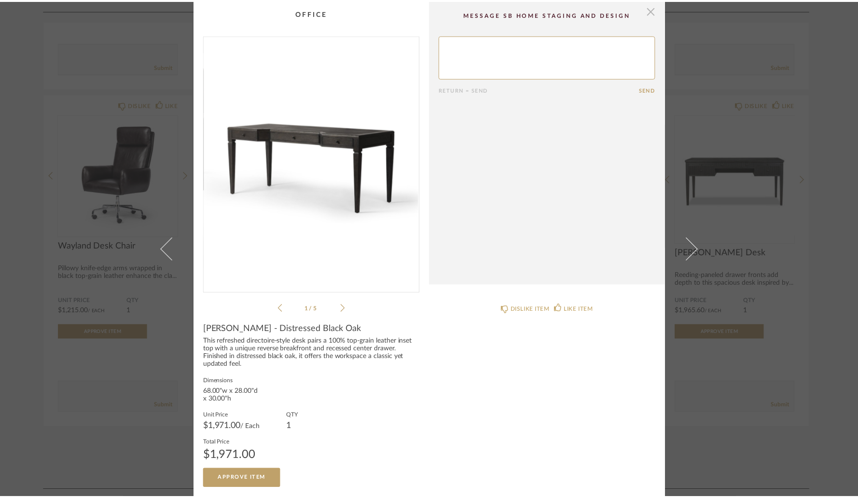
scroll to position [5388, 0]
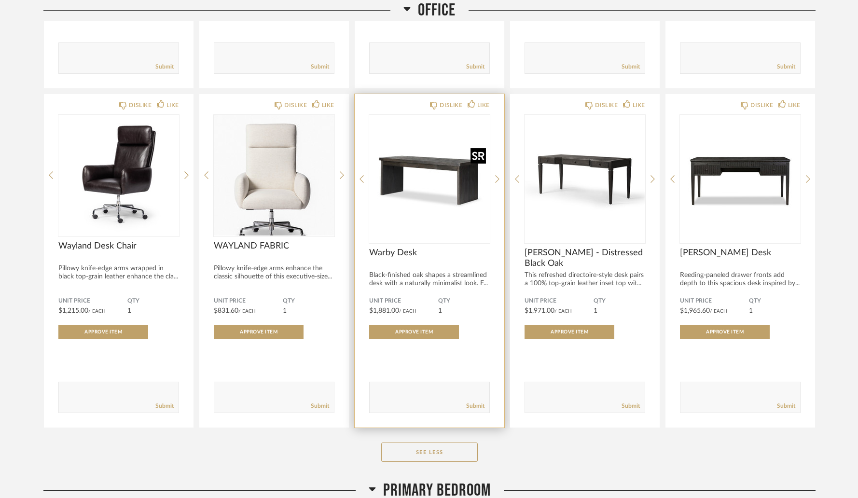
click at [421, 173] on img "0" at bounding box center [429, 175] width 121 height 121
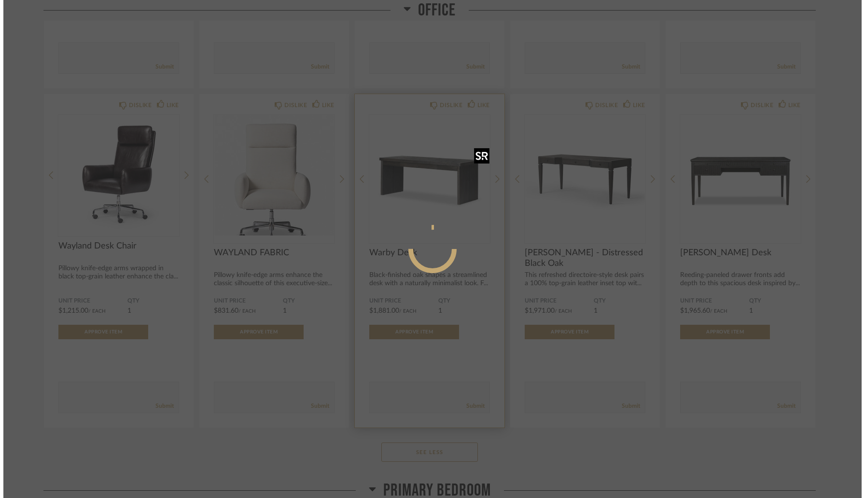
scroll to position [0, 0]
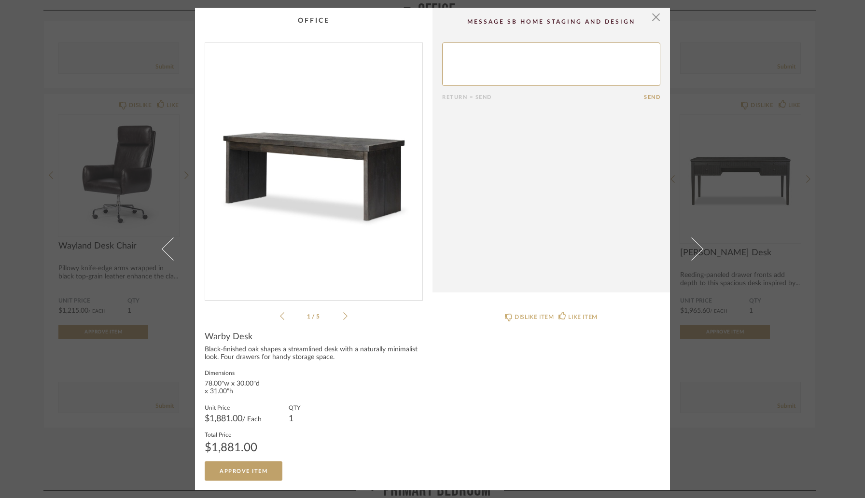
click at [330, 205] on img "0" at bounding box center [313, 168] width 217 height 250
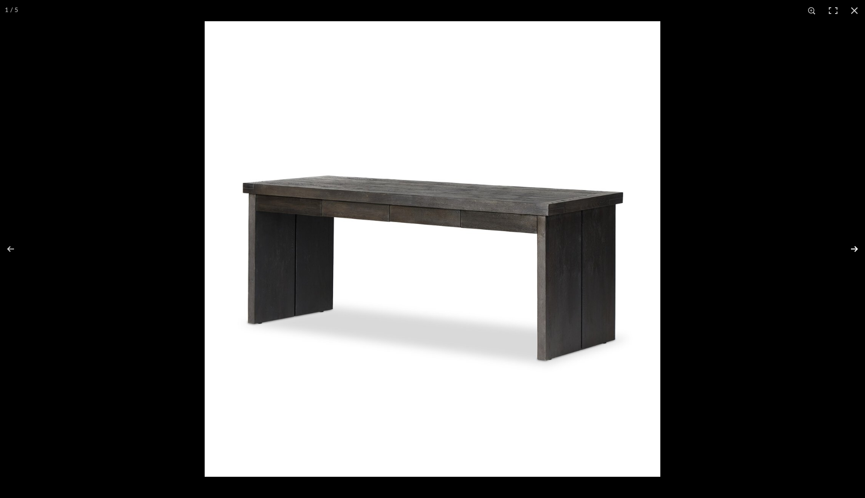
click at [853, 249] on button at bounding box center [848, 249] width 34 height 48
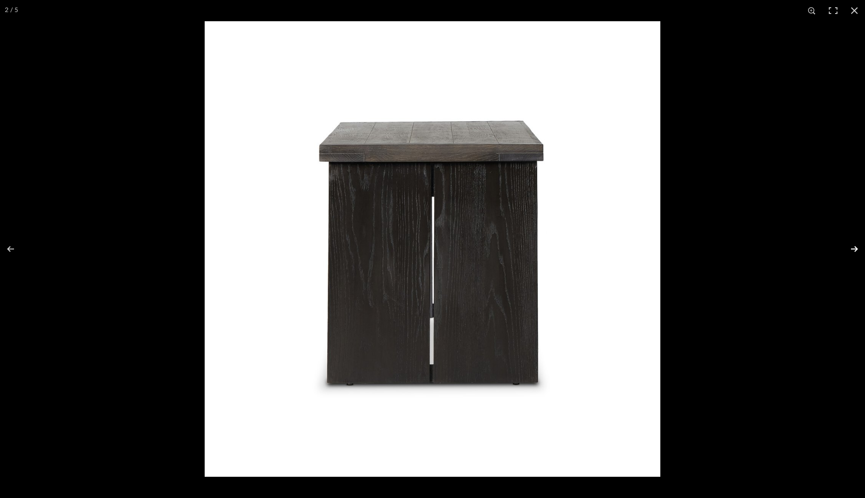
click at [853, 249] on button at bounding box center [848, 249] width 34 height 48
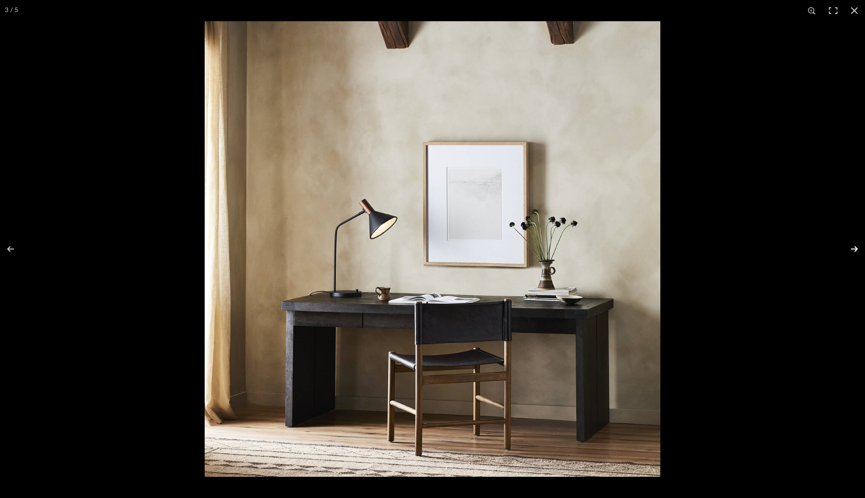
click at [853, 249] on button at bounding box center [848, 249] width 34 height 48
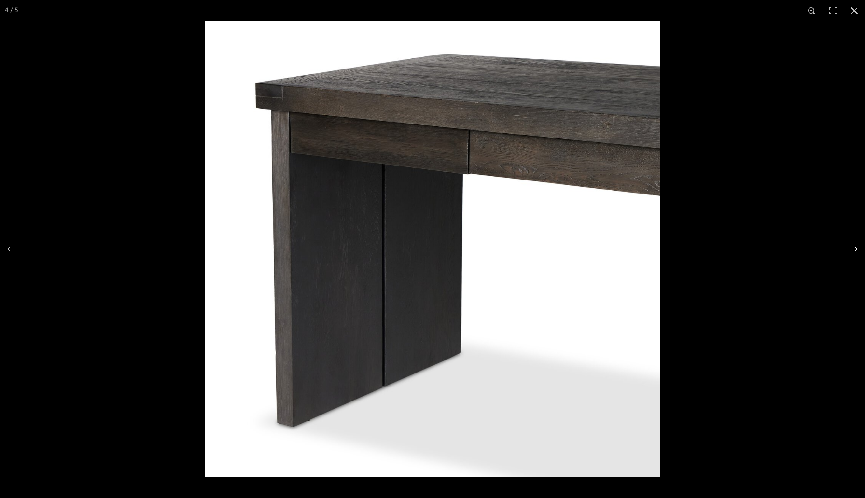
click at [853, 249] on button at bounding box center [848, 249] width 34 height 48
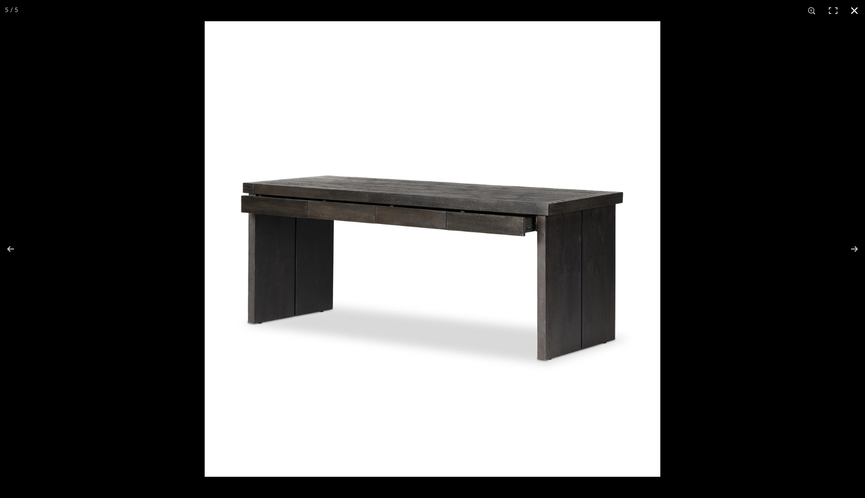
click at [852, 14] on button at bounding box center [854, 10] width 21 height 21
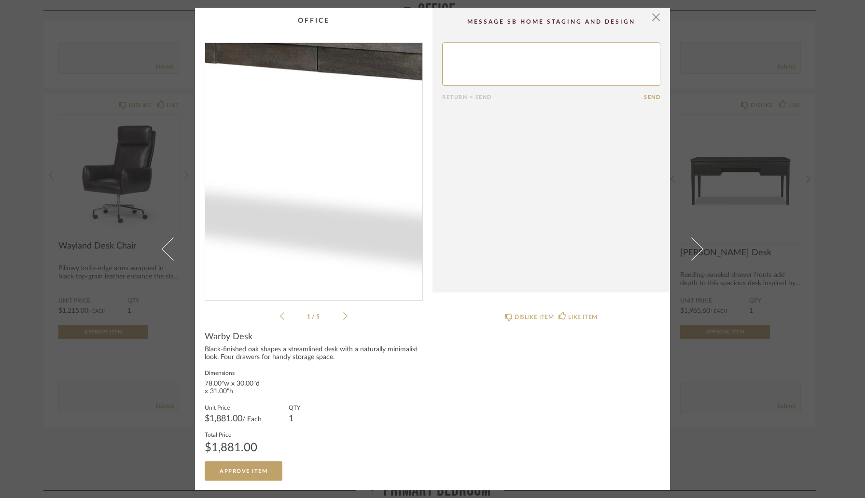
click at [329, 163] on img "0" at bounding box center [313, 168] width 217 height 250
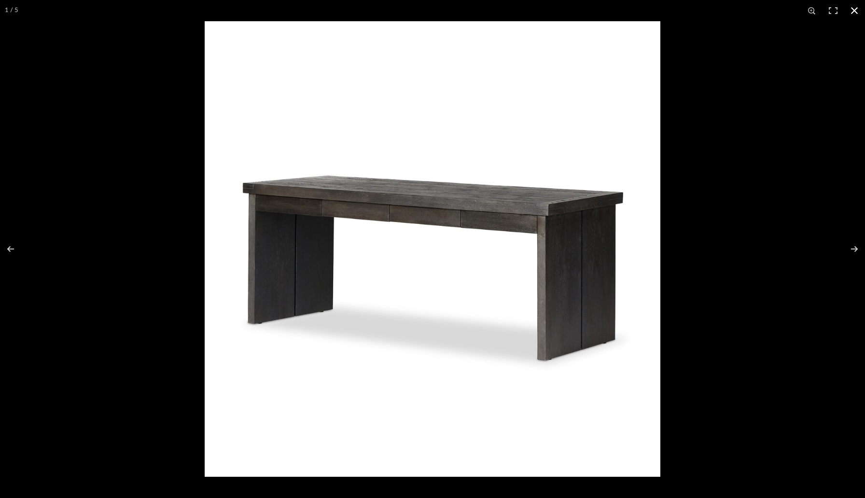
click at [801, 200] on div at bounding box center [637, 270] width 865 height 498
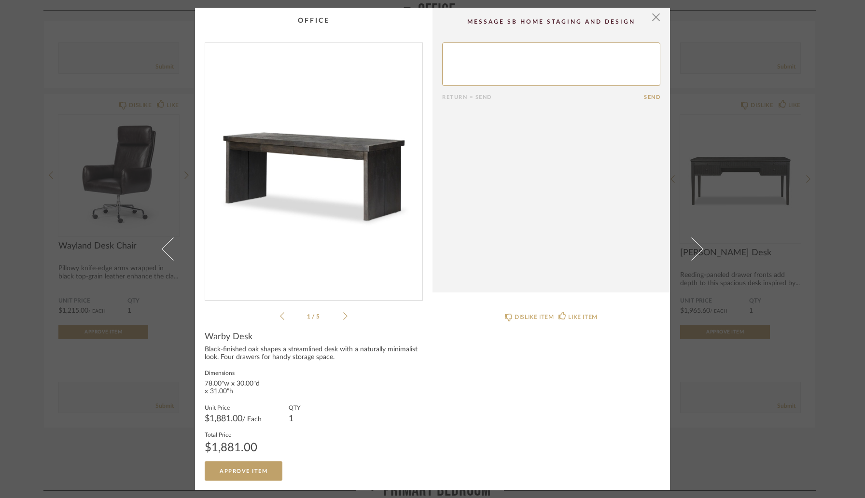
click at [831, 139] on div "× 1 / 5 Return = Send Send Warby Desk Black-finished oak shapes a streamlined d…" at bounding box center [432, 249] width 865 height 498
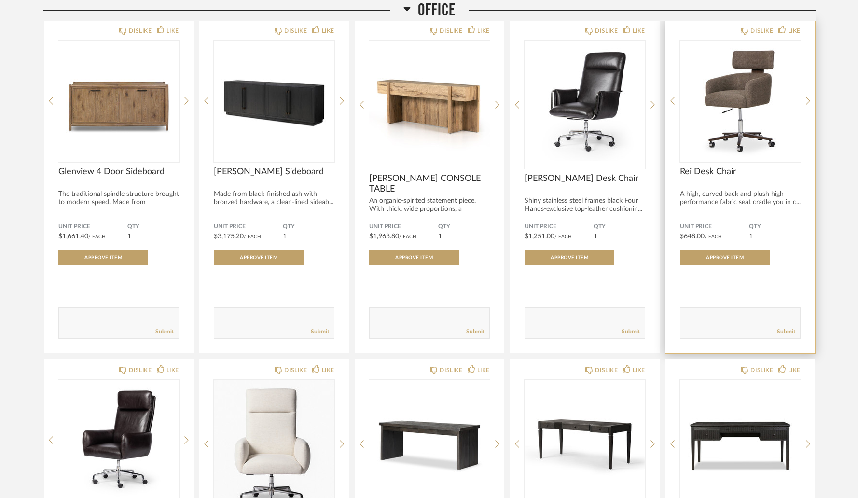
scroll to position [5119, 0]
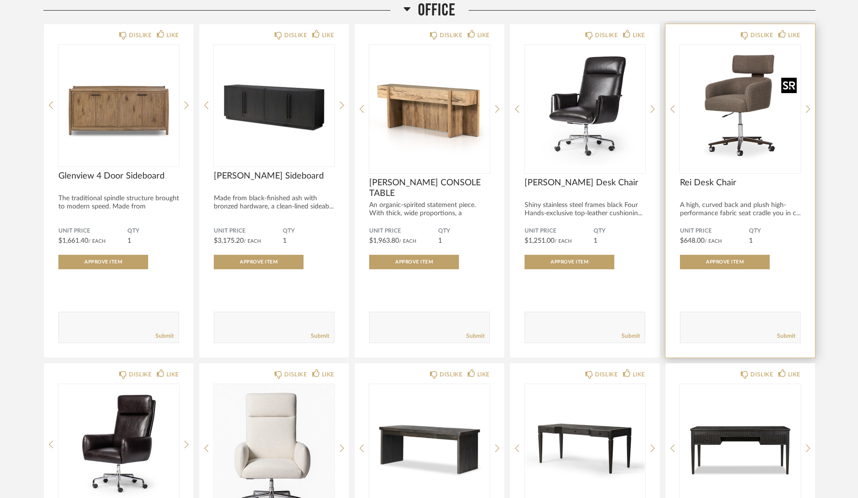
click at [746, 101] on img "0" at bounding box center [740, 105] width 121 height 121
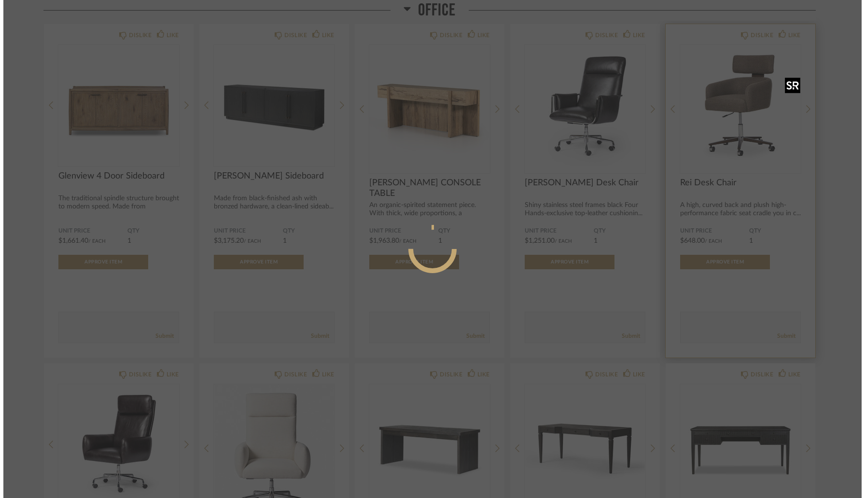
scroll to position [0, 0]
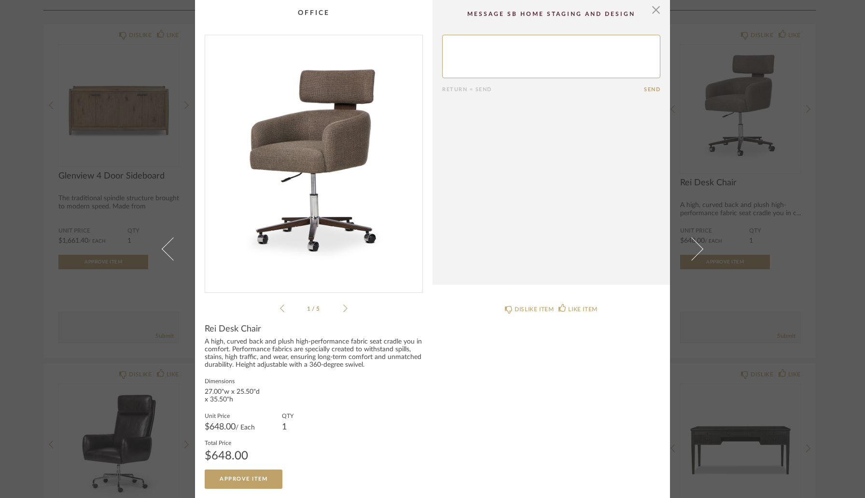
click at [330, 209] on img "0" at bounding box center [313, 160] width 217 height 250
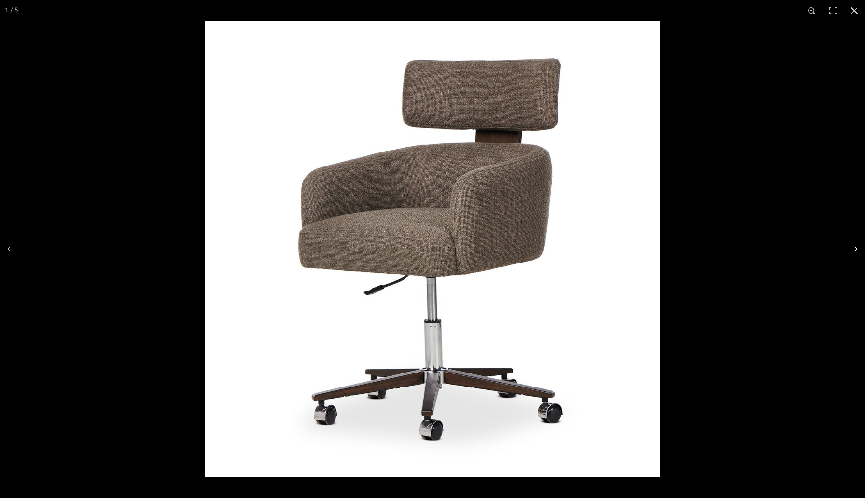
click at [853, 250] on button at bounding box center [848, 249] width 34 height 48
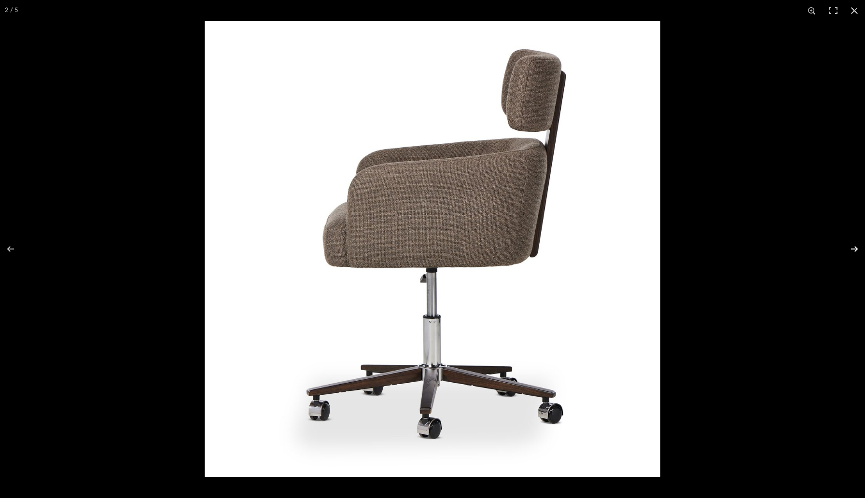
click at [853, 250] on button at bounding box center [848, 249] width 34 height 48
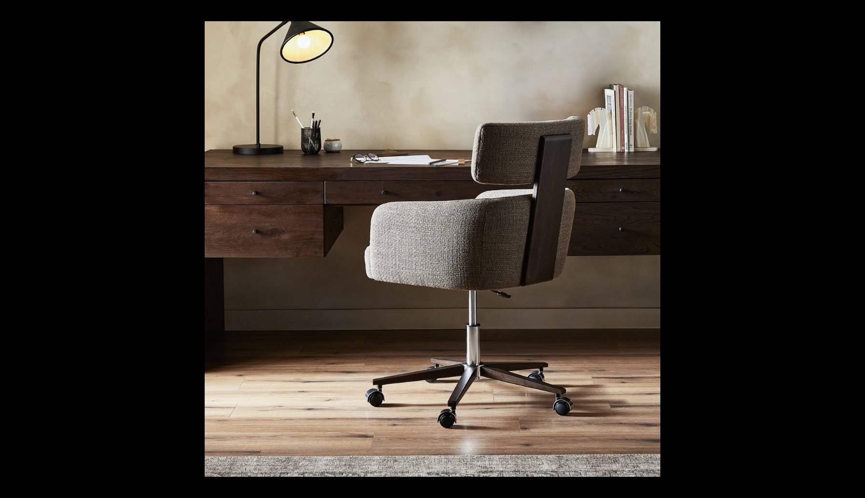
click at [853, 250] on button at bounding box center [848, 249] width 34 height 48
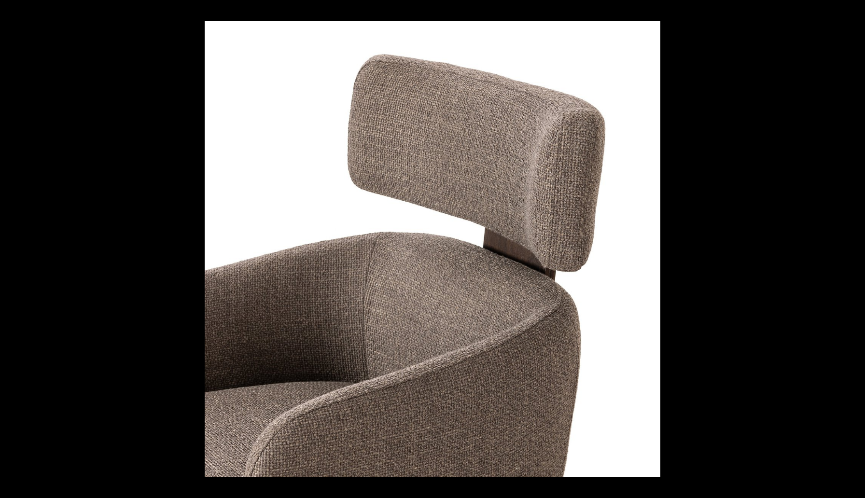
click at [853, 250] on button at bounding box center [848, 249] width 34 height 48
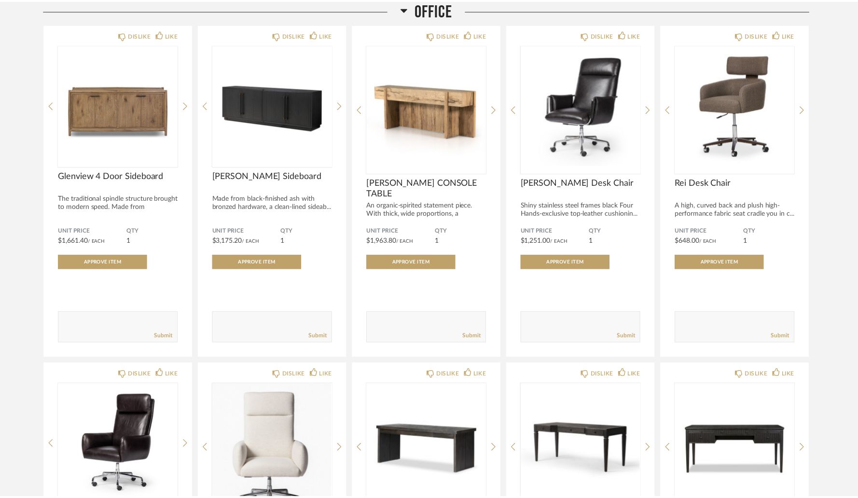
scroll to position [5119, 0]
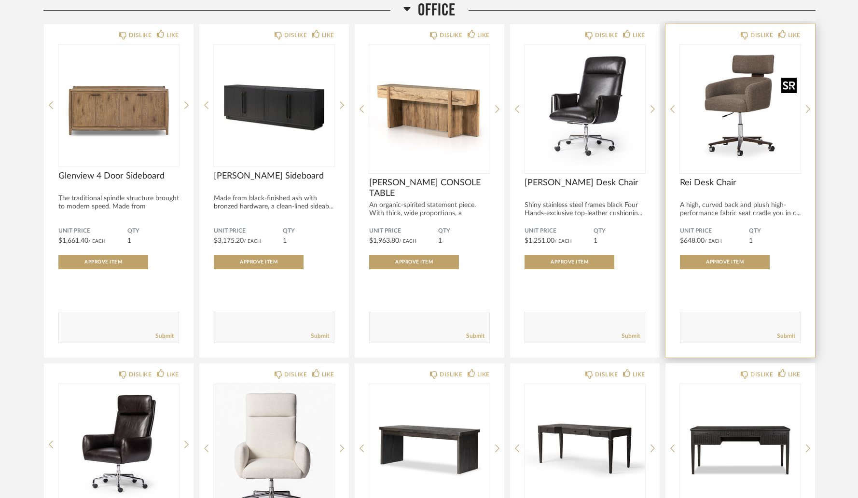
click at [752, 156] on img "0" at bounding box center [740, 105] width 121 height 121
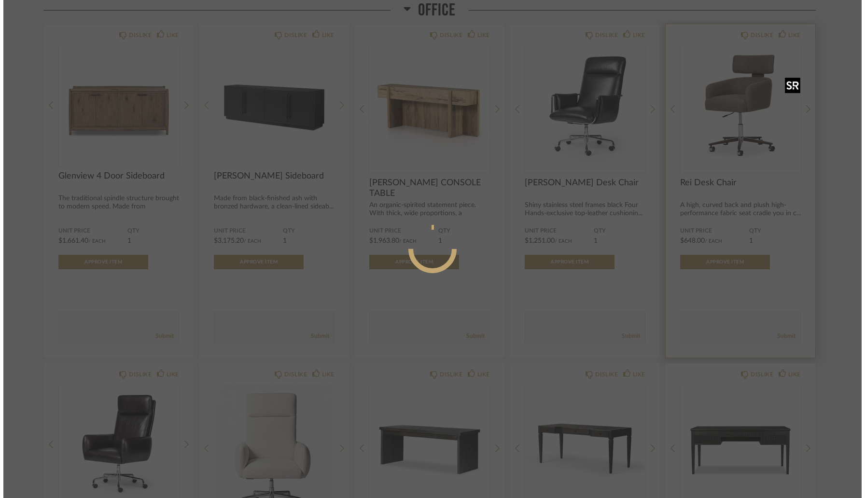
scroll to position [0, 0]
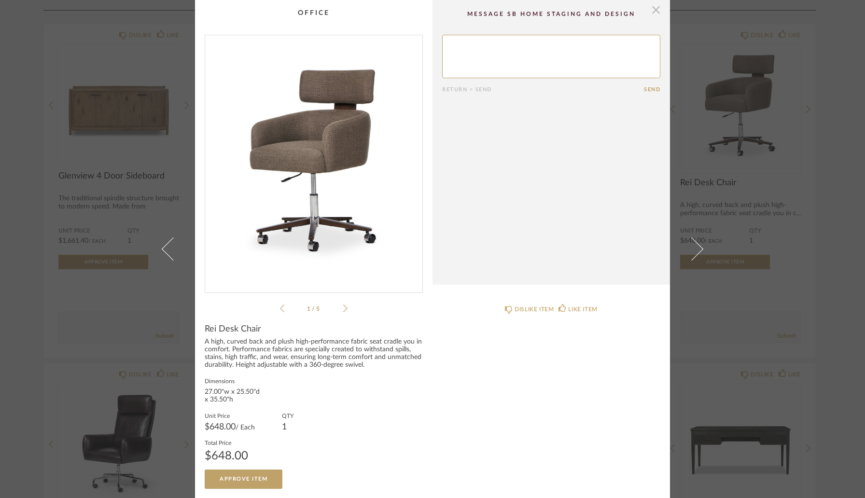
click at [652, 13] on span "button" at bounding box center [655, 9] width 19 height 19
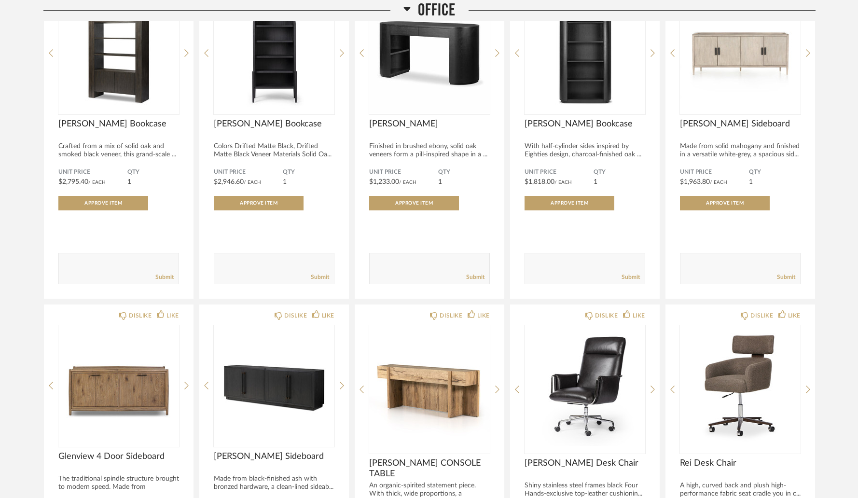
scroll to position [4800, 0]
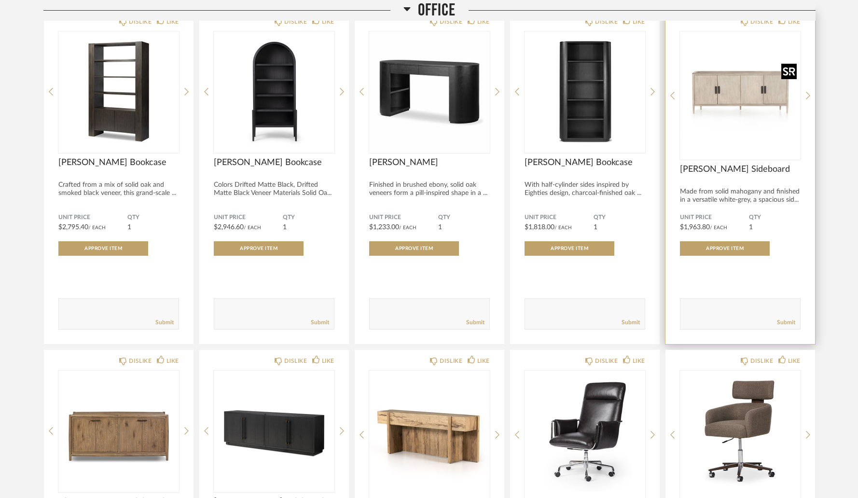
click at [746, 89] on img "0" at bounding box center [740, 91] width 121 height 121
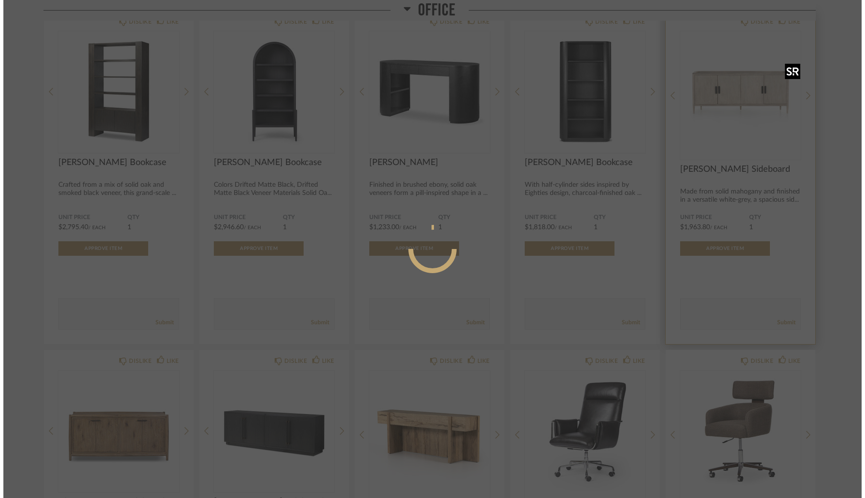
scroll to position [0, 0]
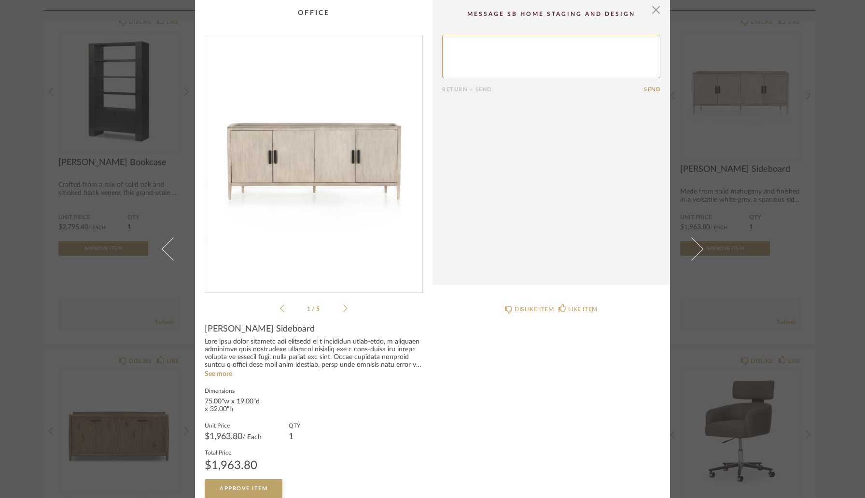
click at [342, 184] on img "0" at bounding box center [313, 160] width 217 height 250
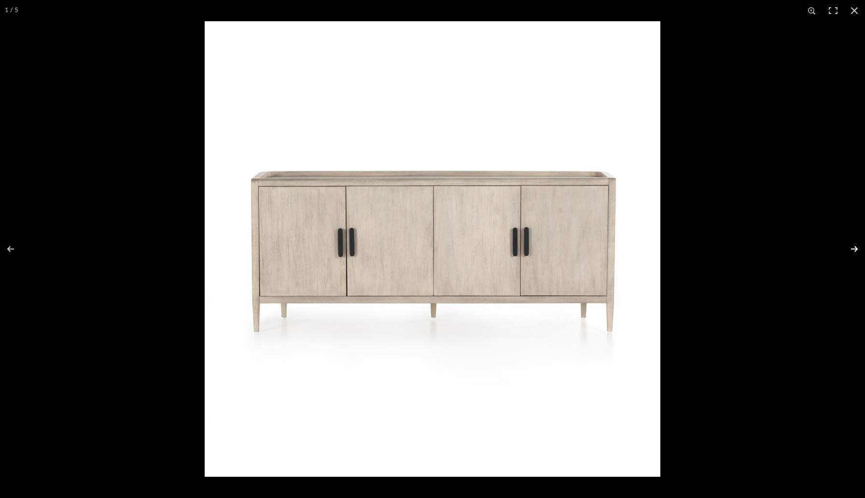
click at [851, 249] on button at bounding box center [848, 249] width 34 height 48
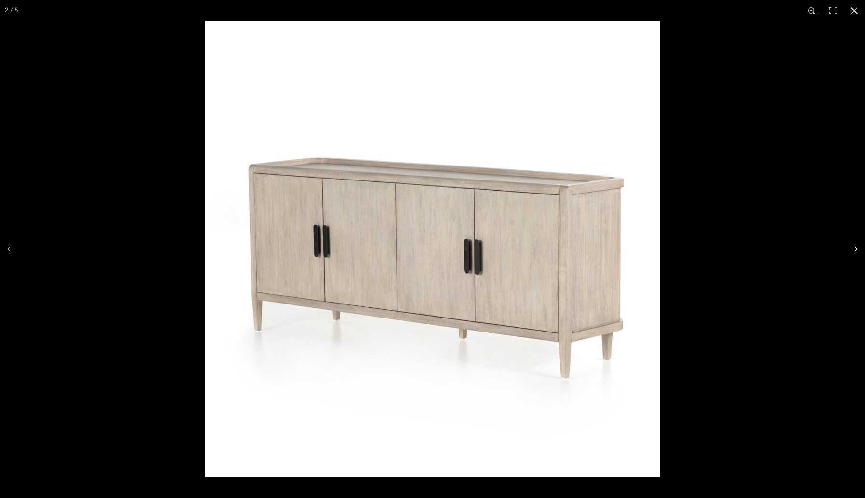
click at [851, 249] on button at bounding box center [848, 249] width 34 height 48
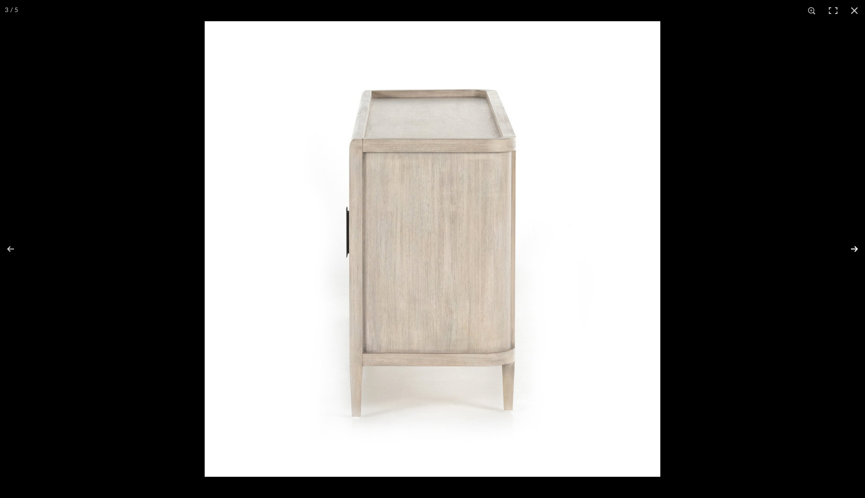
click at [851, 249] on button at bounding box center [848, 249] width 34 height 48
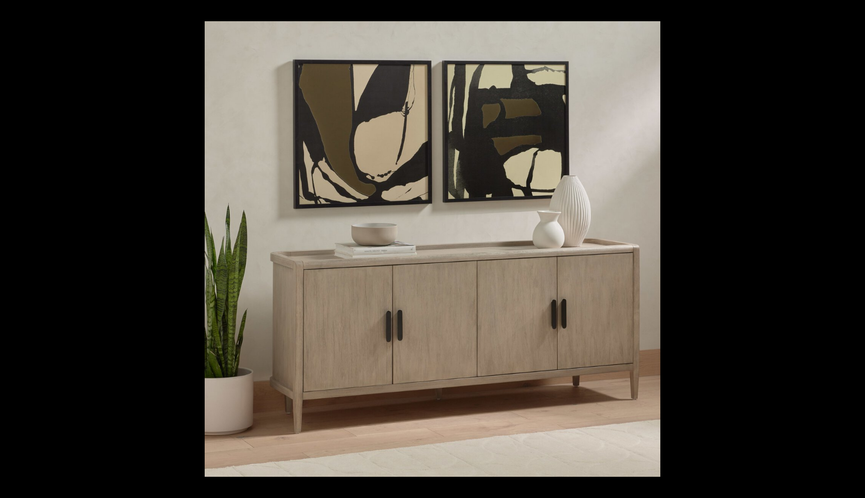
click at [851, 249] on button at bounding box center [848, 249] width 34 height 48
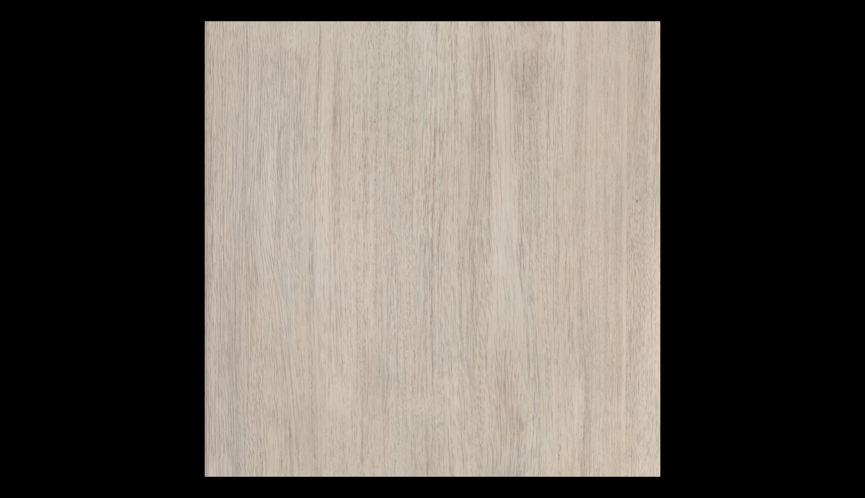
click at [851, 249] on button at bounding box center [848, 249] width 34 height 48
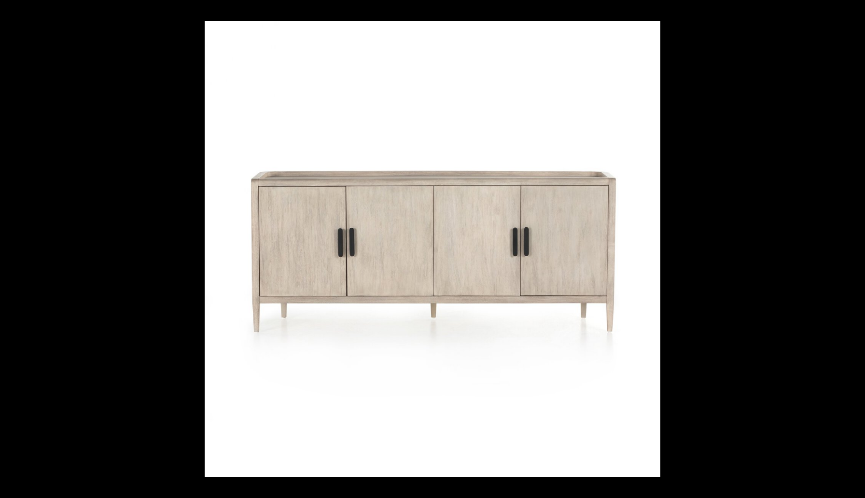
click at [851, 249] on button at bounding box center [848, 249] width 34 height 48
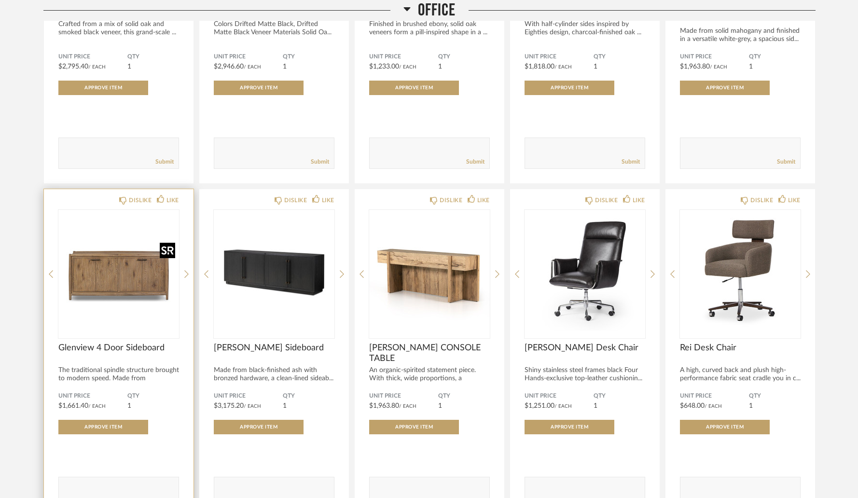
scroll to position [4961, 0]
click at [128, 291] on img "0" at bounding box center [118, 269] width 121 height 121
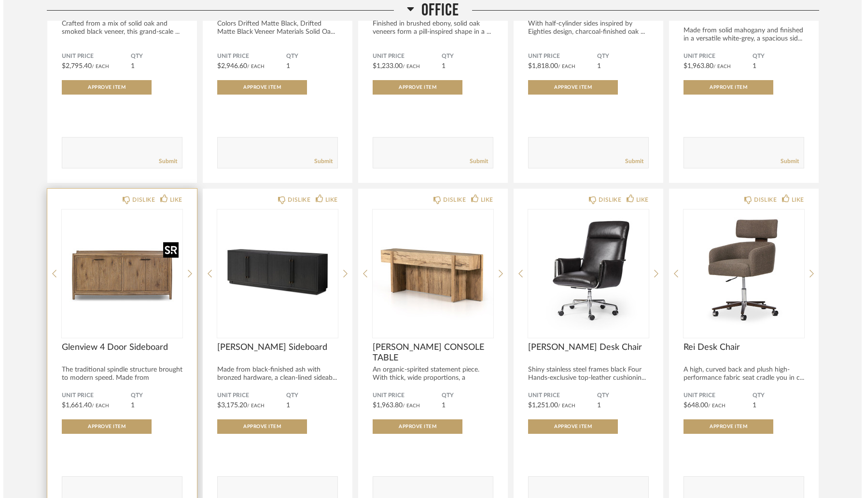
scroll to position [0, 0]
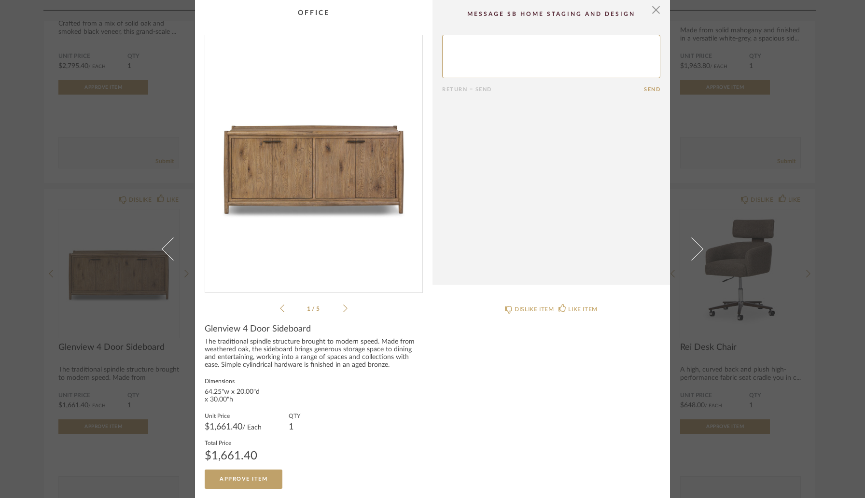
click at [333, 187] on img "0" at bounding box center [313, 160] width 217 height 250
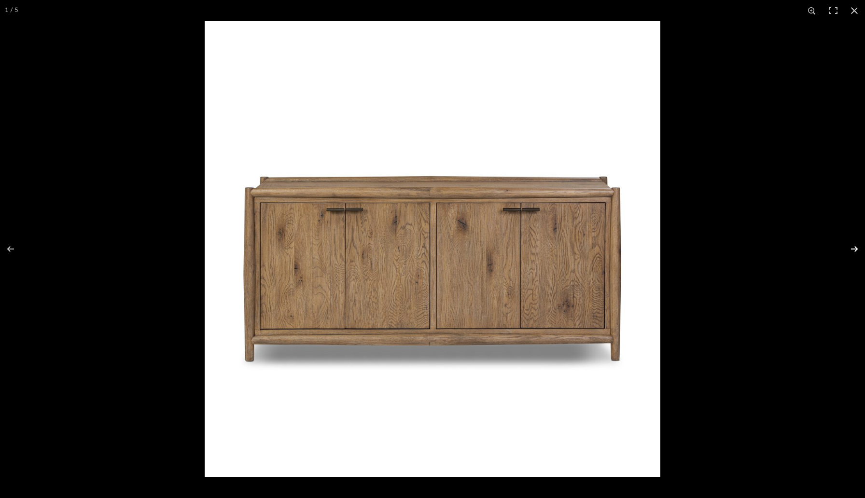
click at [856, 252] on button at bounding box center [848, 249] width 34 height 48
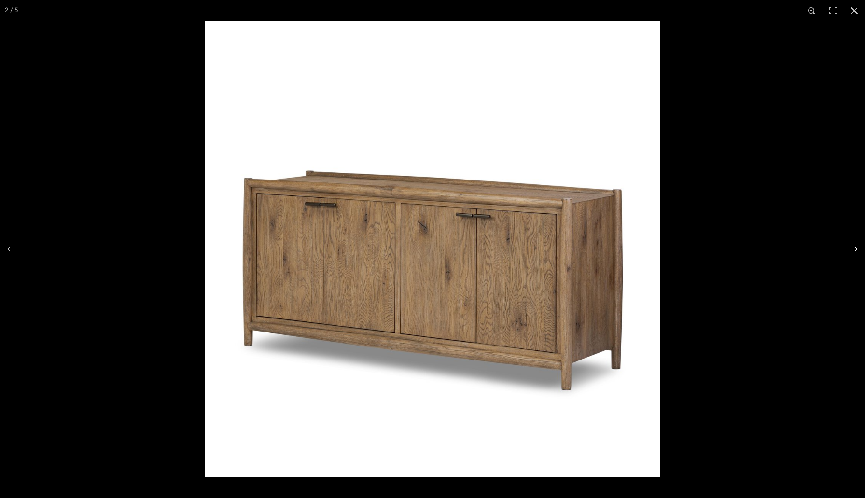
click at [856, 252] on button at bounding box center [848, 249] width 34 height 48
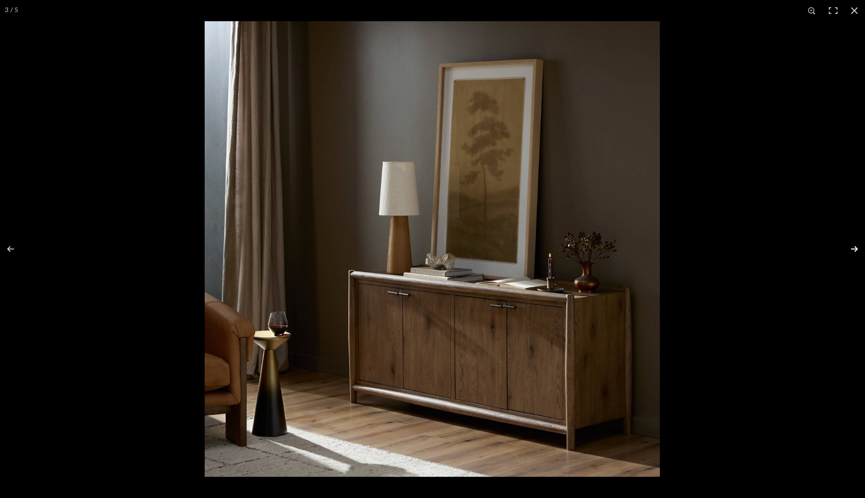
click at [856, 252] on button at bounding box center [848, 249] width 34 height 48
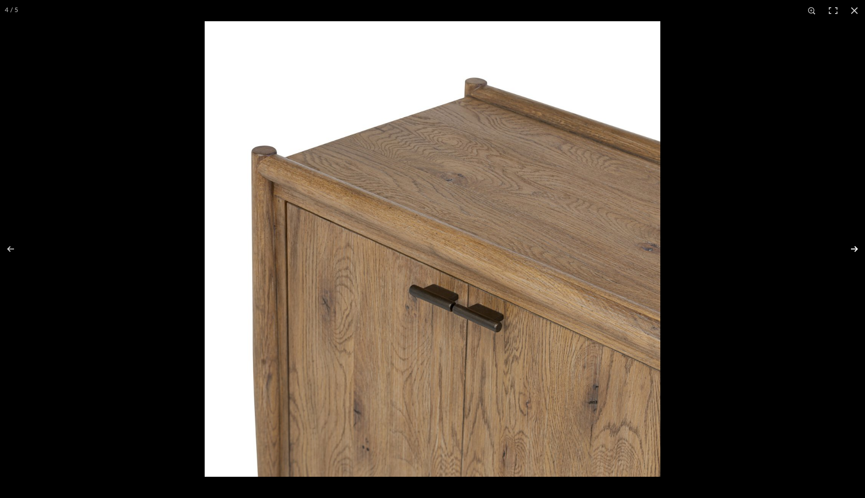
click at [856, 252] on button at bounding box center [848, 249] width 34 height 48
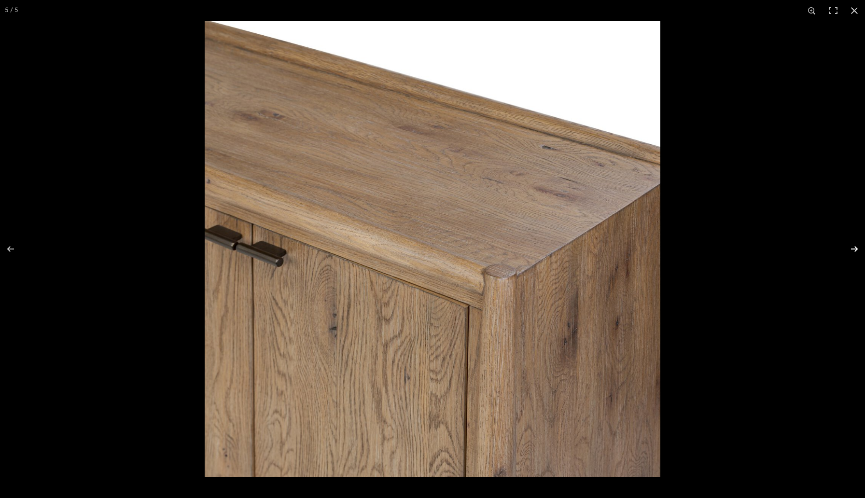
click at [856, 252] on button at bounding box center [848, 249] width 34 height 48
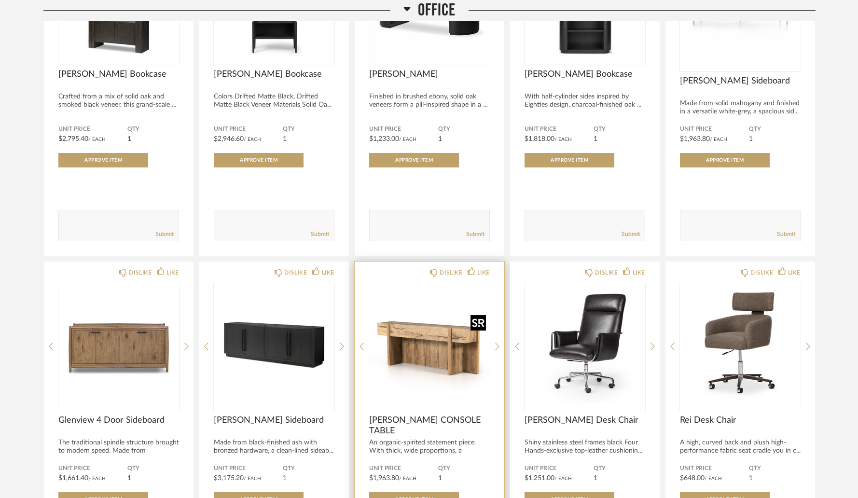
scroll to position [4890, 0]
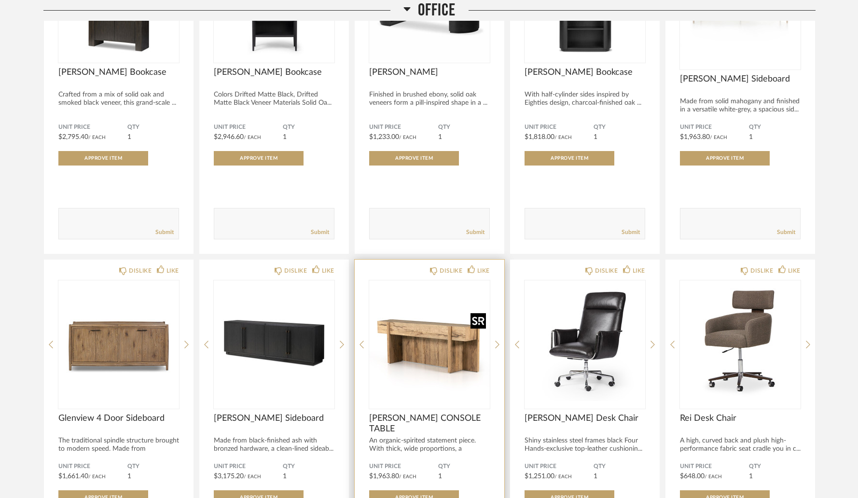
click at [424, 333] on img "0" at bounding box center [429, 340] width 121 height 121
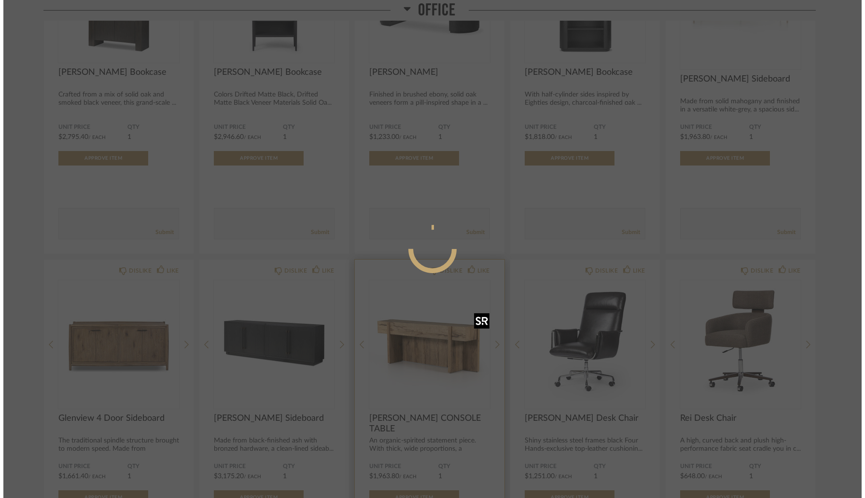
scroll to position [0, 0]
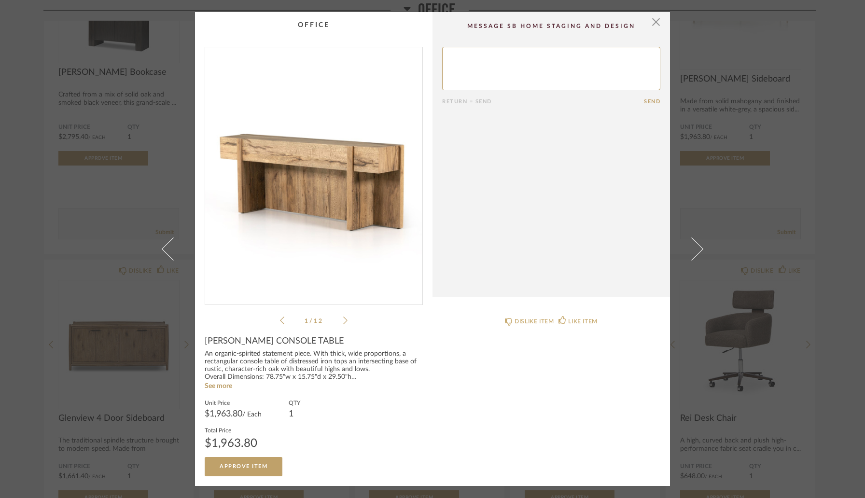
click at [352, 203] on img "0" at bounding box center [313, 172] width 217 height 250
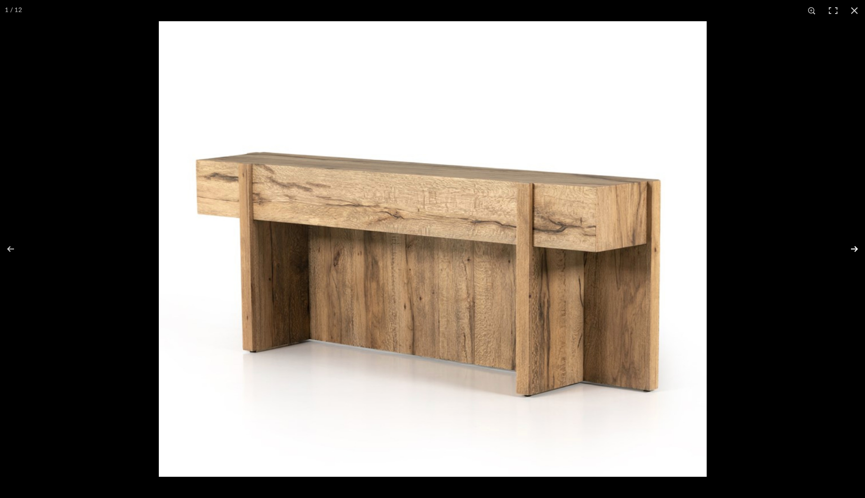
click at [855, 250] on button at bounding box center [848, 249] width 34 height 48
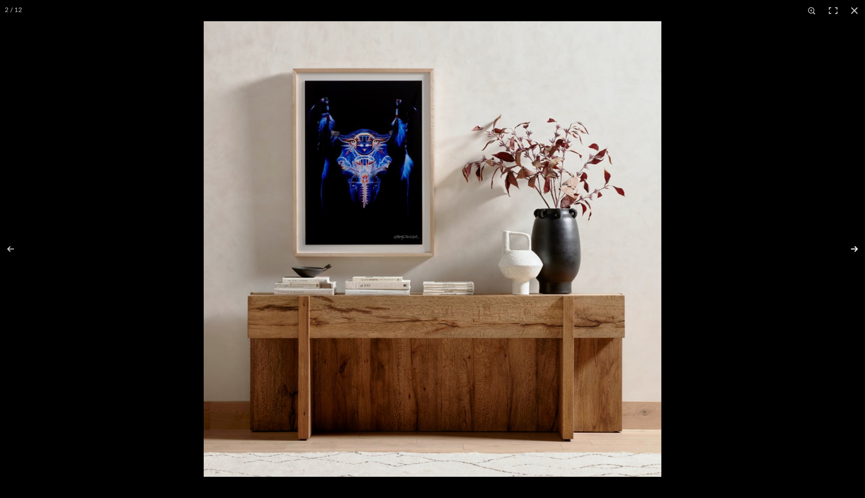
click at [855, 250] on button at bounding box center [848, 249] width 34 height 48
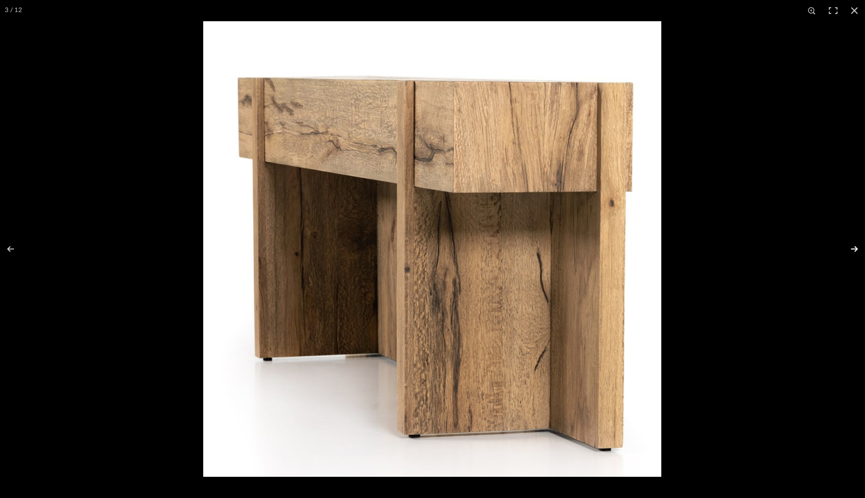
click at [855, 250] on button at bounding box center [848, 249] width 34 height 48
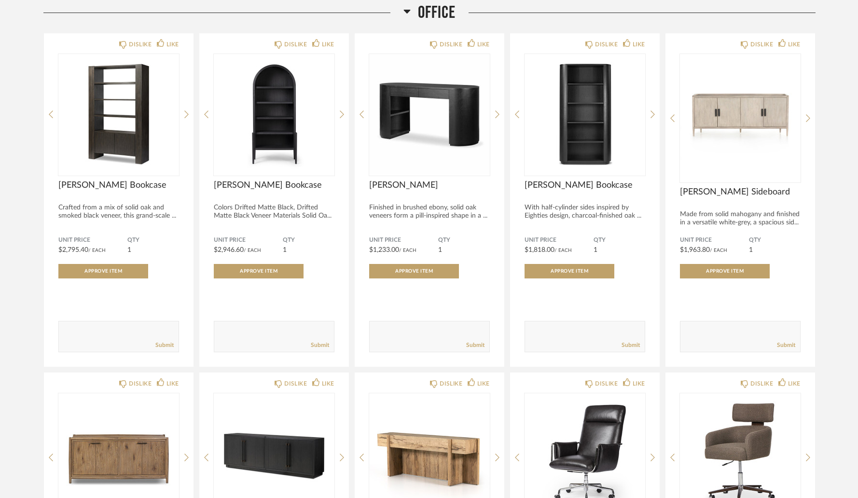
scroll to position [4777, 0]
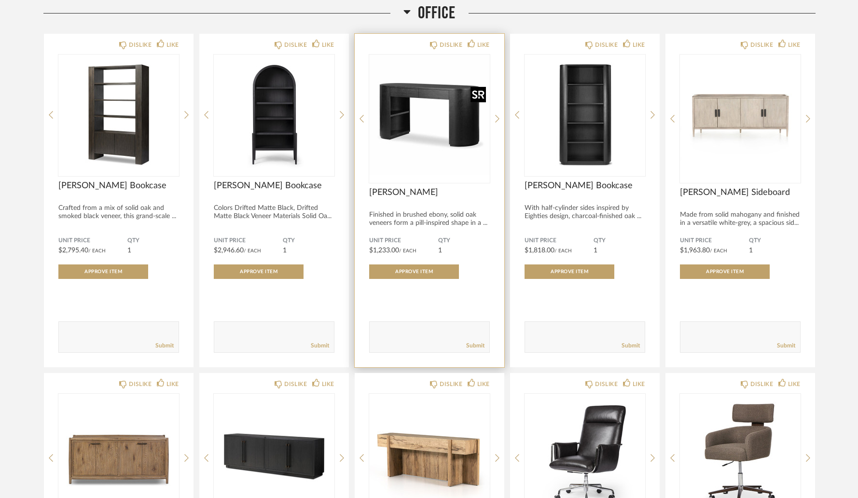
click at [480, 133] on img "0" at bounding box center [429, 115] width 121 height 121
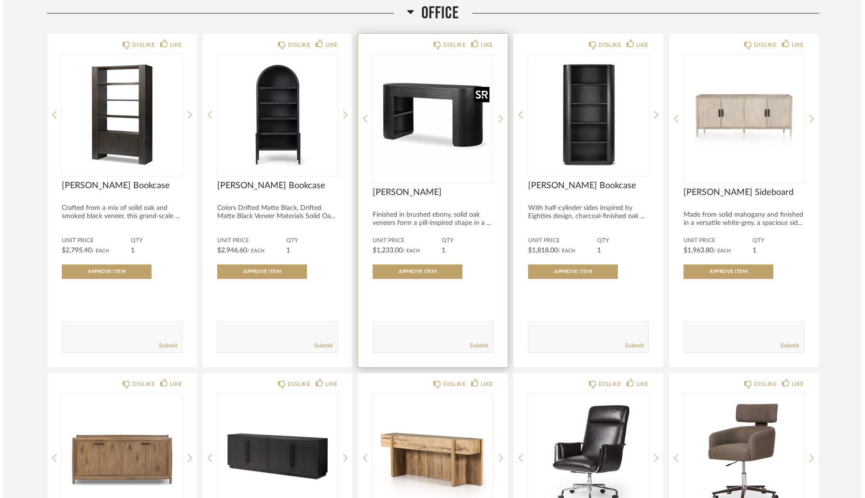
scroll to position [0, 0]
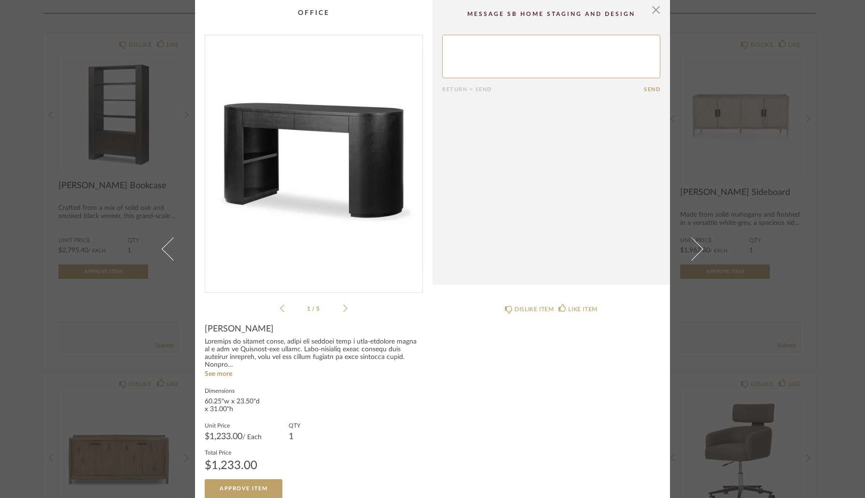
click at [368, 209] on img "0" at bounding box center [313, 160] width 217 height 250
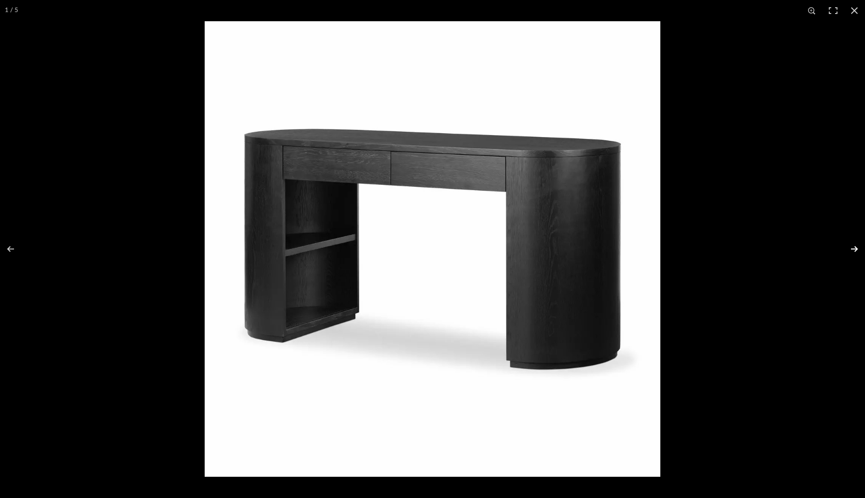
click at [853, 248] on button at bounding box center [848, 249] width 34 height 48
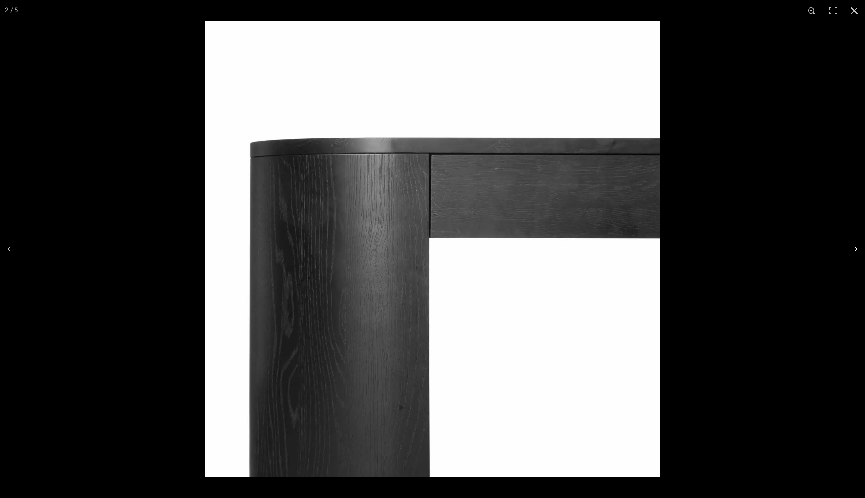
click at [853, 248] on button at bounding box center [848, 249] width 34 height 48
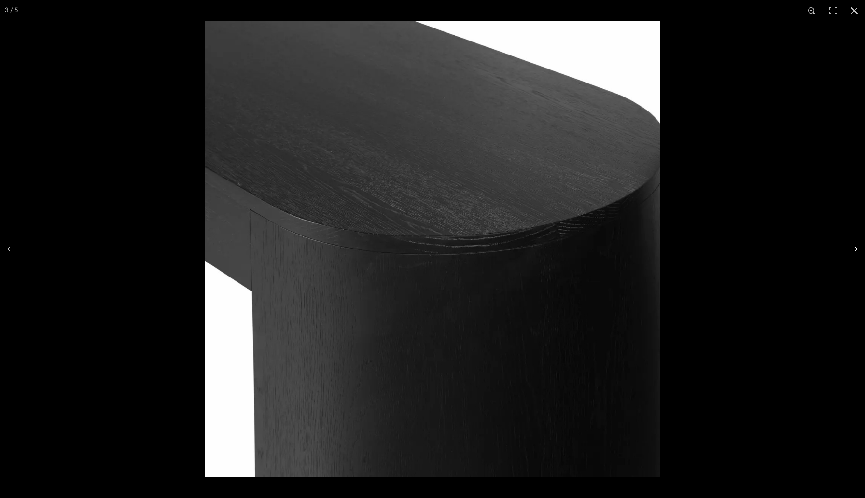
click at [853, 248] on button at bounding box center [848, 249] width 34 height 48
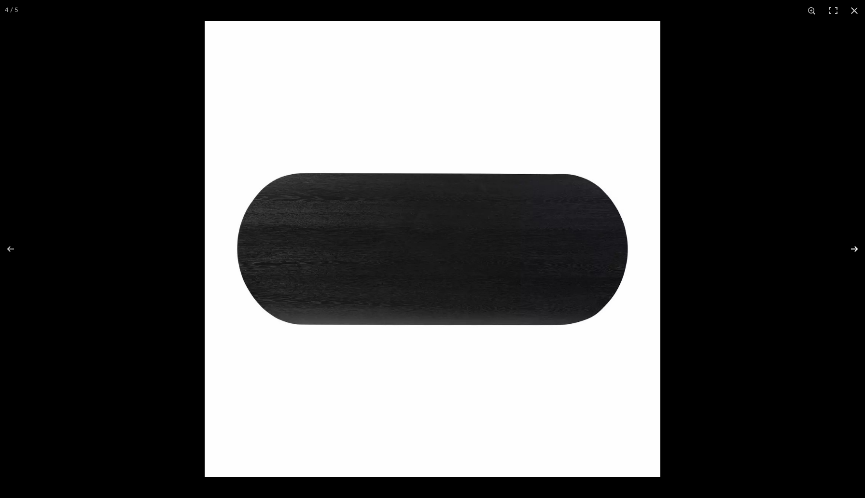
click at [853, 248] on button at bounding box center [848, 249] width 34 height 48
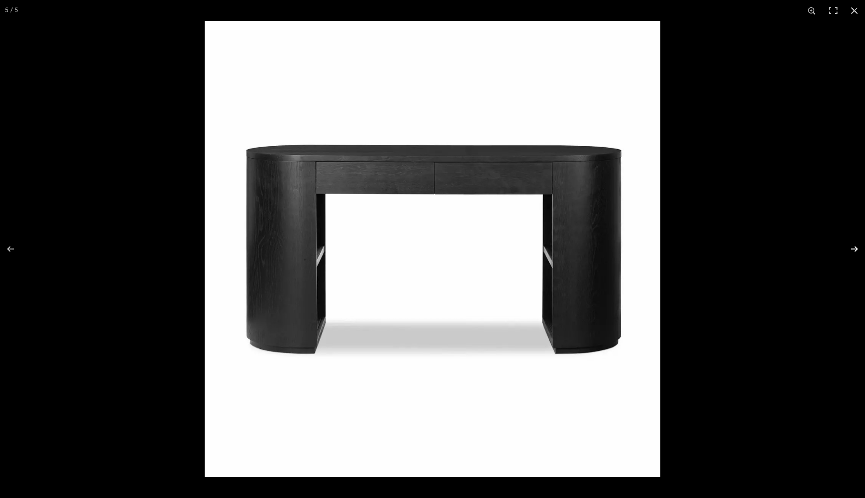
click at [853, 248] on button at bounding box center [848, 249] width 34 height 48
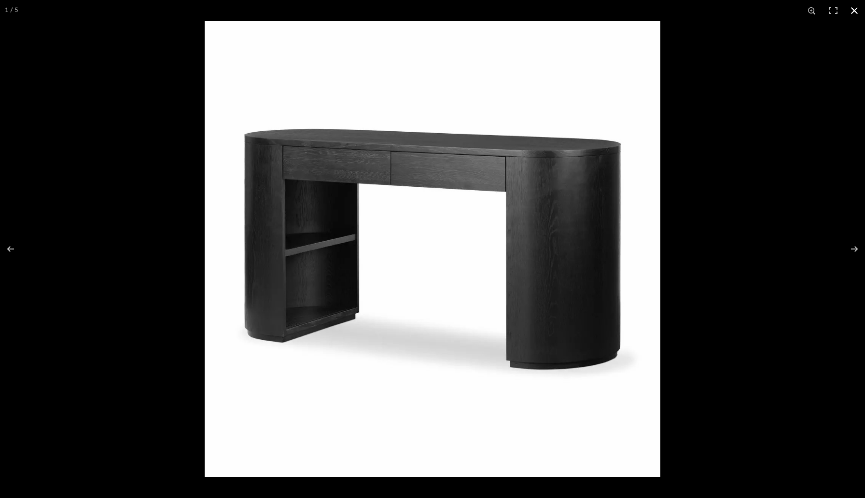
click at [831, 182] on div at bounding box center [637, 270] width 865 height 498
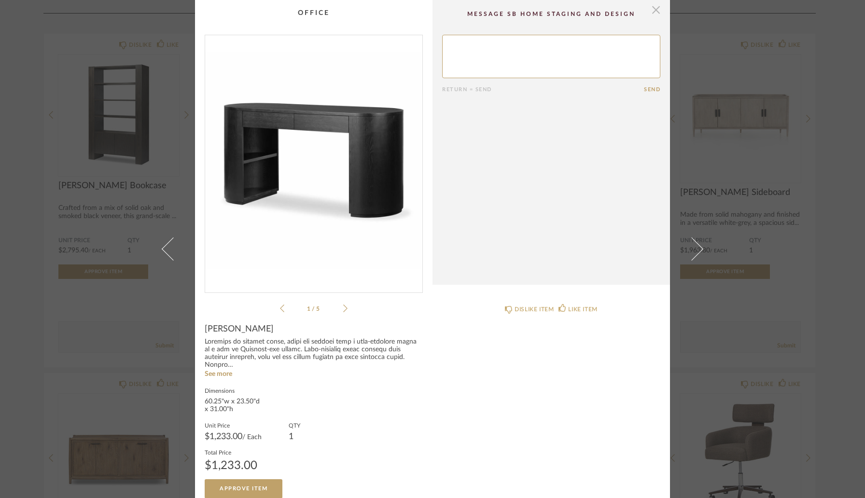
click at [652, 13] on span "button" at bounding box center [655, 9] width 19 height 19
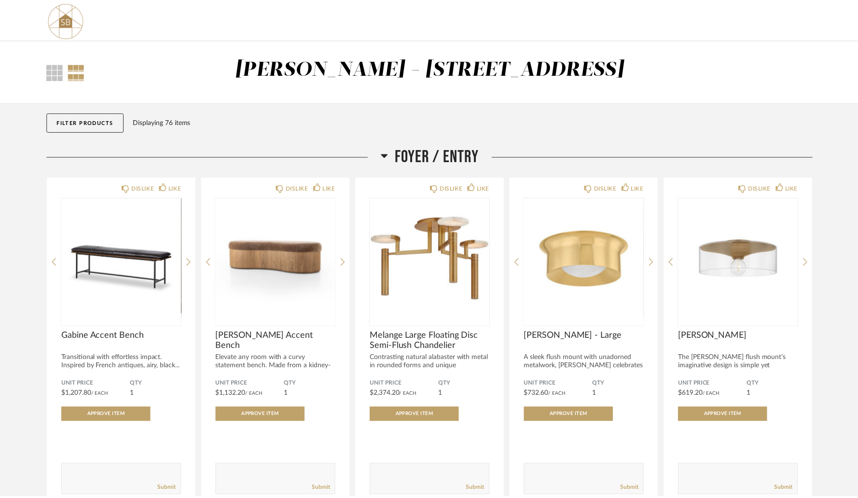
scroll to position [4777, 0]
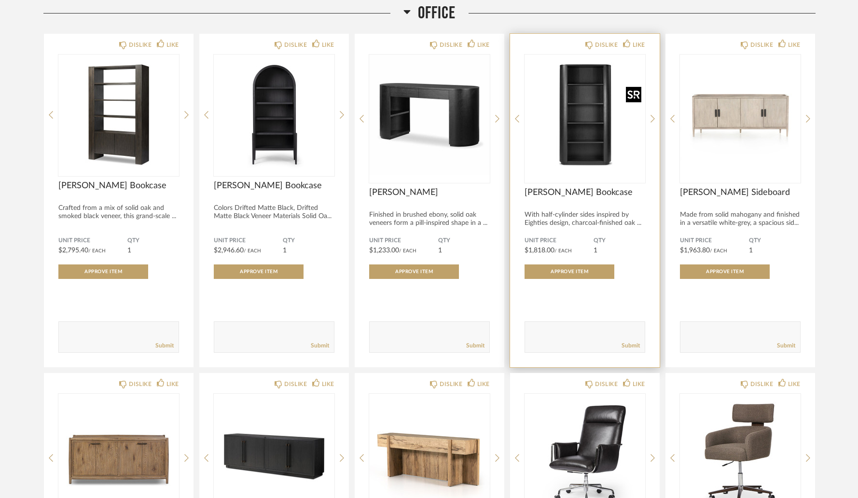
click at [0, 0] on img at bounding box center [0, 0] width 0 height 0
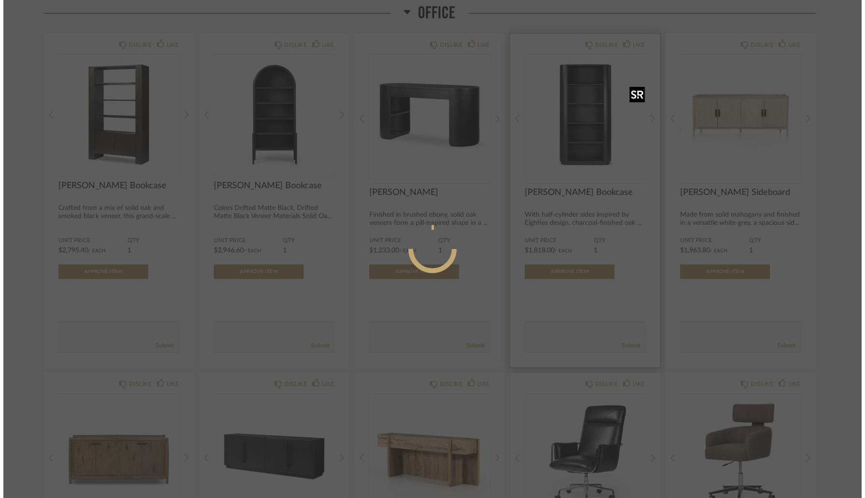
scroll to position [0, 0]
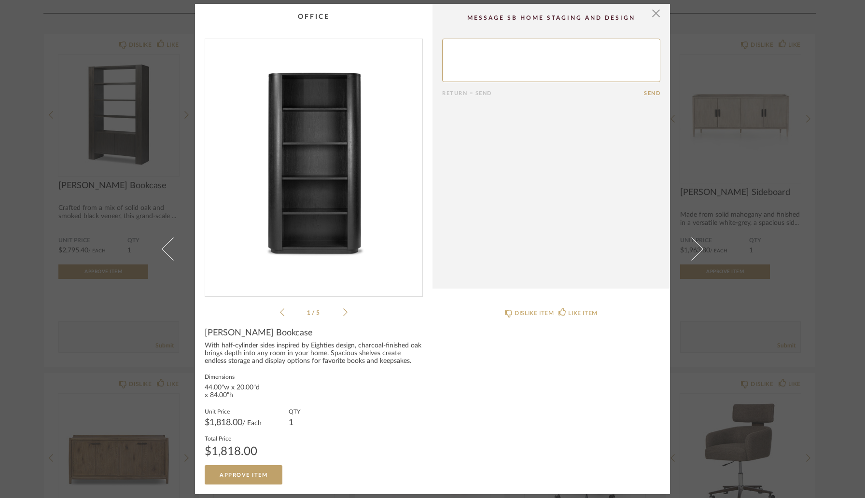
click at [335, 184] on img "0" at bounding box center [313, 164] width 217 height 250
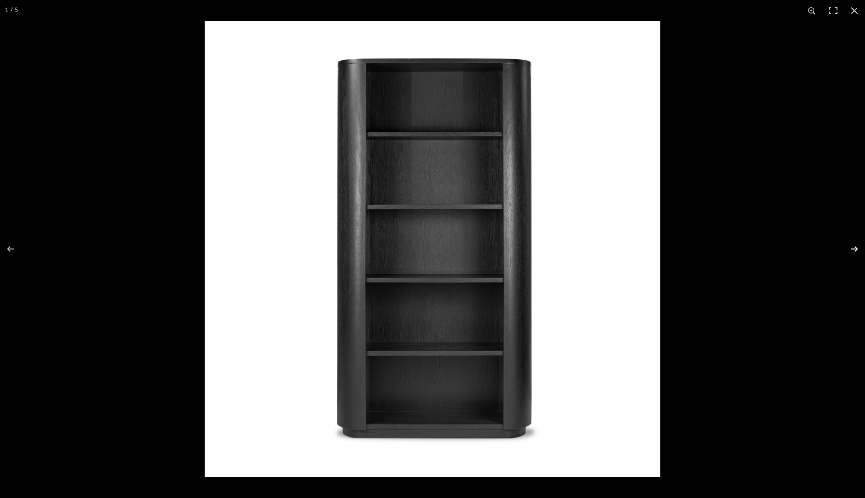
click at [853, 250] on button at bounding box center [848, 249] width 34 height 48
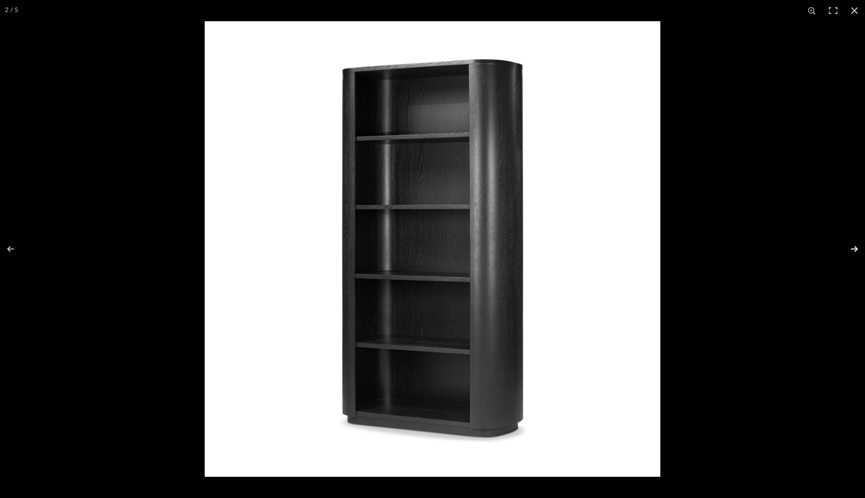
click at [853, 250] on button at bounding box center [848, 249] width 34 height 48
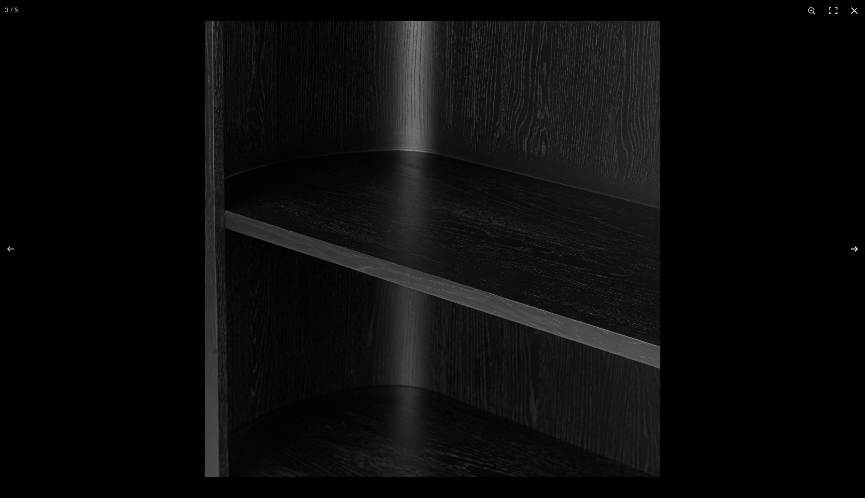
click at [853, 250] on button at bounding box center [848, 249] width 34 height 48
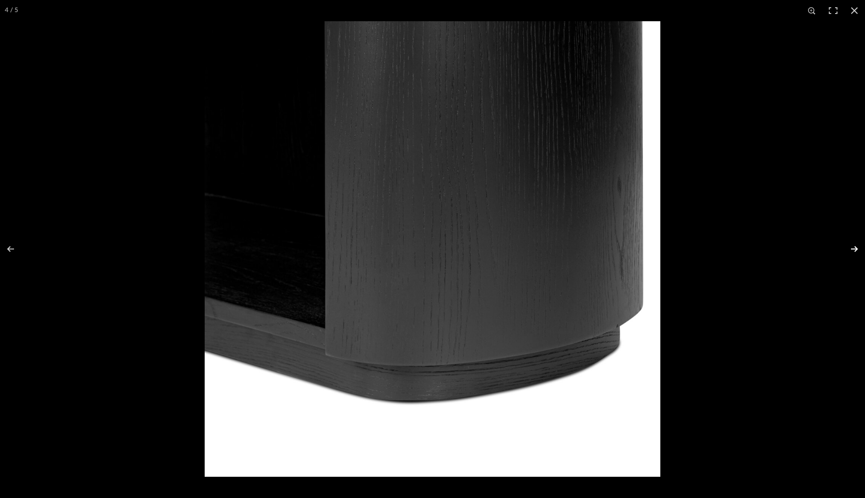
click at [853, 250] on button at bounding box center [848, 249] width 34 height 48
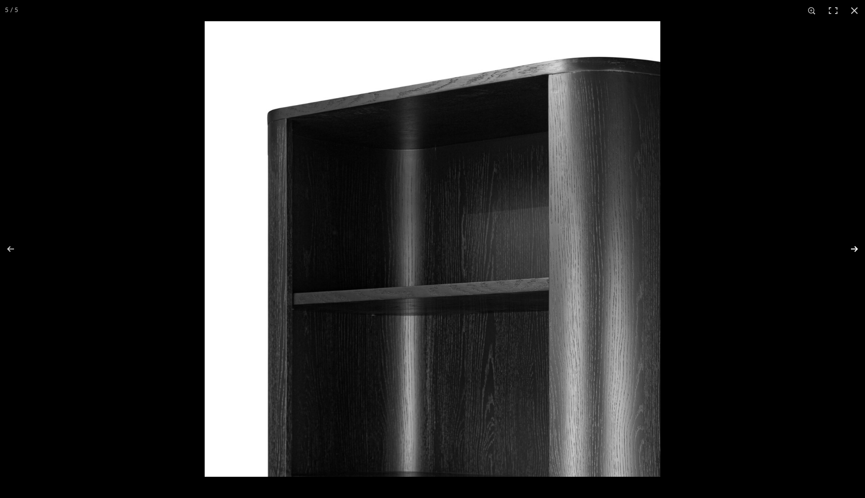
click at [853, 250] on button at bounding box center [848, 249] width 34 height 48
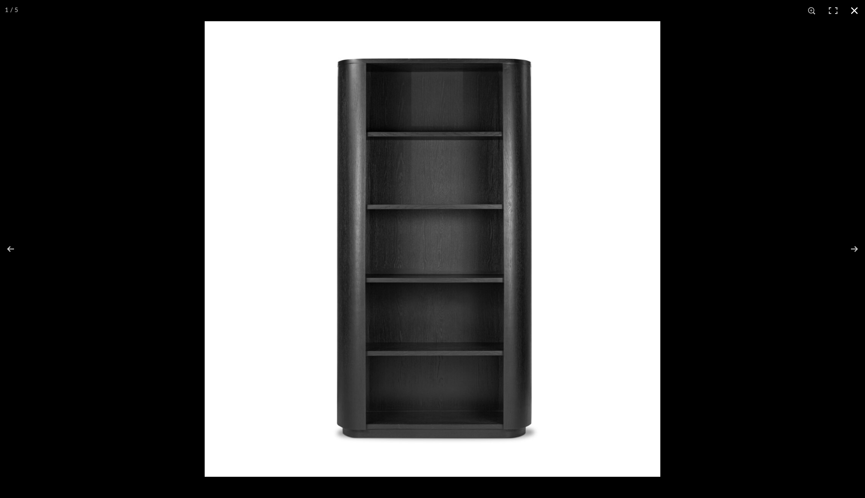
click at [858, 12] on button at bounding box center [854, 10] width 21 height 21
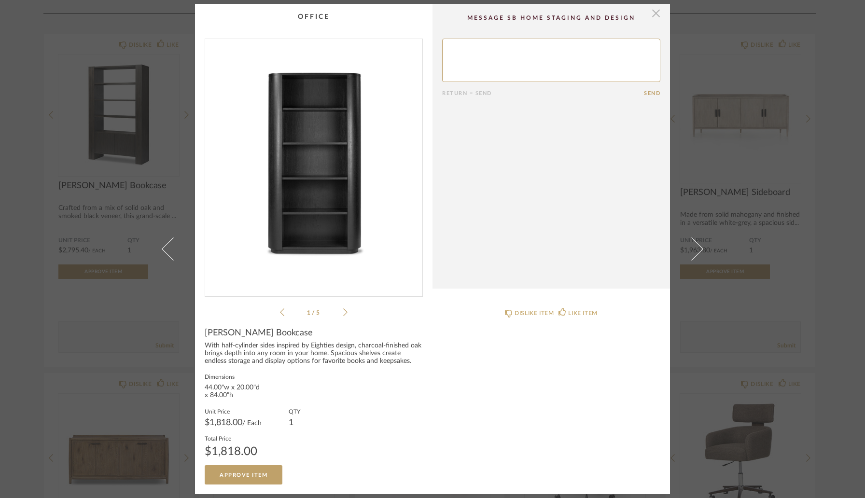
click at [653, 15] on span "button" at bounding box center [655, 13] width 19 height 19
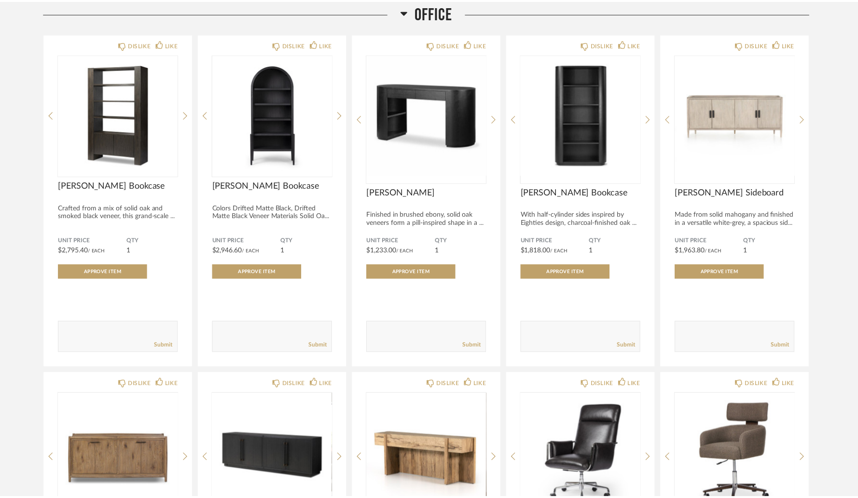
scroll to position [4777, 0]
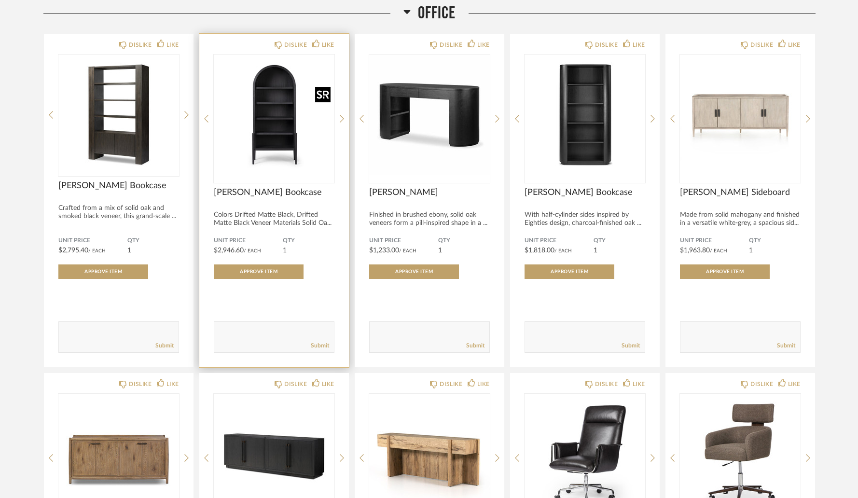
click at [278, 153] on img "0" at bounding box center [274, 115] width 121 height 121
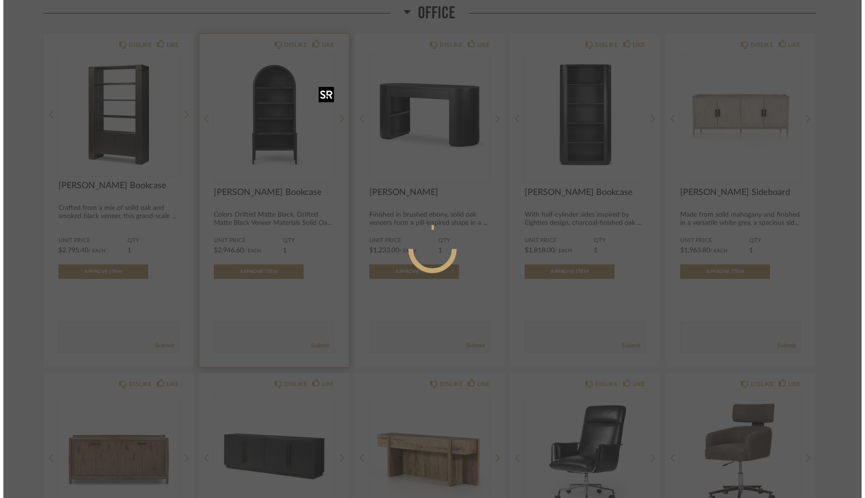
scroll to position [0, 0]
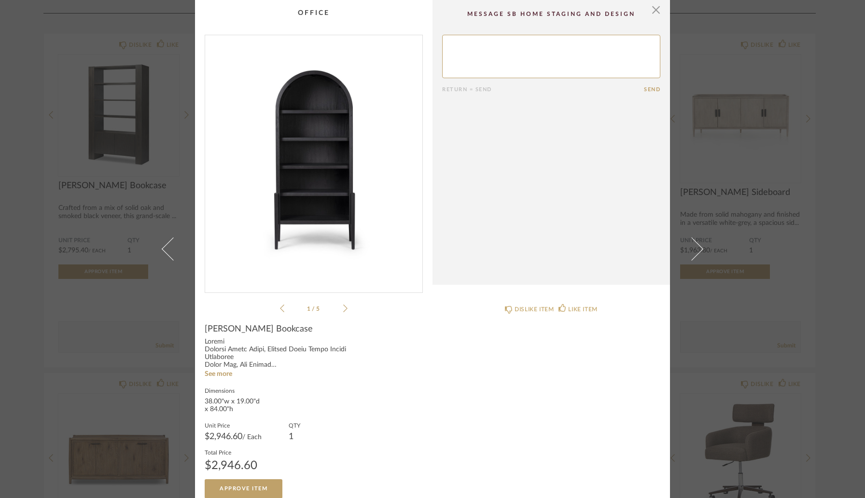
click at [310, 213] on img "0" at bounding box center [313, 160] width 217 height 250
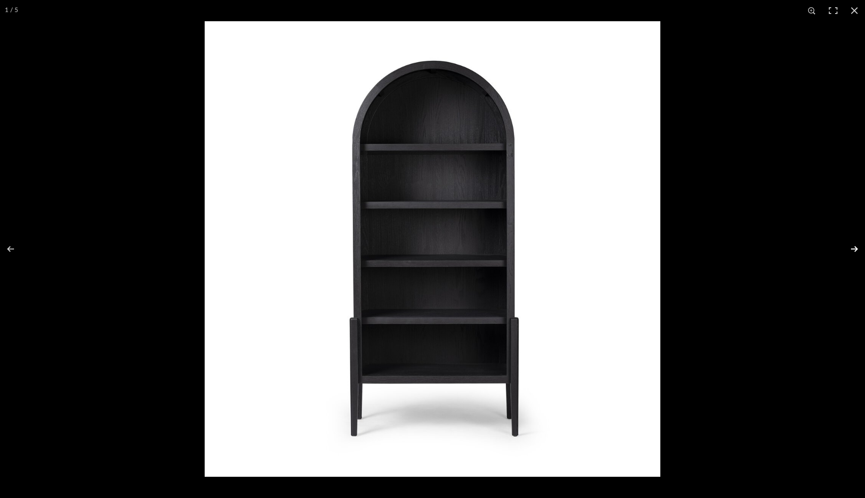
click at [857, 249] on button at bounding box center [848, 249] width 34 height 48
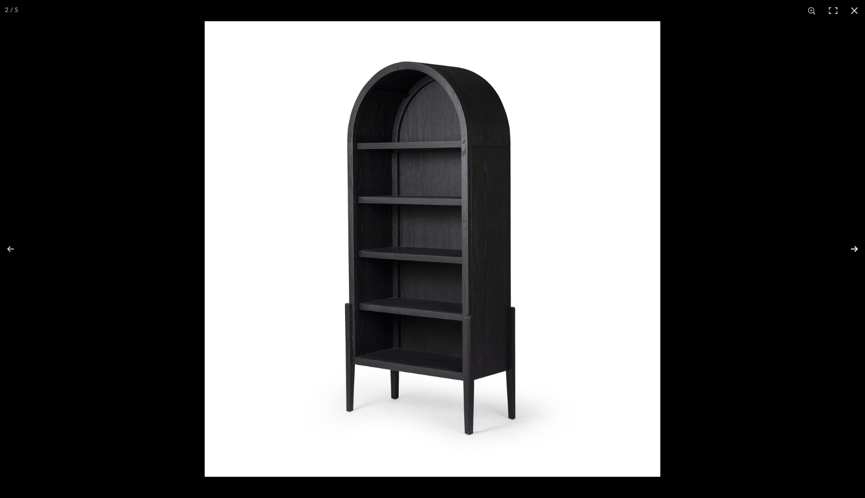
click at [857, 249] on button at bounding box center [848, 249] width 34 height 48
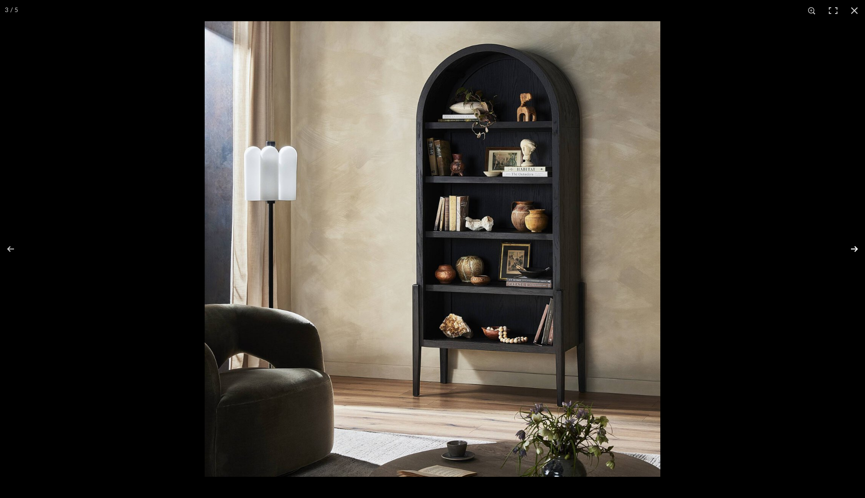
click at [857, 249] on button at bounding box center [848, 249] width 34 height 48
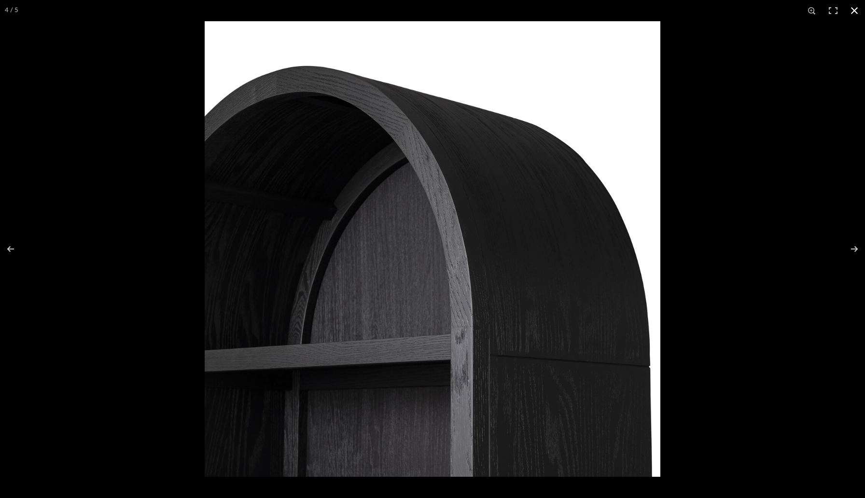
click at [800, 203] on div at bounding box center [637, 270] width 865 height 498
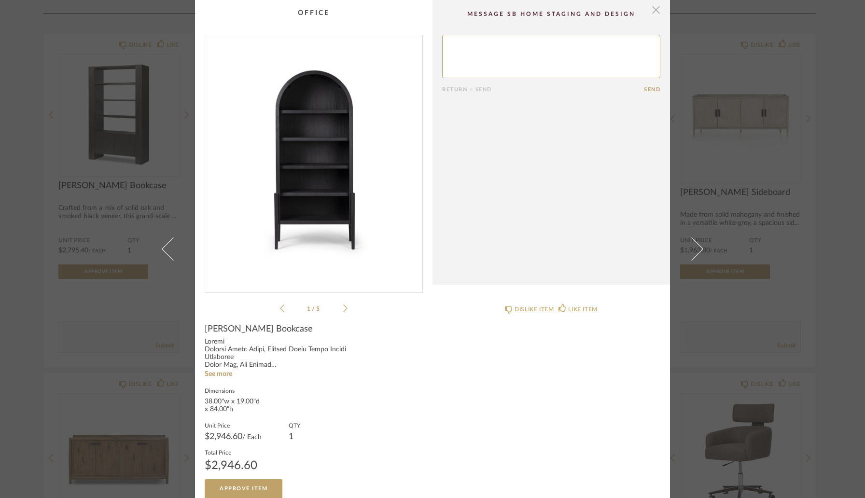
click at [652, 10] on span "button" at bounding box center [655, 9] width 19 height 19
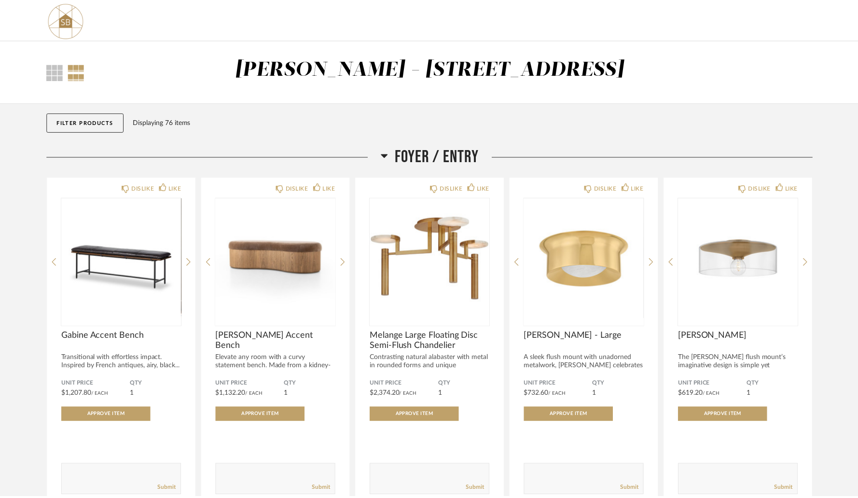
scroll to position [4777, 0]
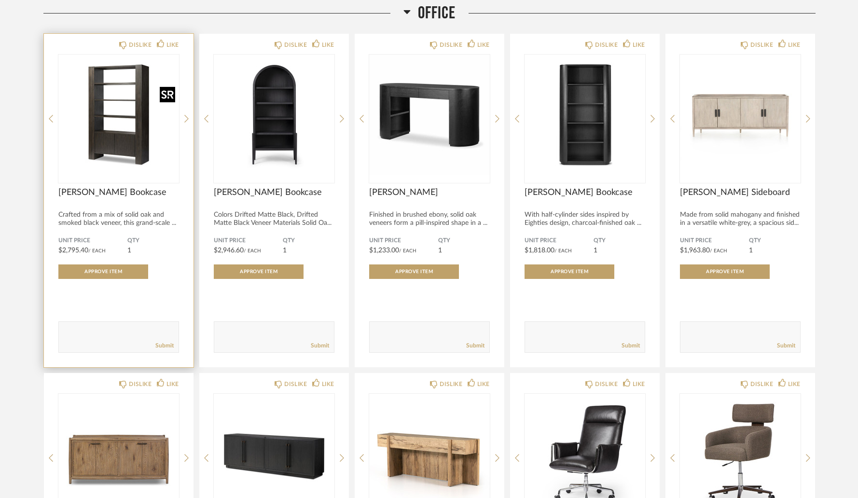
click at [114, 172] on img "0" at bounding box center [118, 115] width 121 height 121
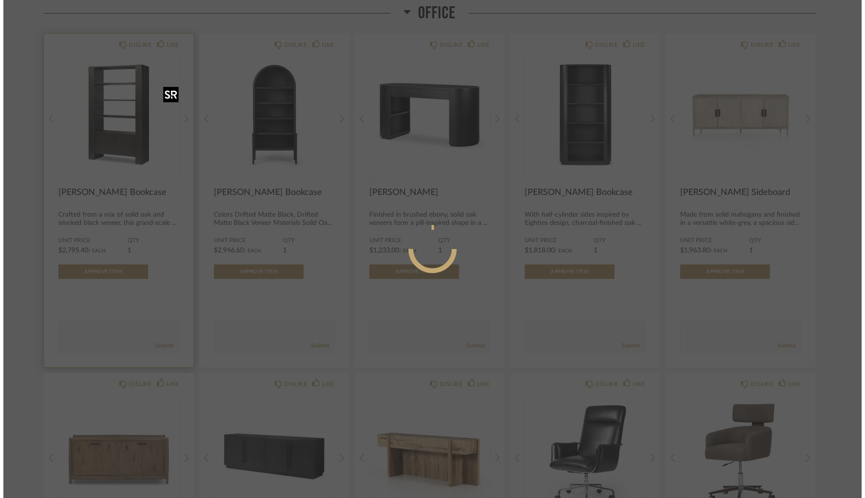
scroll to position [0, 0]
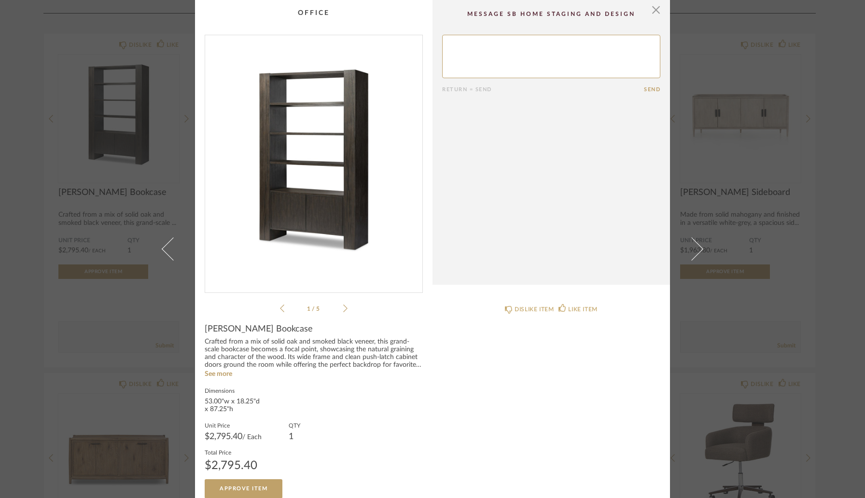
click at [336, 183] on img "0" at bounding box center [313, 160] width 217 height 250
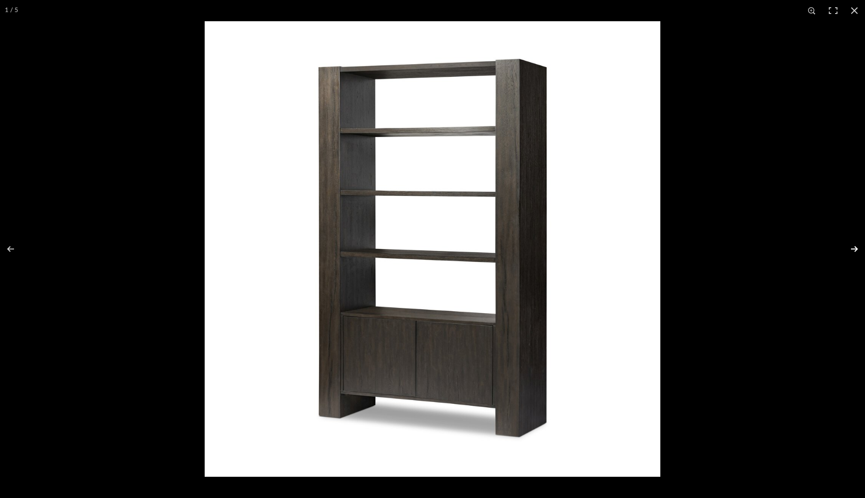
click at [857, 250] on button at bounding box center [848, 249] width 34 height 48
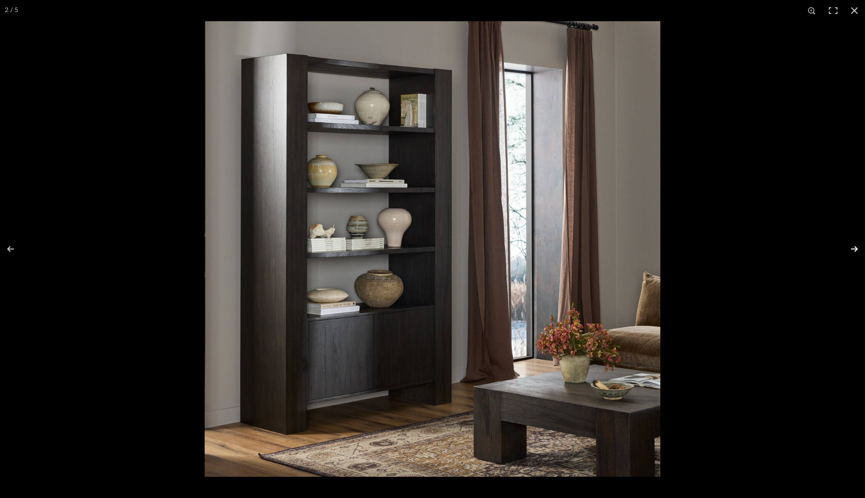
click at [857, 250] on button at bounding box center [848, 249] width 34 height 48
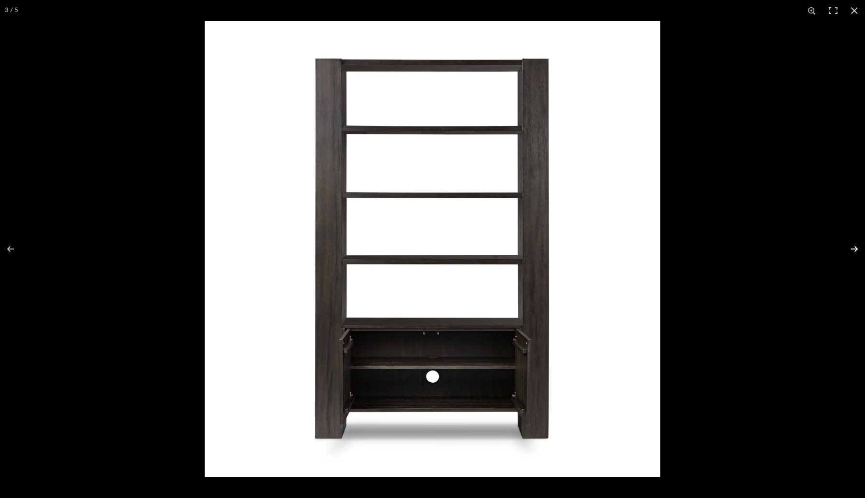
click at [857, 250] on button at bounding box center [848, 249] width 34 height 48
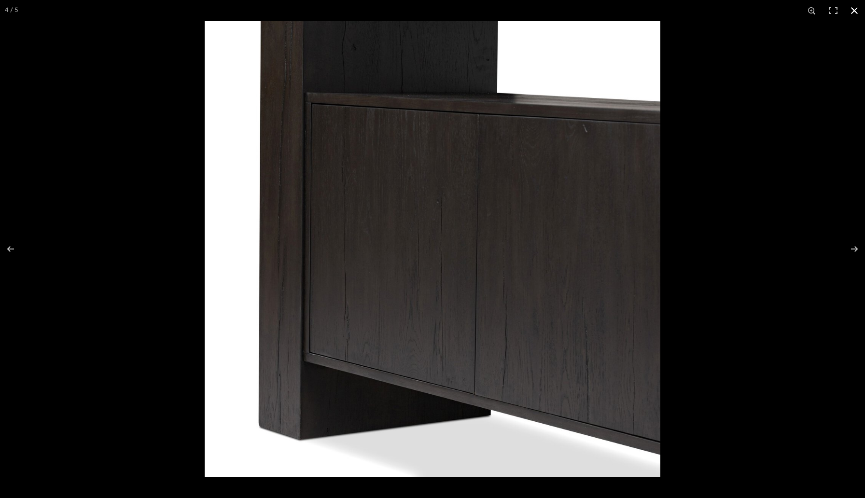
click at [858, 8] on button at bounding box center [854, 10] width 21 height 21
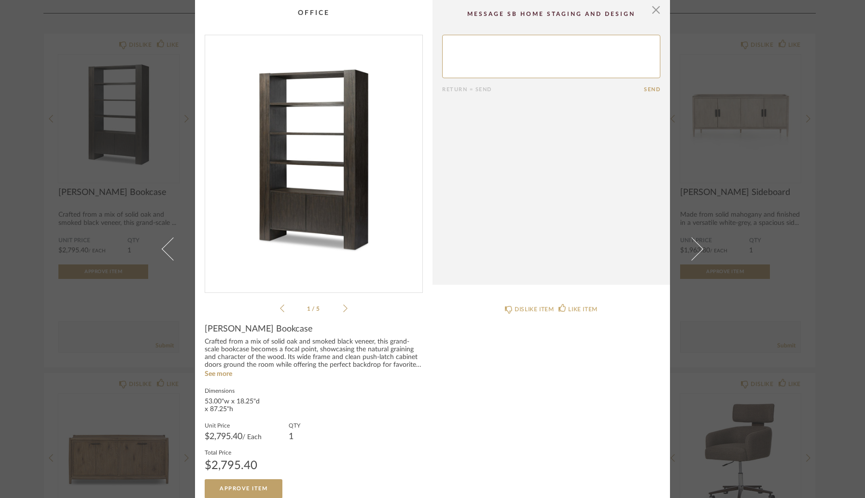
click at [826, 112] on div "× 1 / 5 Return = Send Send [PERSON_NAME] Bookcase Crafted from a mix of solid o…" at bounding box center [432, 249] width 865 height 498
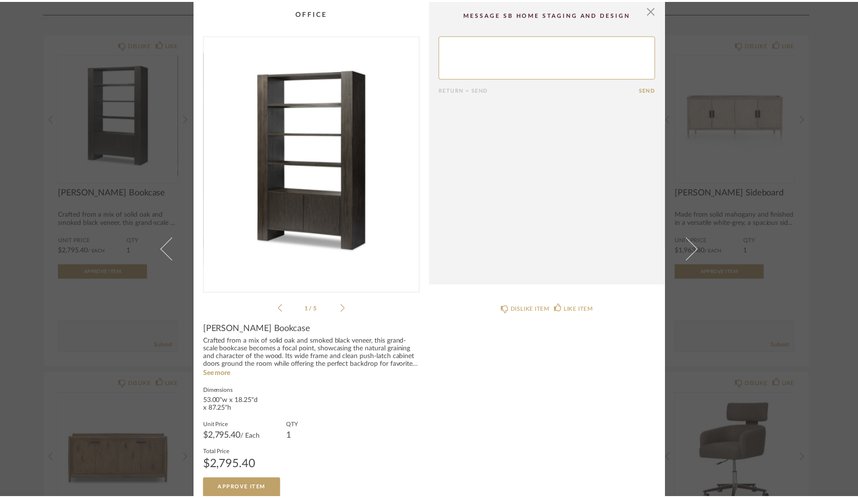
scroll to position [4777, 0]
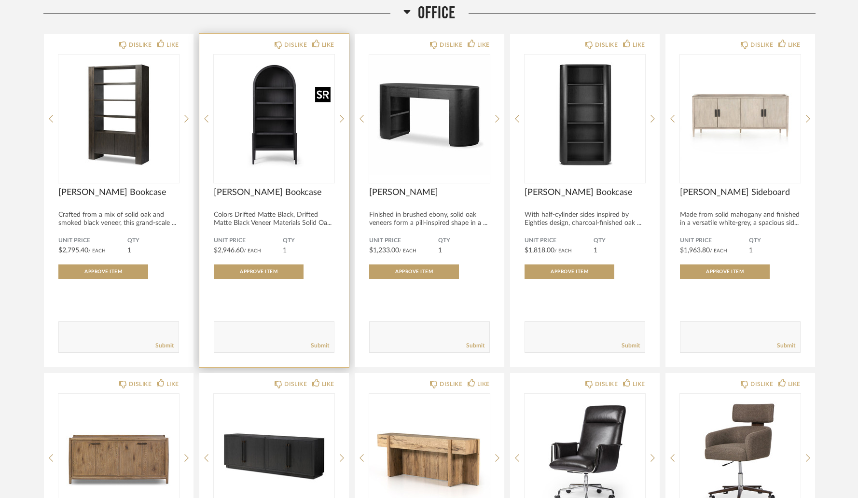
click at [288, 122] on img "0" at bounding box center [274, 115] width 121 height 121
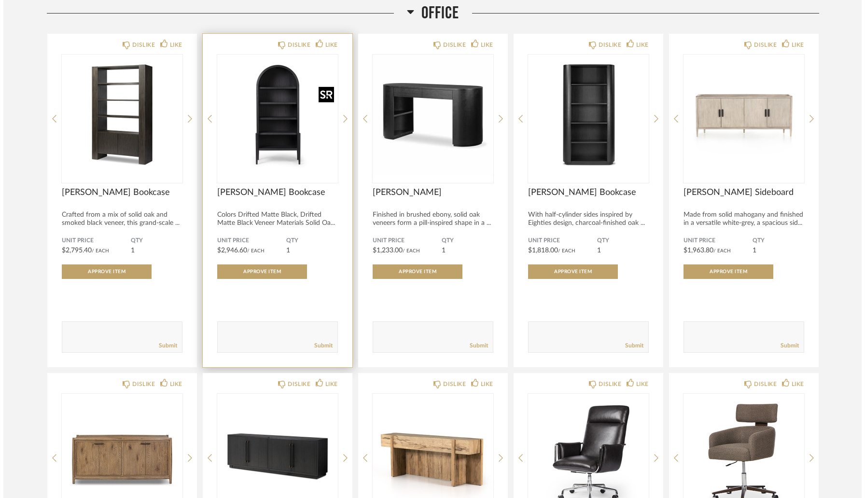
scroll to position [0, 0]
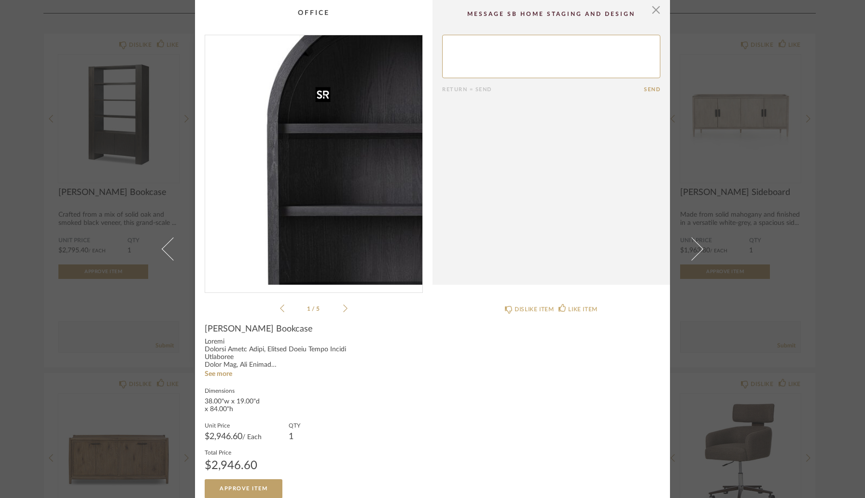
click at [288, 122] on img "0" at bounding box center [313, 160] width 217 height 250
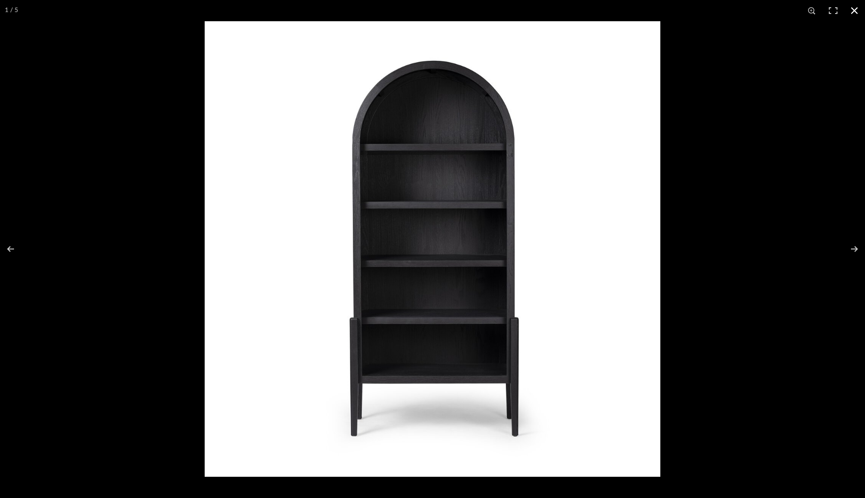
click at [801, 128] on div at bounding box center [637, 270] width 865 height 498
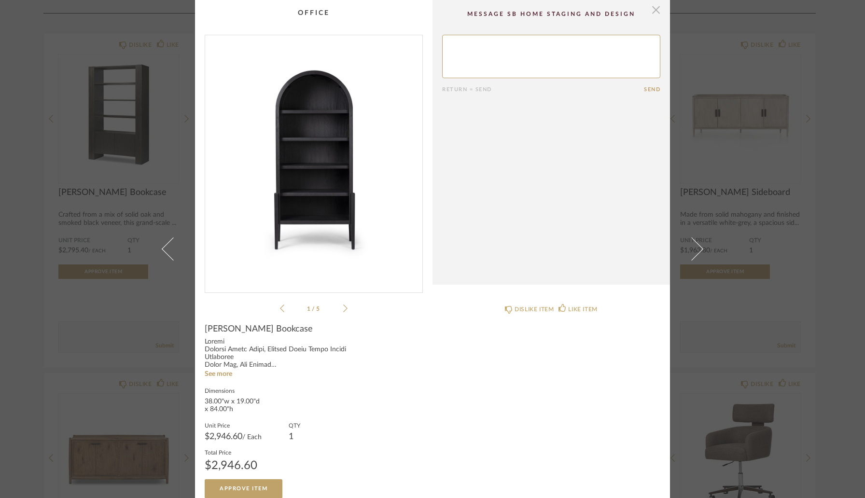
click at [648, 14] on span "button" at bounding box center [655, 9] width 19 height 19
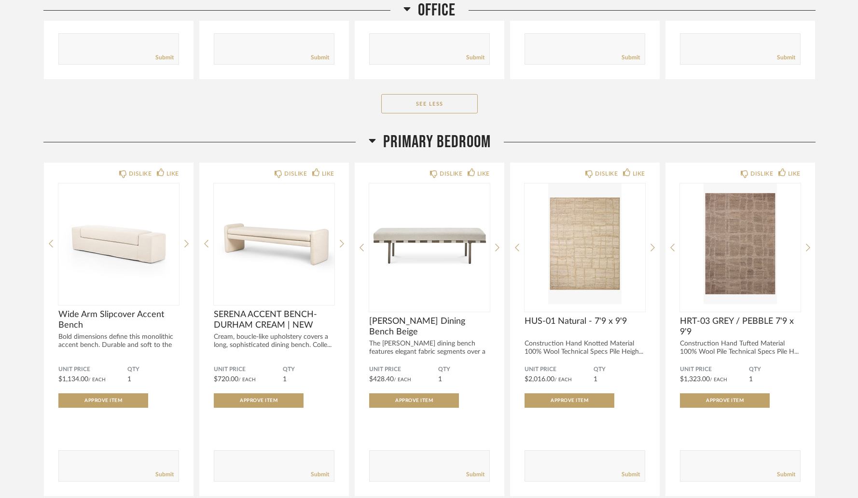
scroll to position [5828, 0]
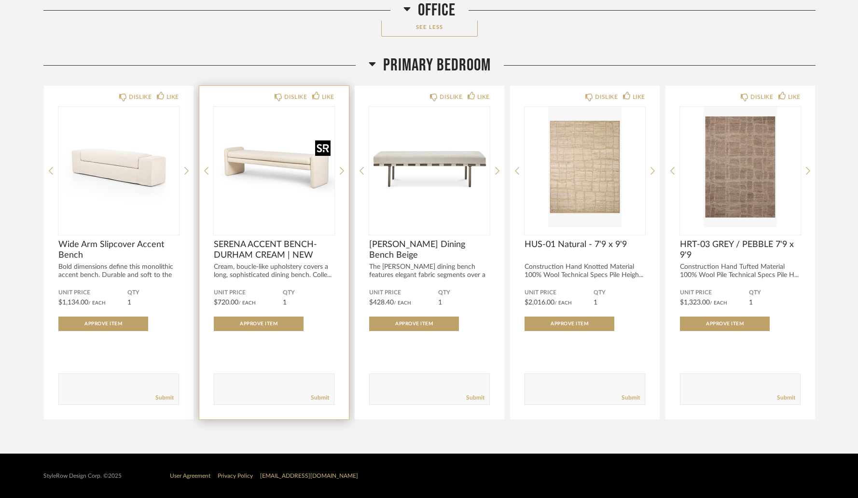
click at [304, 174] on img "0" at bounding box center [274, 167] width 121 height 121
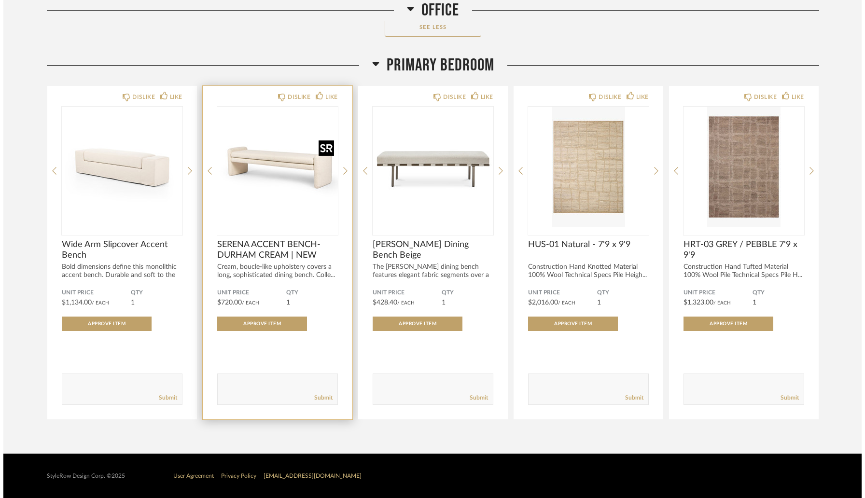
scroll to position [0, 0]
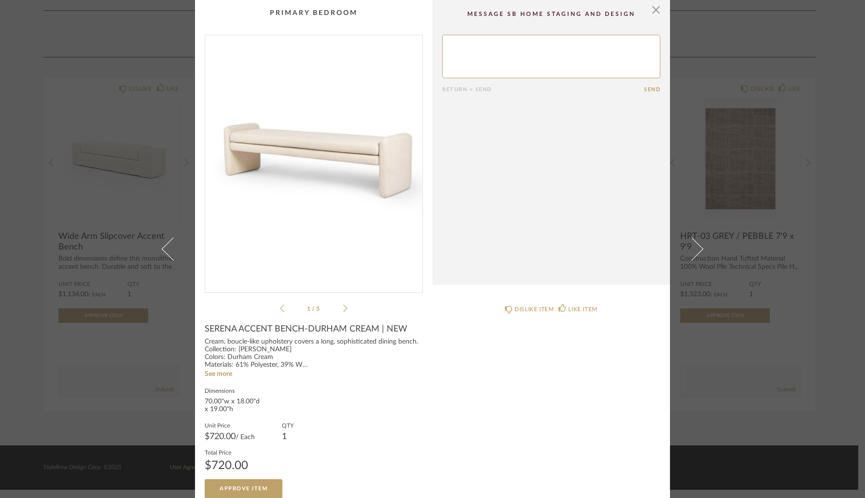
click at [345, 158] on img "0" at bounding box center [313, 160] width 217 height 250
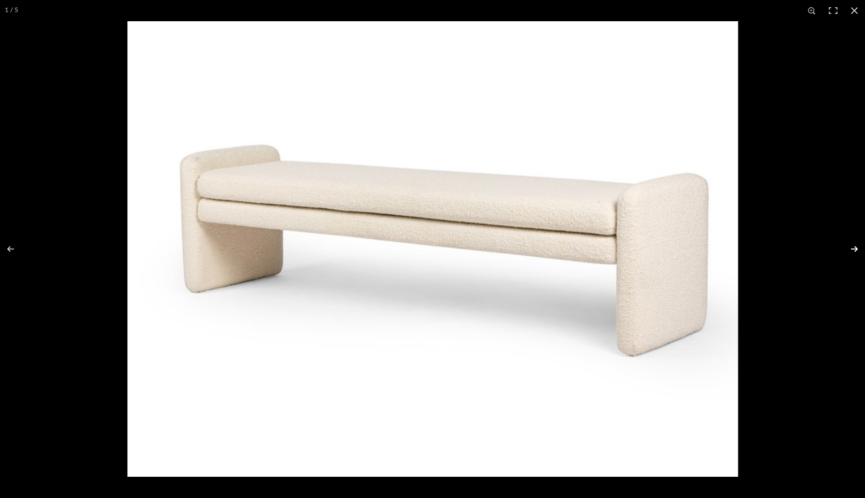
click at [858, 250] on button at bounding box center [848, 249] width 34 height 48
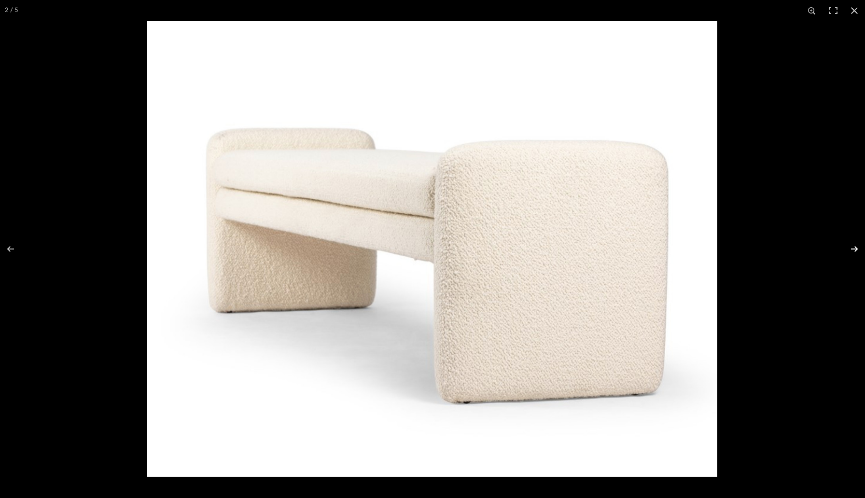
click at [858, 250] on button at bounding box center [848, 249] width 34 height 48
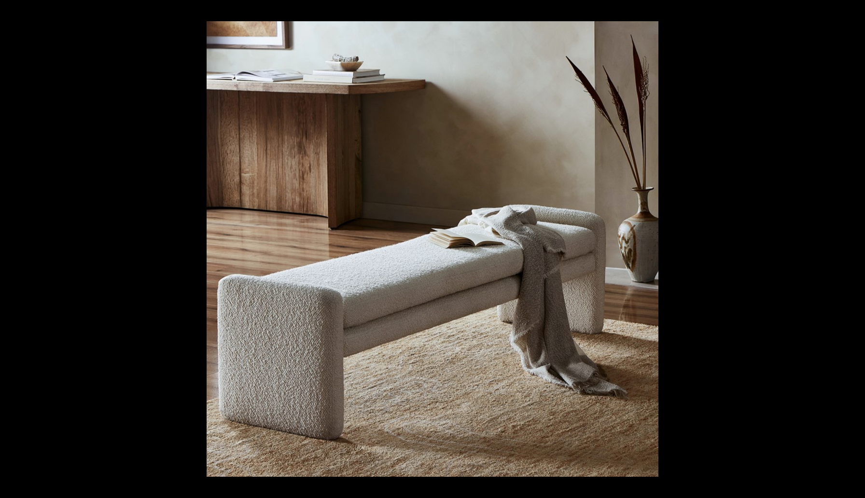
click at [858, 250] on button at bounding box center [848, 249] width 34 height 48
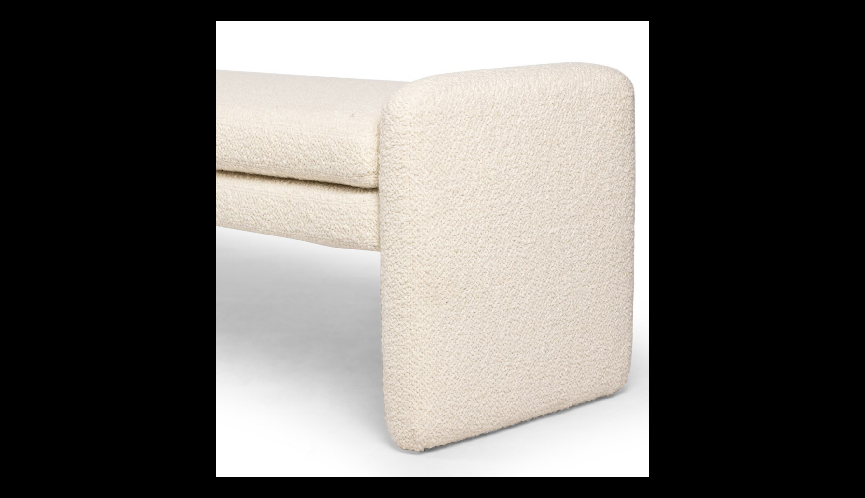
click at [858, 250] on button at bounding box center [848, 249] width 34 height 48
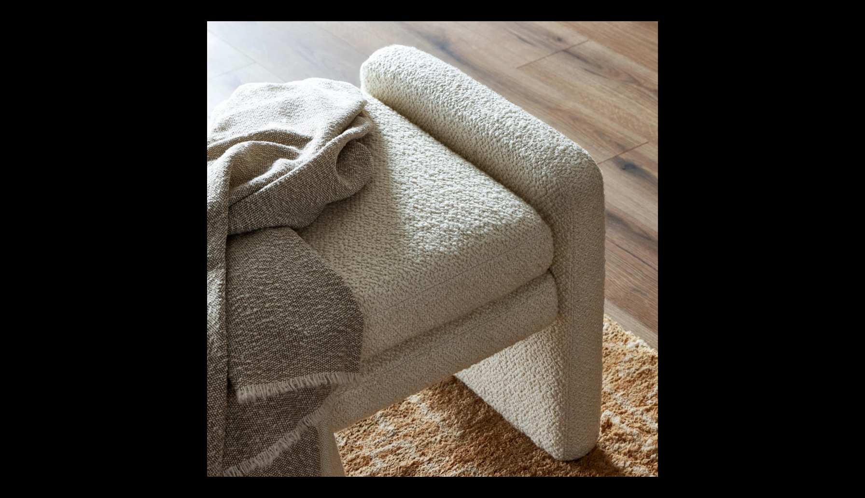
click at [858, 250] on button at bounding box center [848, 249] width 34 height 48
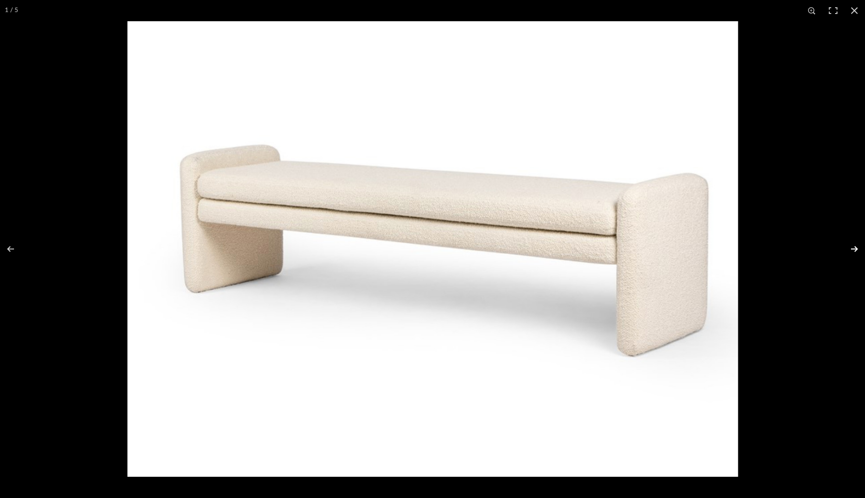
click at [858, 248] on button at bounding box center [848, 249] width 34 height 48
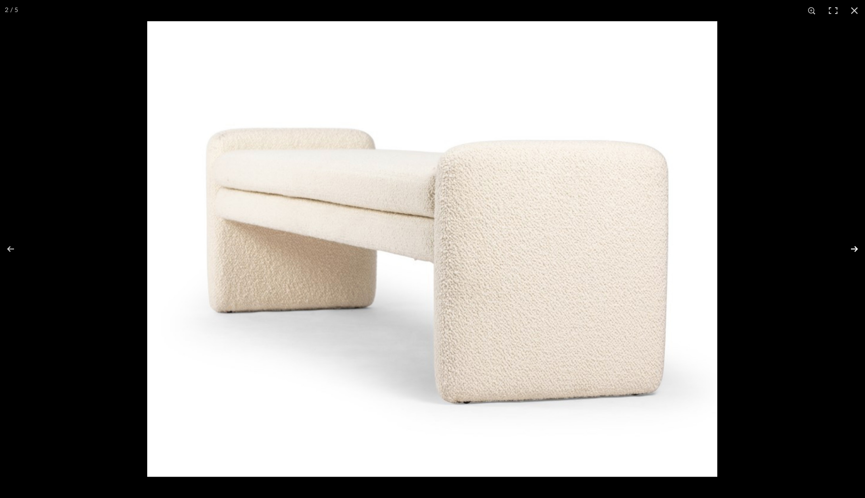
click at [858, 248] on button at bounding box center [848, 249] width 34 height 48
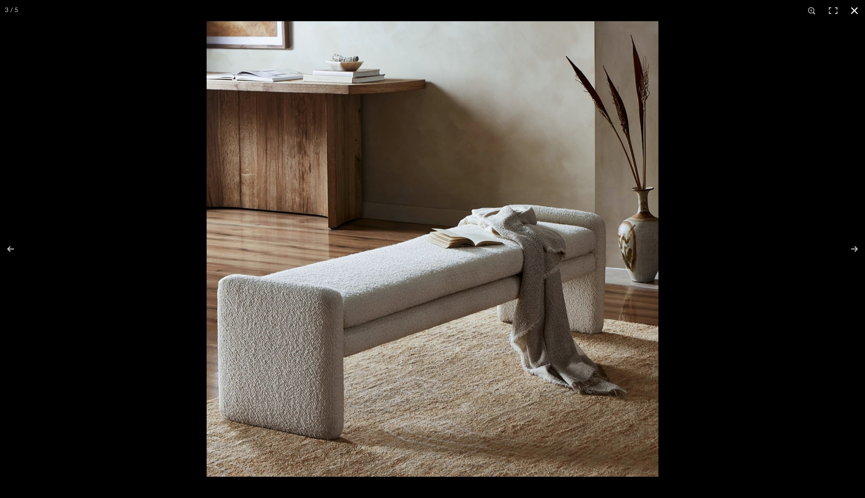
click at [850, 10] on button at bounding box center [854, 10] width 21 height 21
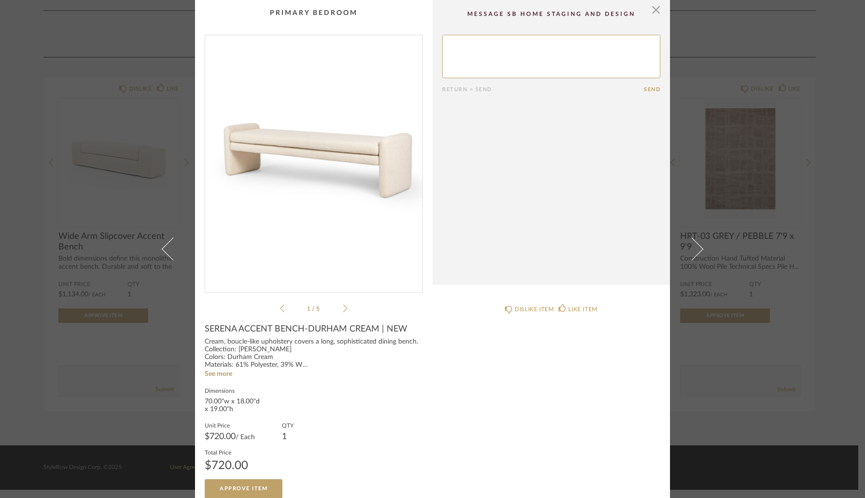
click at [832, 59] on div "× 1 / 5 Return = Send Send SERENA ACCENT BENCH-DURHAM CREAM | NEW Cream, boucle…" at bounding box center [432, 249] width 865 height 498
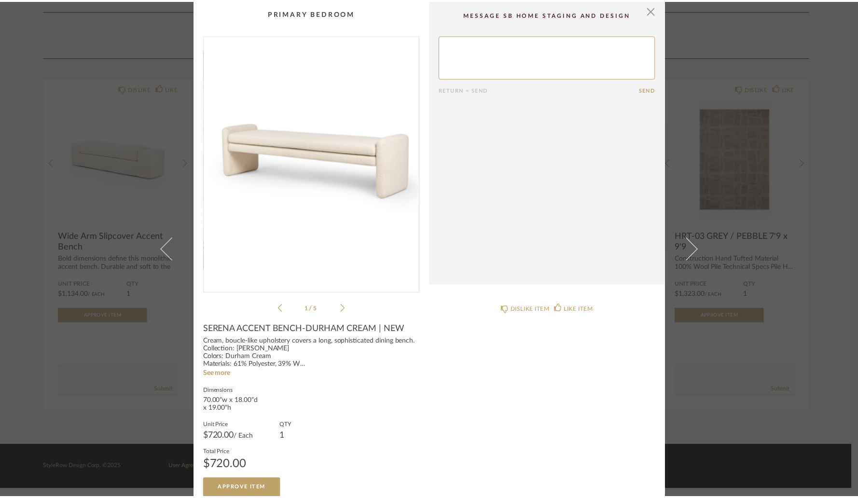
scroll to position [5828, 0]
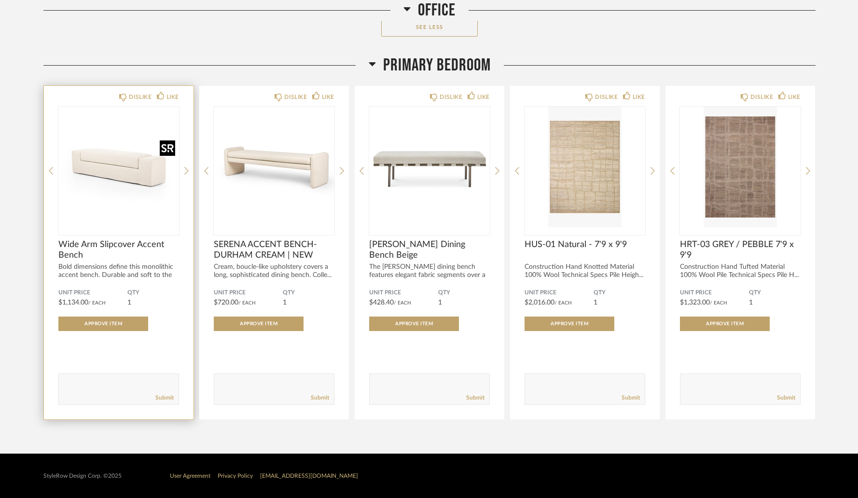
click at [141, 168] on img "0" at bounding box center [118, 167] width 121 height 121
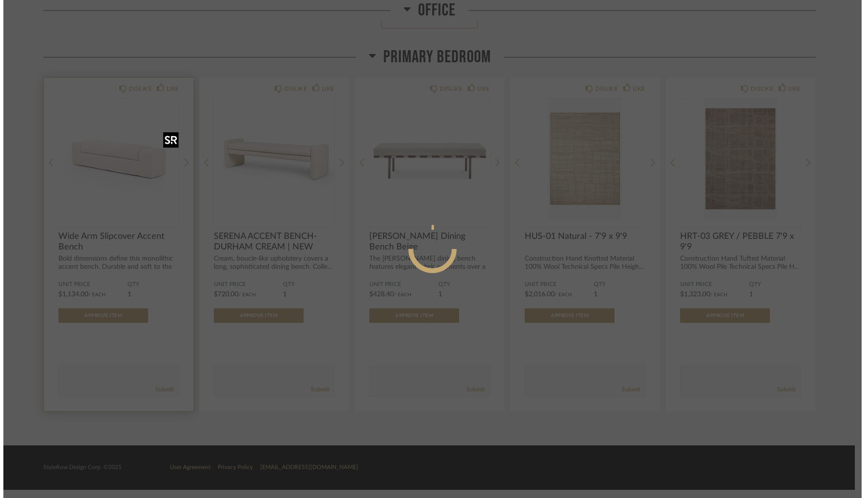
scroll to position [0, 0]
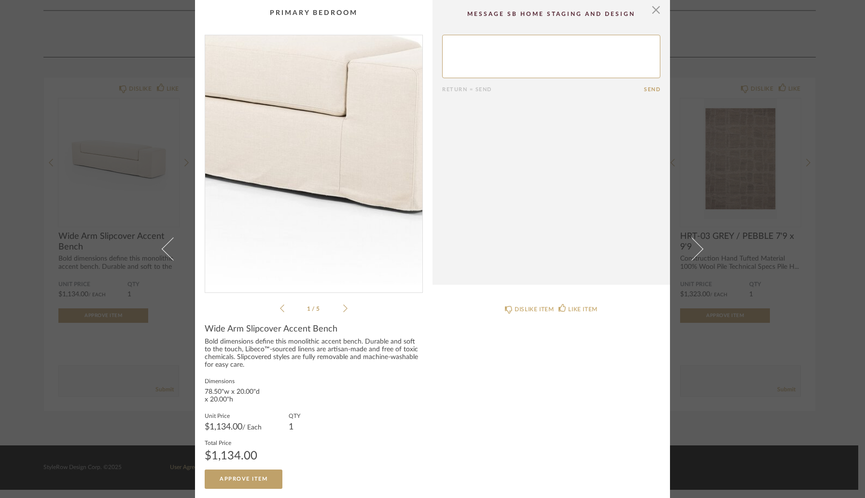
click at [335, 178] on img "0" at bounding box center [313, 160] width 217 height 250
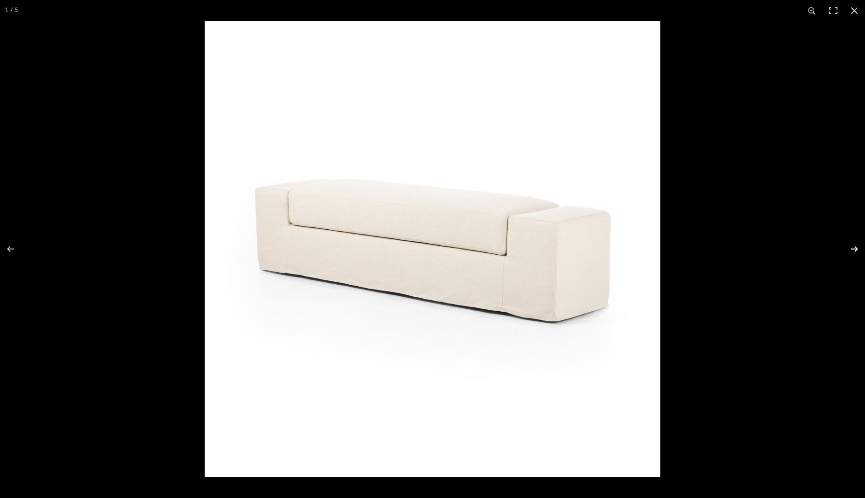
click at [858, 251] on button at bounding box center [848, 249] width 34 height 48
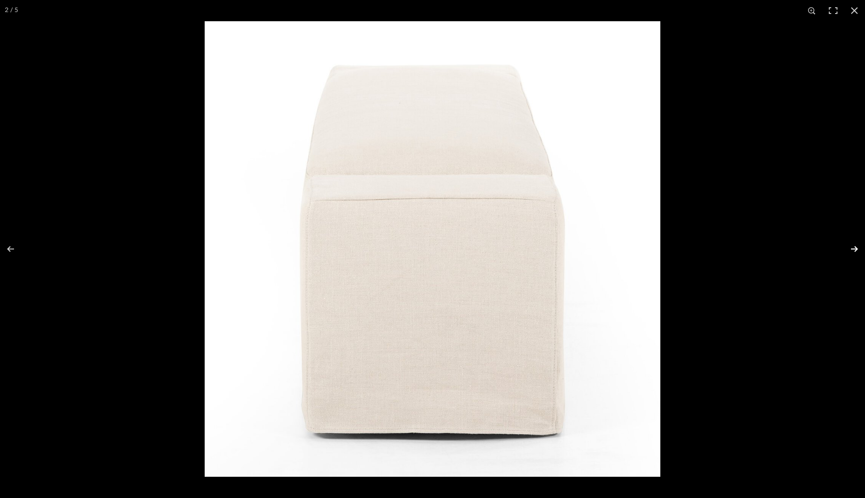
click at [858, 251] on button at bounding box center [848, 249] width 34 height 48
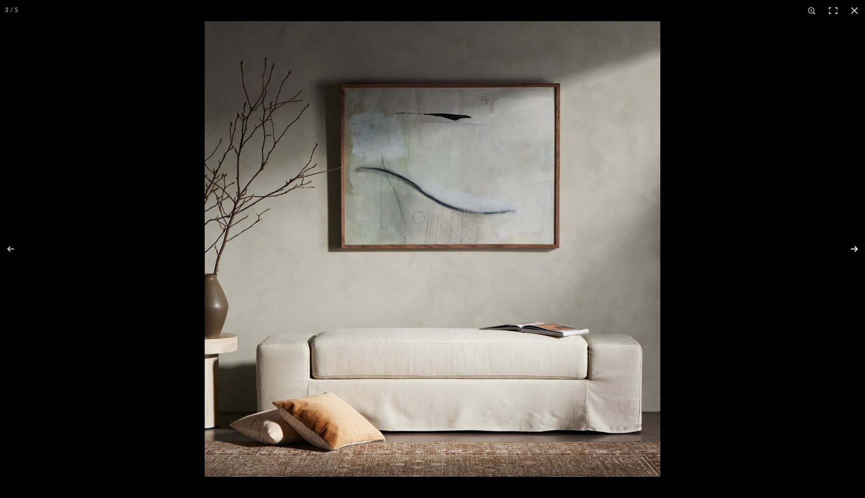
click at [856, 255] on button at bounding box center [848, 249] width 34 height 48
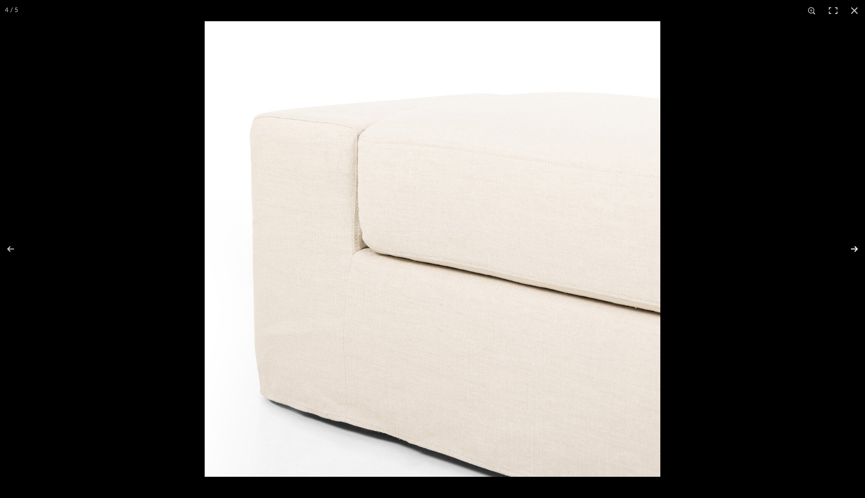
click at [856, 255] on button at bounding box center [848, 249] width 34 height 48
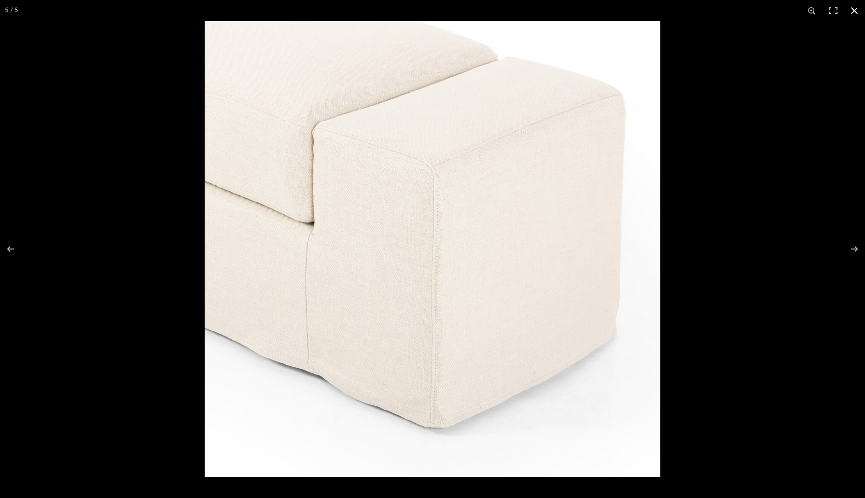
click at [820, 301] on div at bounding box center [637, 270] width 865 height 498
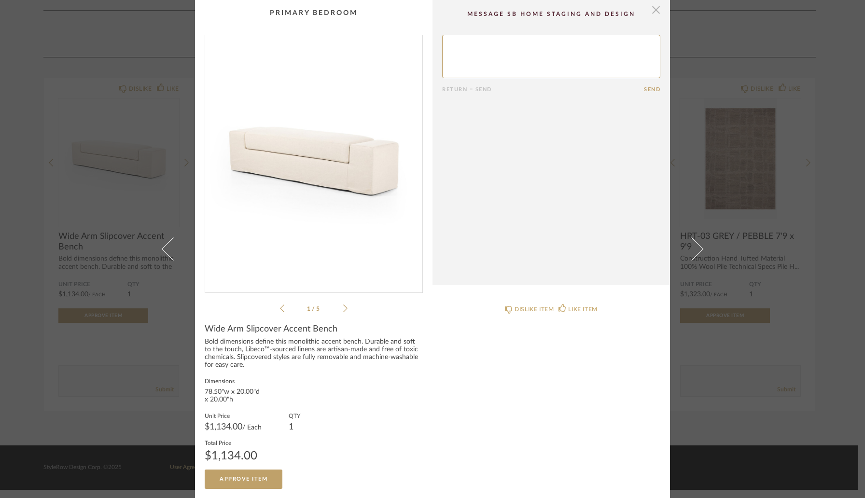
click at [650, 15] on span "button" at bounding box center [655, 9] width 19 height 19
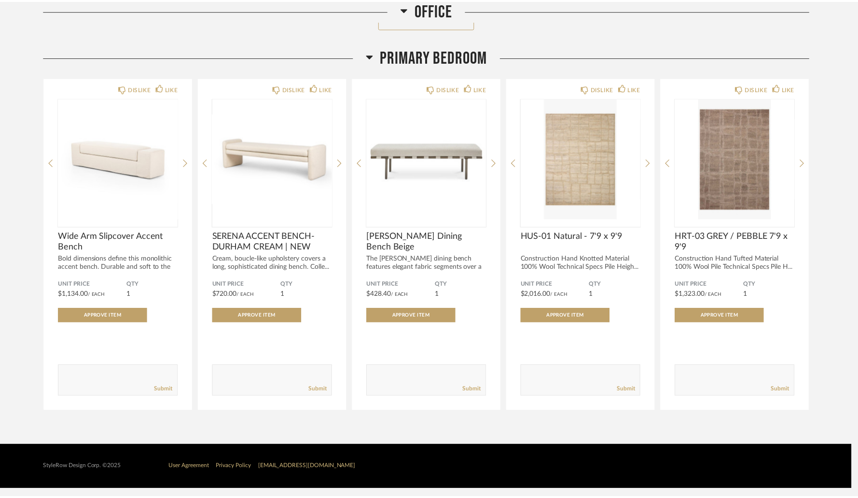
scroll to position [5828, 0]
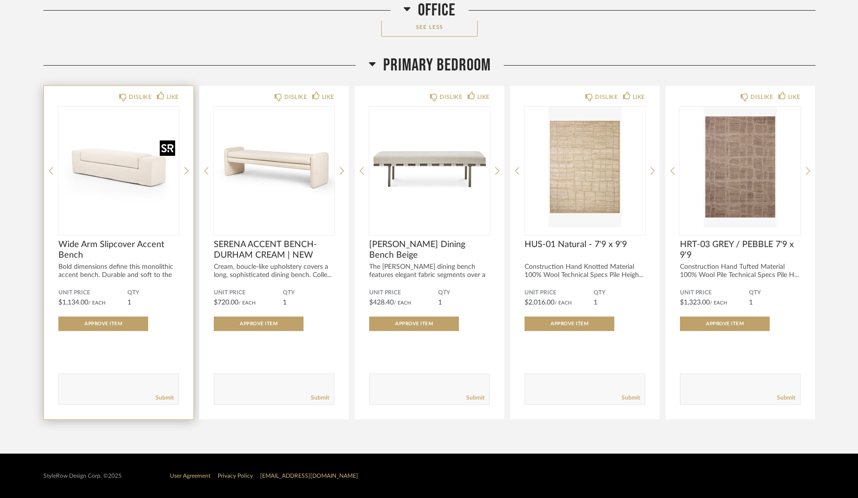
click at [143, 202] on img "0" at bounding box center [118, 167] width 121 height 121
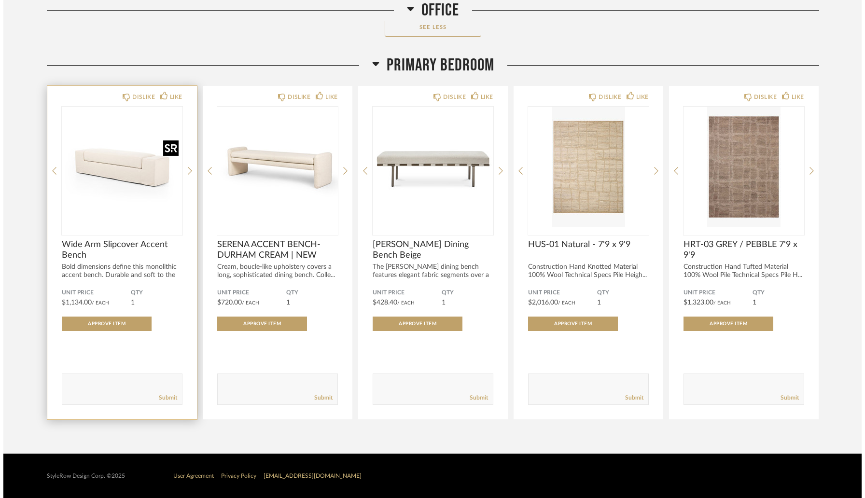
scroll to position [0, 0]
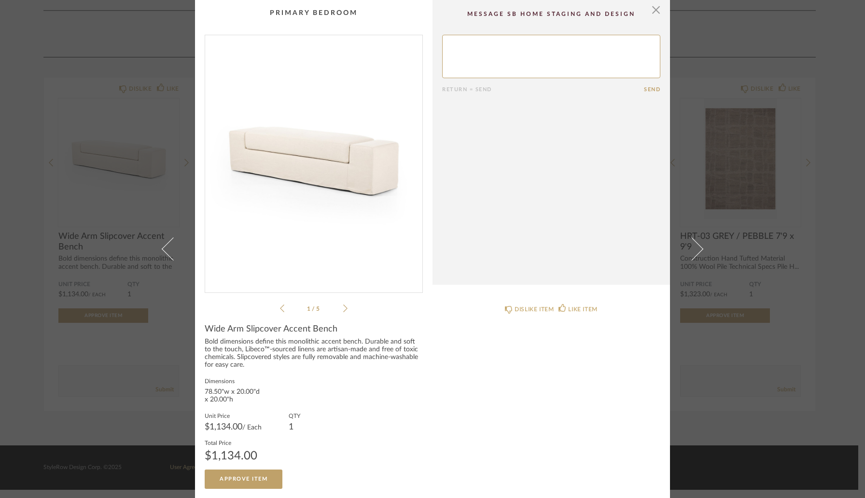
click at [359, 178] on img "0" at bounding box center [313, 160] width 217 height 250
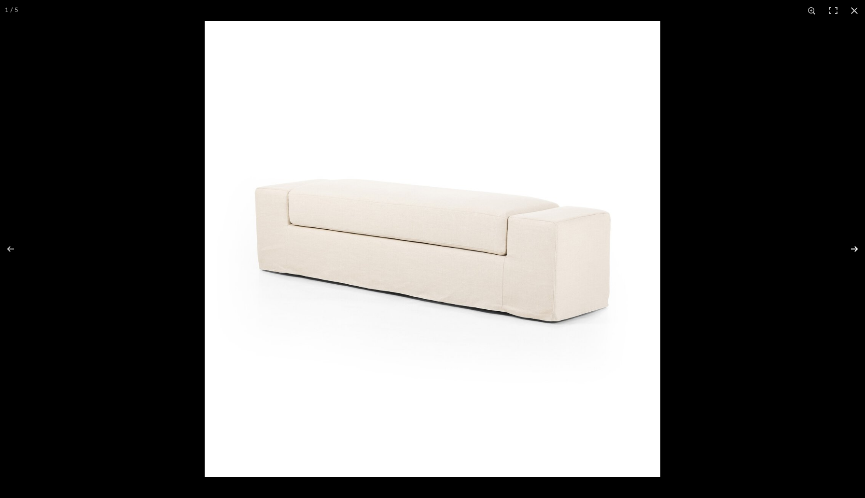
click at [853, 250] on button at bounding box center [848, 249] width 34 height 48
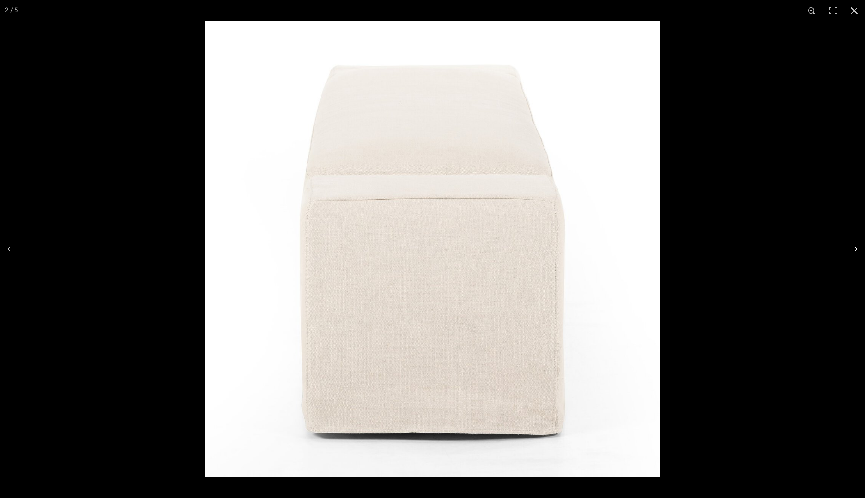
click at [853, 250] on button at bounding box center [848, 249] width 34 height 48
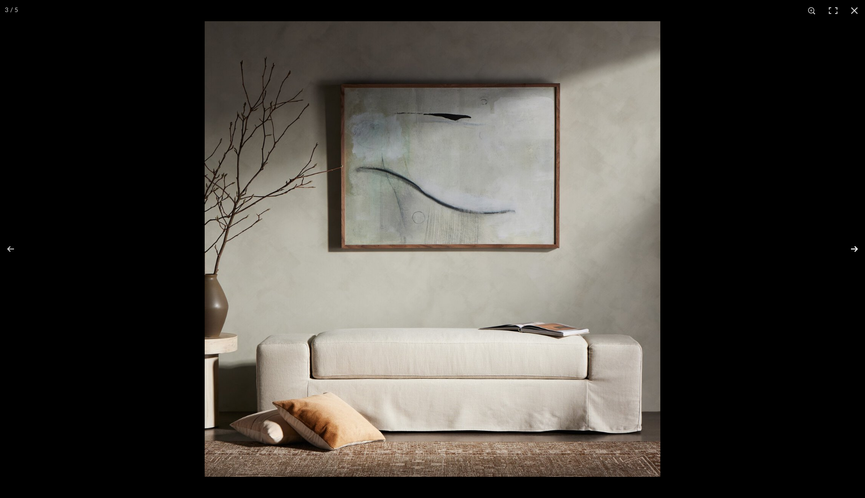
click at [853, 250] on button at bounding box center [848, 249] width 34 height 48
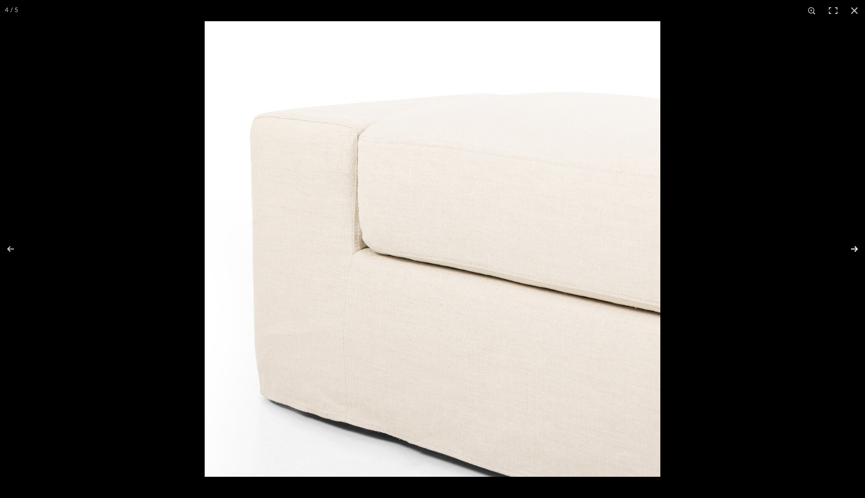
click at [853, 250] on button at bounding box center [848, 249] width 34 height 48
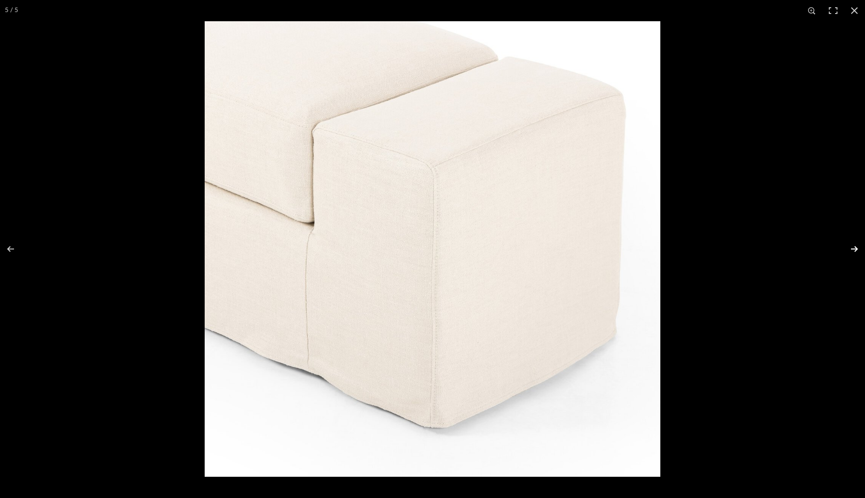
click at [853, 250] on button at bounding box center [848, 249] width 34 height 48
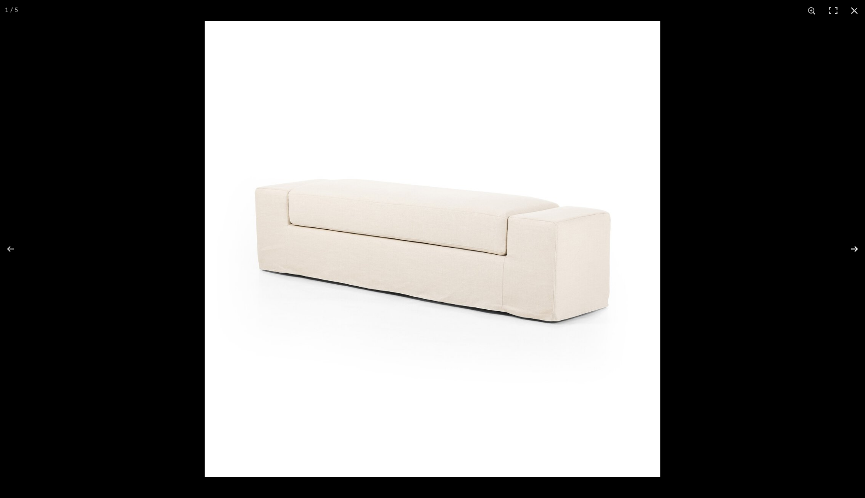
click at [853, 250] on button at bounding box center [848, 249] width 34 height 48
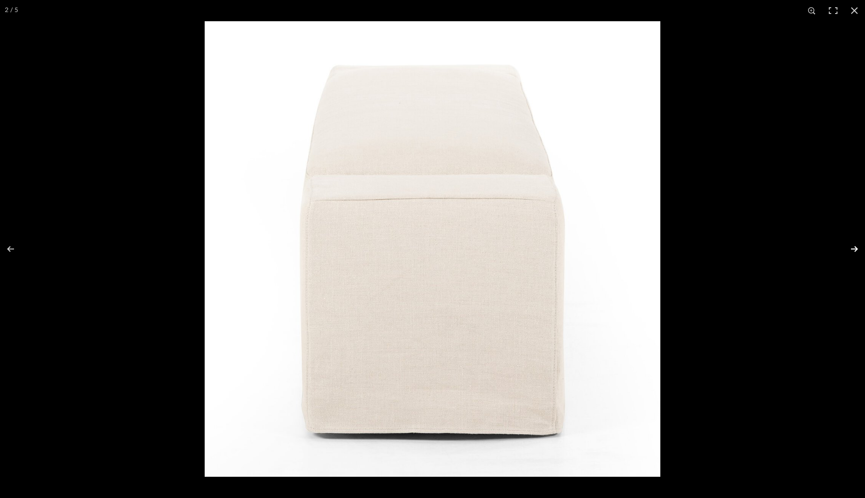
click at [853, 250] on button at bounding box center [848, 249] width 34 height 48
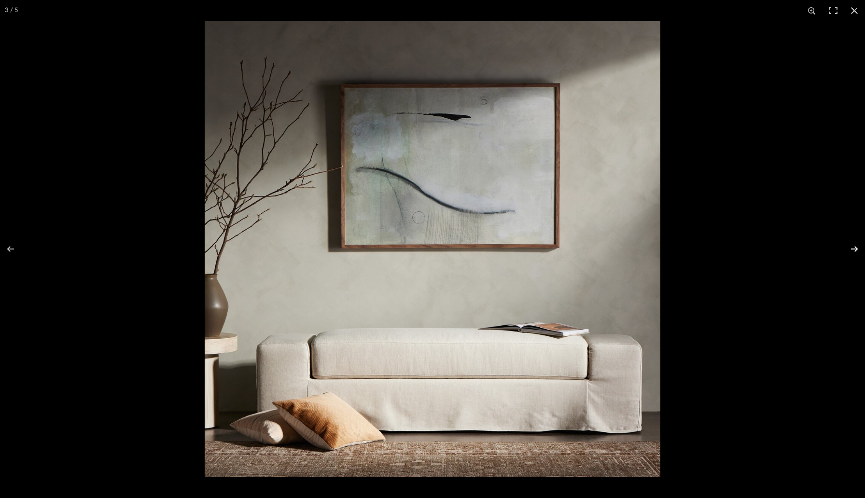
click at [853, 250] on button at bounding box center [848, 249] width 34 height 48
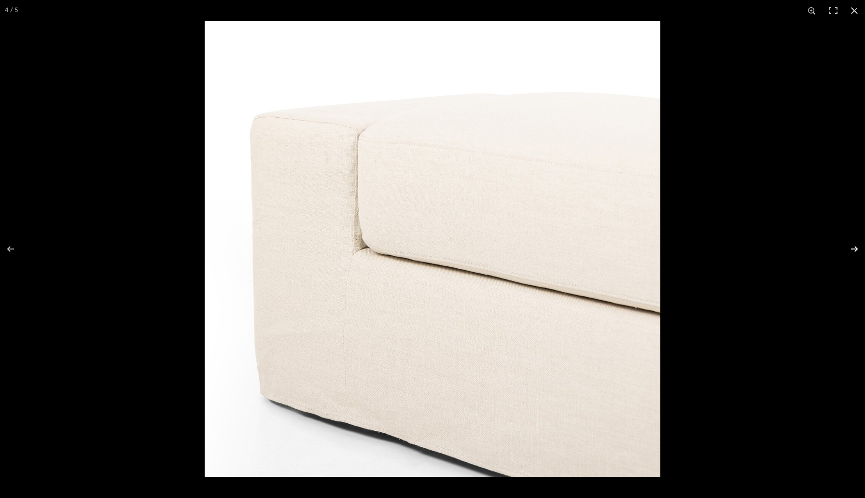
click at [853, 250] on button at bounding box center [848, 249] width 34 height 48
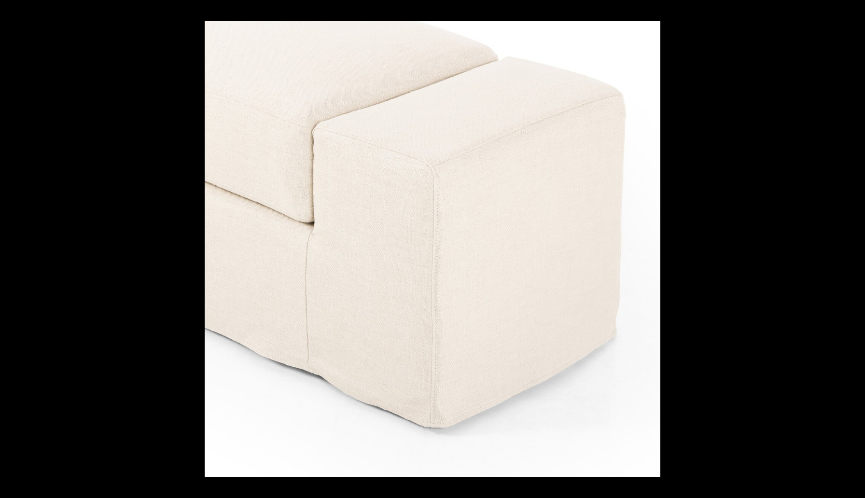
click at [856, 12] on button at bounding box center [854, 10] width 21 height 21
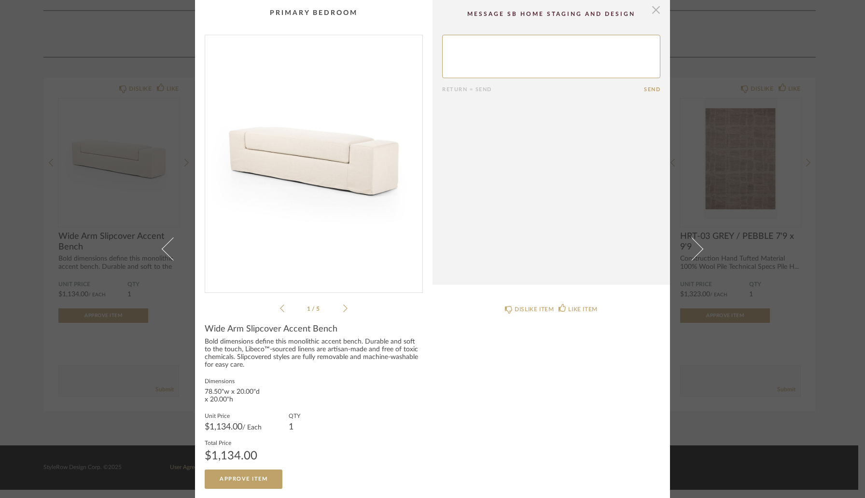
click at [653, 13] on span "button" at bounding box center [655, 9] width 19 height 19
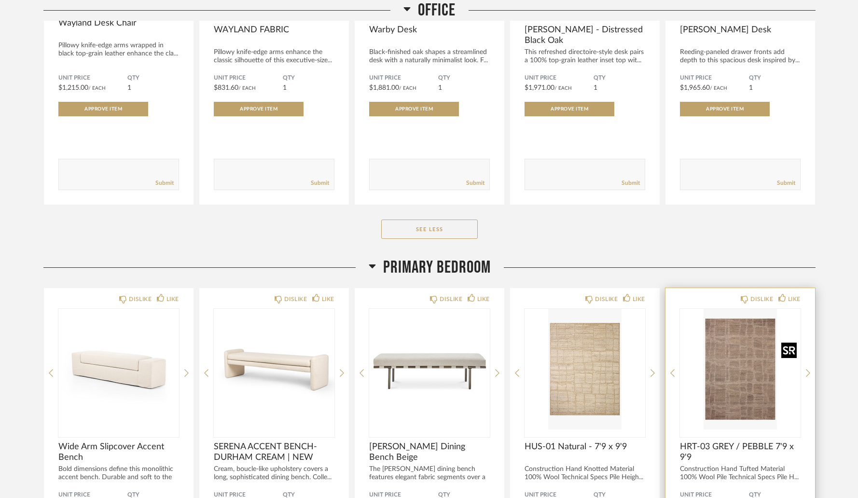
scroll to position [5614, 0]
